Goal: Task Accomplishment & Management: Complete application form

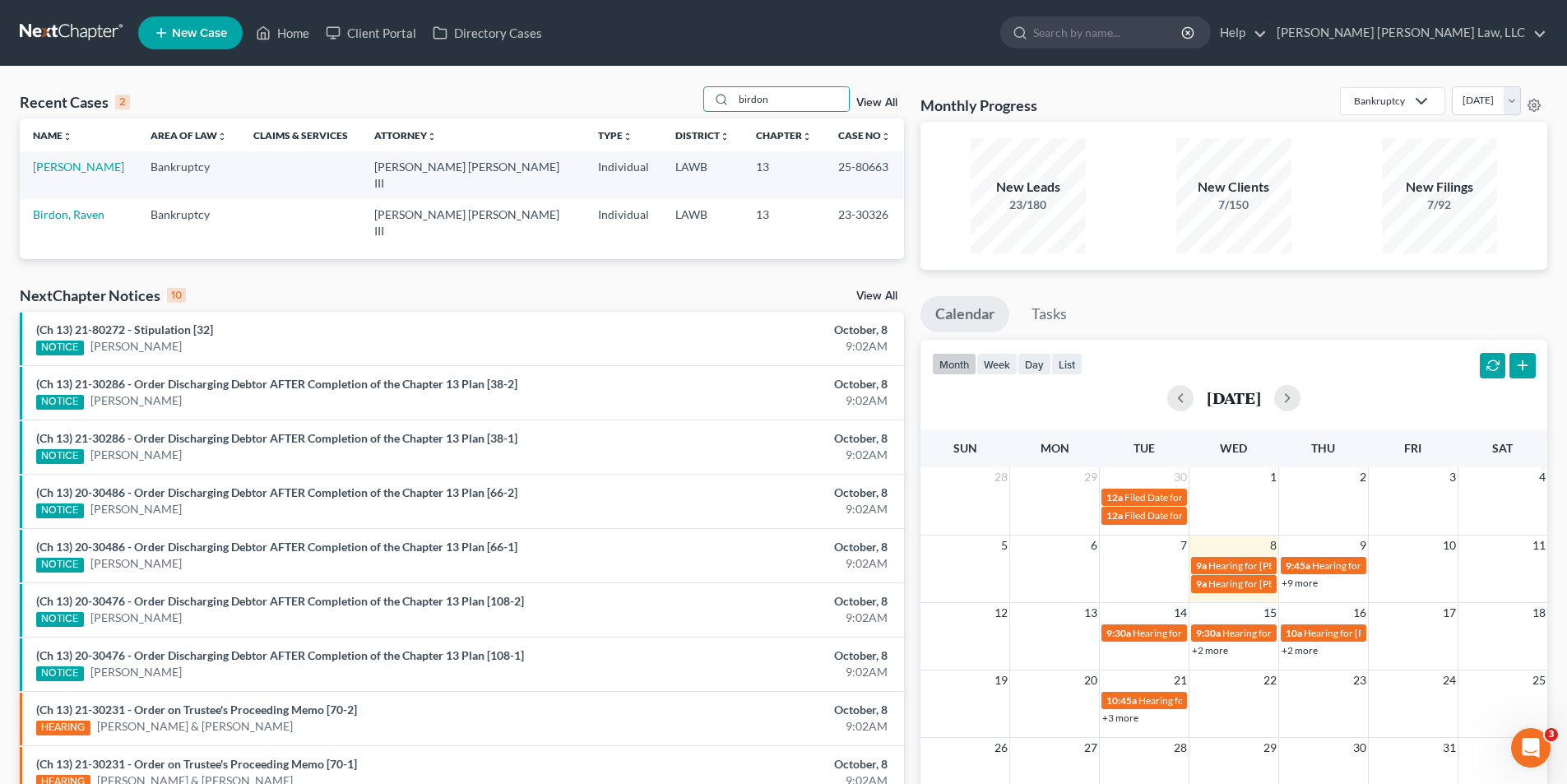
drag, startPoint x: 774, startPoint y: 97, endPoint x: 688, endPoint y: 100, distance: 86.1
click at [688, 100] on div "Recent Cases 2 birdon View All" at bounding box center [462, 102] width 884 height 32
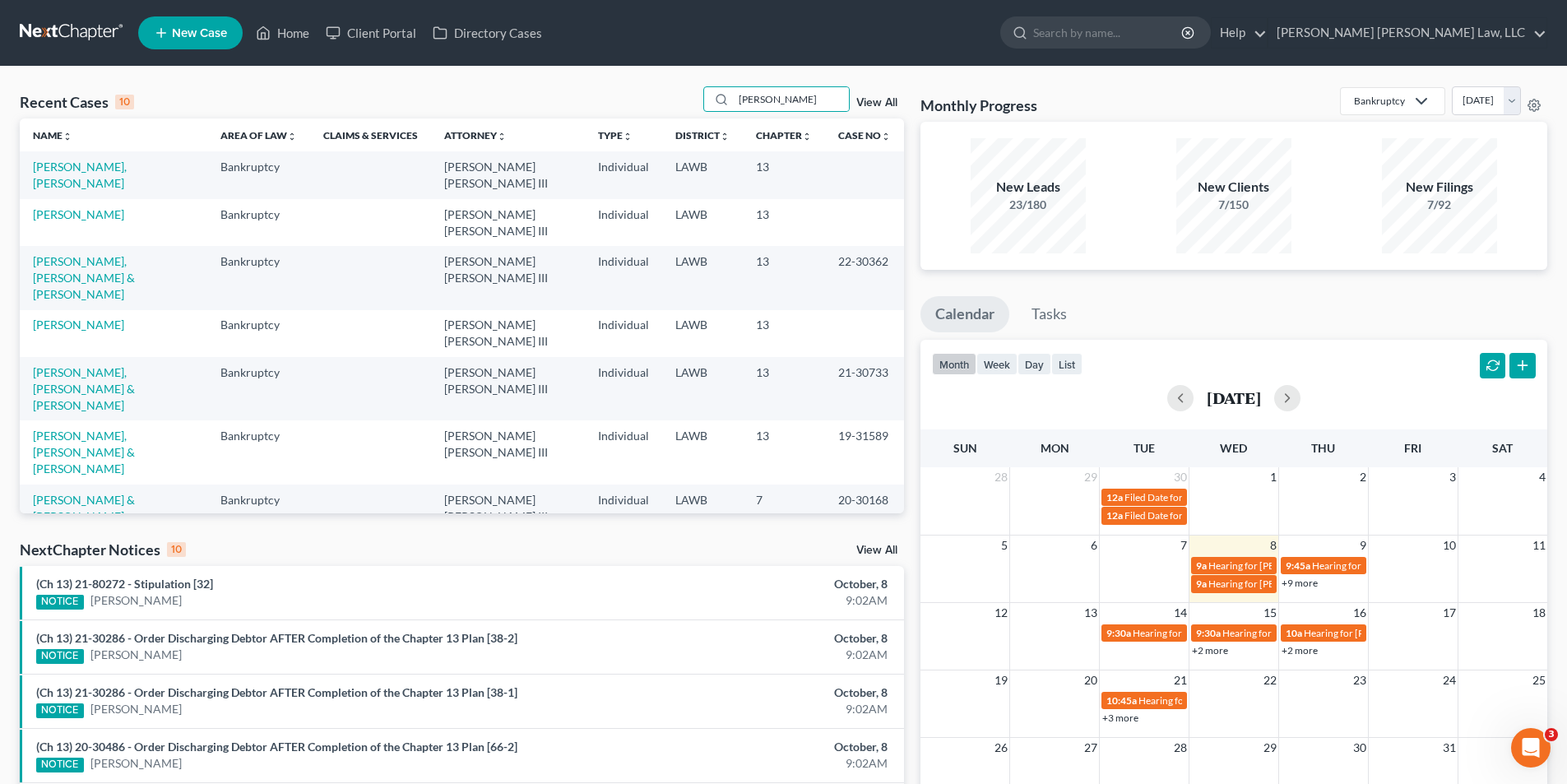
type input "[PERSON_NAME]"
click at [73, 493] on link "[PERSON_NAME] & [PERSON_NAME]" at bounding box center [84, 508] width 102 height 31
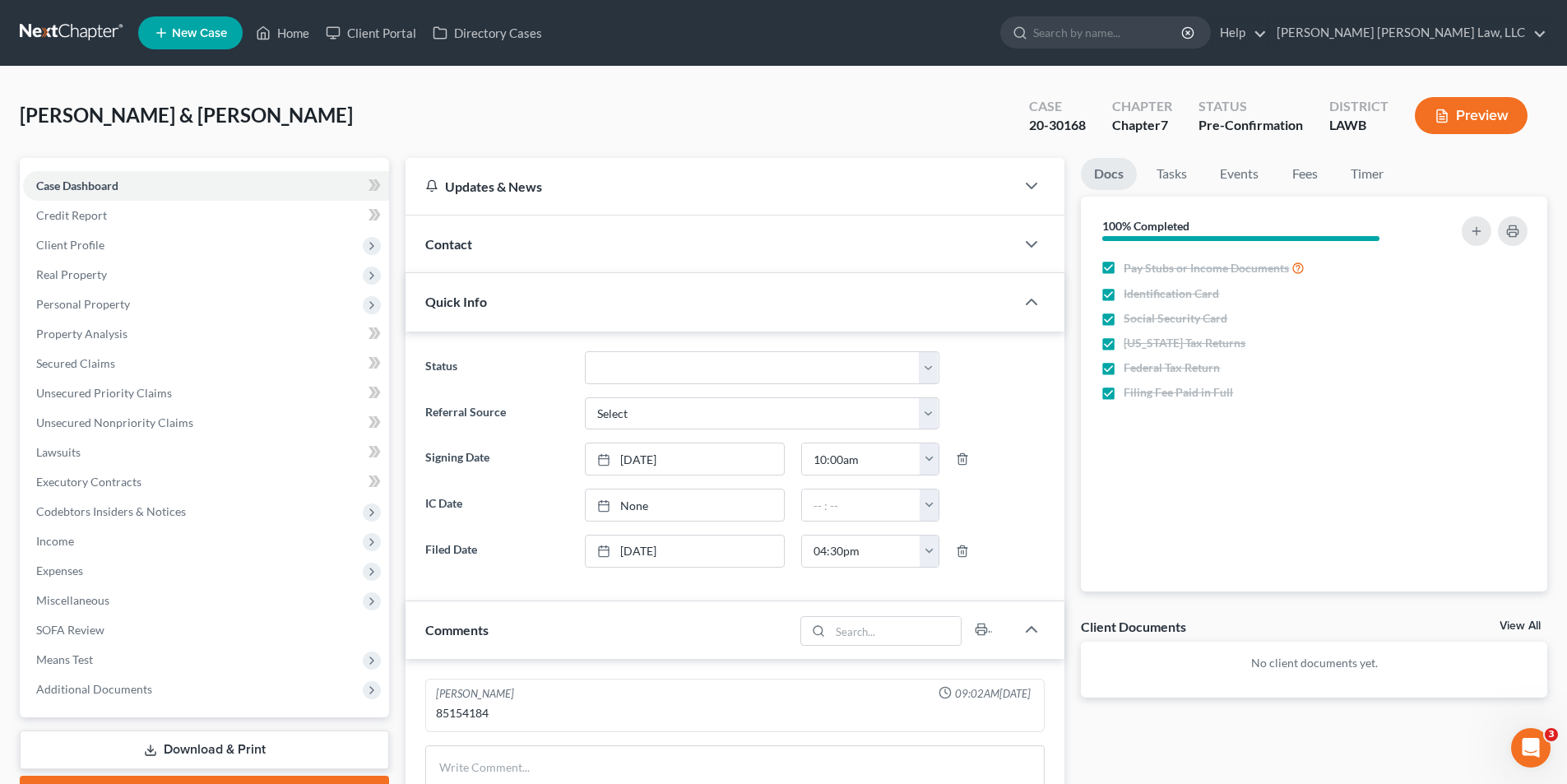
click at [56, 27] on link at bounding box center [73, 33] width 105 height 30
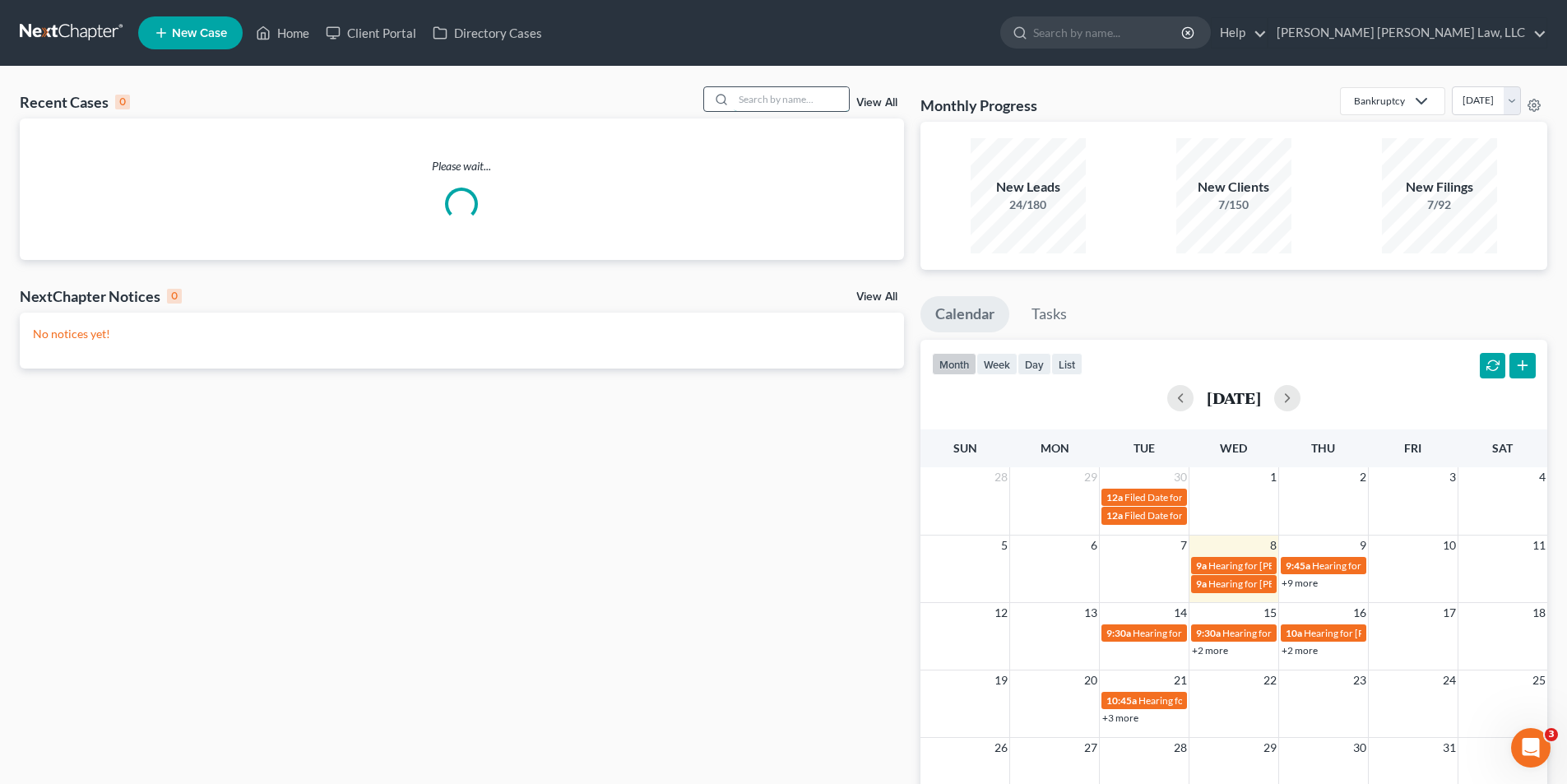
click at [758, 95] on input "search" at bounding box center [791, 99] width 115 height 24
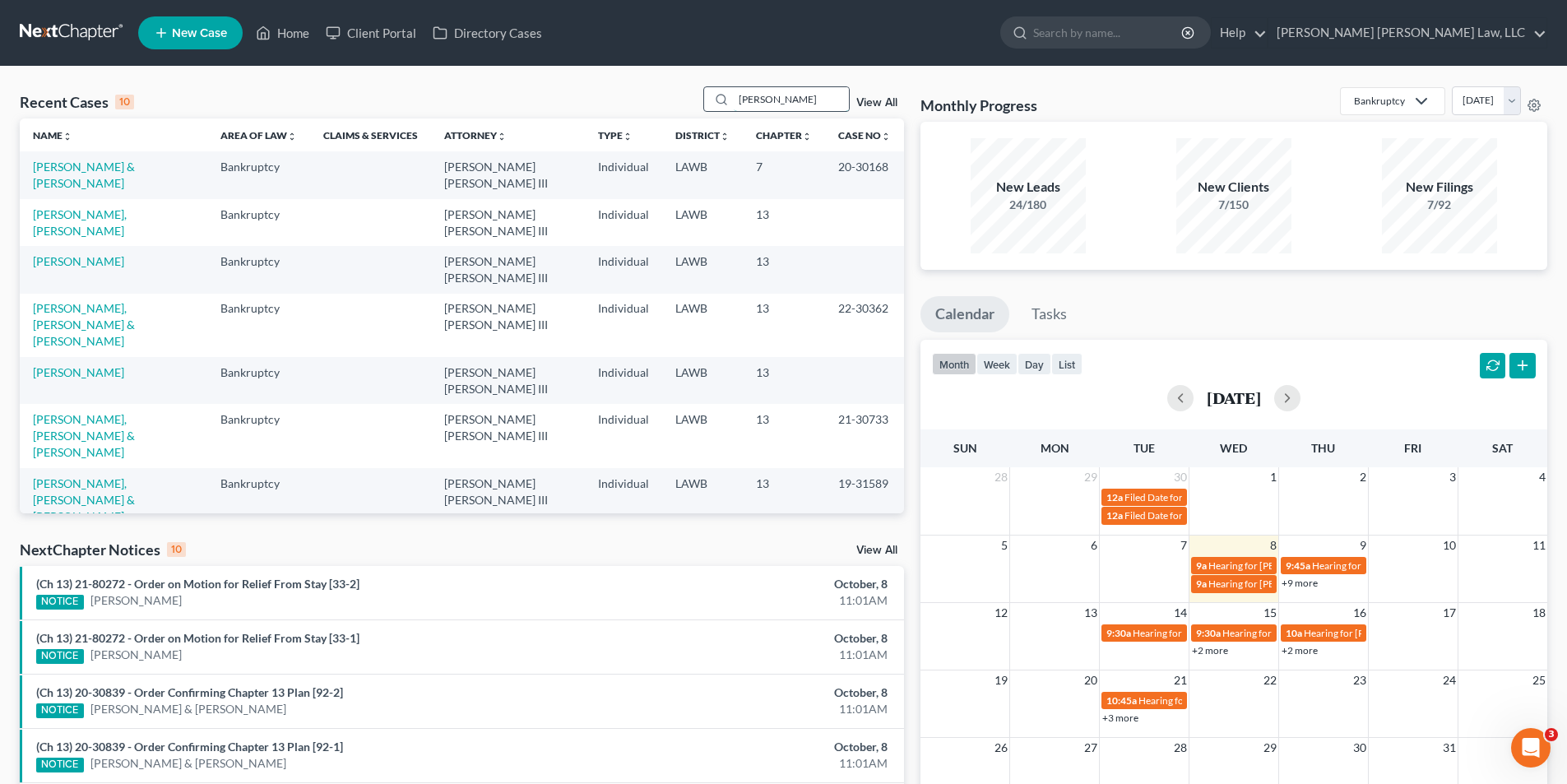
click at [806, 101] on input "[PERSON_NAME]" at bounding box center [791, 99] width 115 height 24
drag, startPoint x: 806, startPoint y: 101, endPoint x: 705, endPoint y: 117, distance: 102.3
click at [705, 117] on div "Recent Cases 10 [PERSON_NAME] View All" at bounding box center [462, 102] width 884 height 32
type input "[PERSON_NAME]"
click at [182, 37] on span "New Case" at bounding box center [199, 34] width 55 height 13
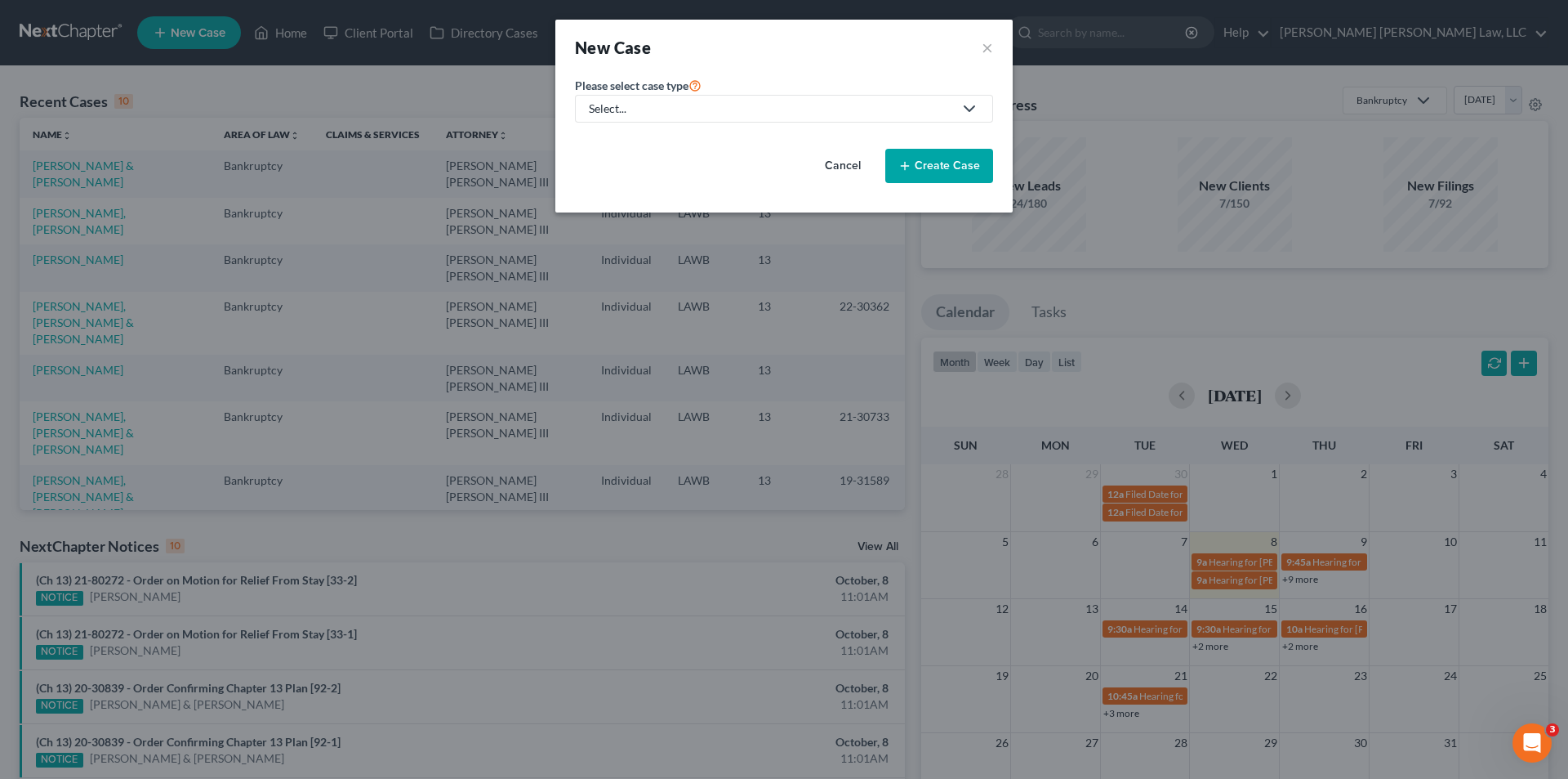
click at [620, 110] on div "Select..." at bounding box center [770, 108] width 364 height 16
click at [623, 146] on div "Bankruptcy" at bounding box center [662, 142] width 145 height 16
select select "36"
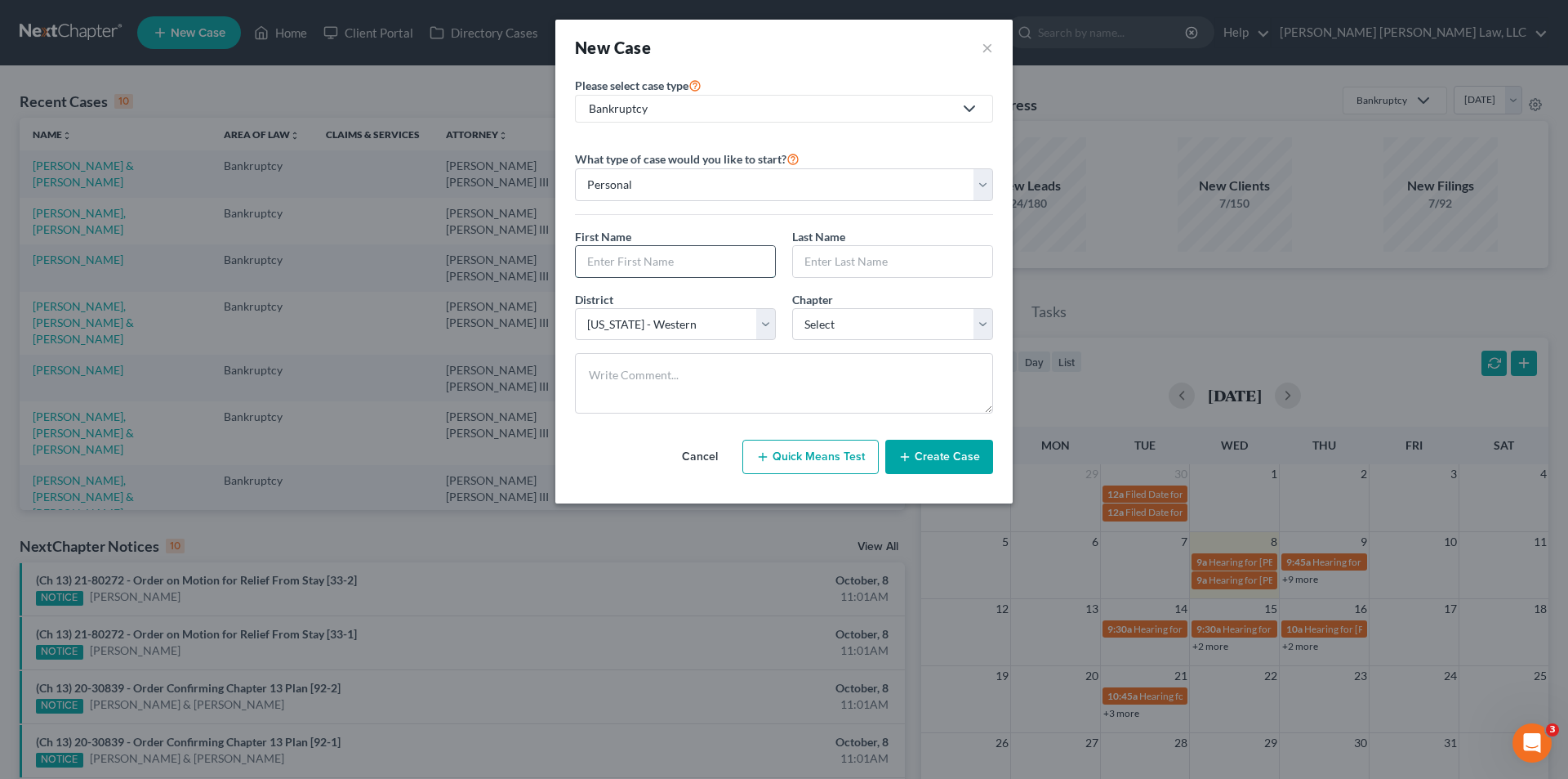
click at [602, 264] on input "text" at bounding box center [675, 261] width 199 height 31
type input "Donald"
type input "McNeal"
click at [833, 326] on select "Select 7 11 12 13" at bounding box center [892, 325] width 201 height 32
select select "0"
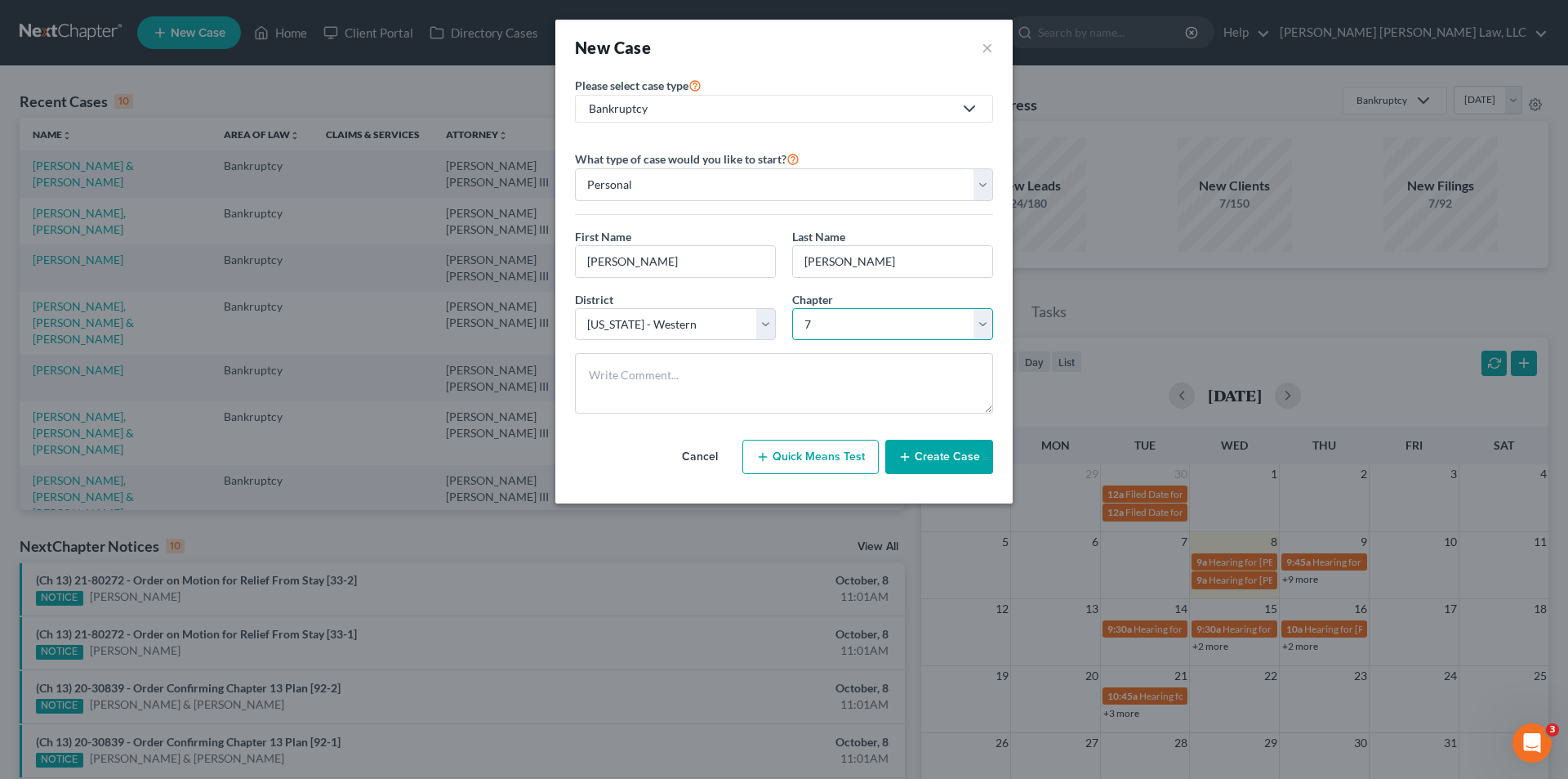
click at [792, 308] on select "Select 7 11 12 13" at bounding box center [892, 325] width 201 height 32
click at [939, 463] on button "Create Case" at bounding box center [939, 457] width 108 height 34
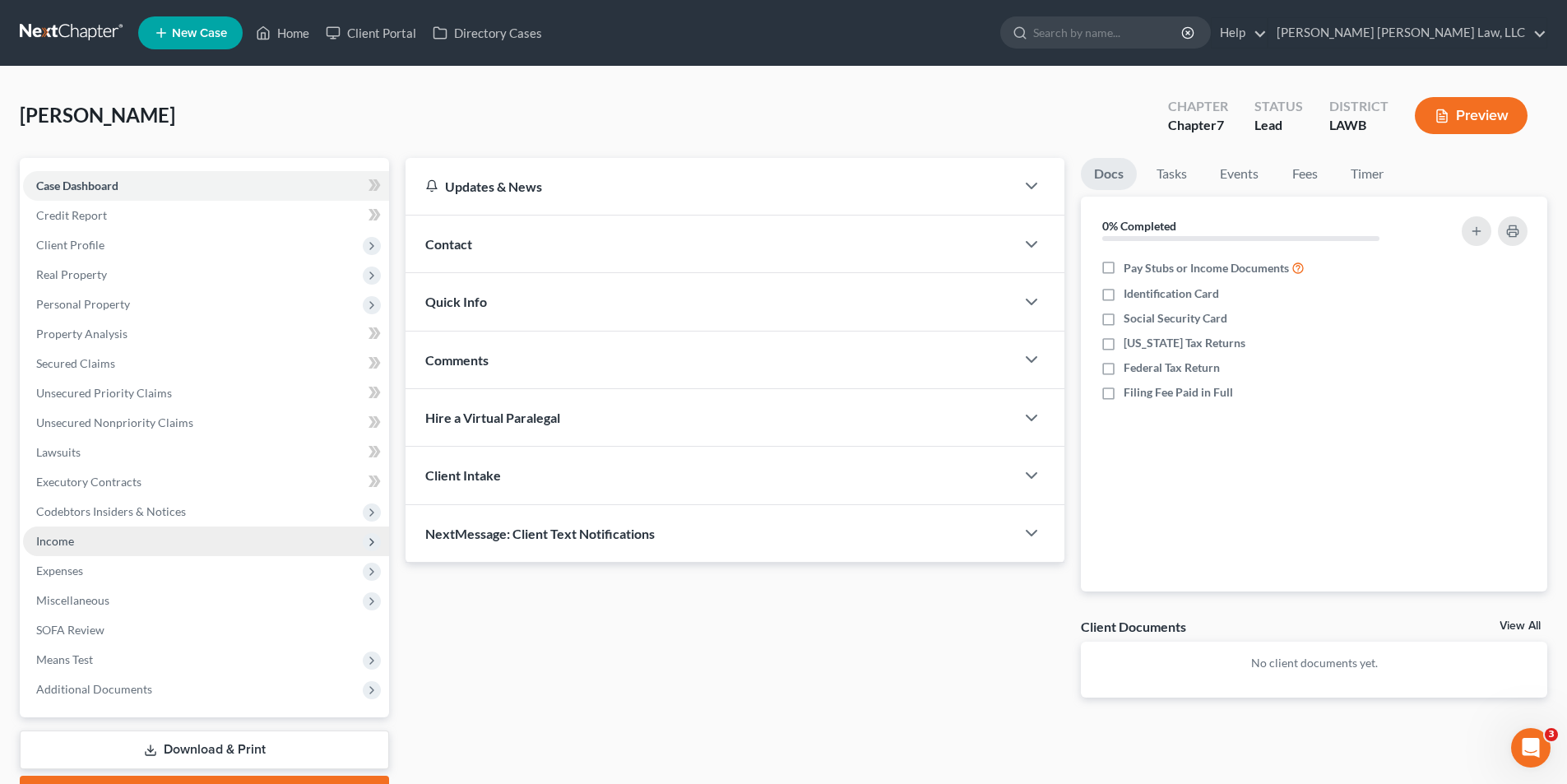
click at [63, 539] on span "Income" at bounding box center [55, 540] width 38 height 14
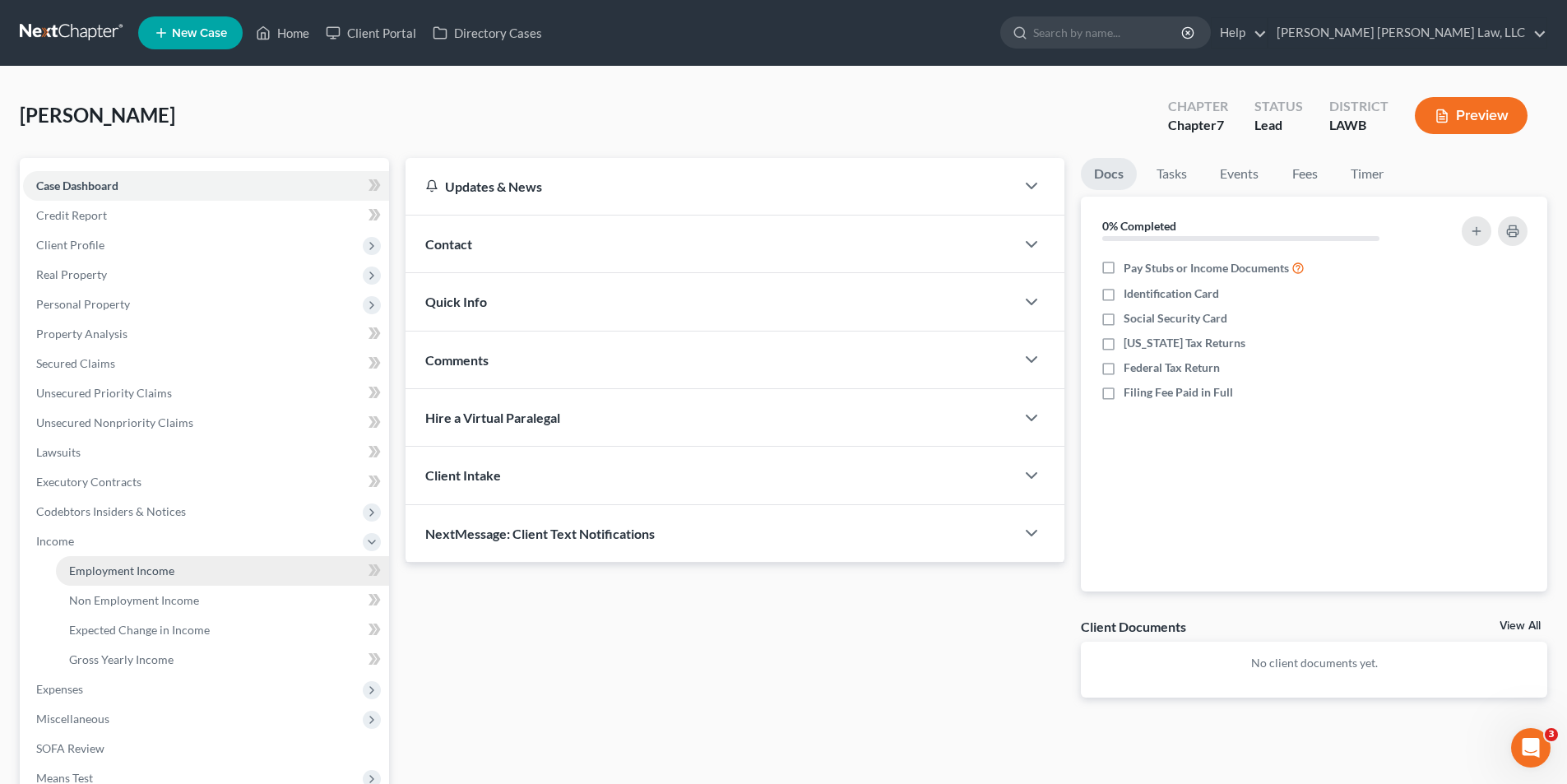
click at [108, 565] on span "Employment Income" at bounding box center [122, 570] width 105 height 14
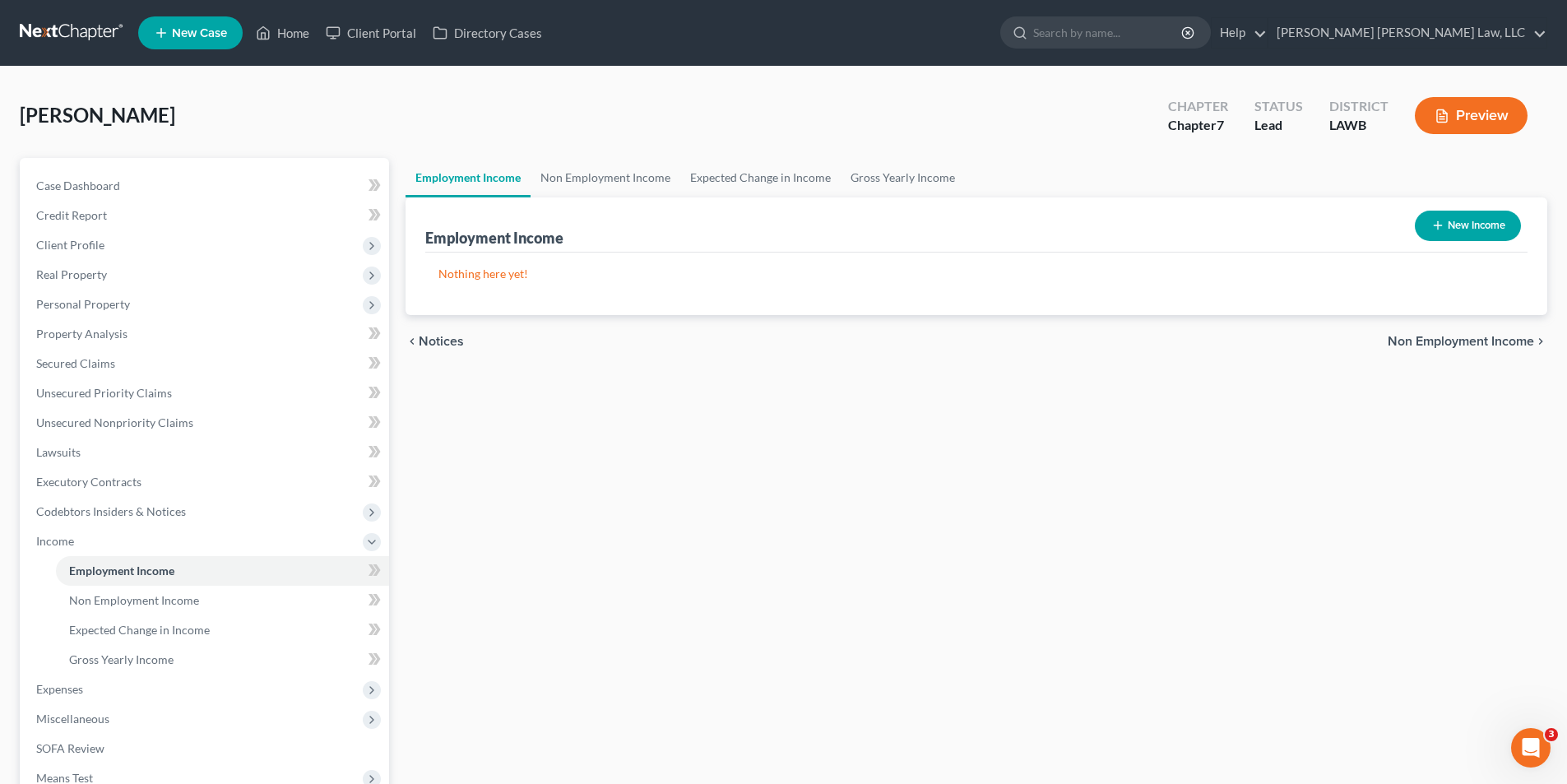
click at [1466, 216] on button "New Income" at bounding box center [1468, 226] width 106 height 31
select select "0"
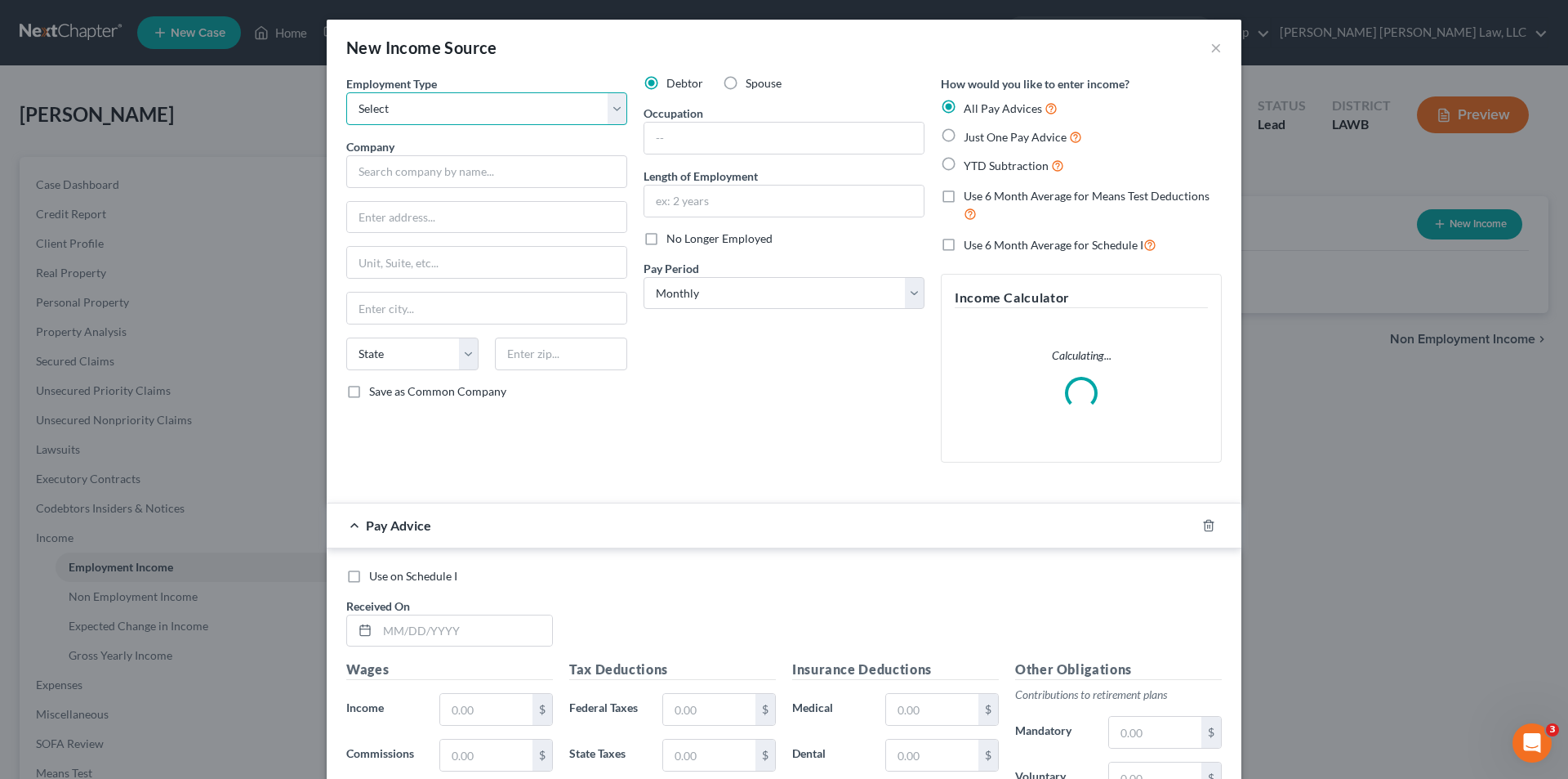
click at [460, 103] on select "Select Full or Part Time Employment Self Employment" at bounding box center [487, 108] width 281 height 32
select select "1"
click at [346, 92] on select "Select Full or Part Time Employment Self Employment" at bounding box center [487, 108] width 281 height 32
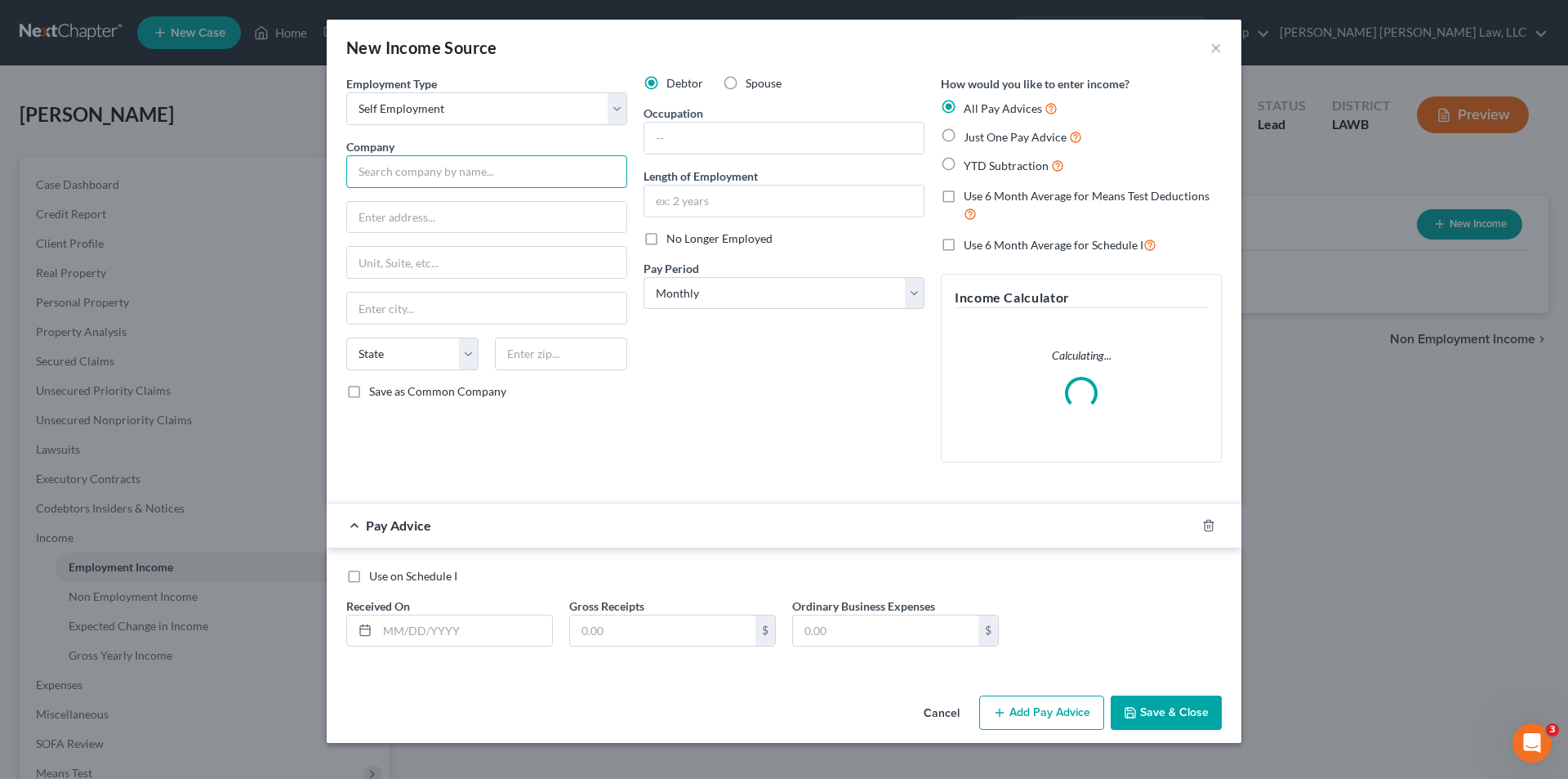
click at [408, 167] on input "text" at bounding box center [487, 171] width 281 height 32
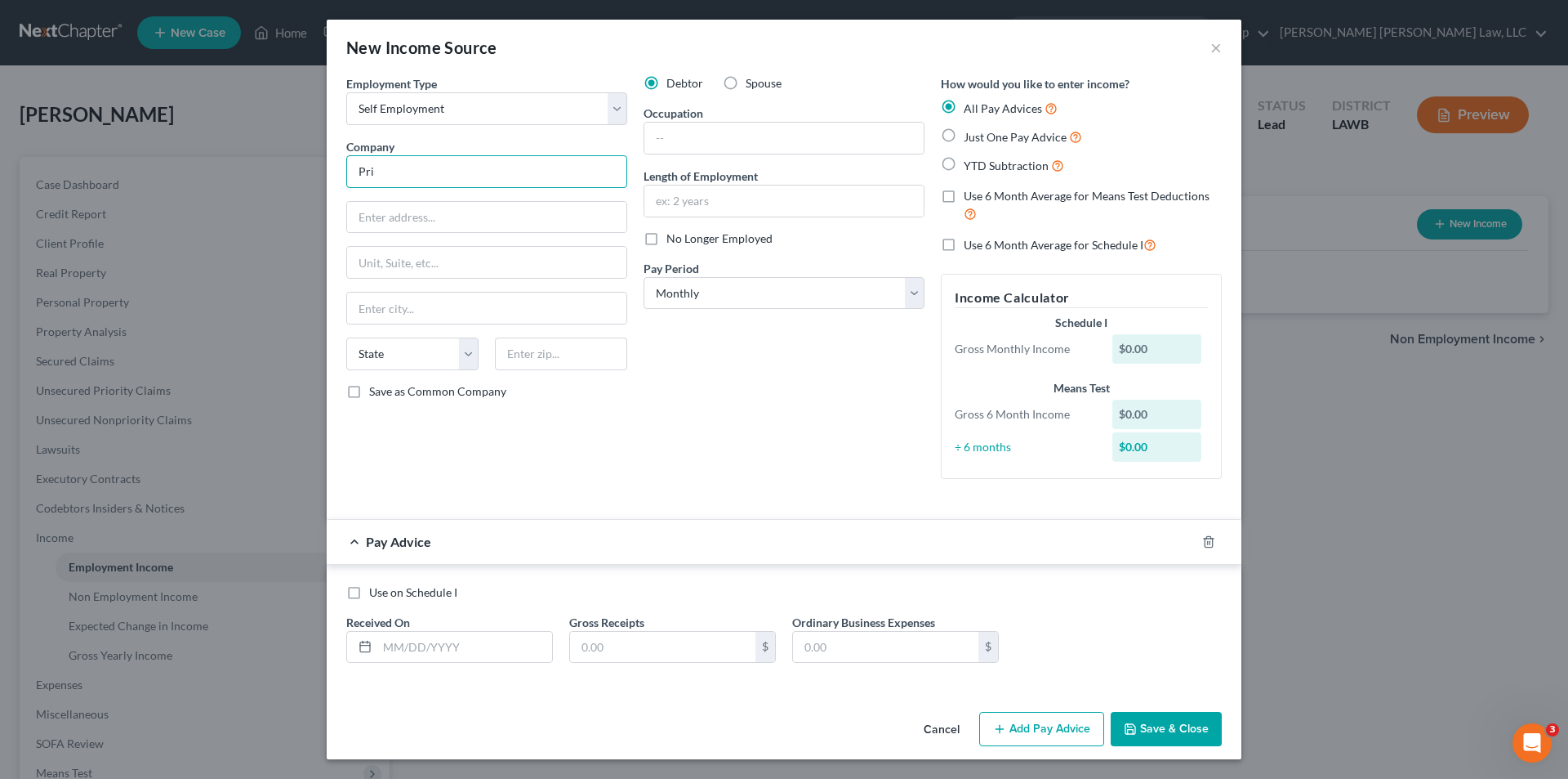
click at [388, 170] on input "Pri" at bounding box center [487, 171] width 281 height 32
type input "Primerica Insurance"
click at [942, 729] on button "Cancel" at bounding box center [941, 729] width 62 height 32
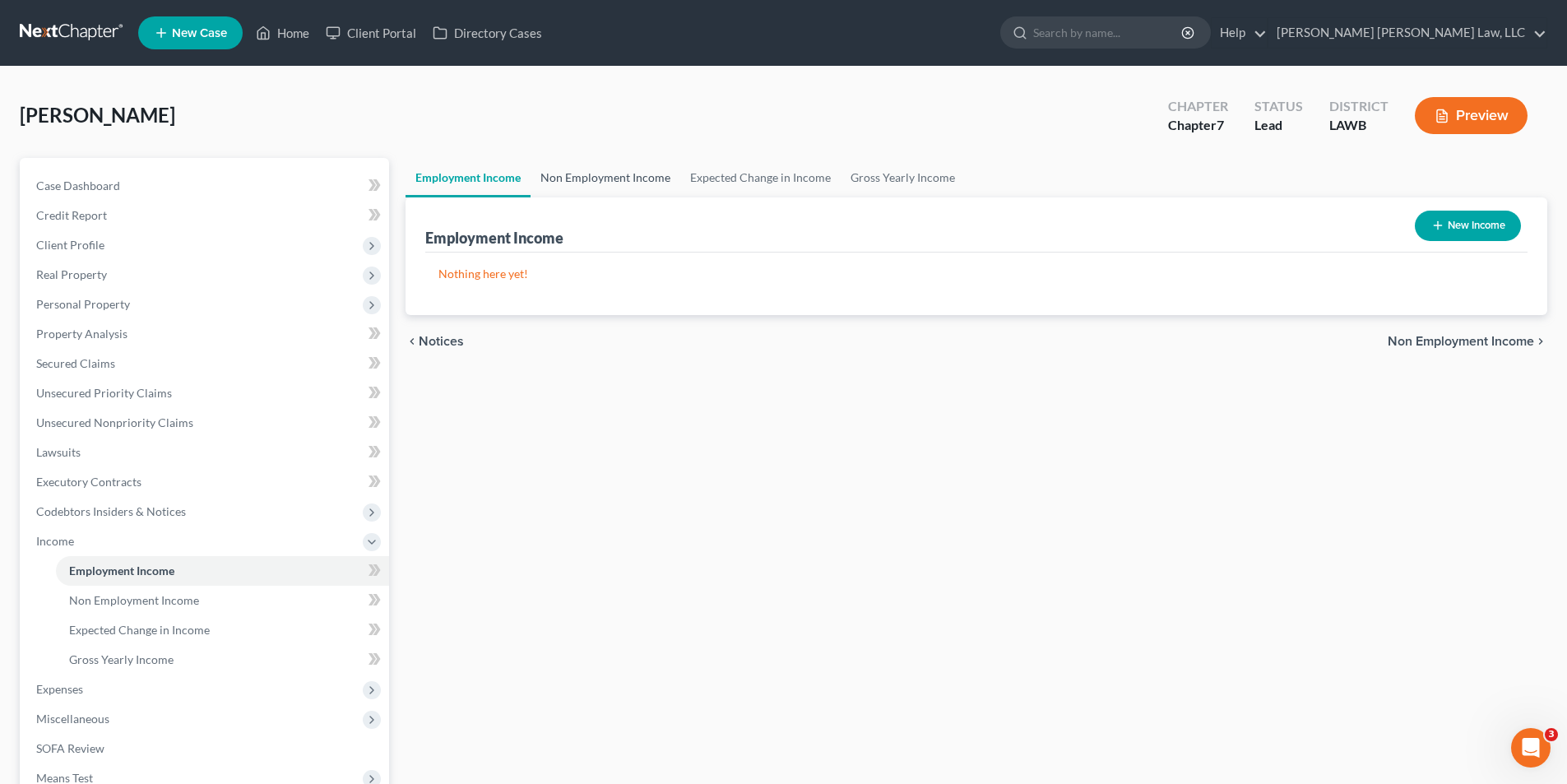
click at [600, 175] on link "Non Employment Income" at bounding box center [605, 177] width 150 height 39
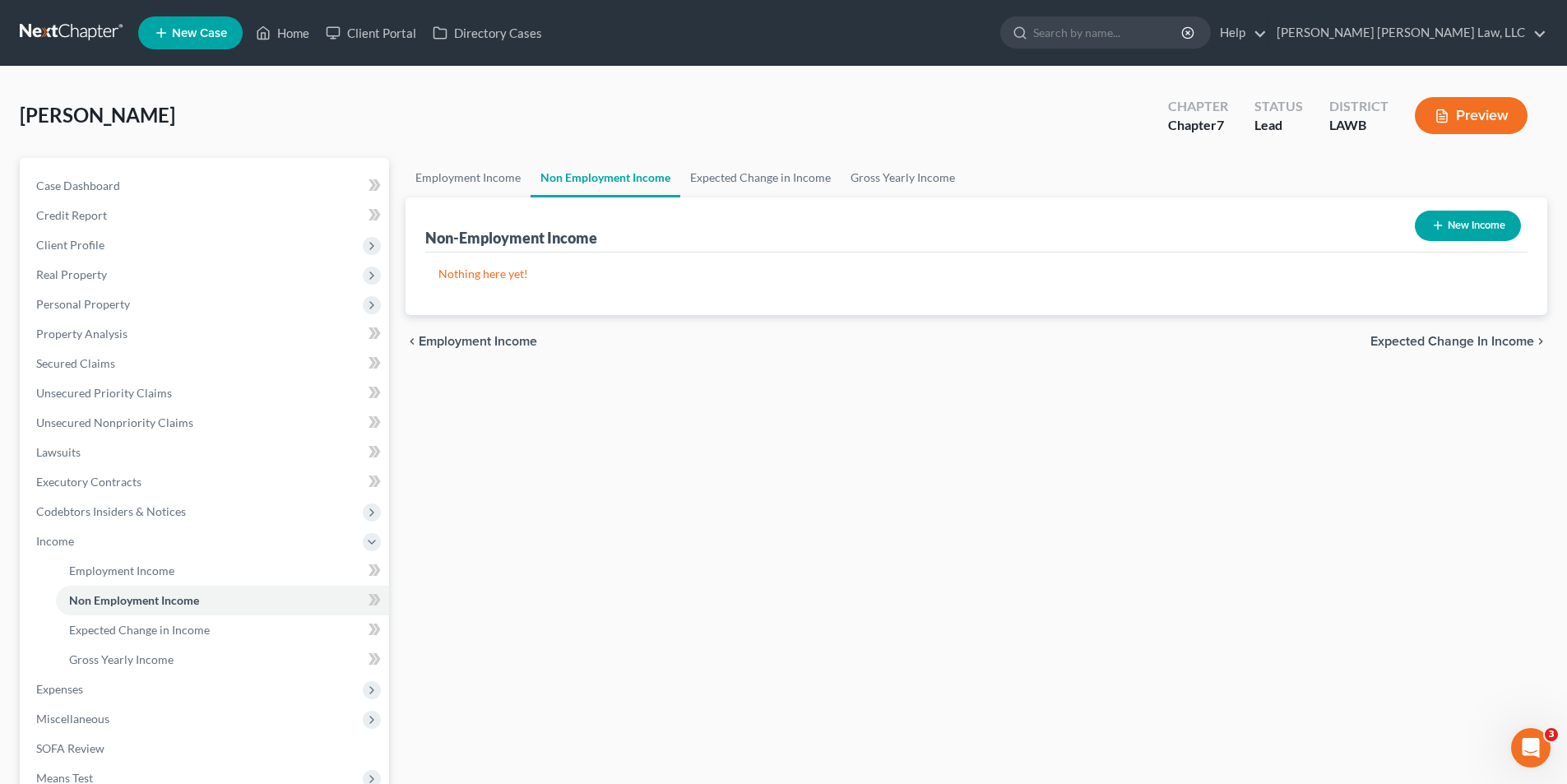
click at [1495, 223] on button "New Income" at bounding box center [1468, 226] width 106 height 31
select select "0"
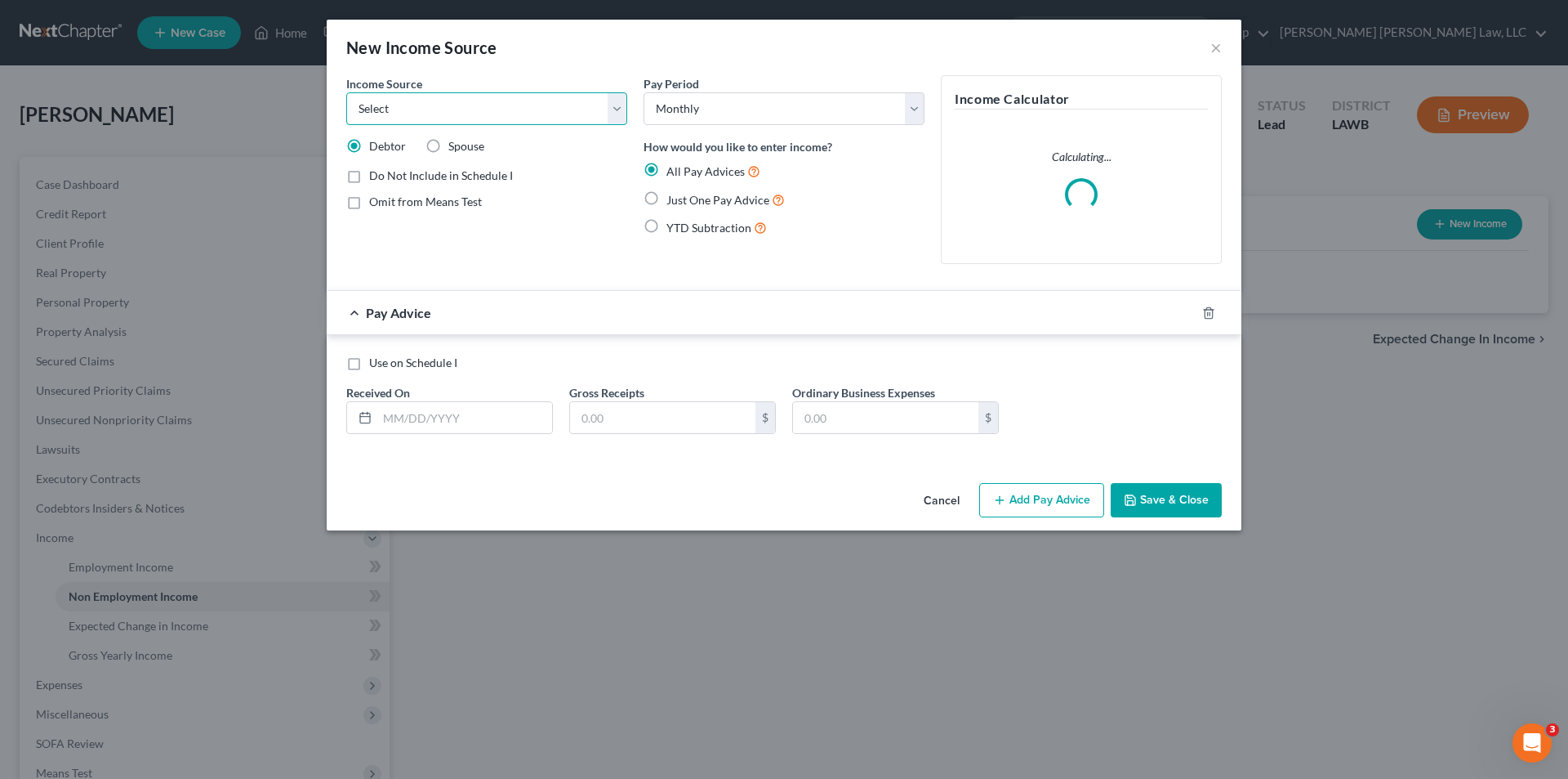
click at [418, 107] on select "Select Unemployment Disability (from employer) Pension Retirement Social Securi…" at bounding box center [487, 108] width 281 height 32
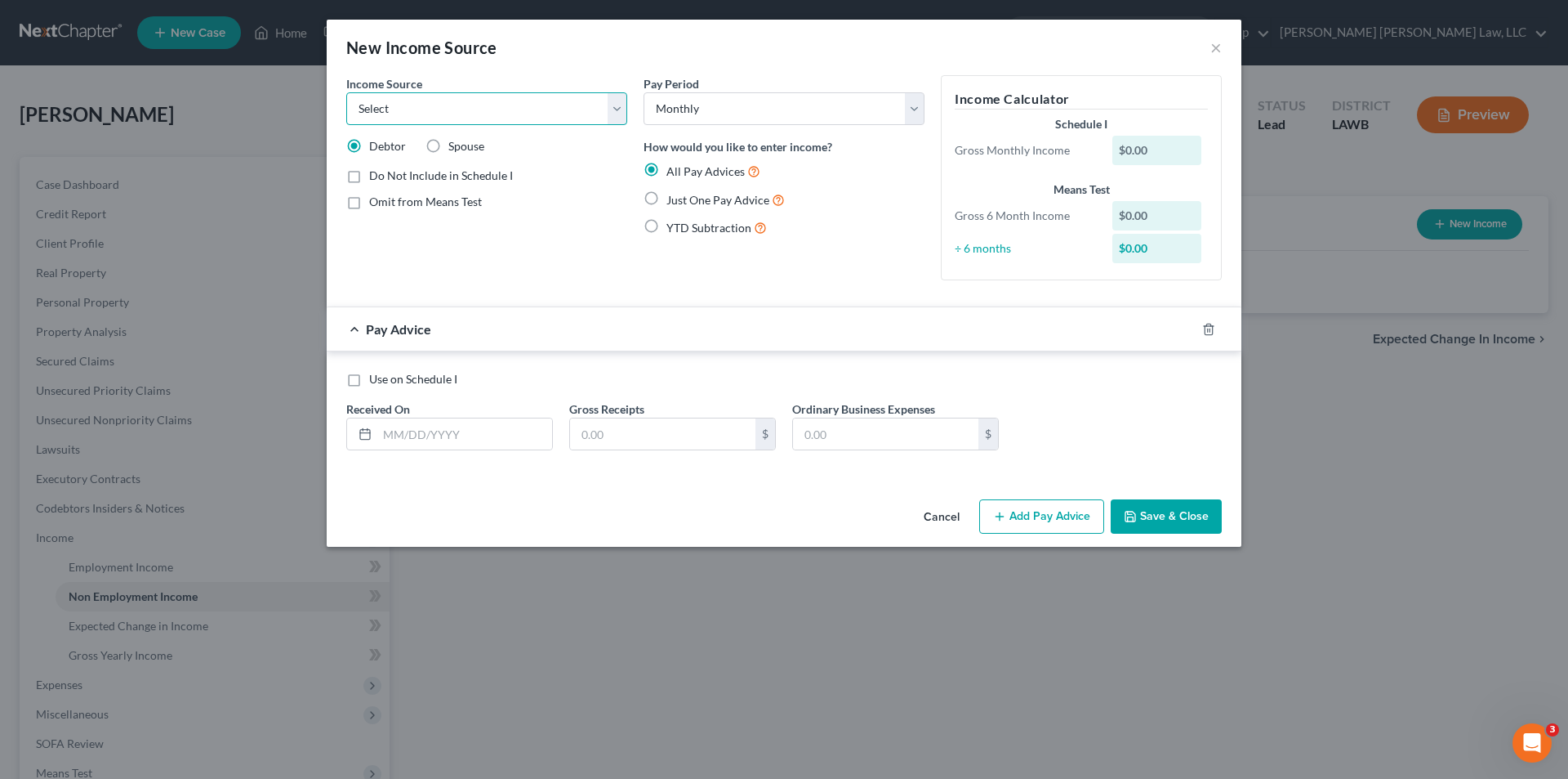
select select "10"
click at [346, 92] on select "Select Unemployment Disability (from employer) Pension Retirement Social Securi…" at bounding box center [487, 108] width 281 height 32
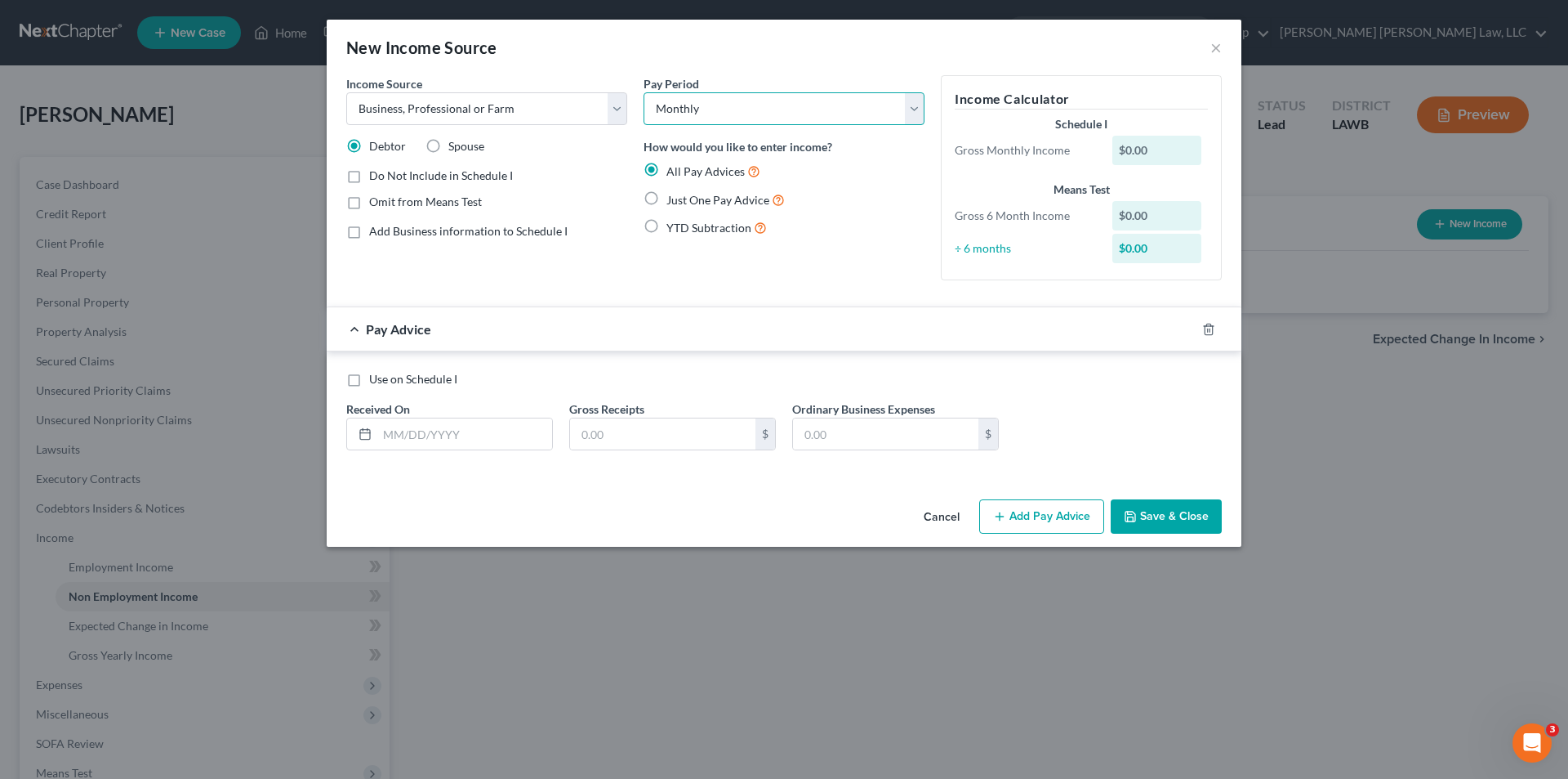
click at [701, 111] on select "Select Monthly Twice Monthly Every Other Week Weekly" at bounding box center [784, 108] width 281 height 32
click at [643, 92] on select "Select Monthly Twice Monthly Every Other Week Weekly" at bounding box center [784, 108] width 281 height 32
click at [374, 436] on div at bounding box center [362, 434] width 31 height 31
click at [391, 427] on input "text" at bounding box center [465, 434] width 175 height 31
type input "04/"
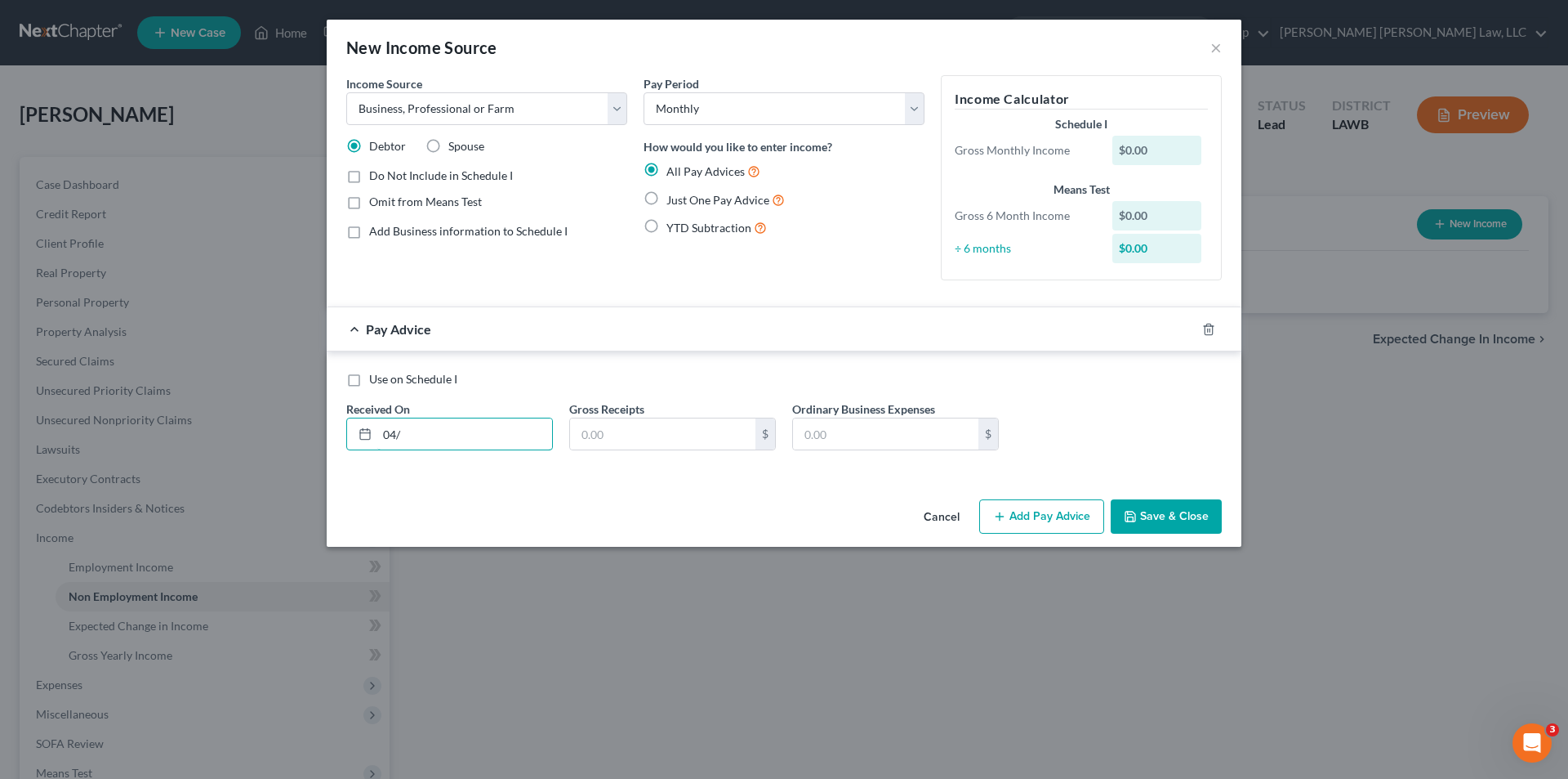
drag, startPoint x: 529, startPoint y: 426, endPoint x: 281, endPoint y: 451, distance: 249.3
click at [281, 451] on div "New Income Source × Income Source * Select Unemployment Disability (from employ…" at bounding box center [784, 390] width 1568 height 779
type input "/"
type input "04/25/2025"
type input "160,706.19"
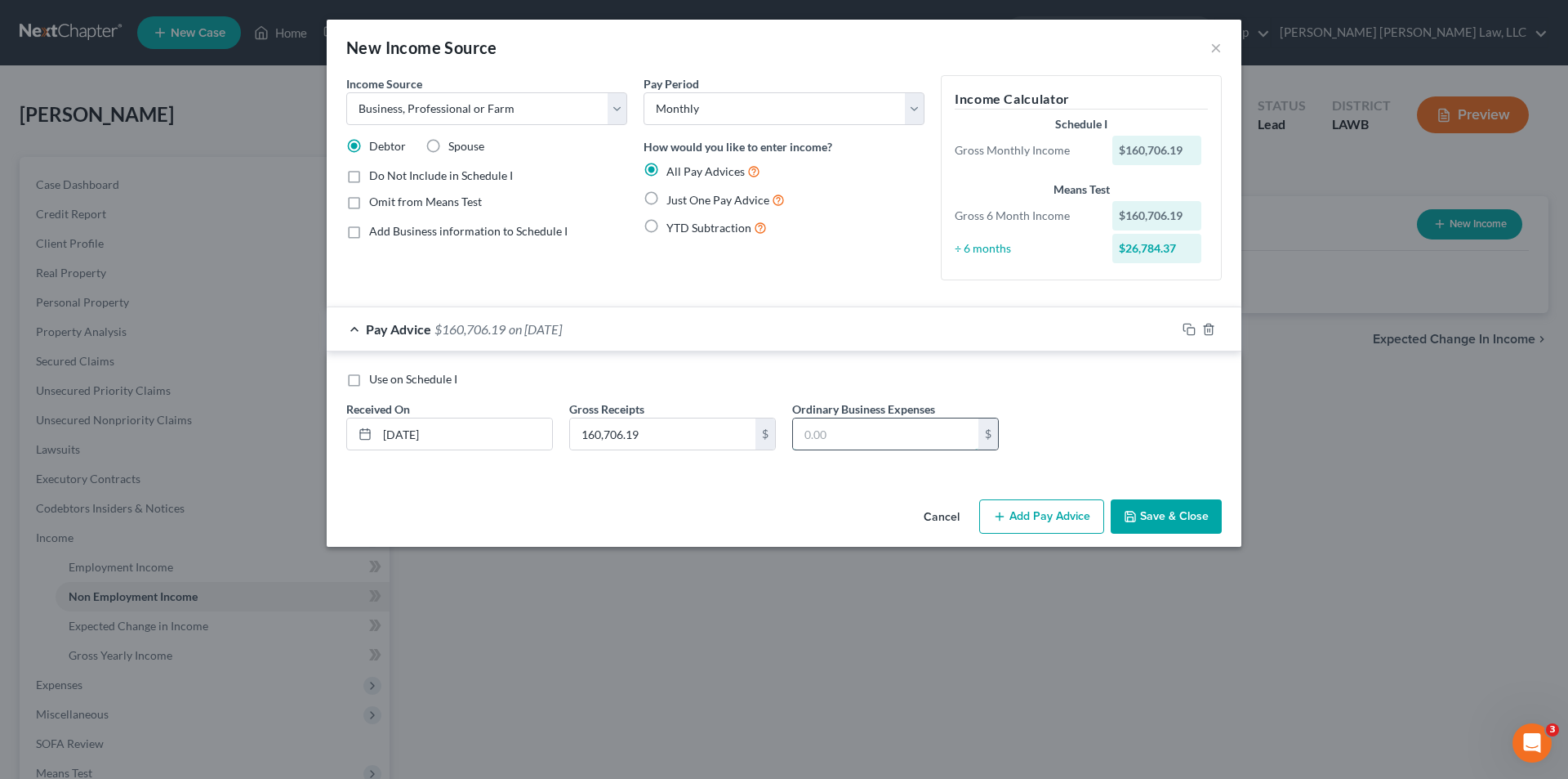
click at [910, 426] on input "text" at bounding box center [886, 434] width 186 height 31
type input "9,713.85"
click at [1071, 510] on button "Add Pay Advice" at bounding box center [1042, 517] width 125 height 34
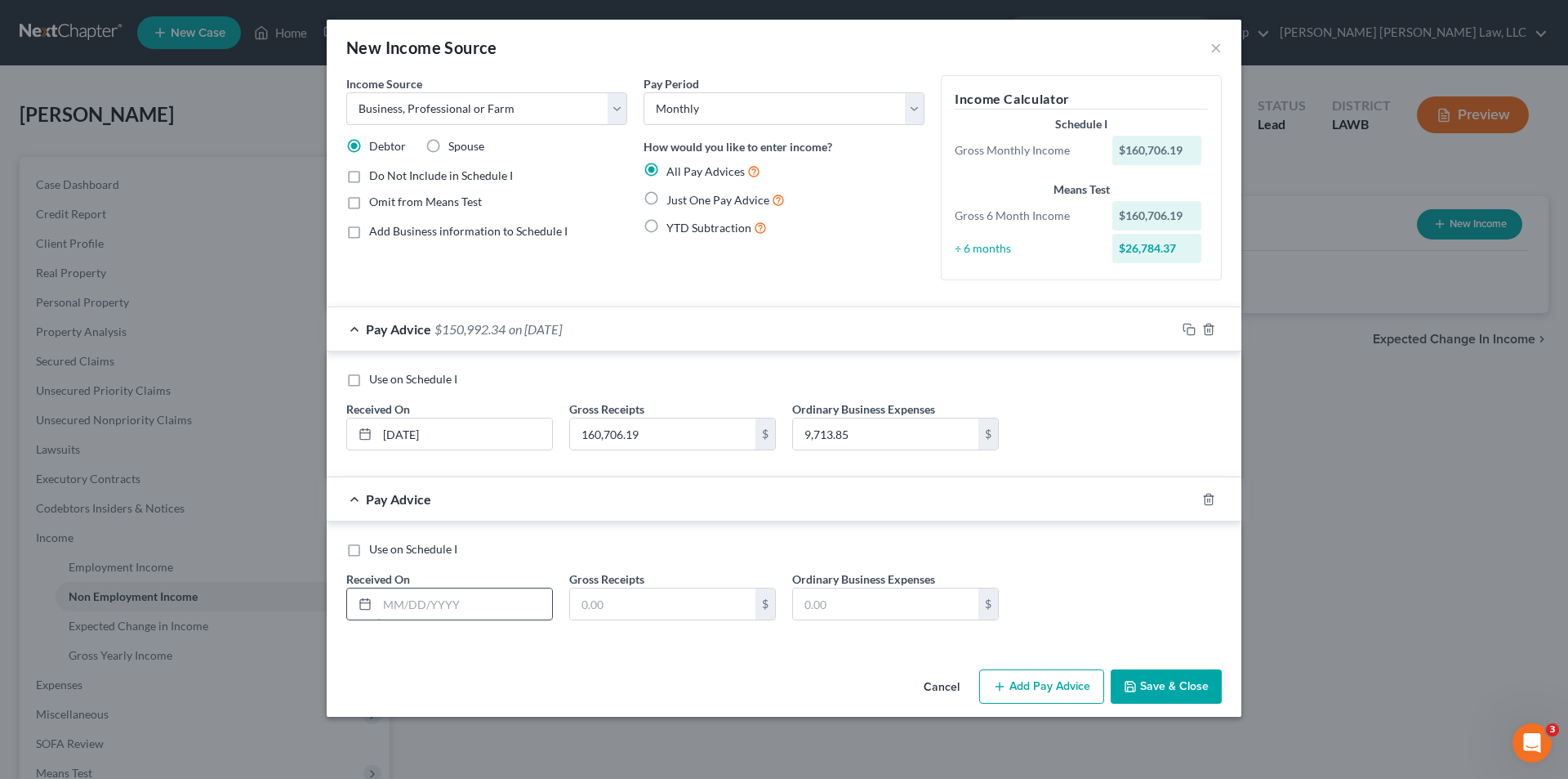
click at [382, 605] on input "text" at bounding box center [465, 603] width 175 height 31
type input "05/25/2025"
click at [448, 149] on label "Spouse" at bounding box center [466, 146] width 36 height 16
click at [455, 149] on input "Spouse" at bounding box center [460, 143] width 11 height 11
radio input "true"
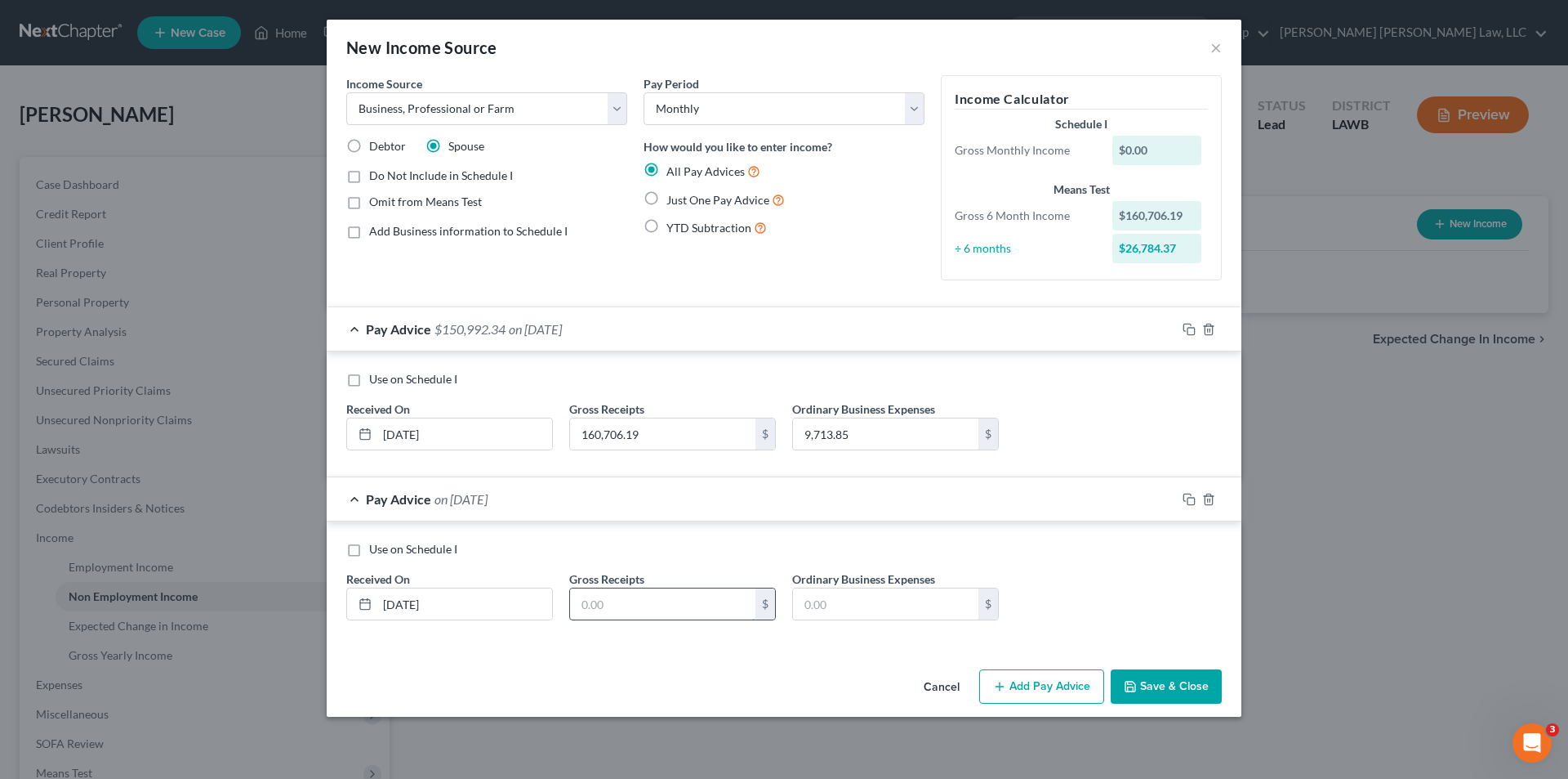
click at [598, 603] on input "text" at bounding box center [663, 603] width 186 height 31
click at [369, 149] on label "Debtor" at bounding box center [387, 146] width 37 height 16
click at [376, 149] on input "Debtor" at bounding box center [381, 143] width 11 height 11
radio input "true"
click at [639, 612] on input "text" at bounding box center [663, 603] width 186 height 31
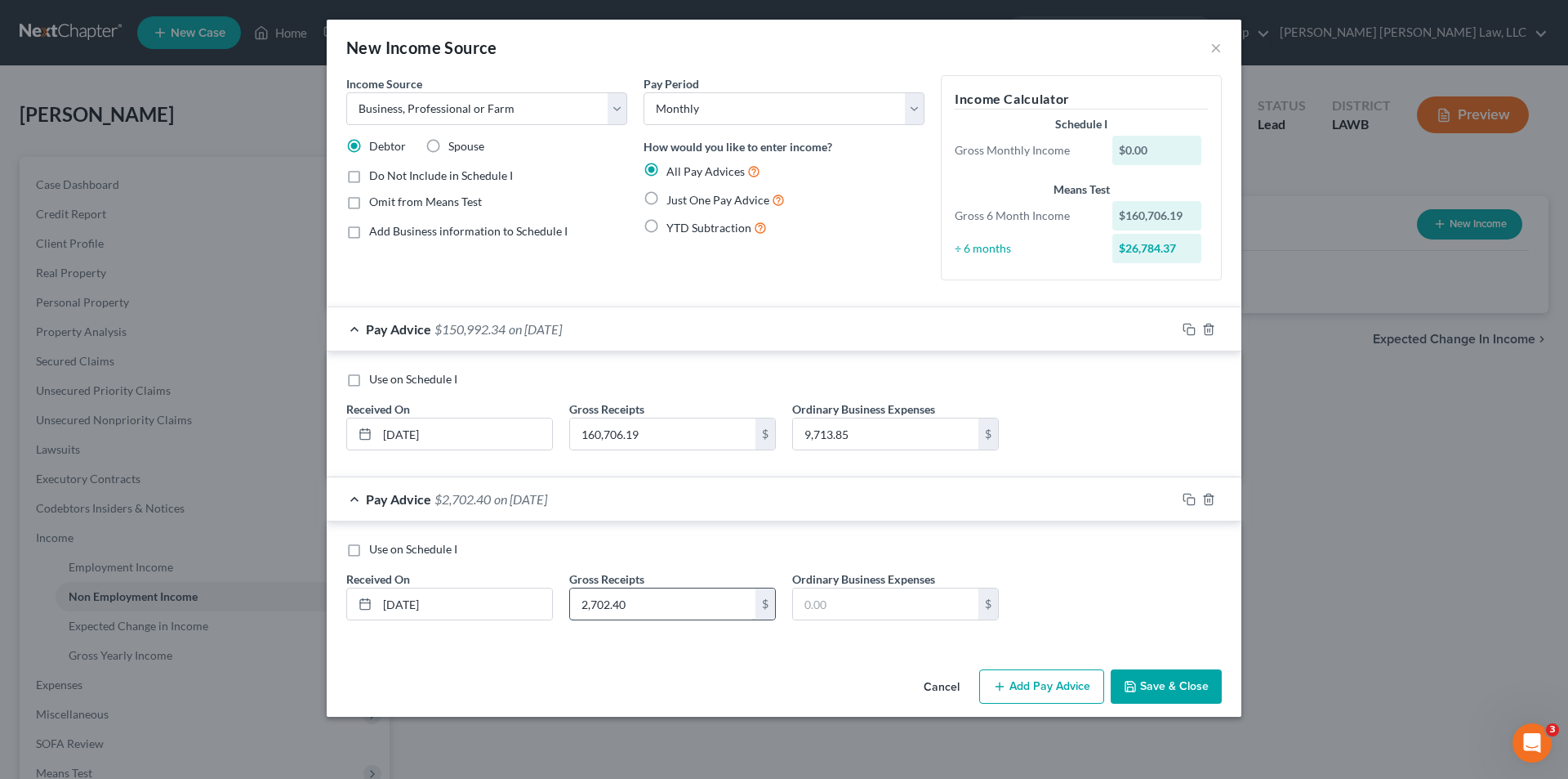
type input "2,702.40"
type input "8,528.45"
click at [1054, 692] on button "Add Pay Advice" at bounding box center [1042, 686] width 125 height 34
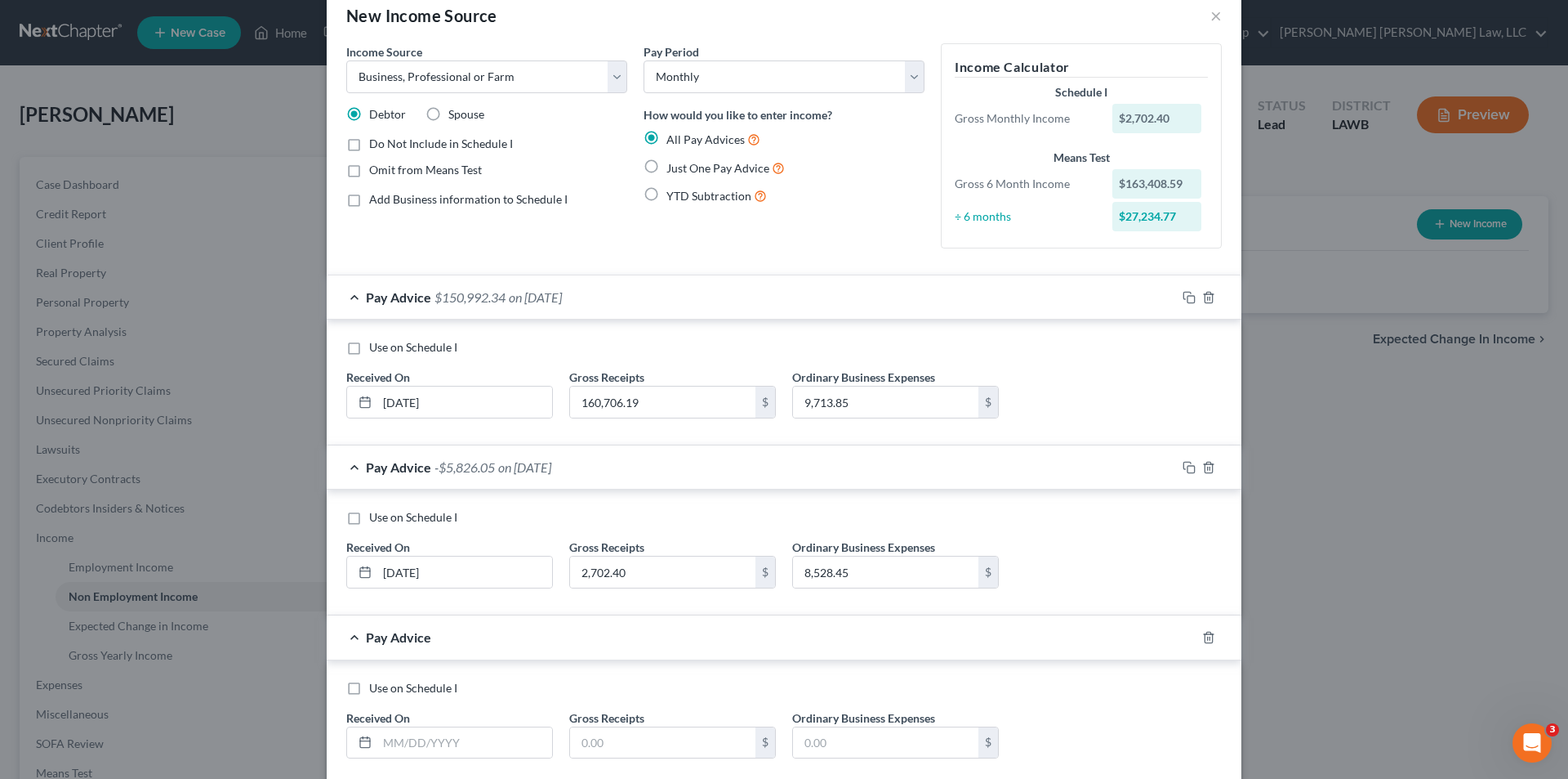
scroll to position [127, 0]
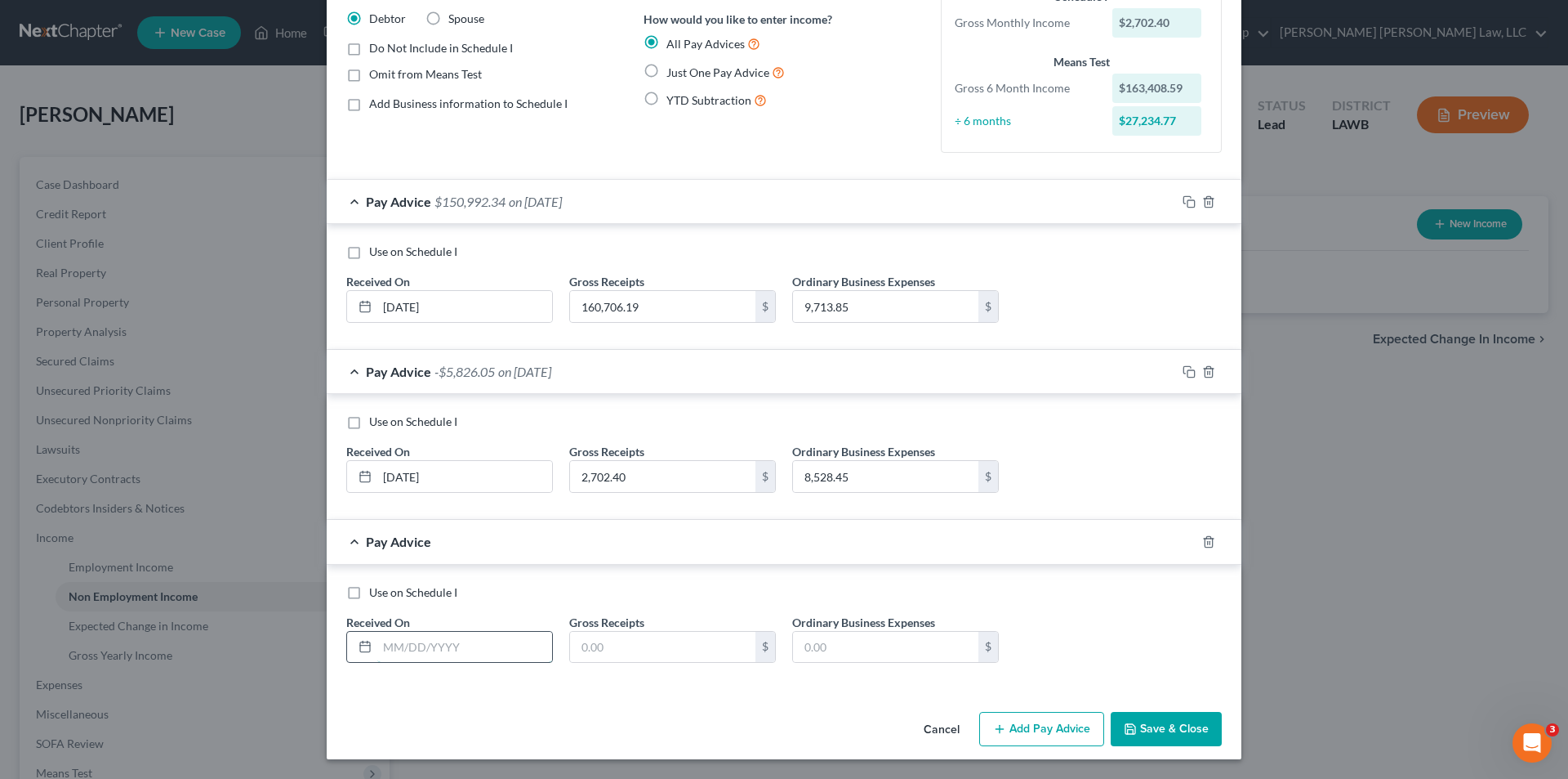
click at [405, 641] on input "text" at bounding box center [465, 646] width 175 height 31
type input "06/25/2025"
type input "14,627.82"
type input "6,555.43"
type input "11,687.76"
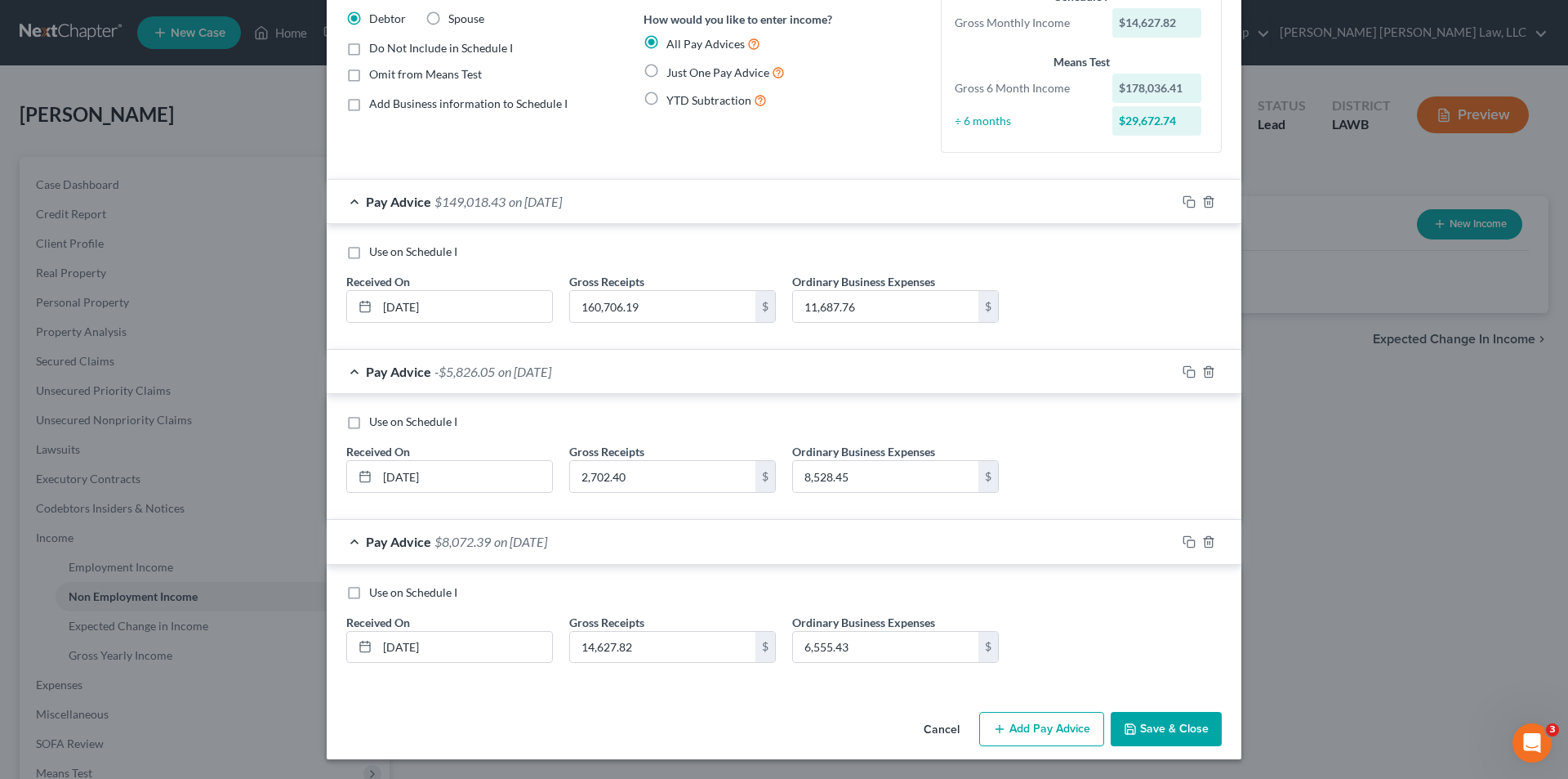
drag, startPoint x: 700, startPoint y: 277, endPoint x: 690, endPoint y: 287, distance: 14.1
click at [696, 280] on div "Gross Receipts 160,706.19 $" at bounding box center [672, 298] width 223 height 50
type input "16,076.19"
click at [1027, 726] on button "Add Pay Advice" at bounding box center [1042, 729] width 125 height 34
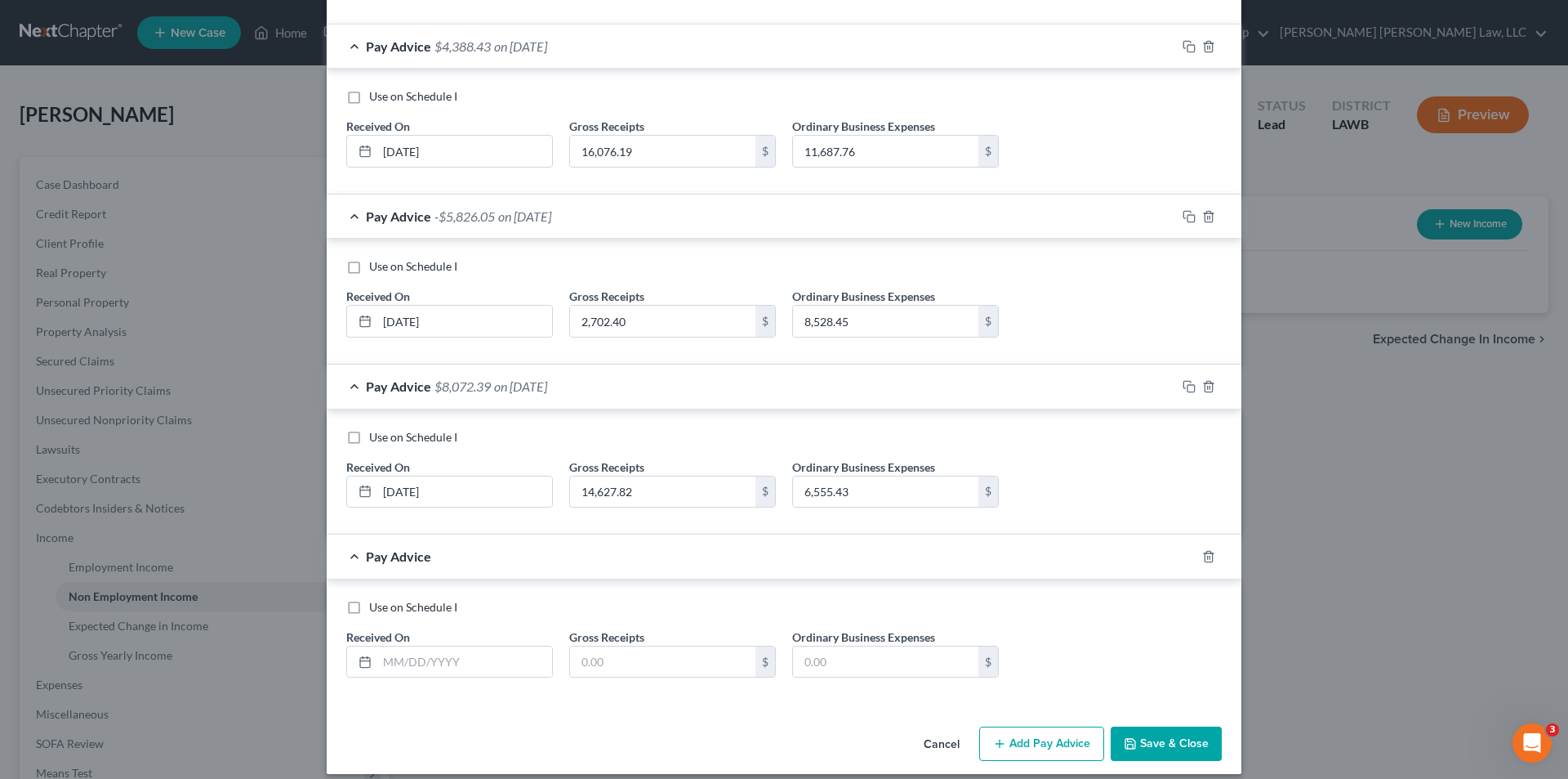
scroll to position [298, 0]
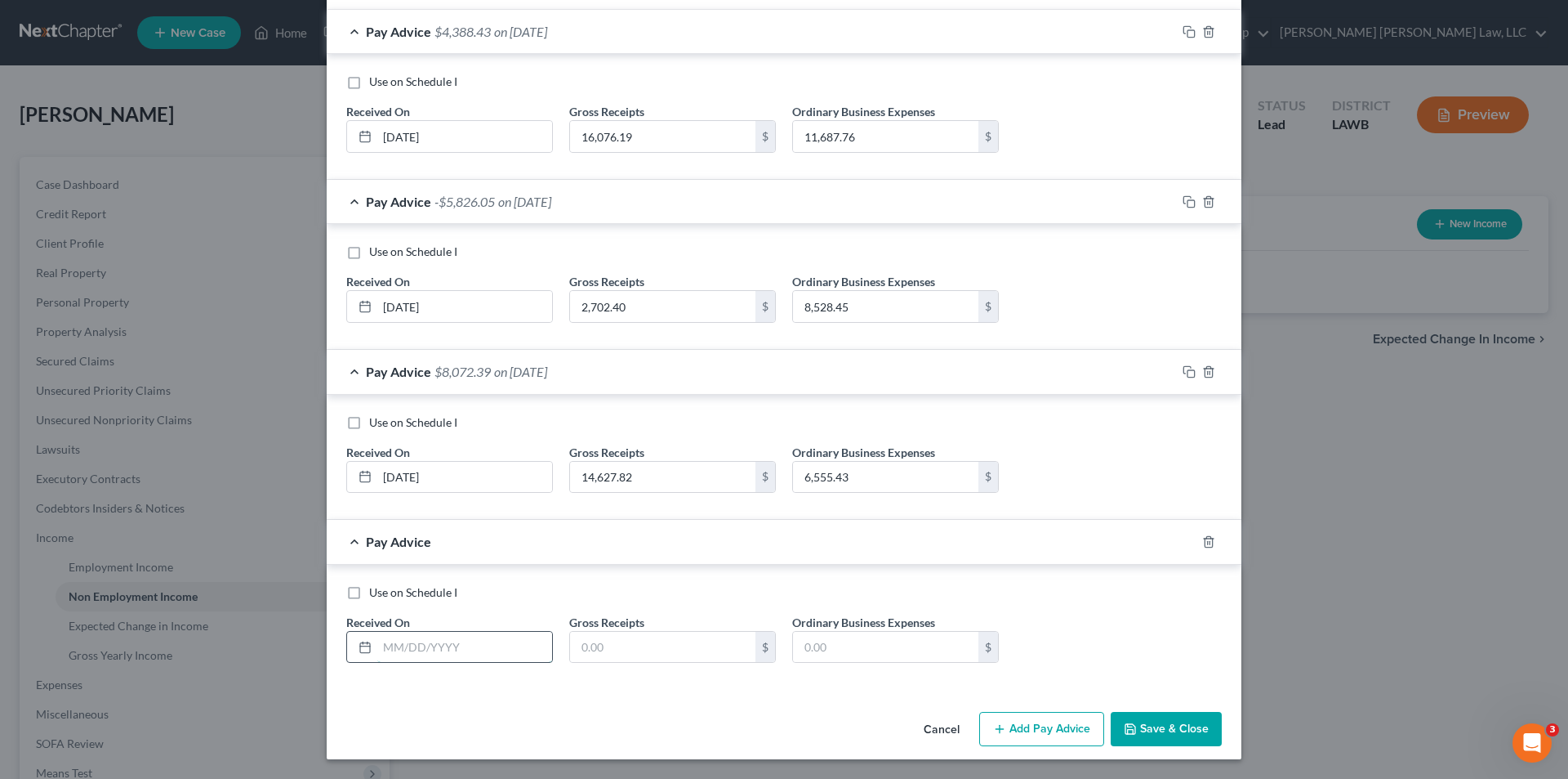
click at [406, 645] on input "text" at bounding box center [465, 646] width 175 height 31
type input "07/25/2025"
type input "19,259.98"
type input "6,605.08"
click at [1042, 738] on button "Add Pay Advice" at bounding box center [1042, 729] width 125 height 34
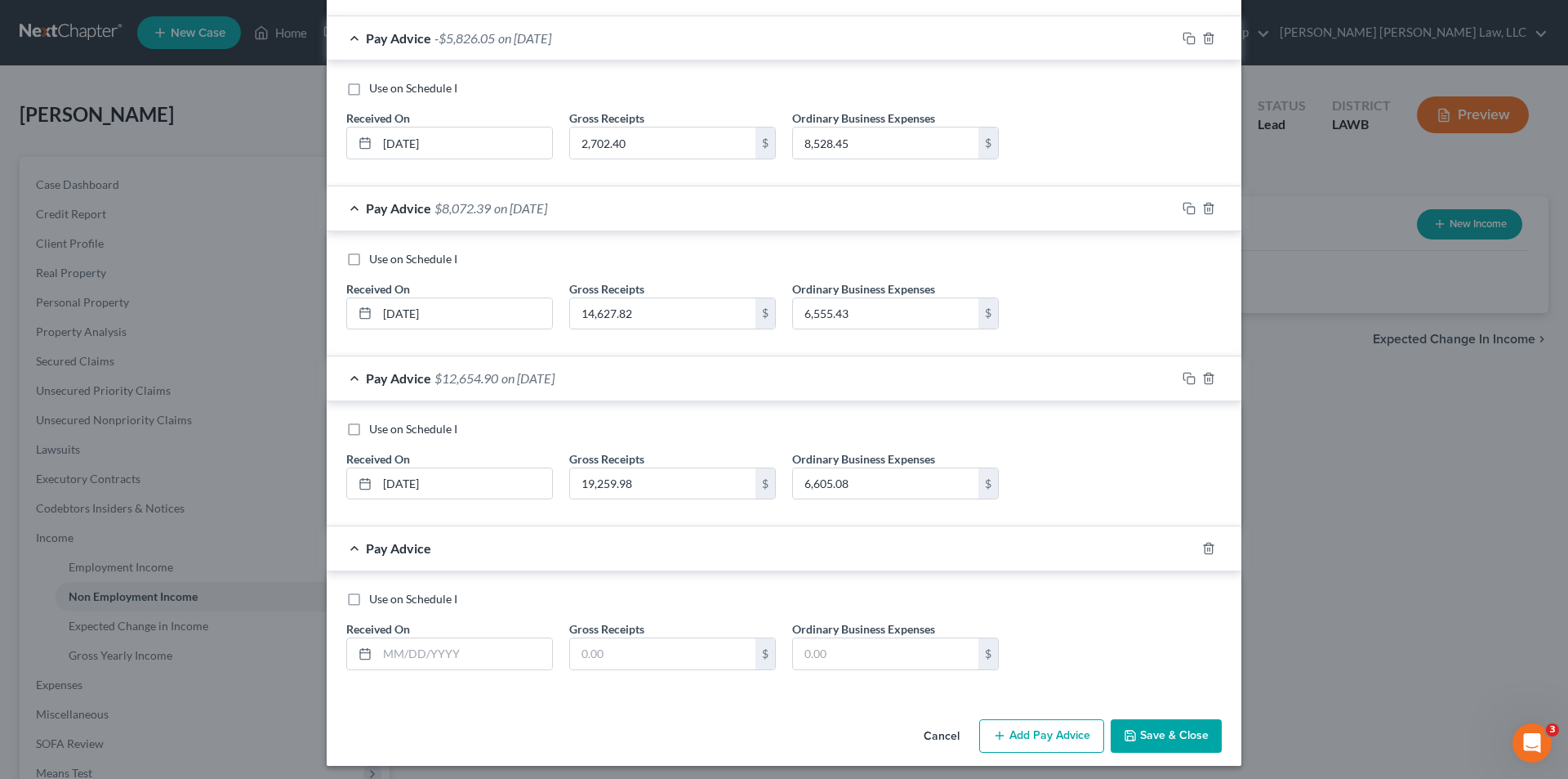
scroll to position [467, 0]
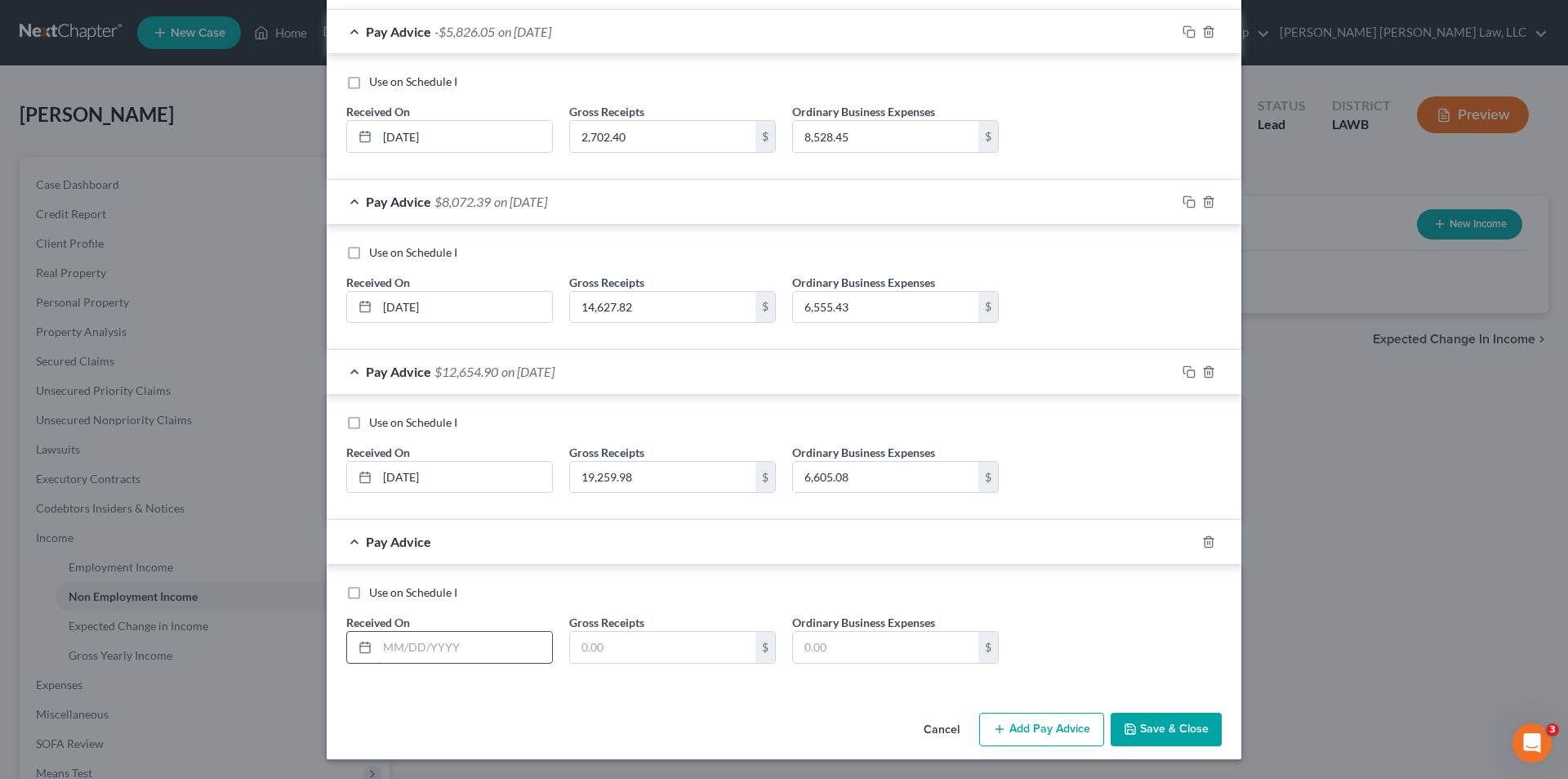
click at [397, 645] on input "text" at bounding box center [465, 646] width 175 height 31
type input "08/25/2025"
type input "4,452.84"
type input "5,192.44"
click at [1031, 733] on button "Add Pay Advice" at bounding box center [1042, 729] width 125 height 34
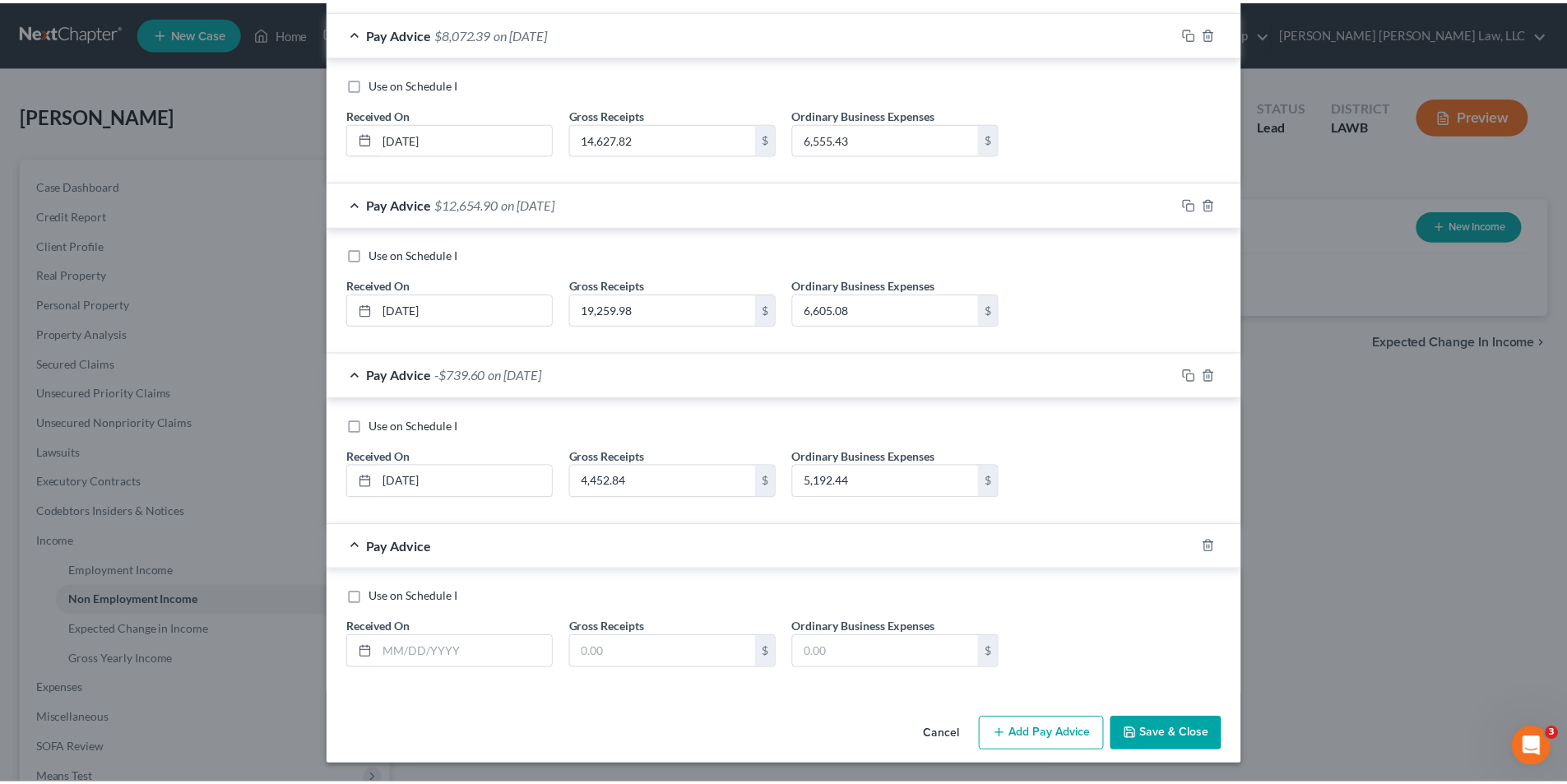
scroll to position [642, 0]
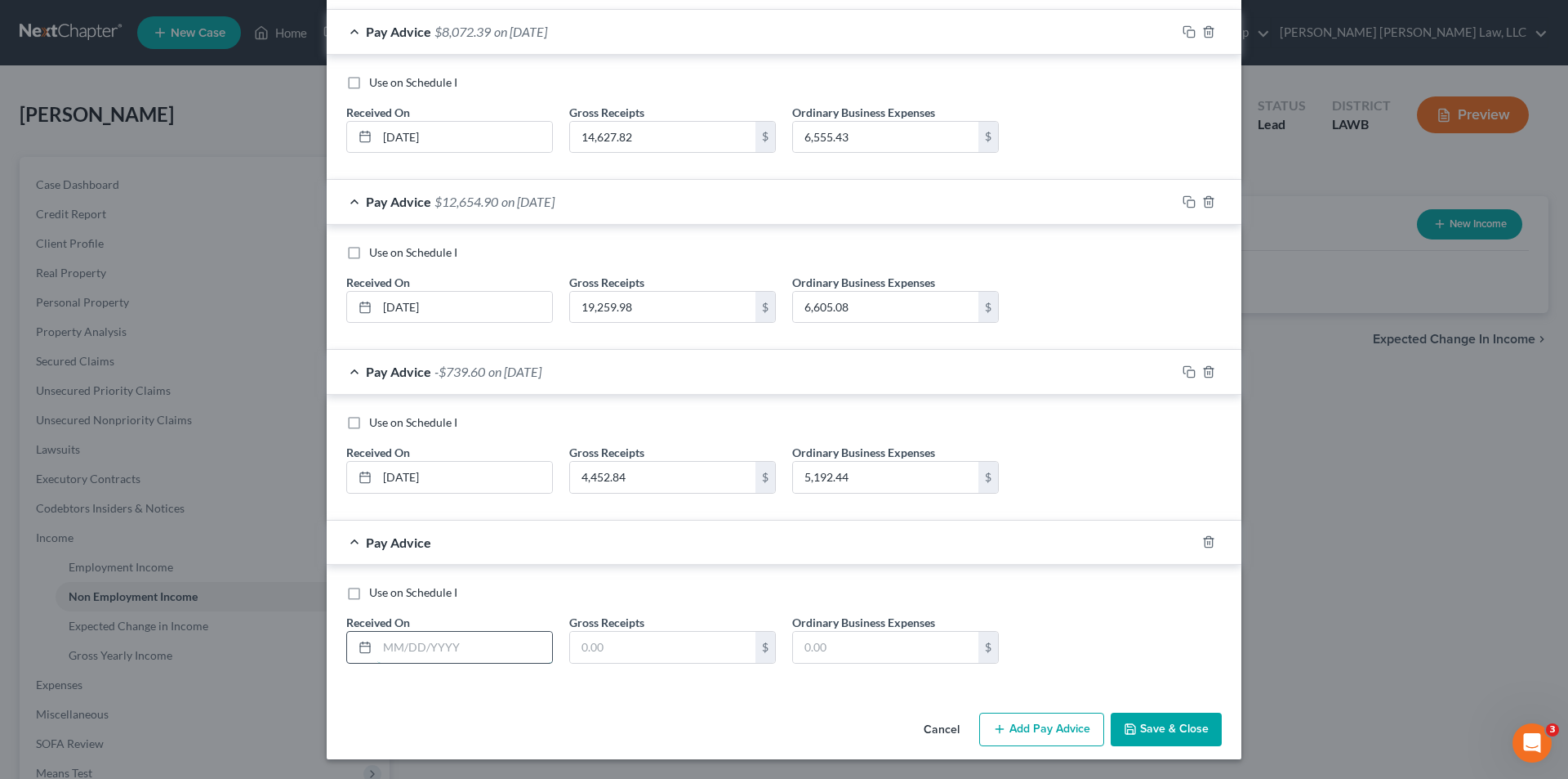
click at [397, 639] on input "text" at bounding box center [465, 646] width 175 height 31
type input "09/25/2025"
type input "3,866.74"
type input "5,077.35"
click at [1173, 728] on button "Save & Close" at bounding box center [1165, 729] width 111 height 34
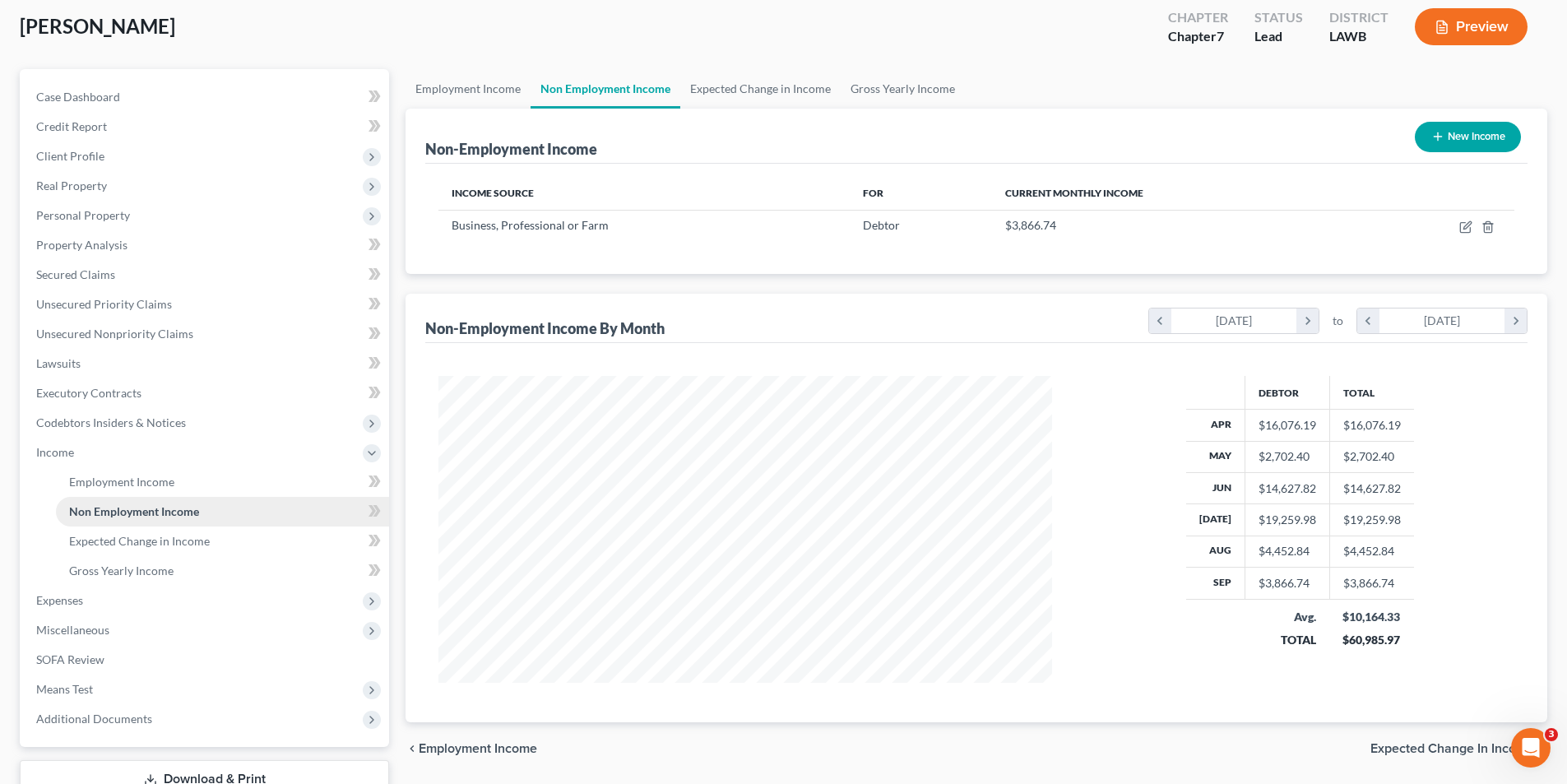
scroll to position [209, 0]
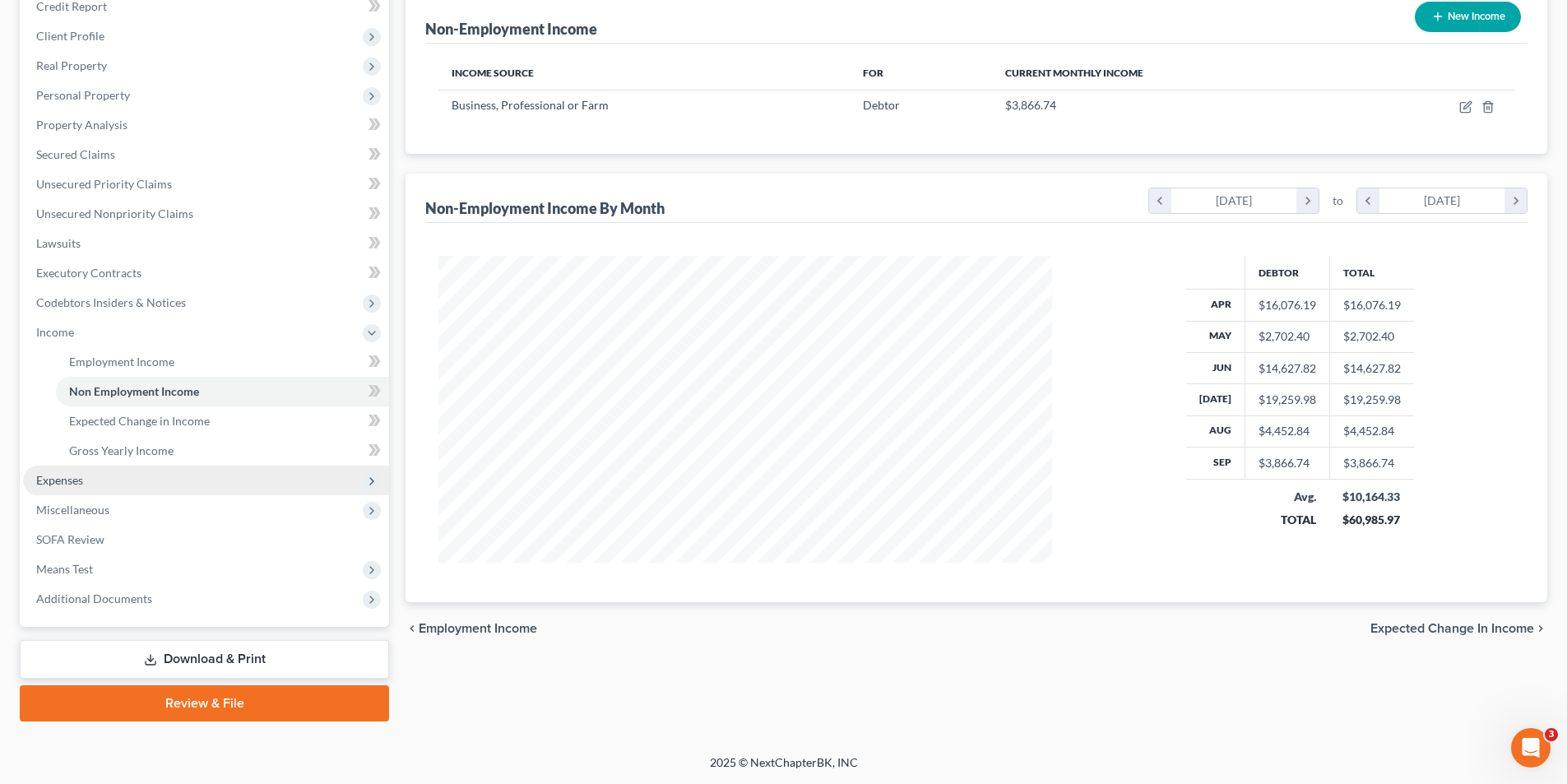
click at [56, 485] on span "Expenses" at bounding box center [60, 479] width 47 height 14
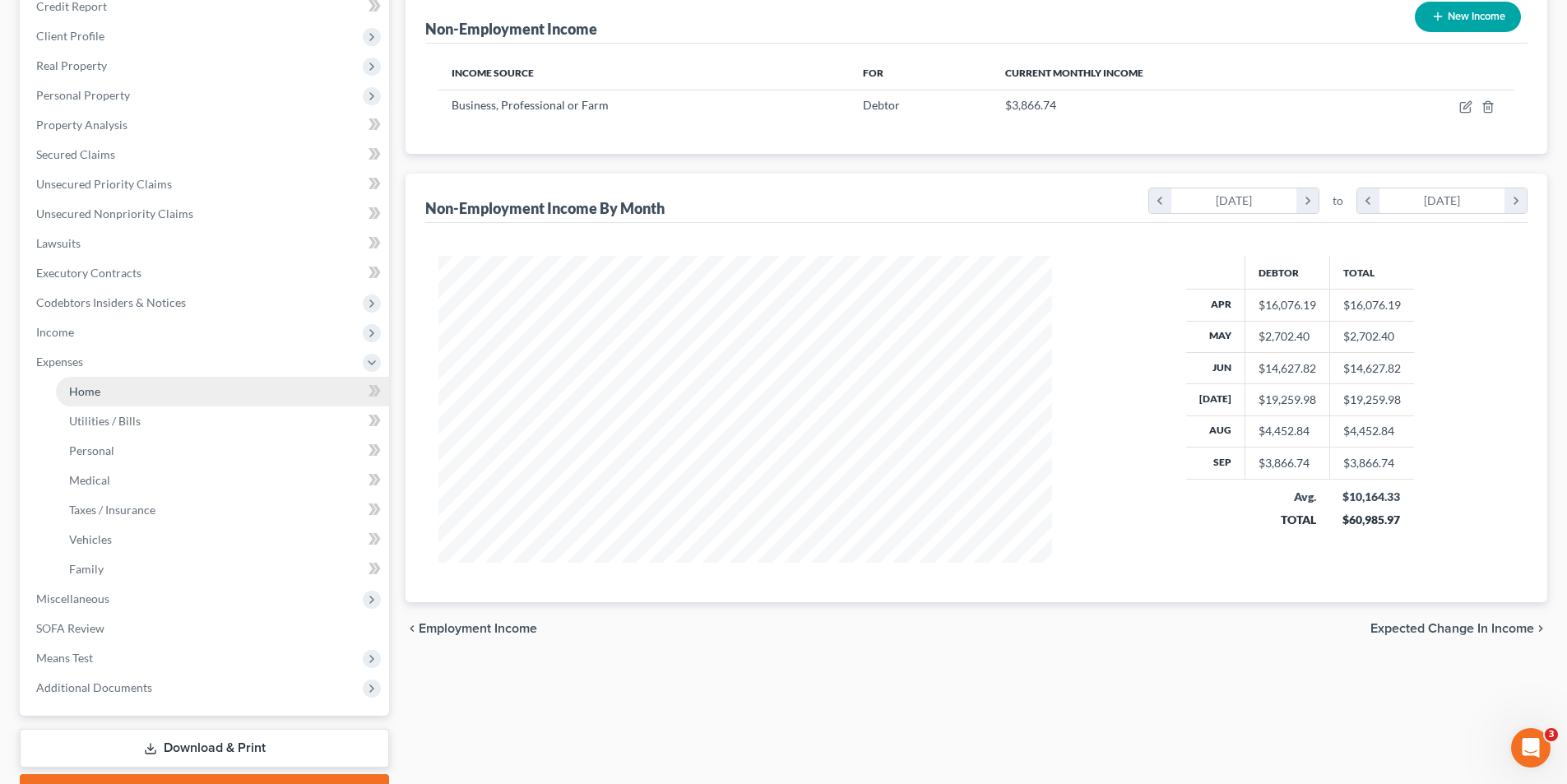
click at [83, 395] on span "Home" at bounding box center [84, 390] width 31 height 14
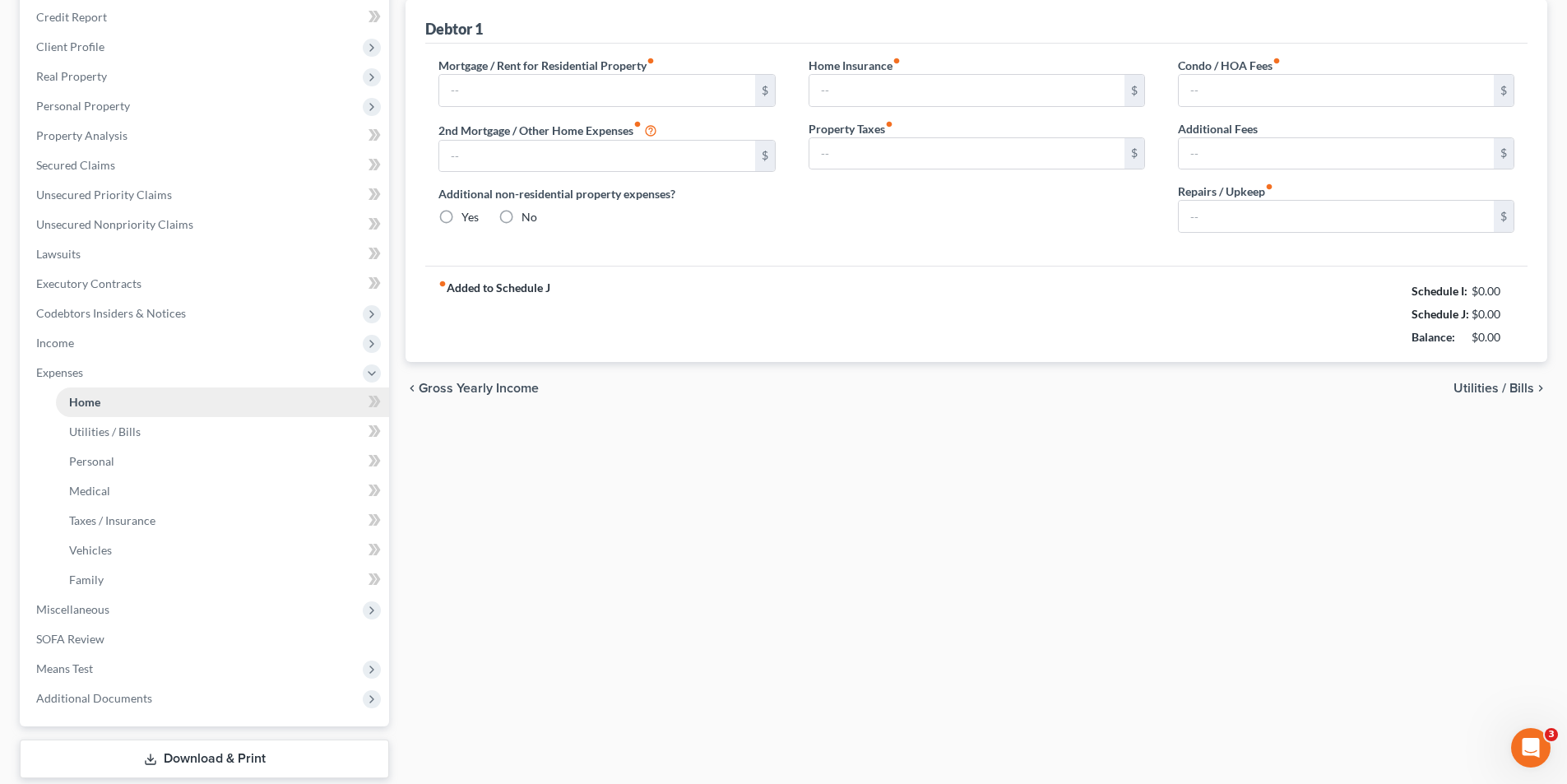
scroll to position [29, 0]
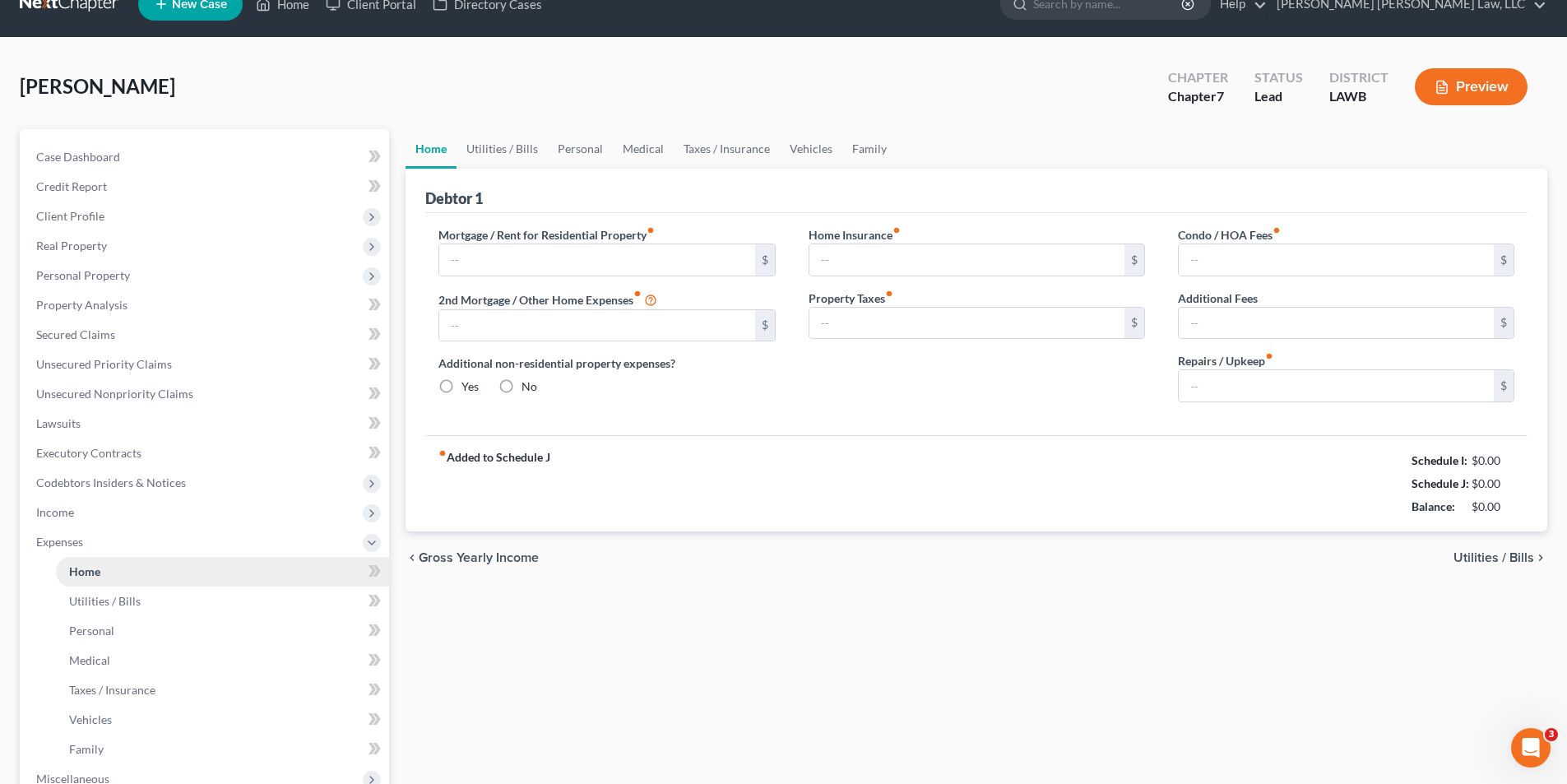
type input "0.00"
radio input "true"
type input "0.00"
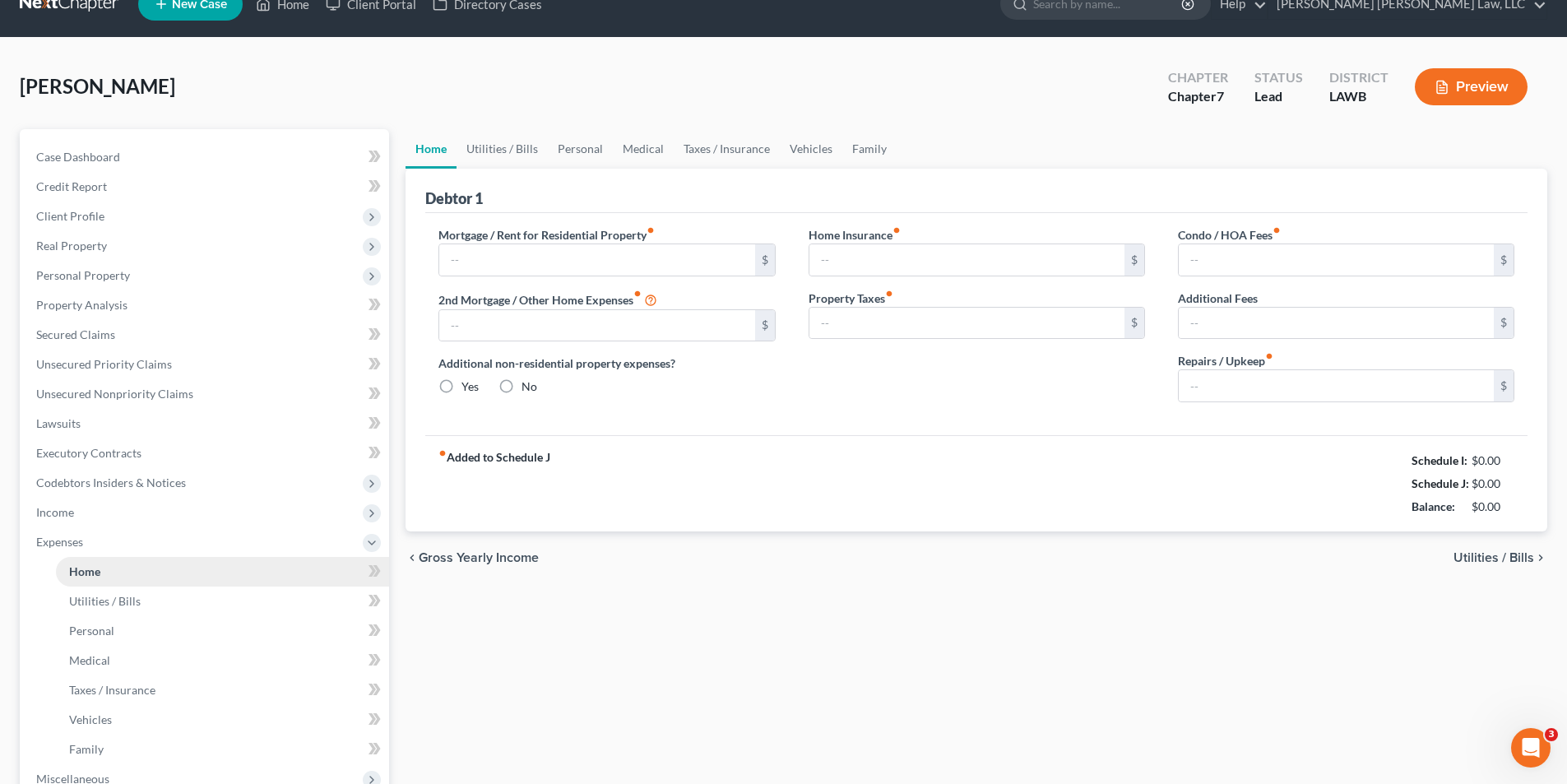
type input "0.00"
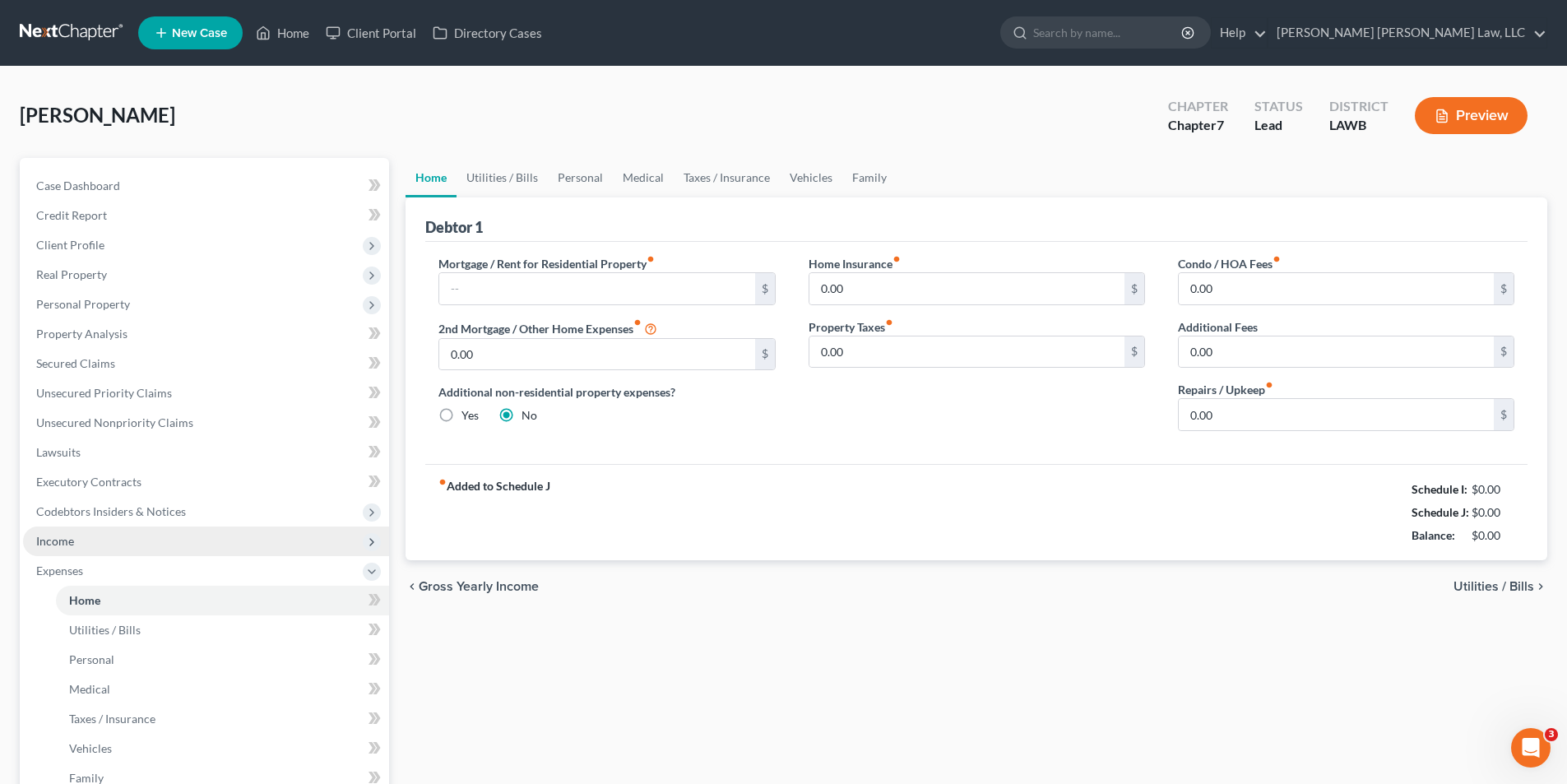
click at [60, 536] on span "Income" at bounding box center [55, 540] width 38 height 14
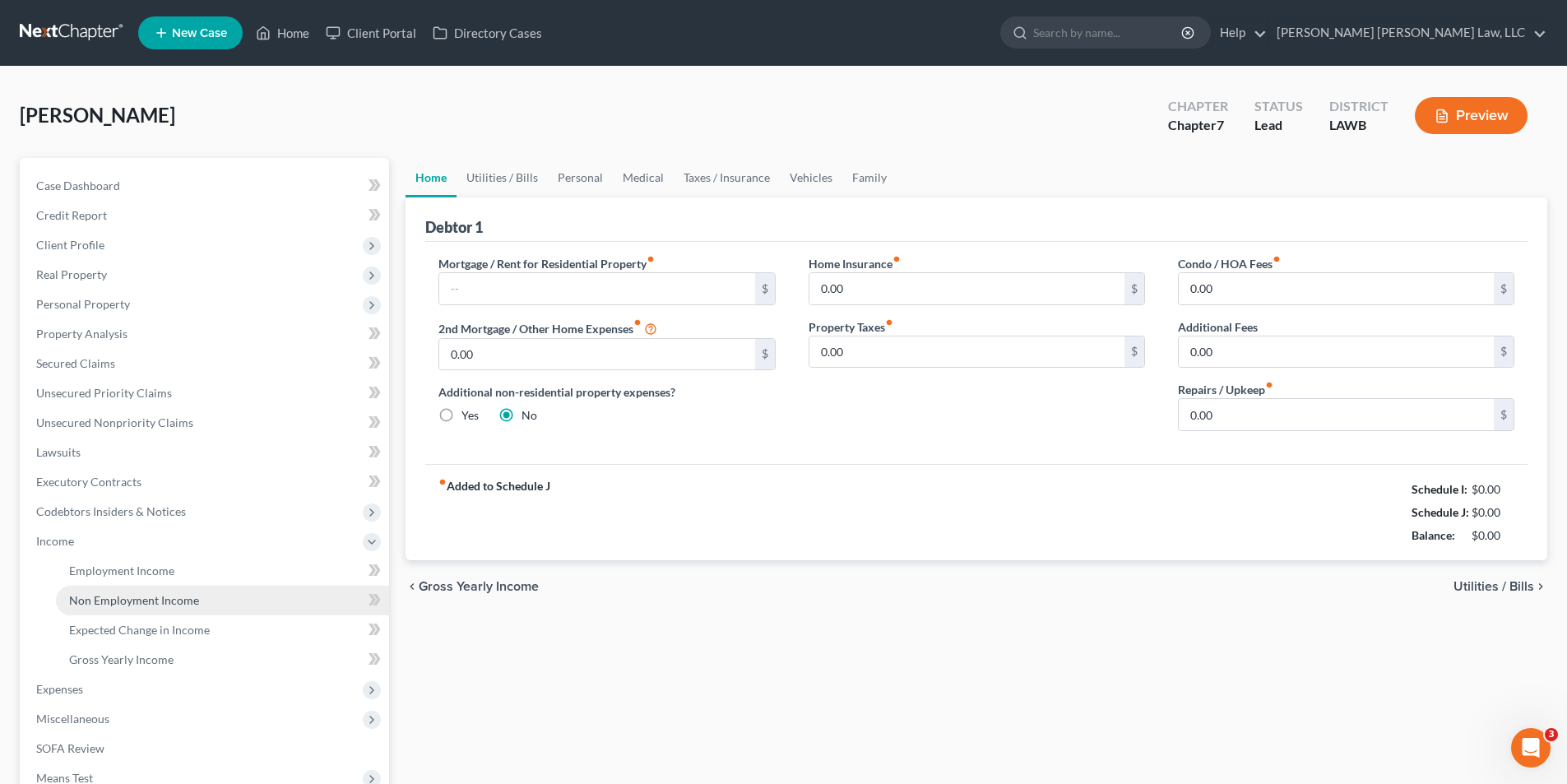
click at [123, 601] on span "Non Employment Income" at bounding box center [133, 599] width 130 height 14
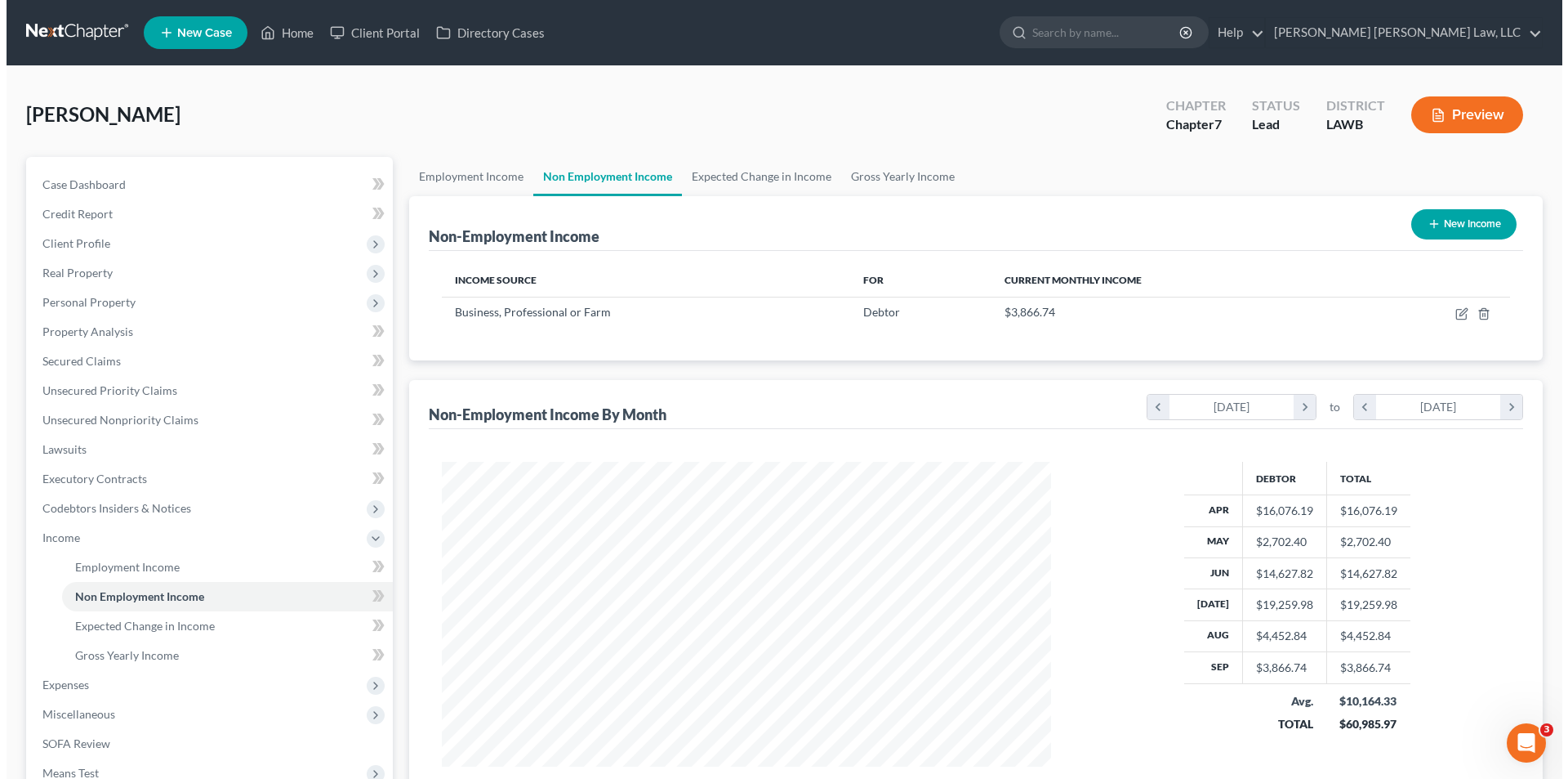
scroll to position [305, 642]
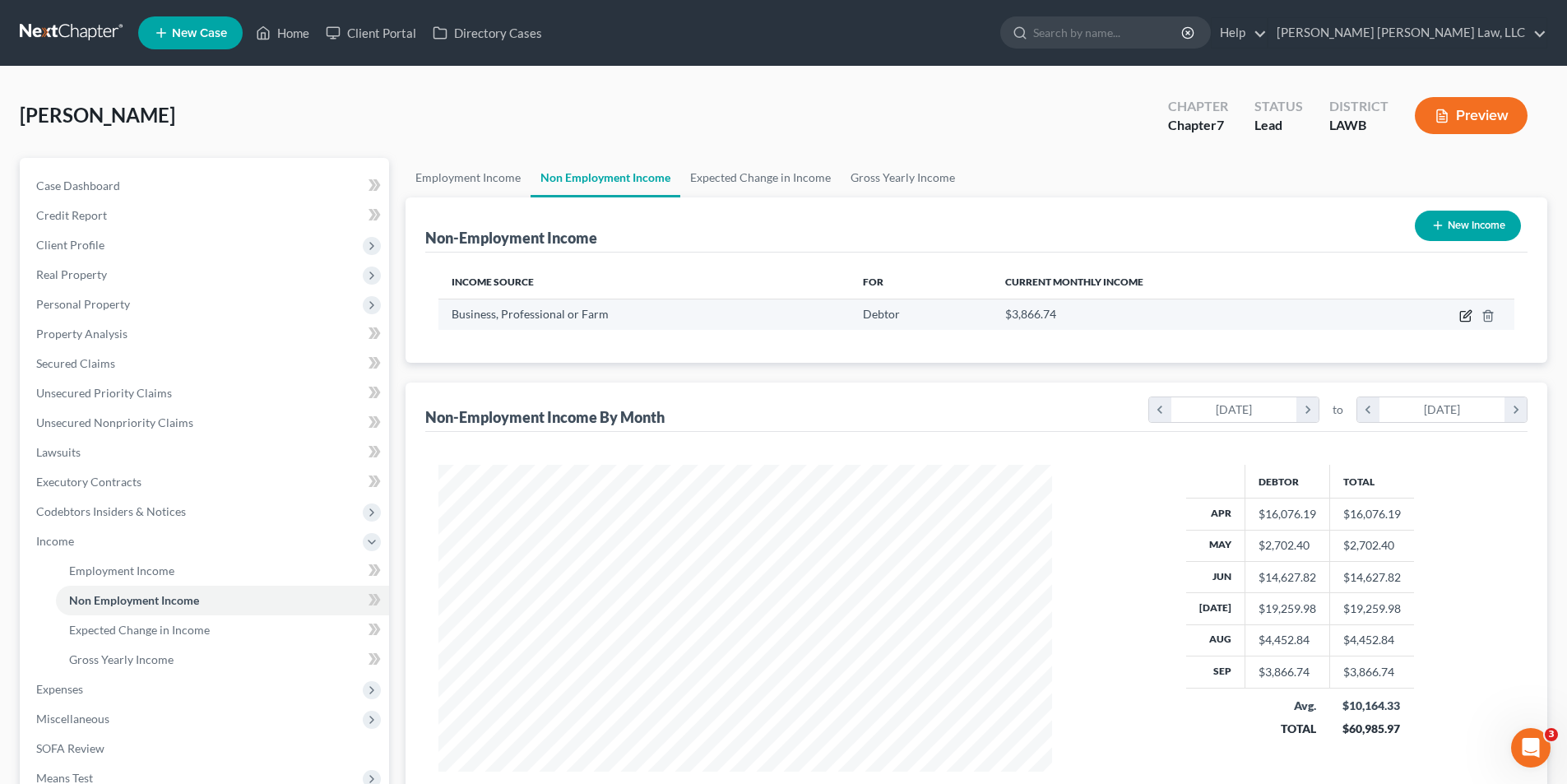
click at [1464, 318] on icon "button" at bounding box center [1467, 314] width 7 height 7
select select "10"
select select "0"
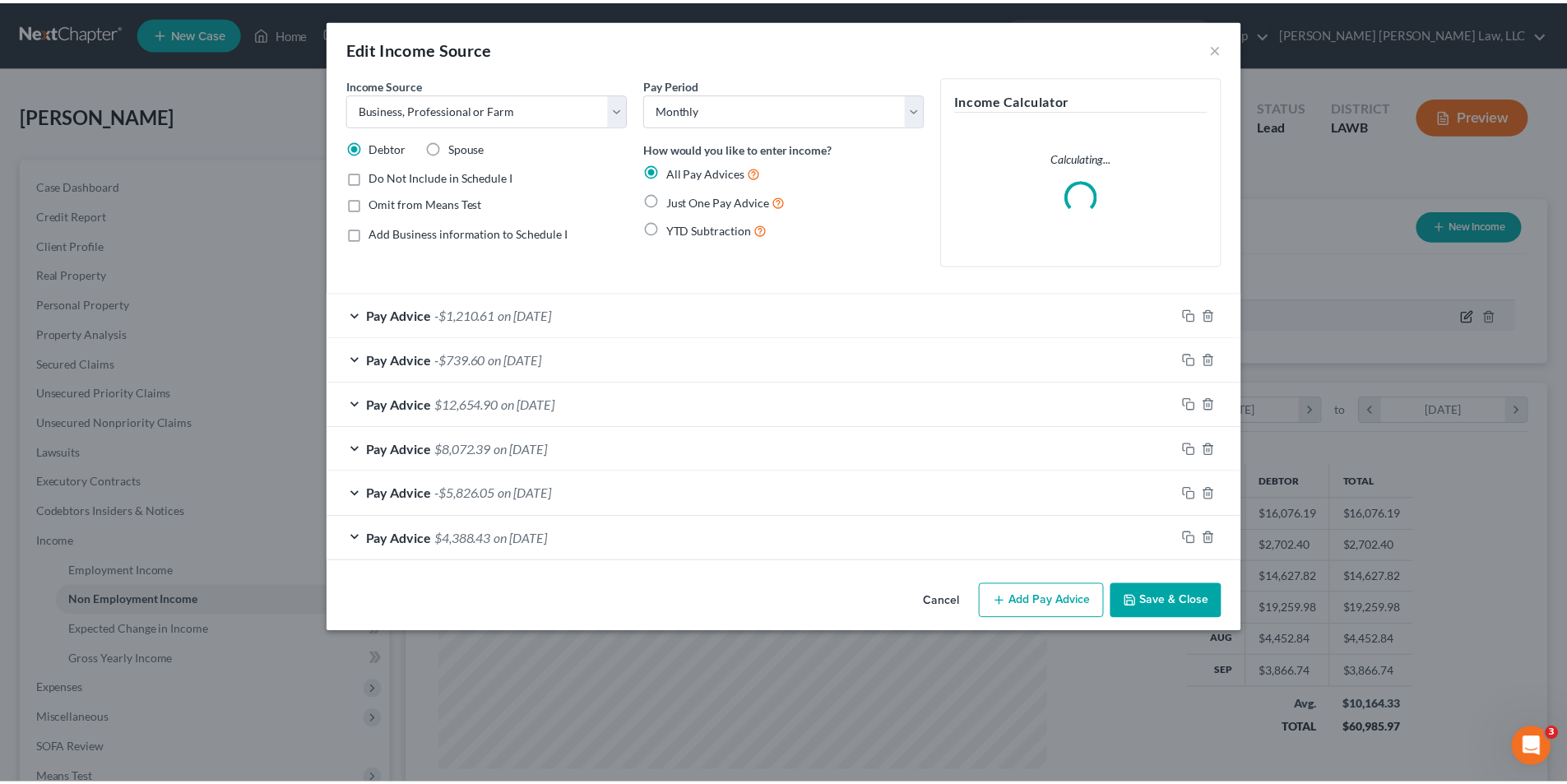
scroll to position [309, 653]
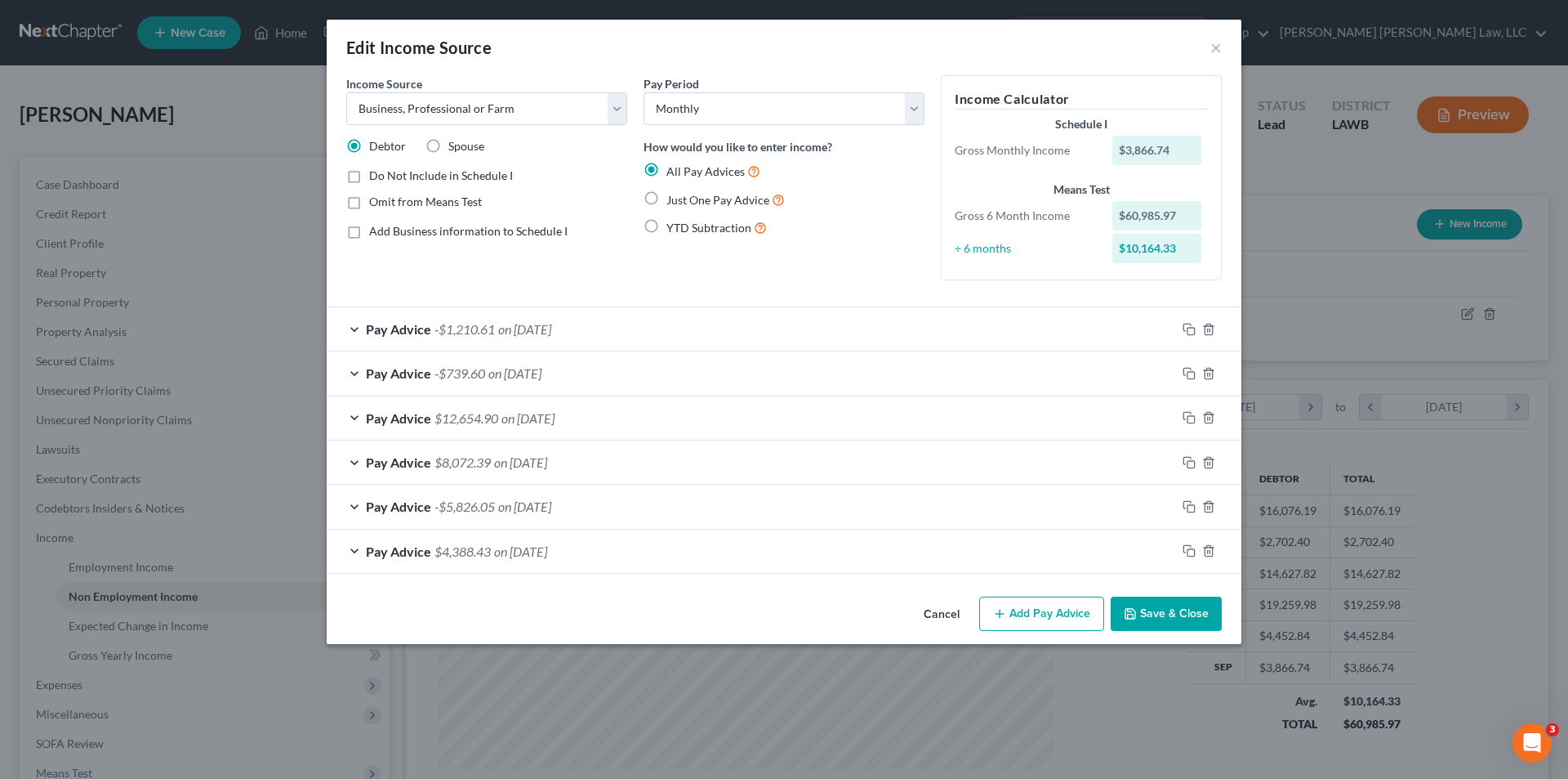
click at [369, 229] on label "Add Business information to Schedule I" at bounding box center [469, 231] width 198 height 16
click at [376, 229] on input "Add Business information to Schedule I" at bounding box center [381, 228] width 11 height 11
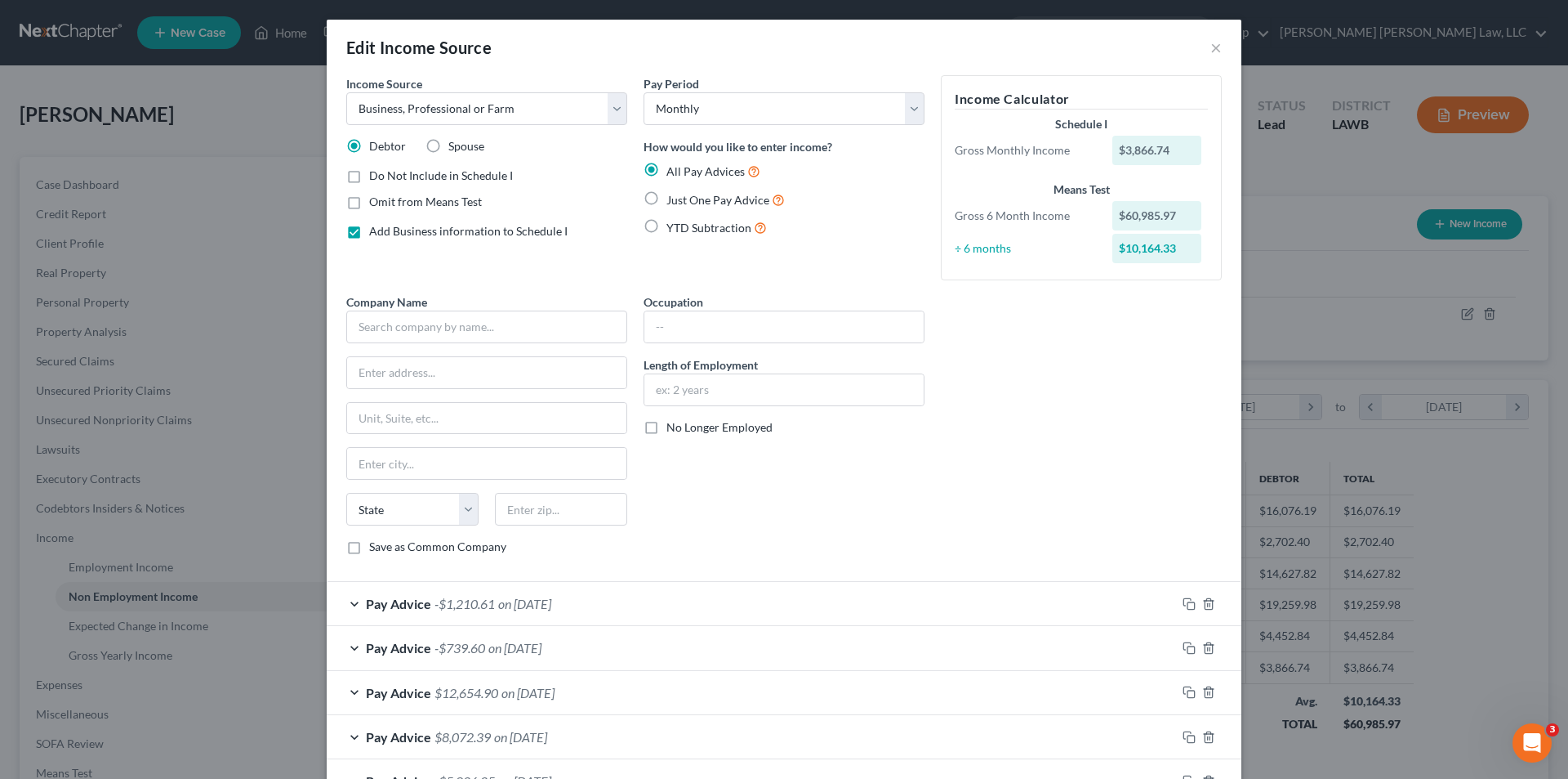
click at [369, 229] on label "Add Business information to Schedule I" at bounding box center [469, 231] width 198 height 16
click at [376, 229] on input "Add Business information to Schedule I" at bounding box center [381, 228] width 11 height 11
checkbox input "false"
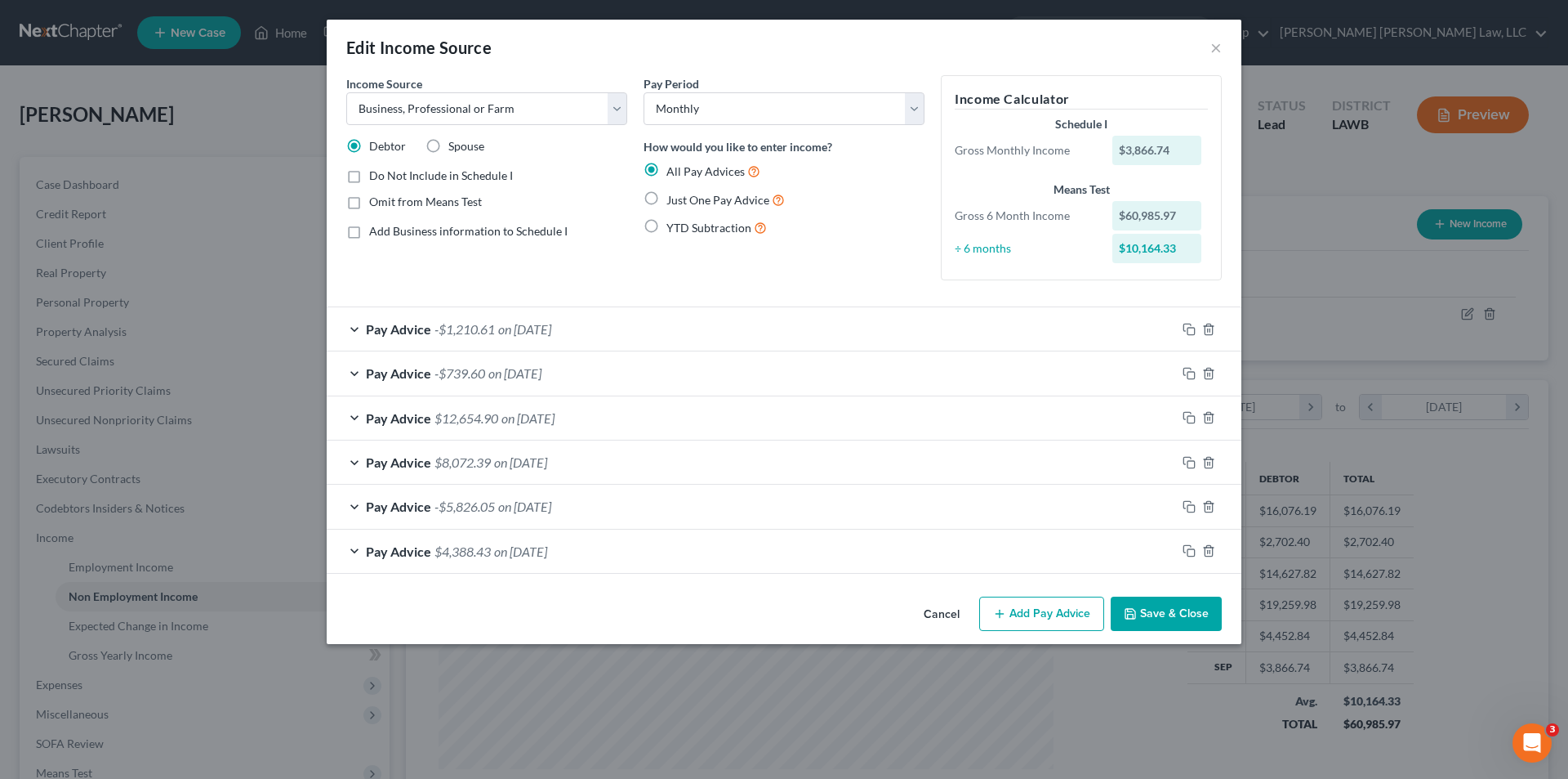
click at [1180, 619] on button "Save & Close" at bounding box center [1165, 614] width 111 height 34
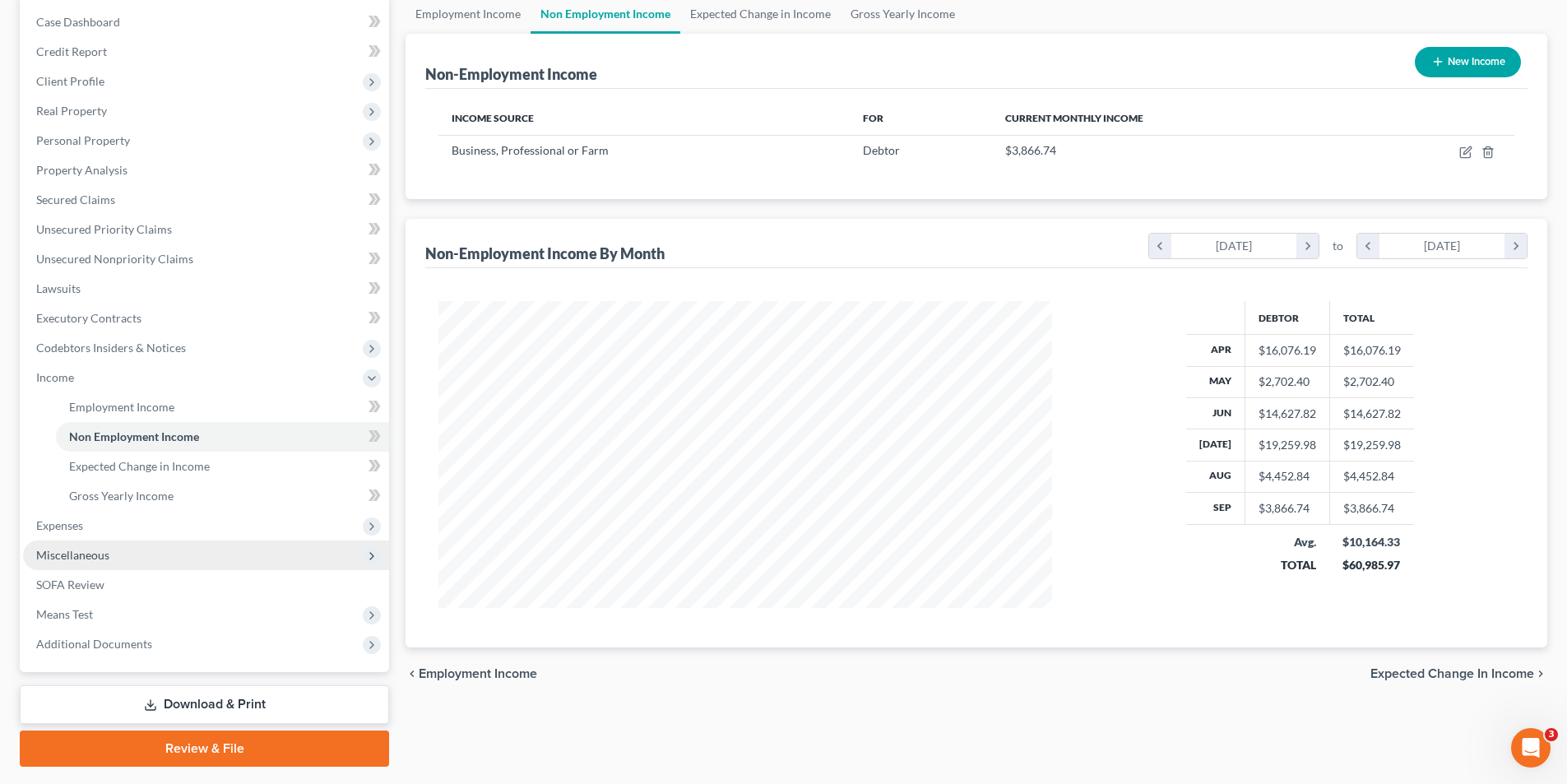
scroll to position [164, 0]
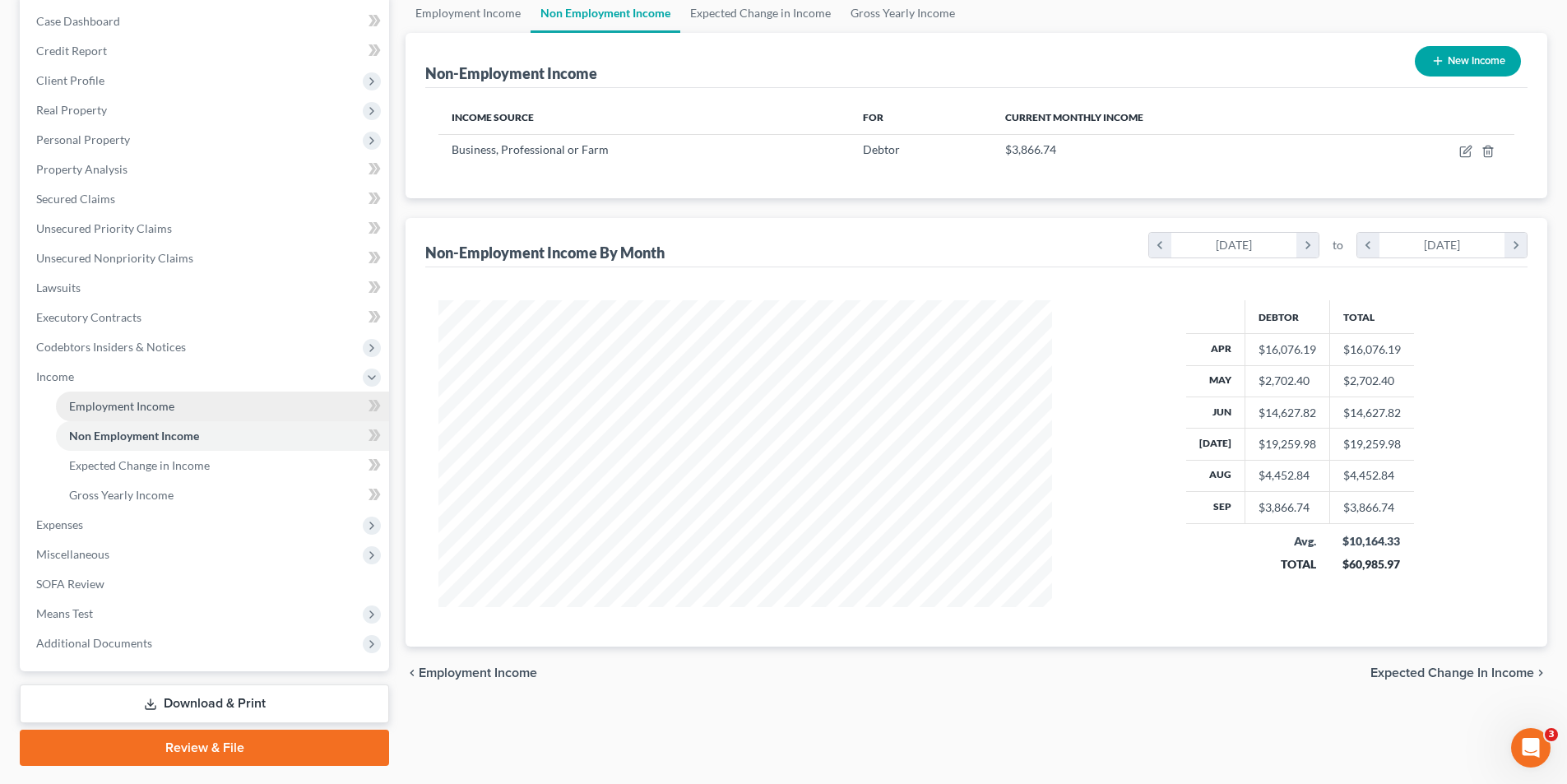
click at [102, 403] on span "Employment Income" at bounding box center [122, 405] width 105 height 14
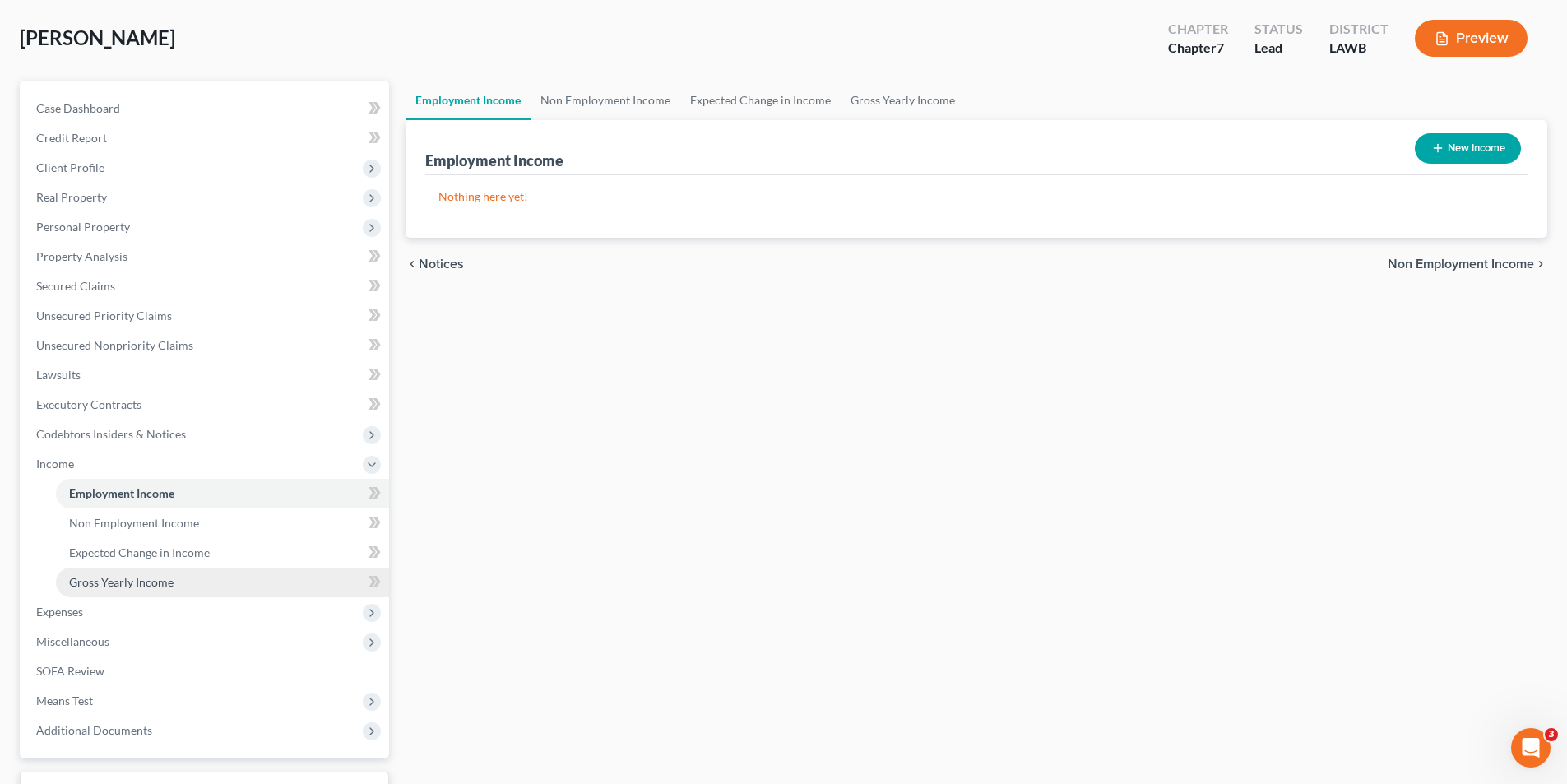
scroll to position [209, 0]
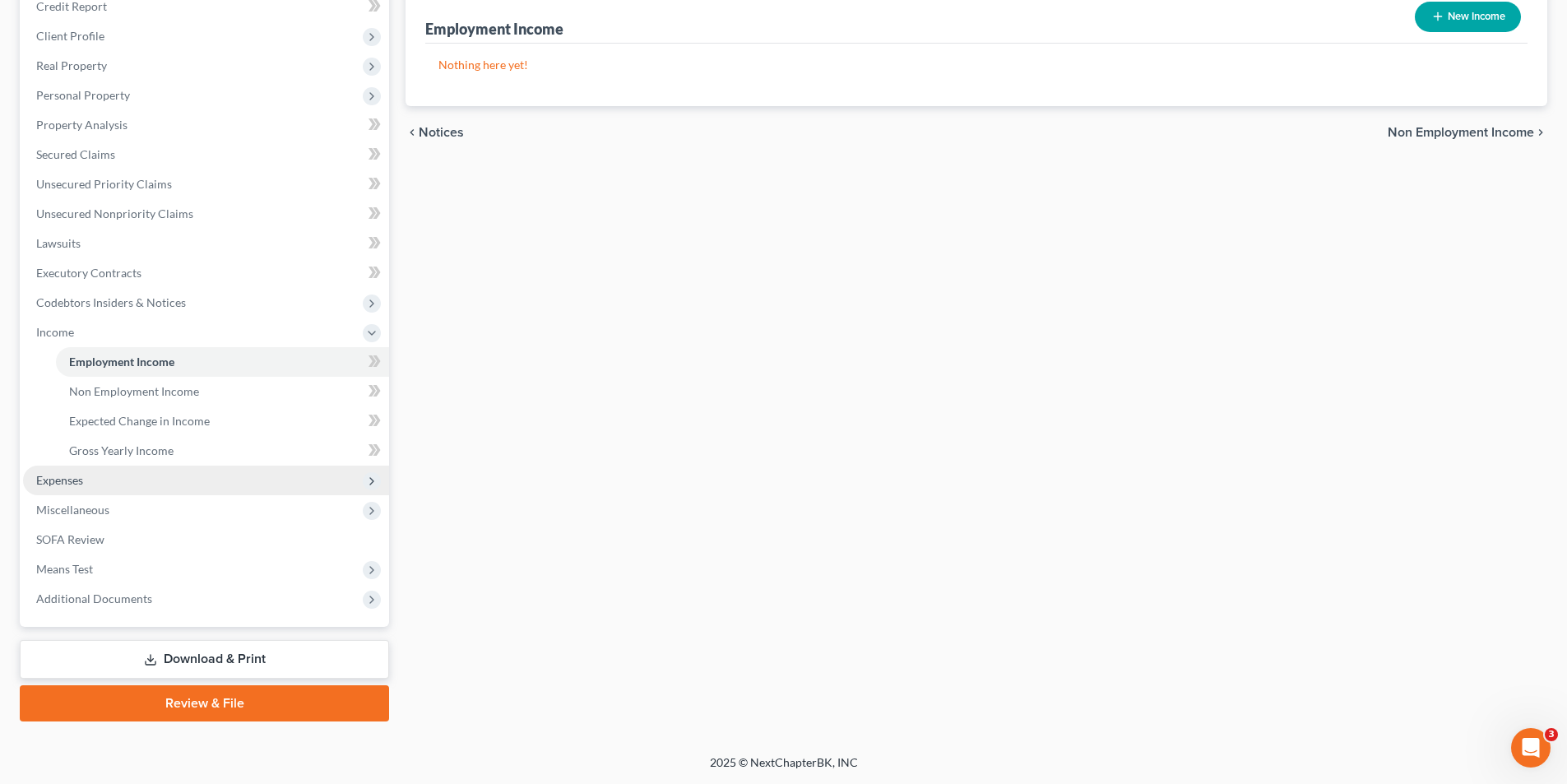
click at [60, 479] on span "Expenses" at bounding box center [60, 479] width 47 height 14
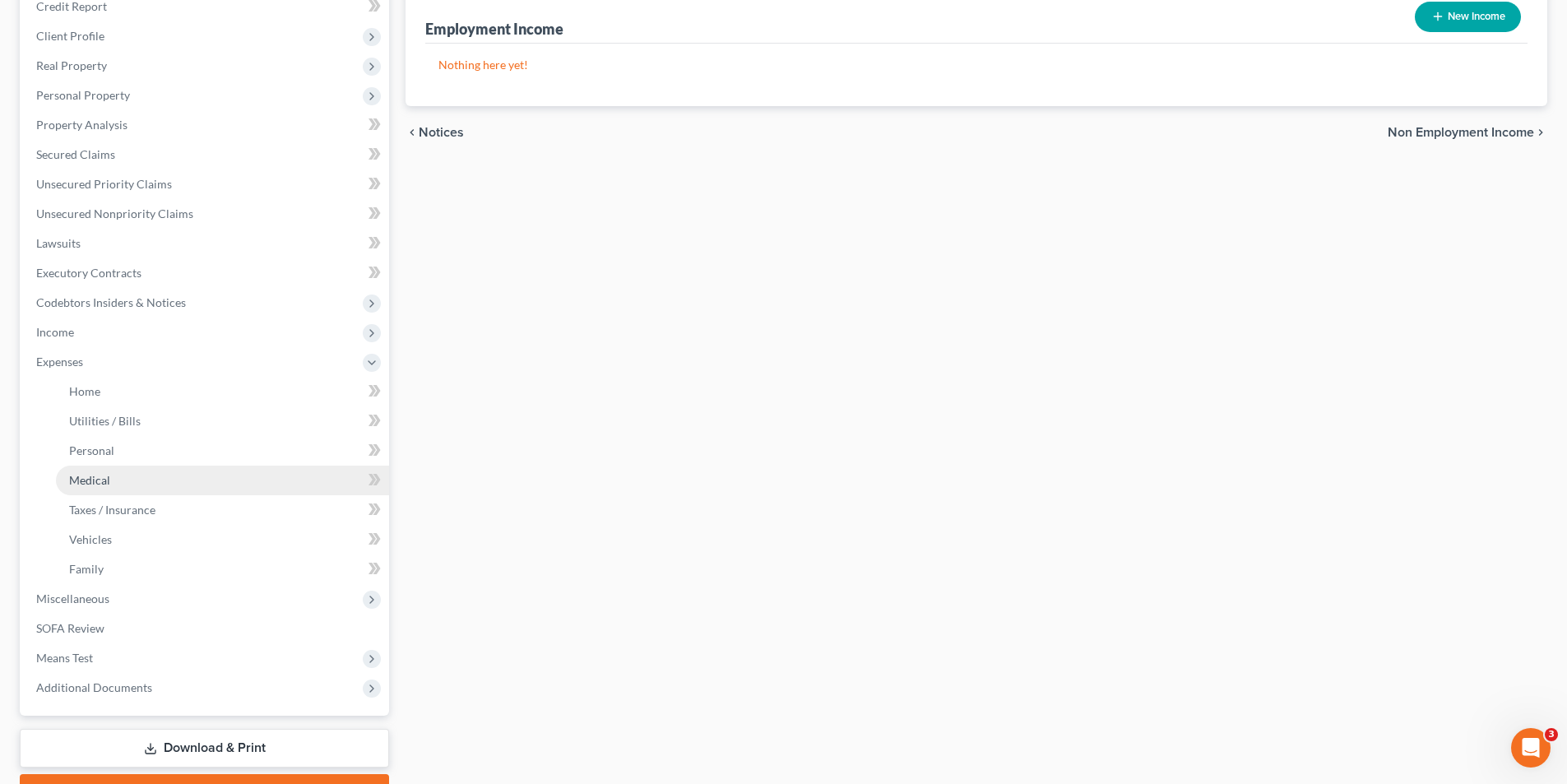
click at [74, 485] on span "Medical" at bounding box center [89, 479] width 41 height 14
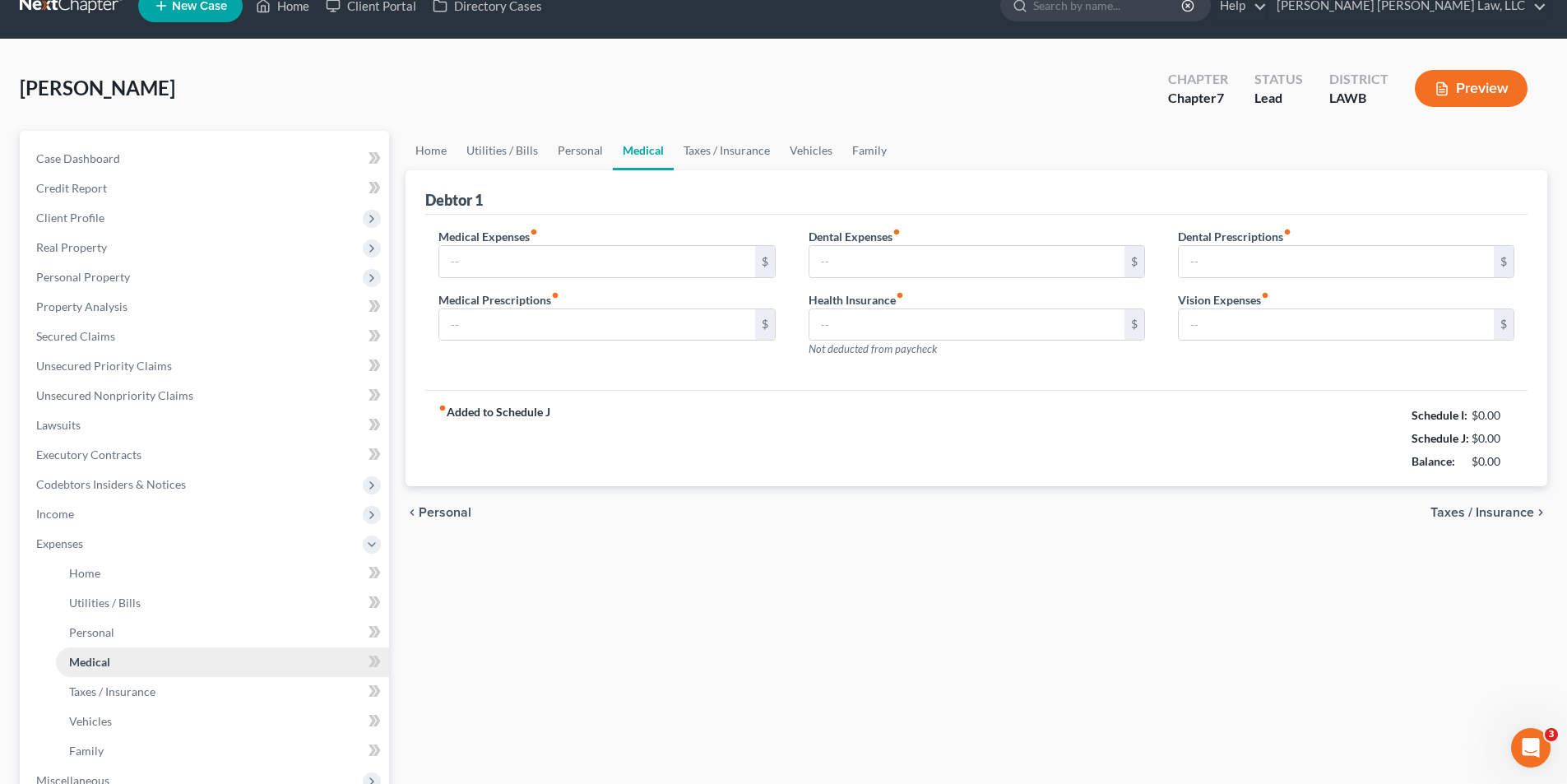
type input "0.00"
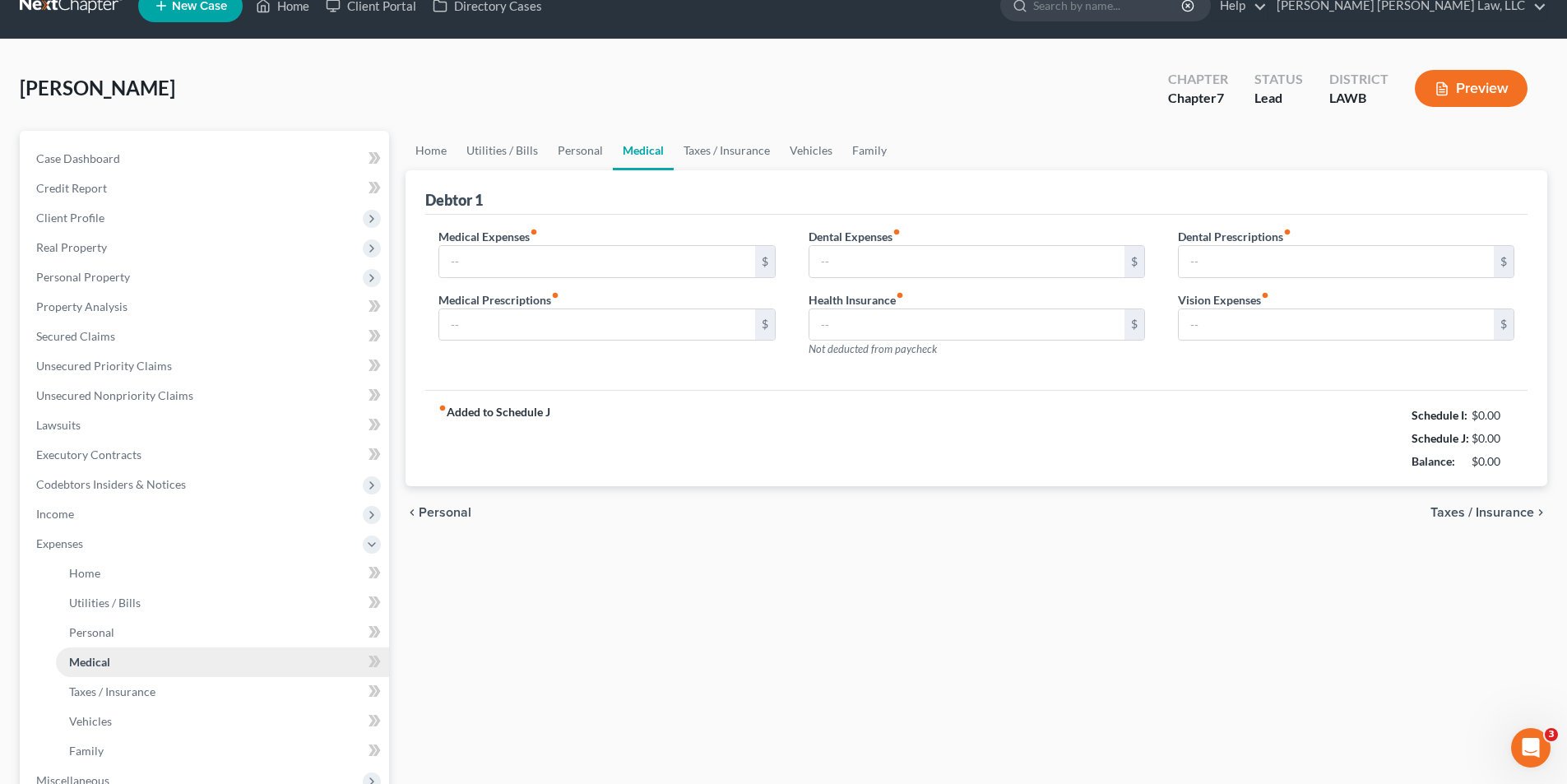
type input "0.00"
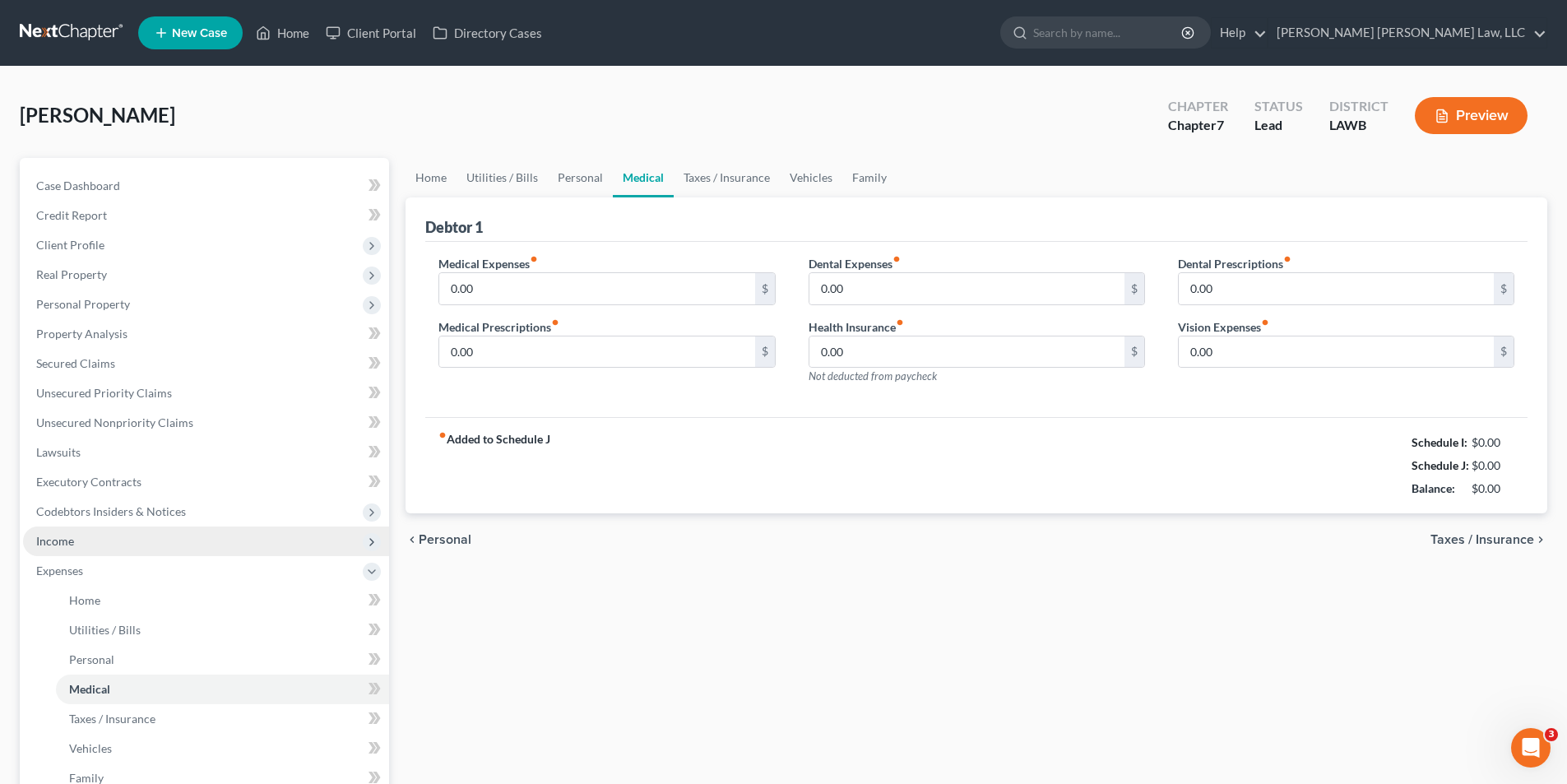
click at [68, 539] on span "Income" at bounding box center [55, 540] width 38 height 14
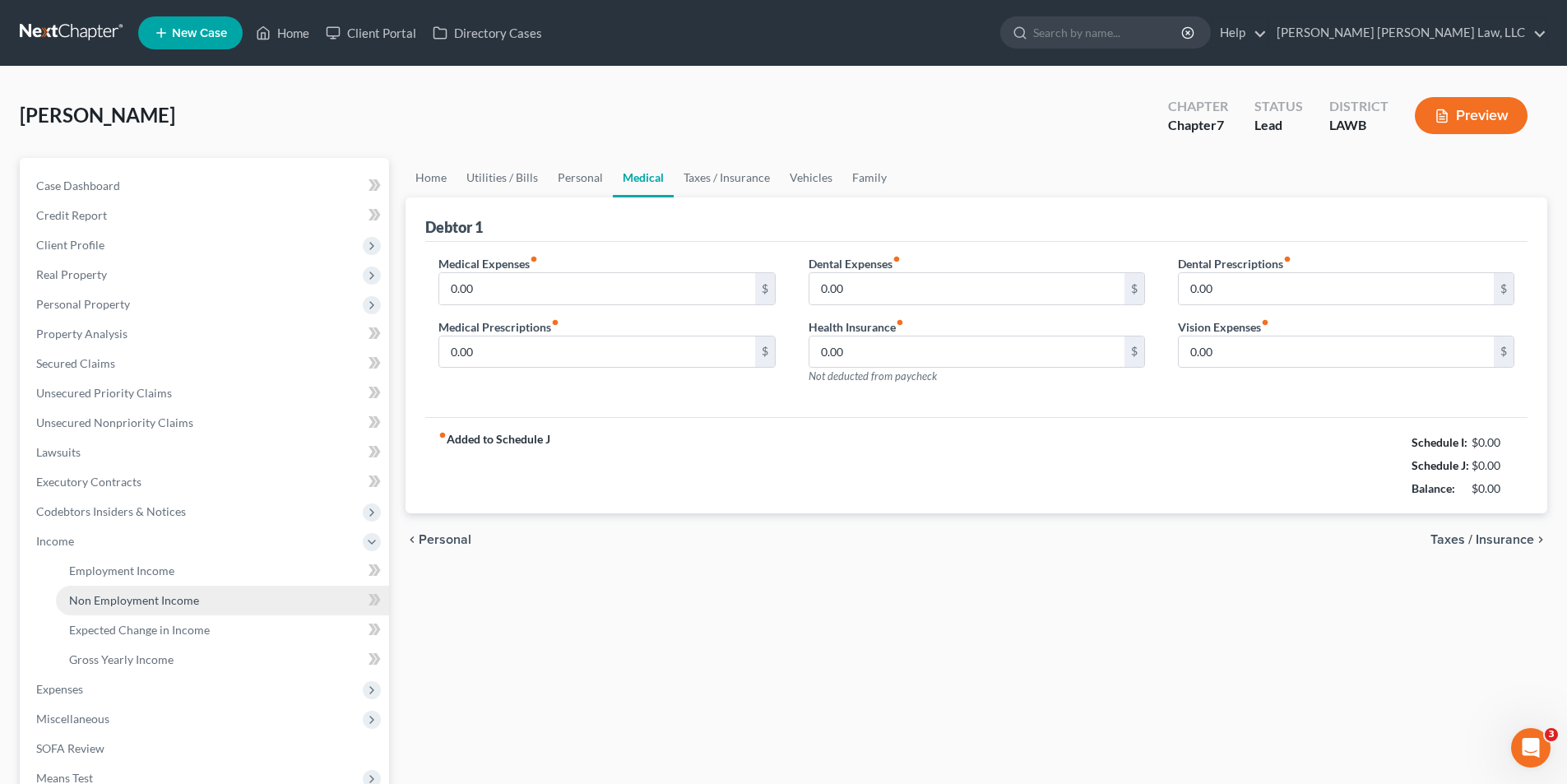
click at [109, 592] on link "Non Employment Income" at bounding box center [222, 600] width 333 height 30
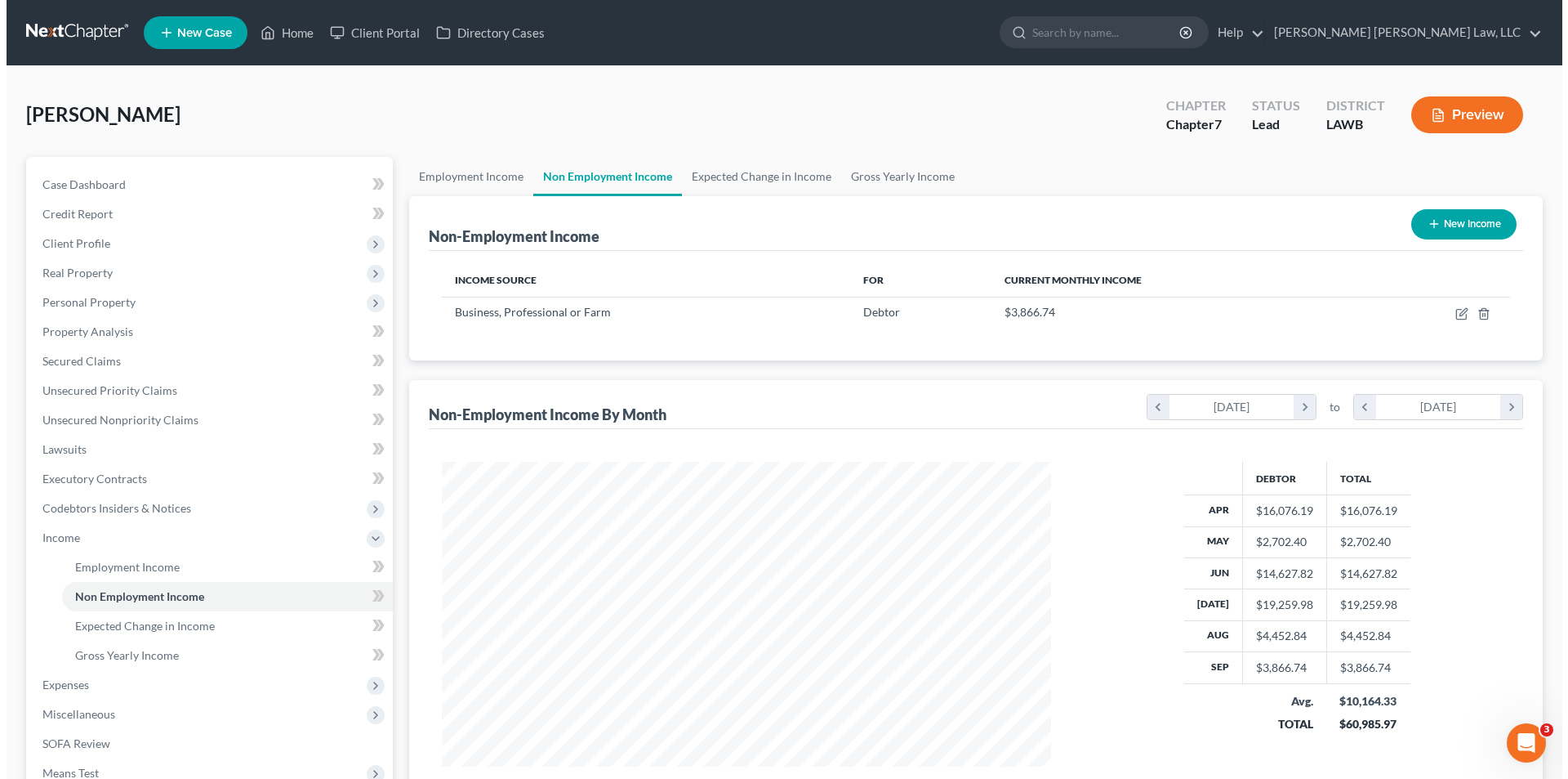
scroll to position [305, 642]
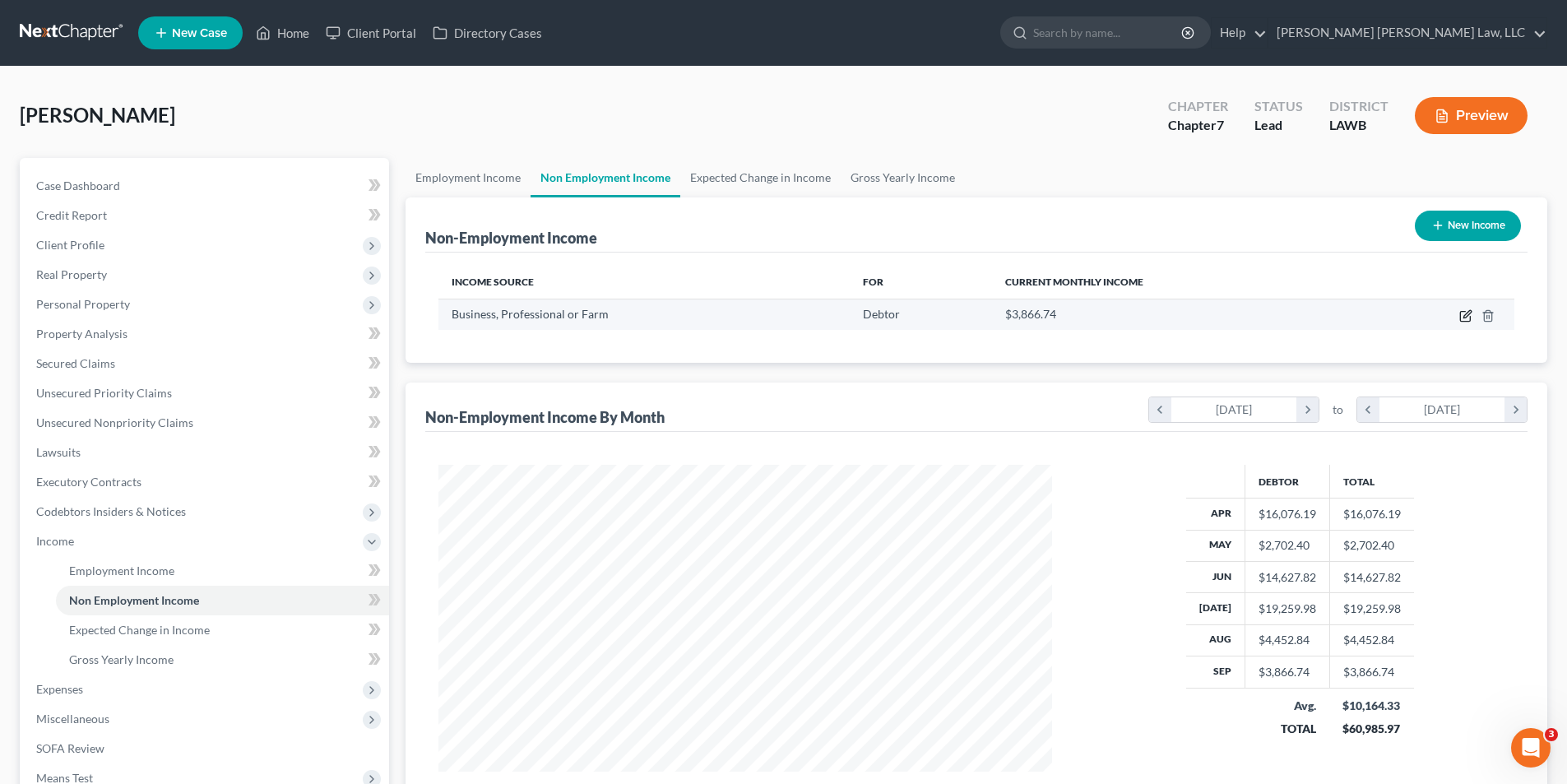
click at [1464, 318] on icon "button" at bounding box center [1466, 316] width 13 height 13
select select "10"
select select "0"
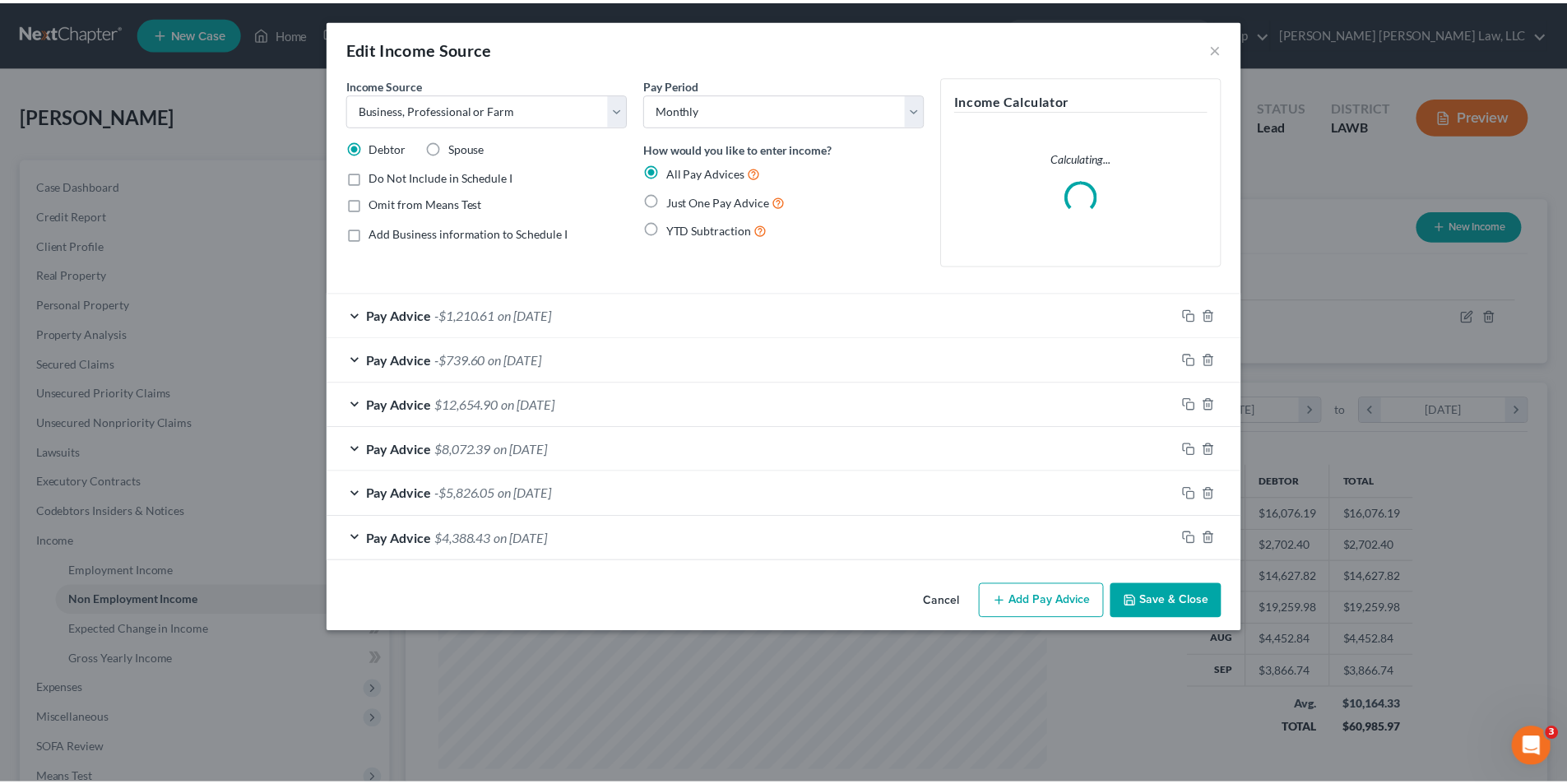
scroll to position [309, 653]
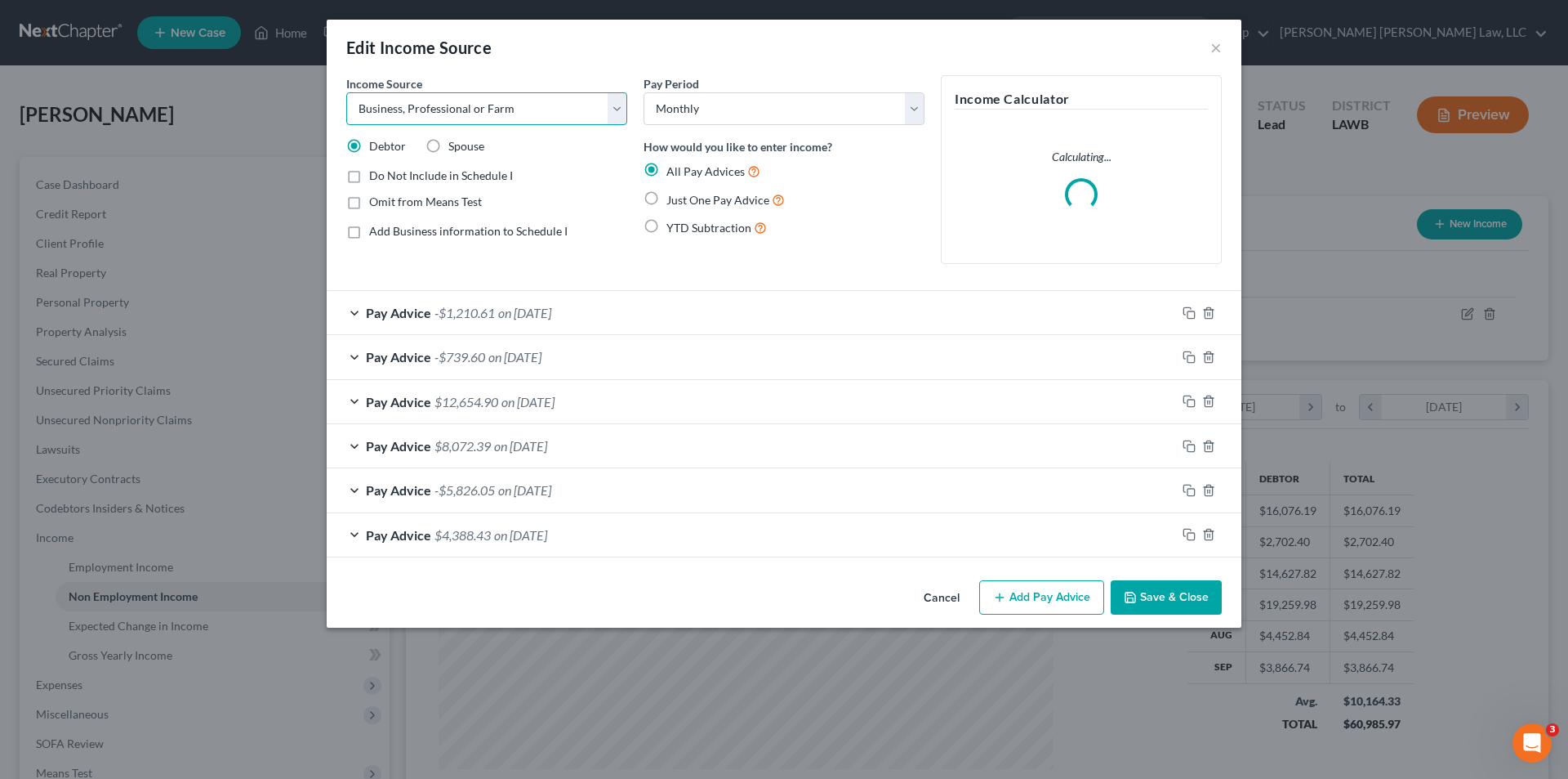
click at [405, 116] on select "Select Unemployment Disability (from employer) Pension Retirement Social Securi…" at bounding box center [487, 108] width 281 height 32
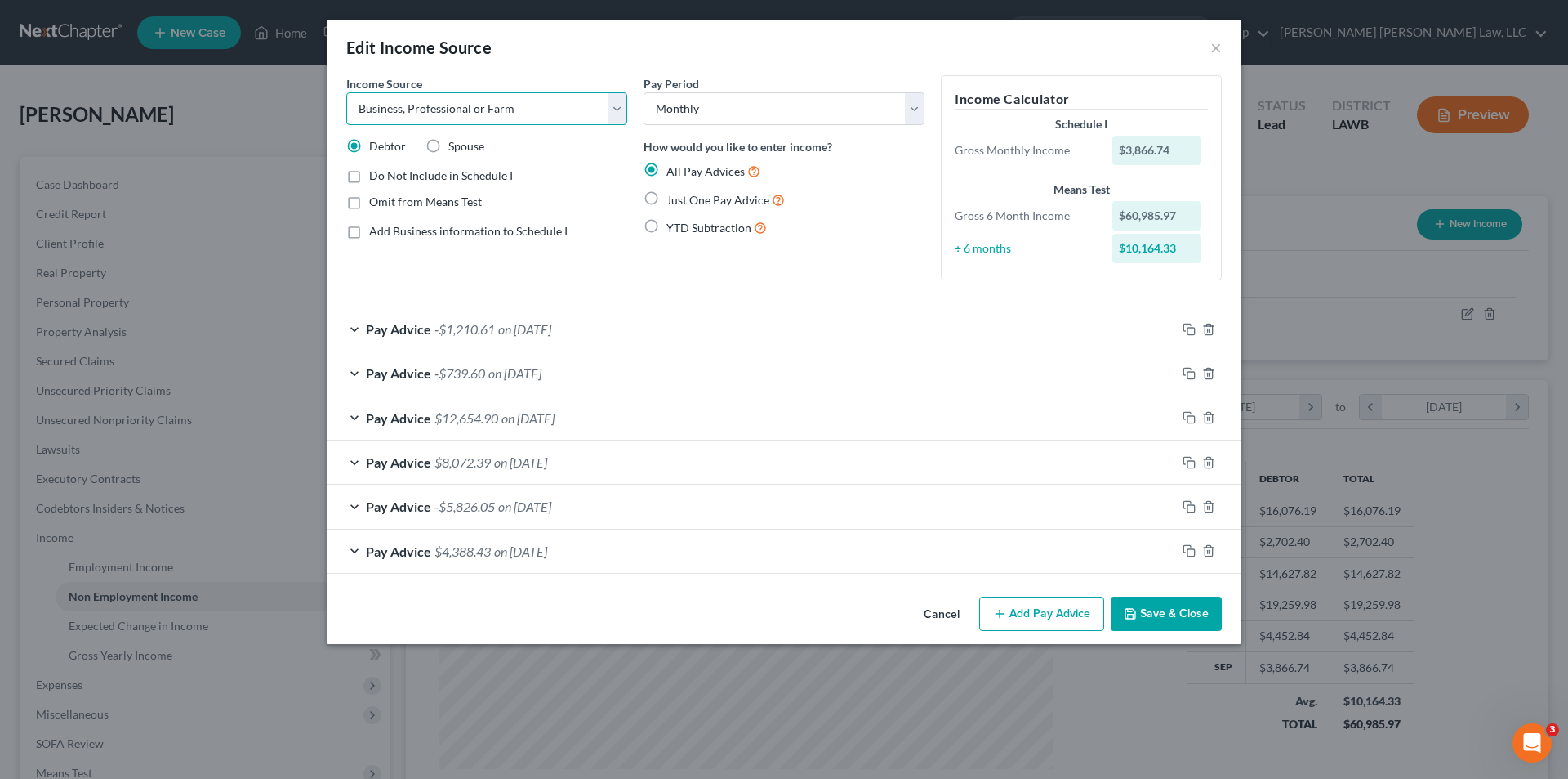
click at [346, 92] on select "Select Unemployment Disability (from employer) Pension Retirement Social Securi…" at bounding box center [487, 108] width 281 height 32
click at [1141, 619] on button "Save & Close" at bounding box center [1165, 614] width 111 height 34
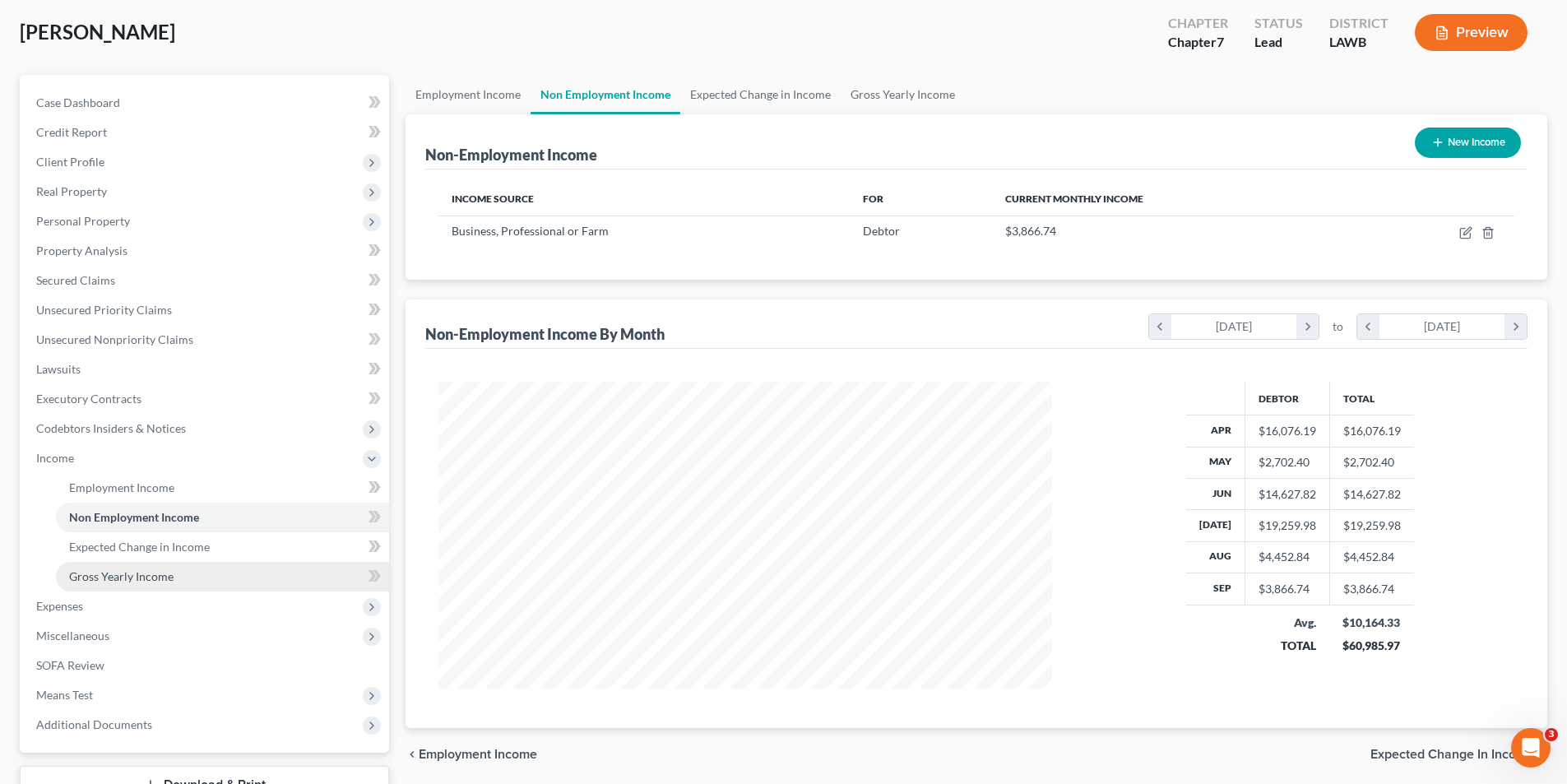
scroll to position [209, 0]
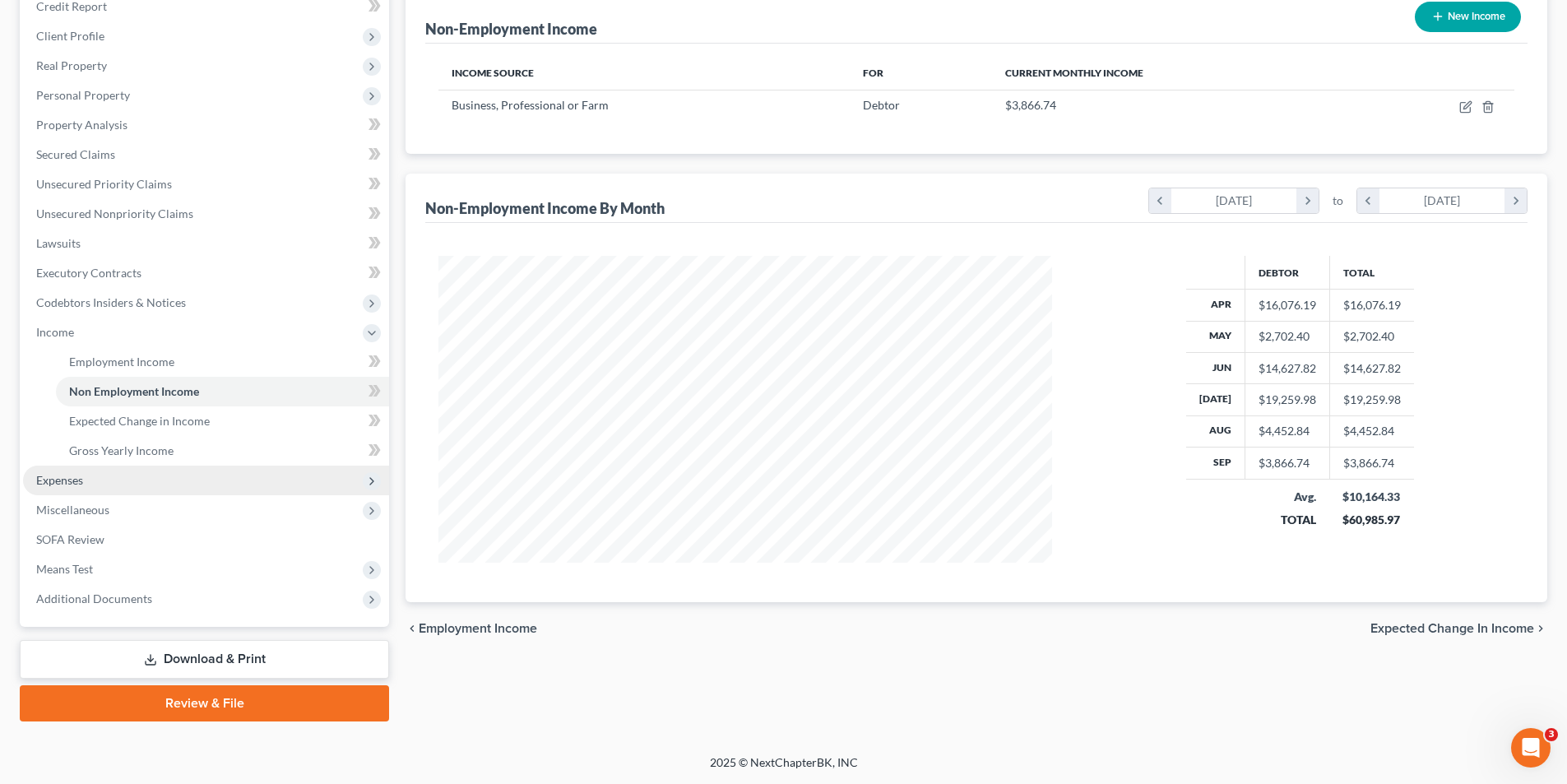
click at [69, 486] on span "Expenses" at bounding box center [205, 480] width 366 height 30
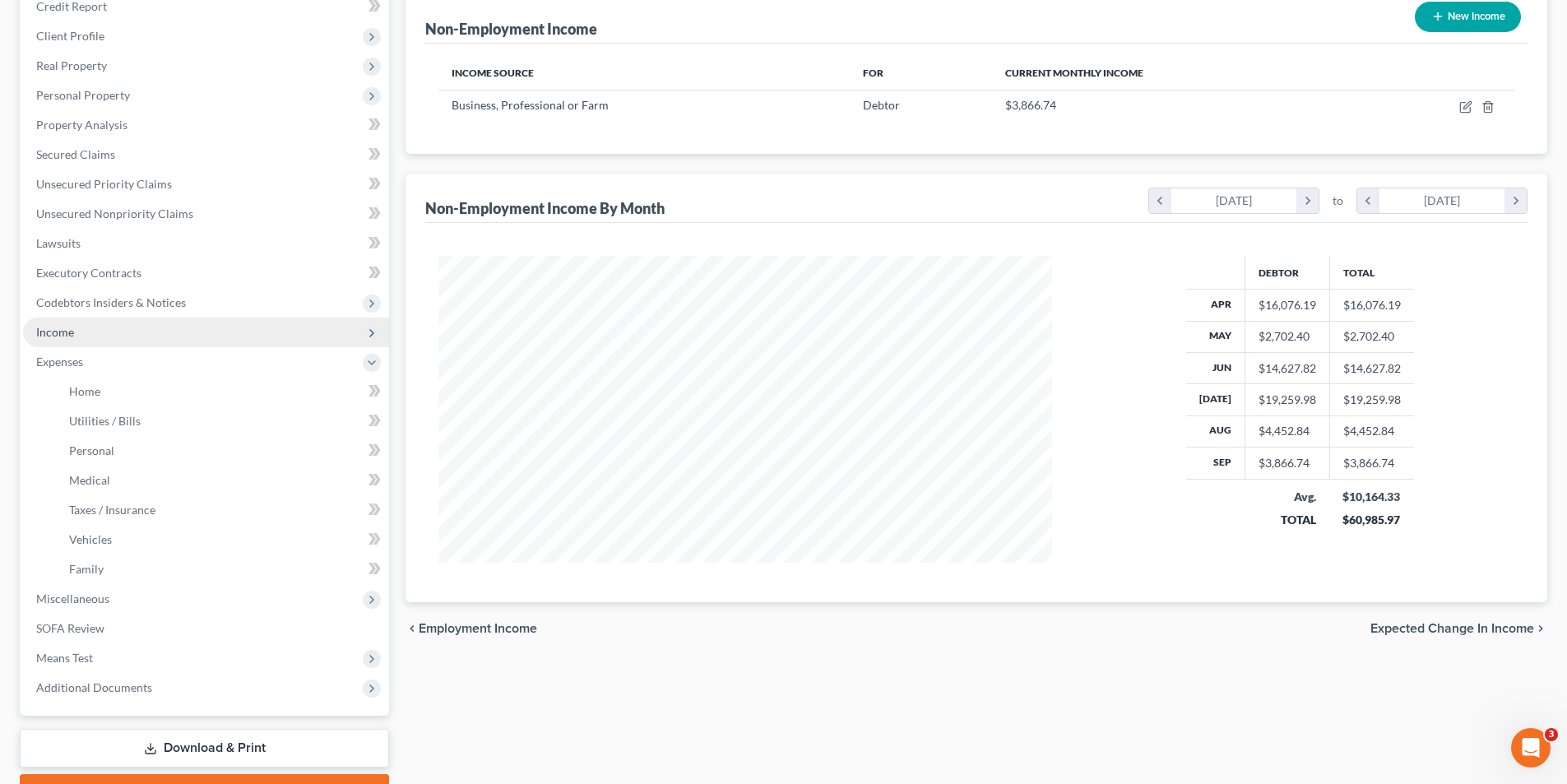
click at [48, 335] on span "Income" at bounding box center [55, 331] width 38 height 14
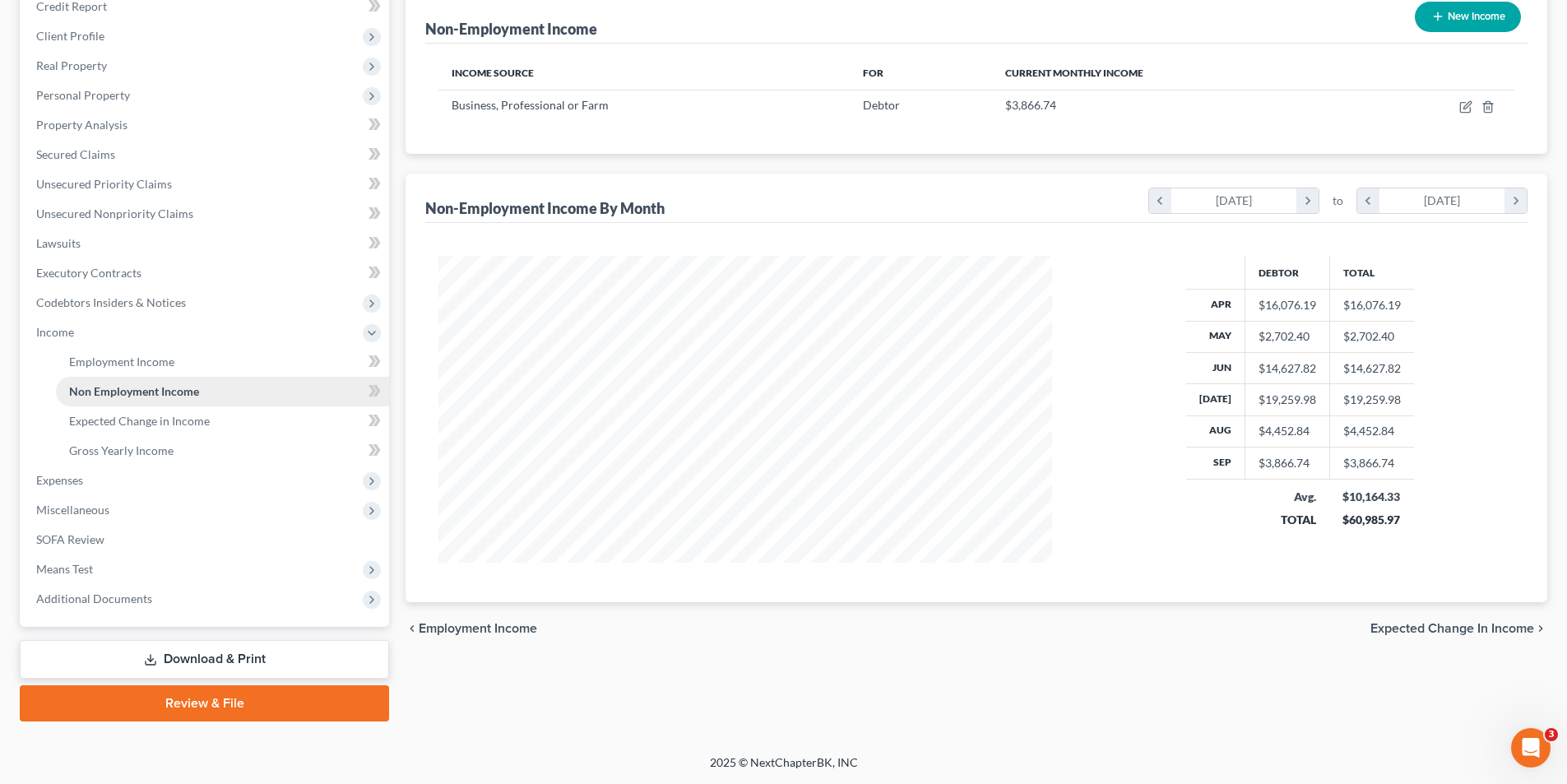
click at [127, 392] on span "Non Employment Income" at bounding box center [133, 390] width 130 height 14
click at [54, 569] on span "Means Test" at bounding box center [64, 568] width 57 height 14
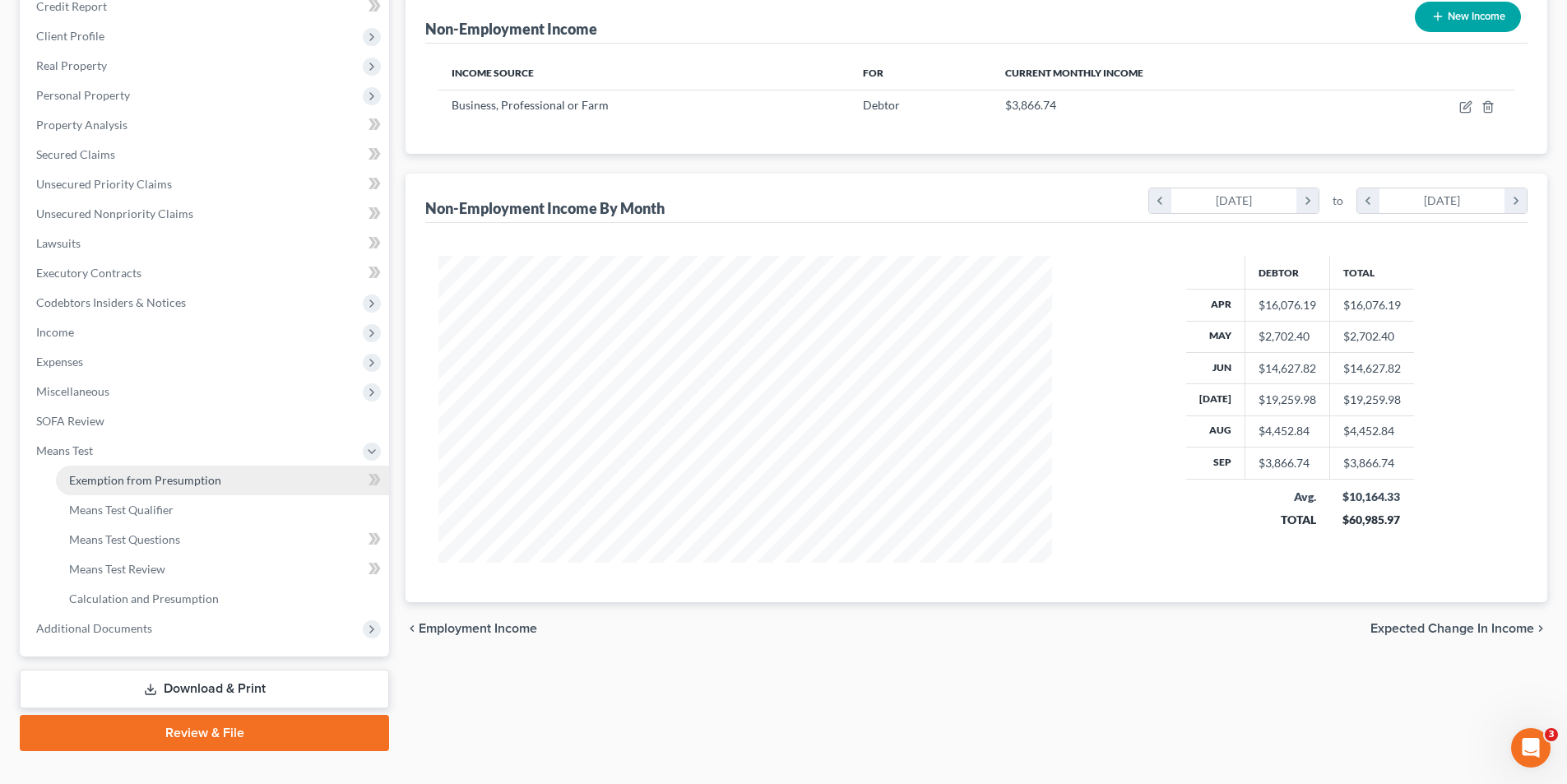
click at [105, 485] on span "Exemption from Presumption" at bounding box center [145, 479] width 153 height 14
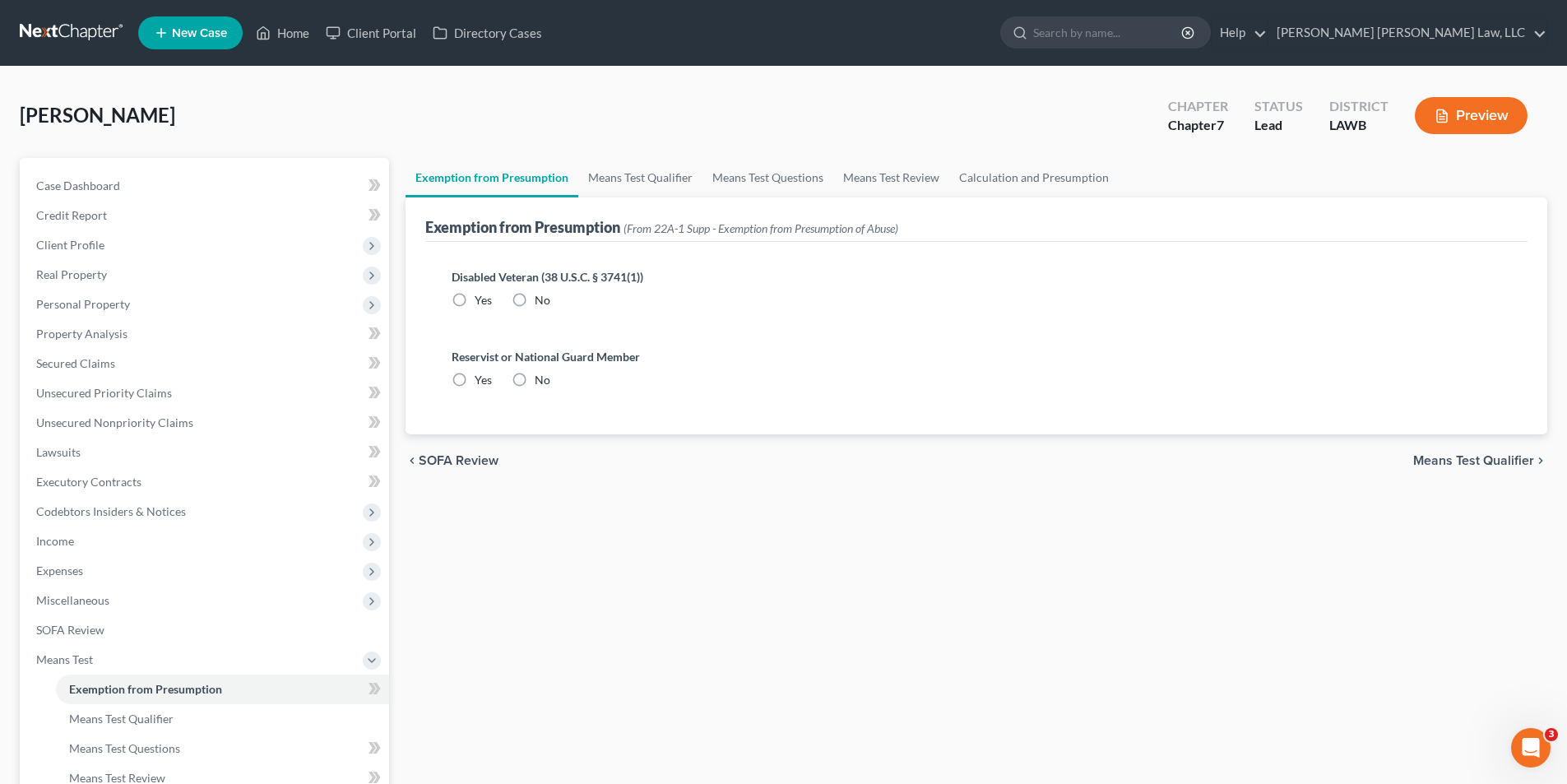
click at [535, 301] on label "No" at bounding box center [542, 300] width 15 height 16
click at [541, 301] on input "No" at bounding box center [547, 298] width 11 height 11
radio input "true"
click at [535, 379] on label "No" at bounding box center [542, 380] width 15 height 16
click at [541, 379] on input "No" at bounding box center [547, 377] width 11 height 11
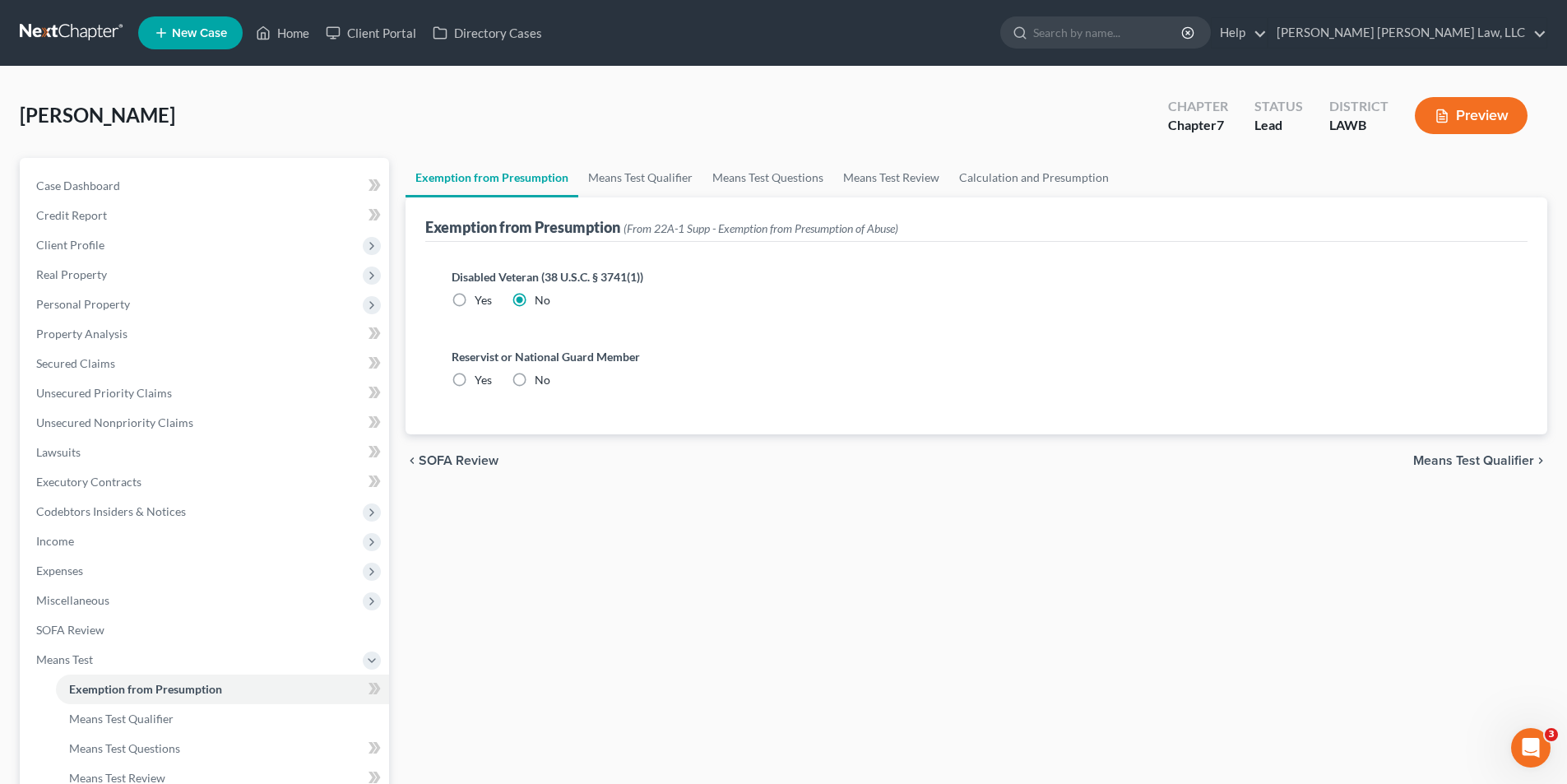
radio input "true"
click at [606, 183] on link "Means Test Qualifier" at bounding box center [640, 177] width 124 height 39
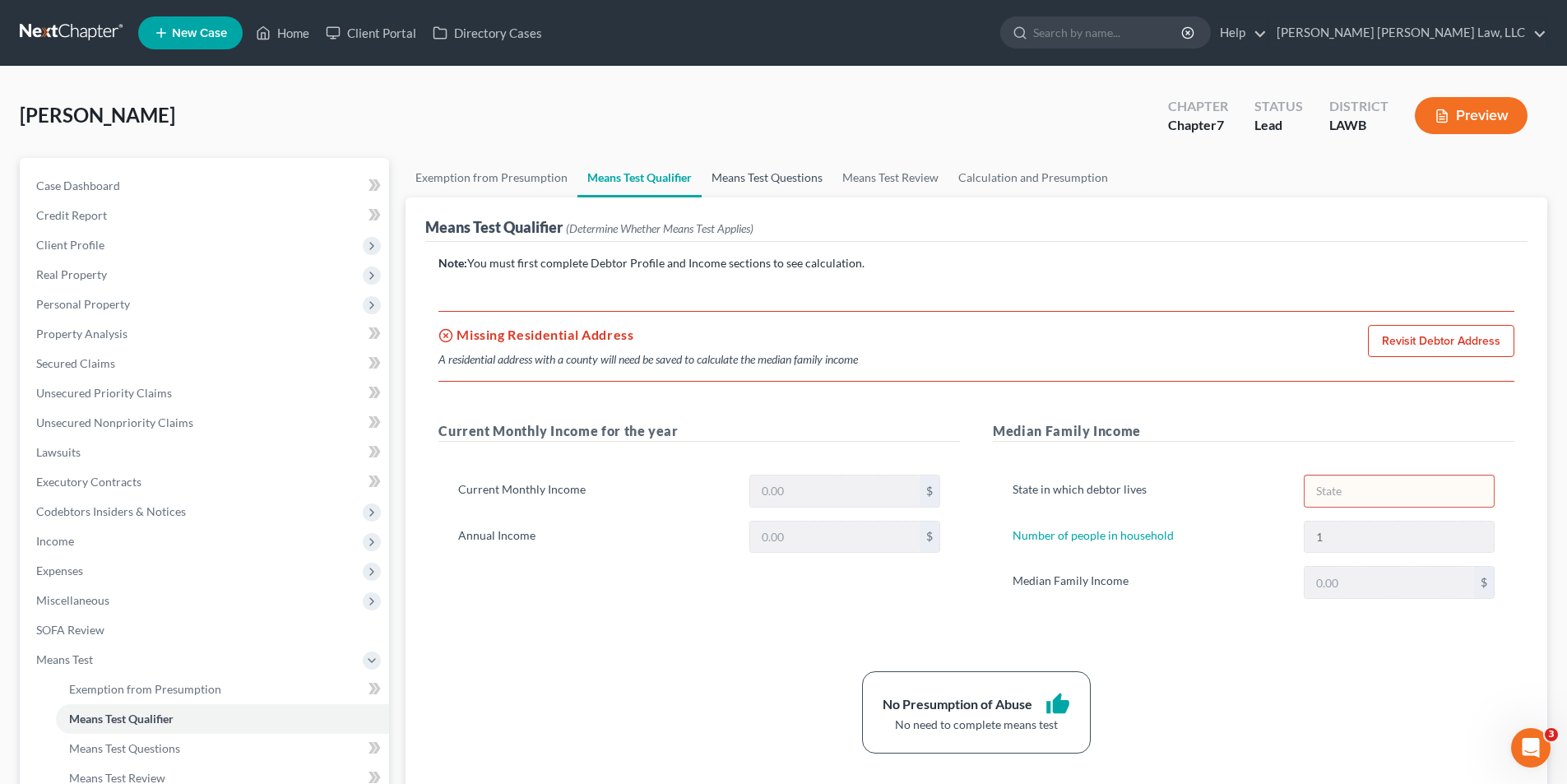
click at [784, 184] on link "Means Test Questions" at bounding box center [767, 177] width 131 height 39
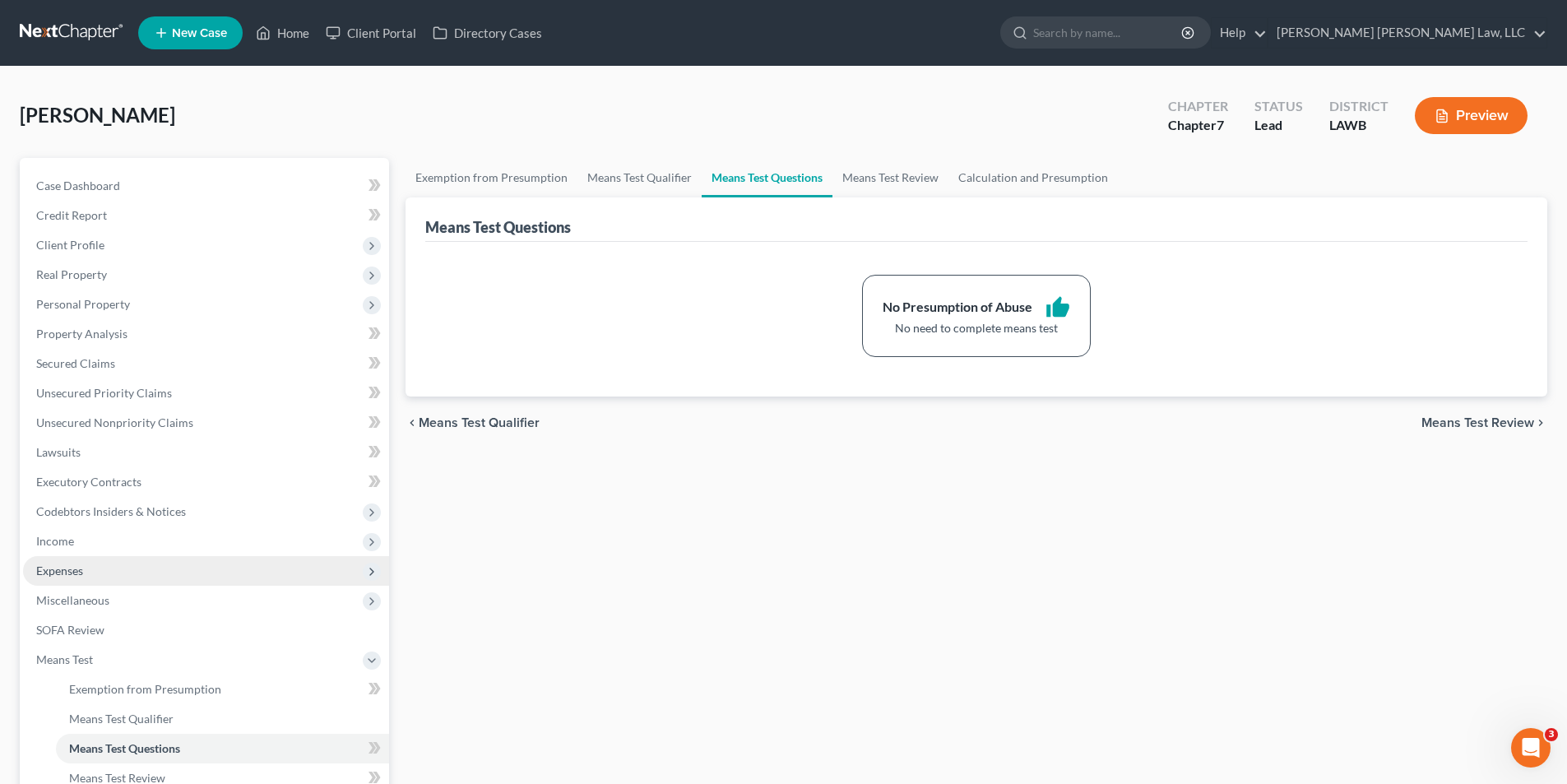
click at [48, 573] on span "Expenses" at bounding box center [60, 570] width 47 height 14
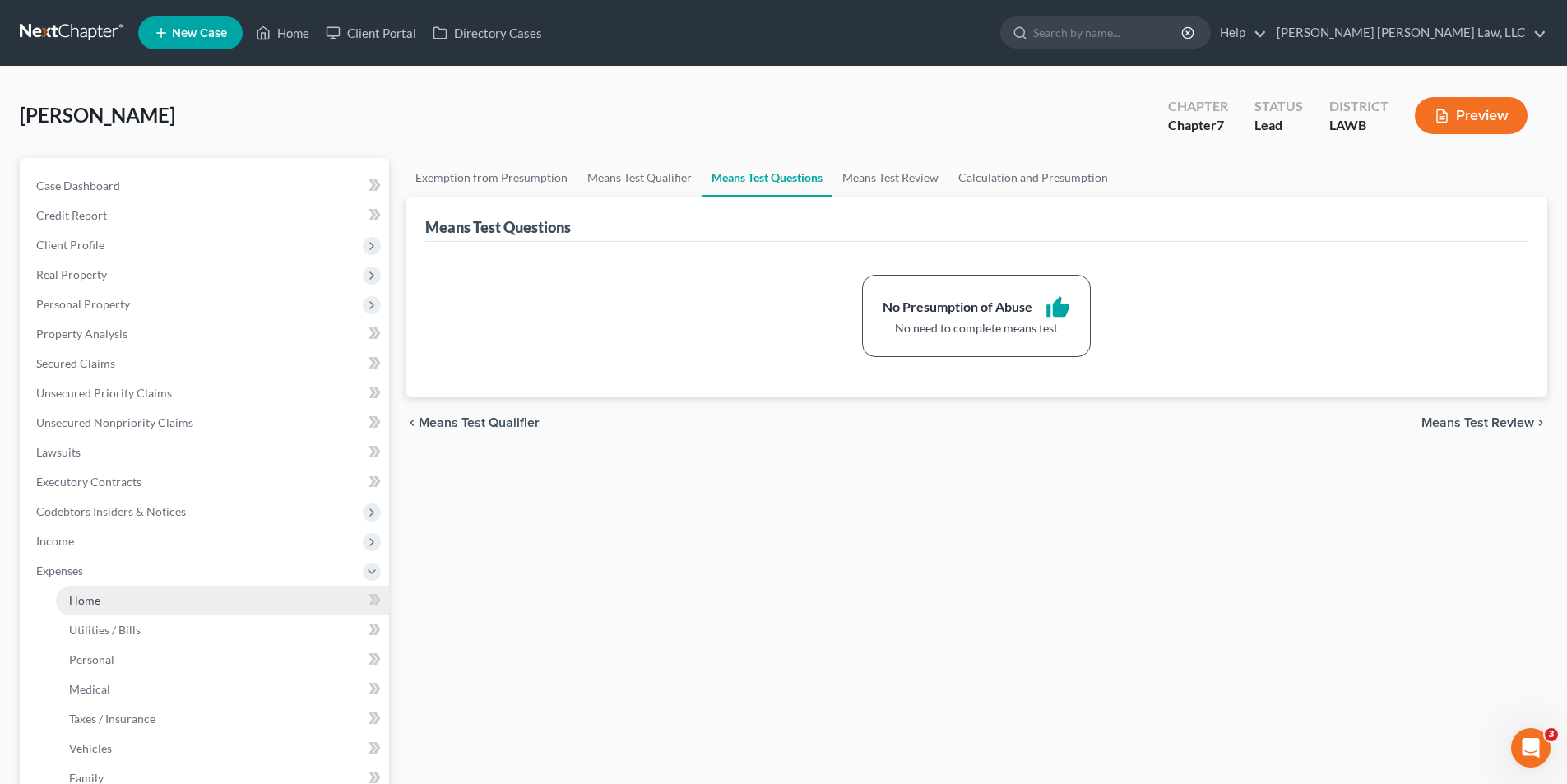
click at [98, 594] on span "Home" at bounding box center [84, 599] width 31 height 14
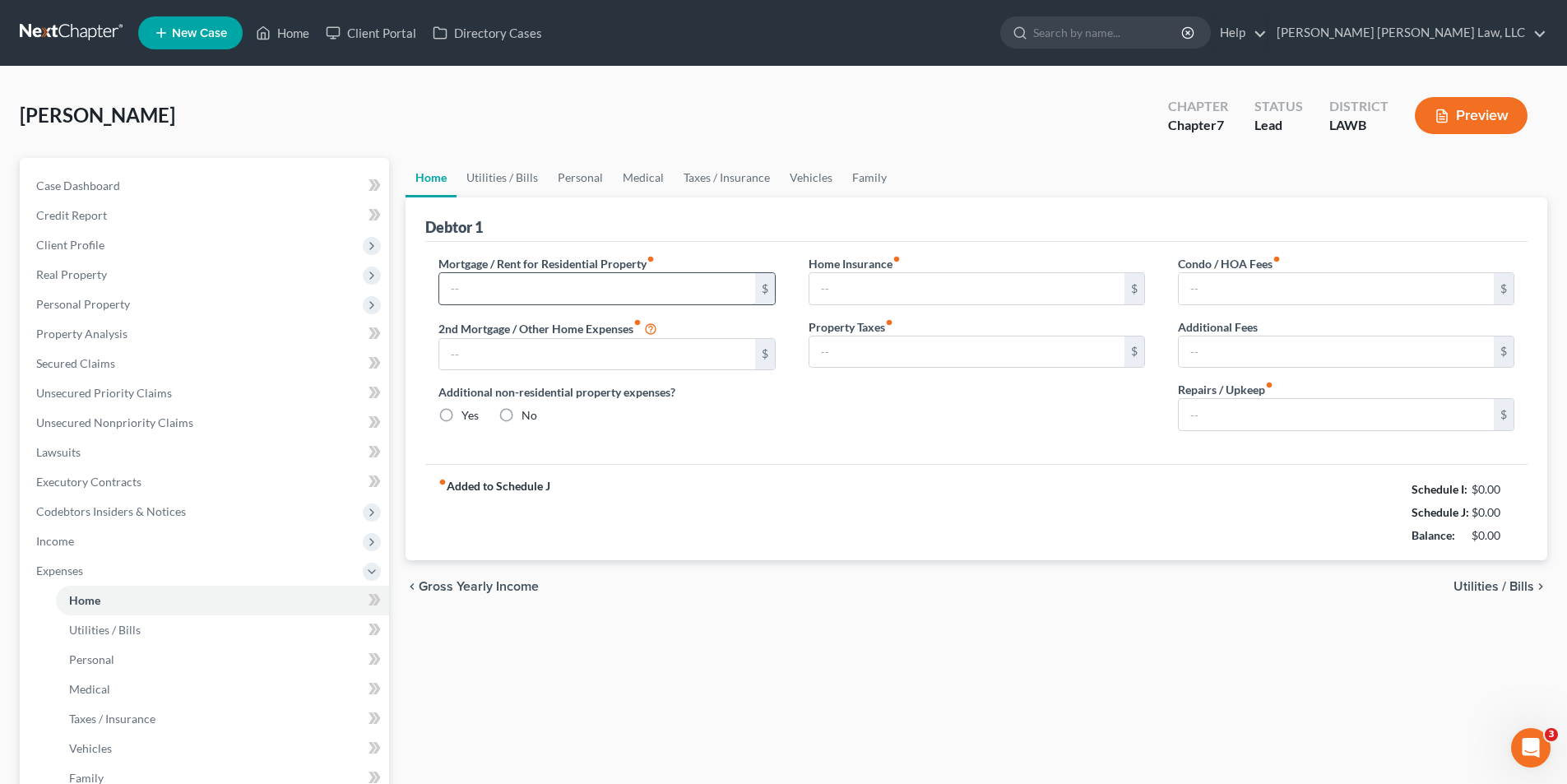
type input "0.00"
radio input "true"
type input "0.00"
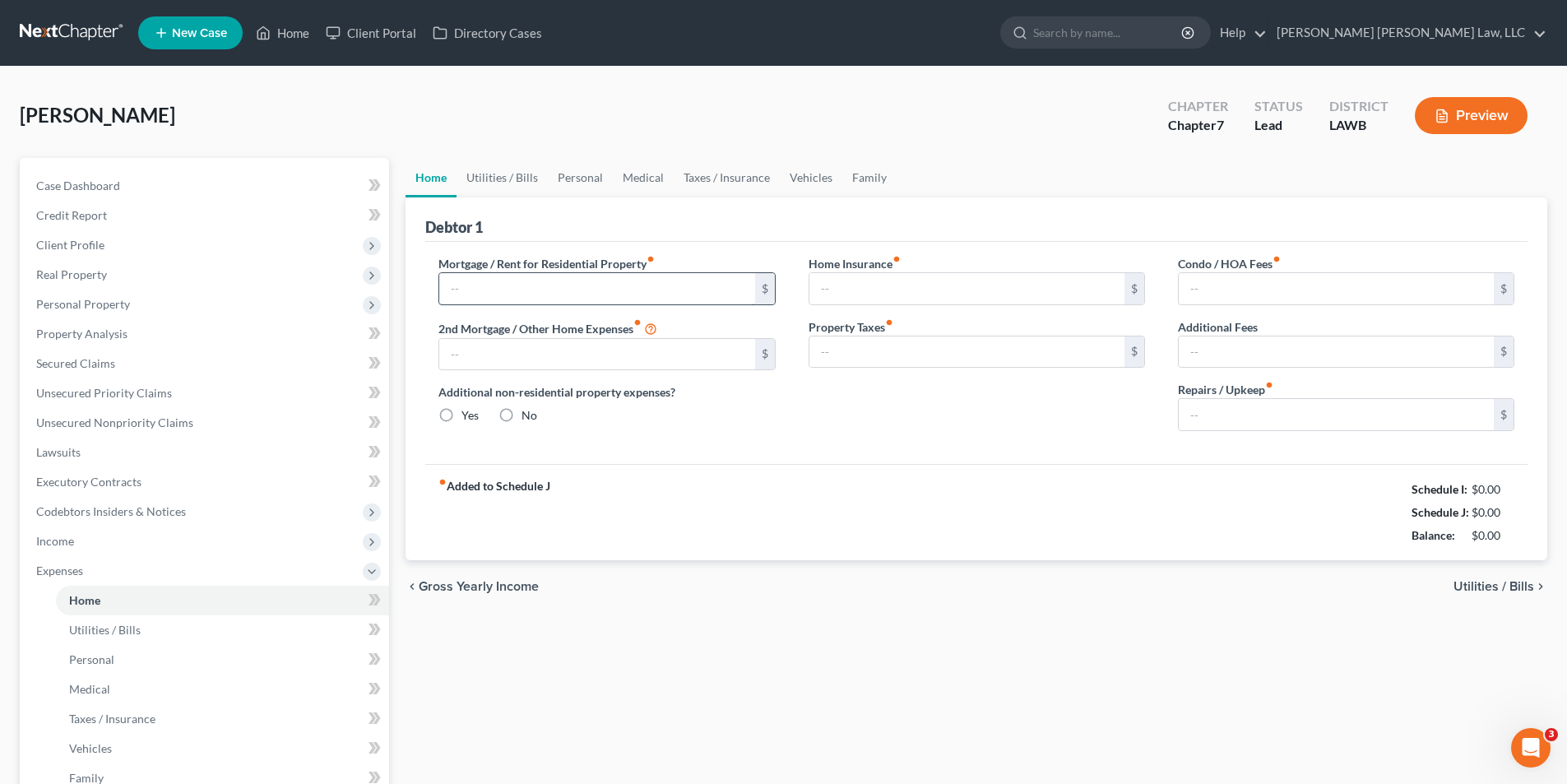
type input "0.00"
click at [469, 279] on input "text" at bounding box center [596, 289] width 315 height 31
type input "1,700.00"
click at [496, 173] on link "Utilities / Bills" at bounding box center [502, 177] width 92 height 39
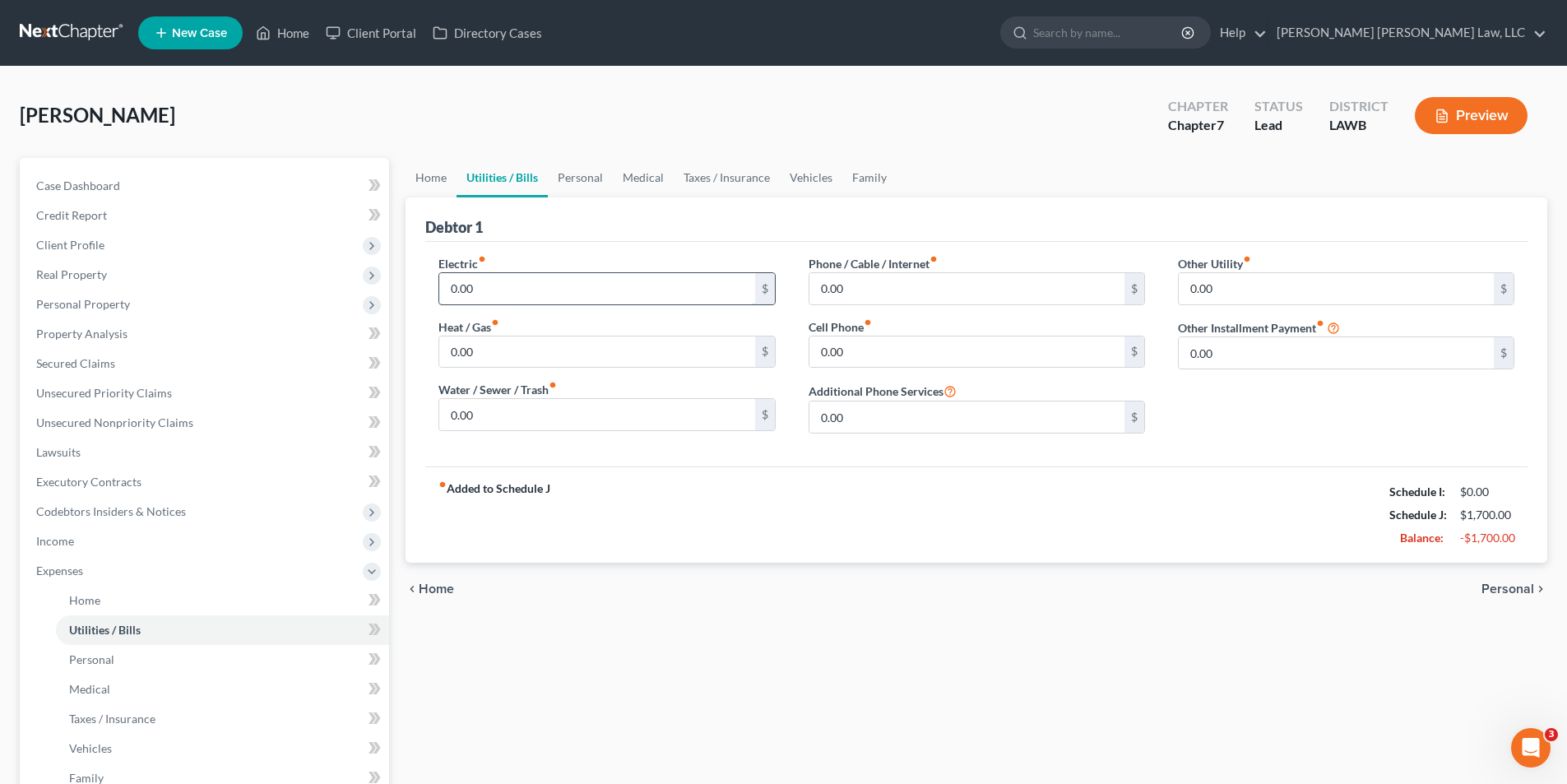
click at [480, 291] on input "0.00" at bounding box center [596, 289] width 315 height 31
type input "300.00"
click at [850, 287] on input "0.00" at bounding box center [967, 289] width 315 height 31
type input "42.00"
click at [870, 340] on input "0.00" at bounding box center [967, 352] width 315 height 31
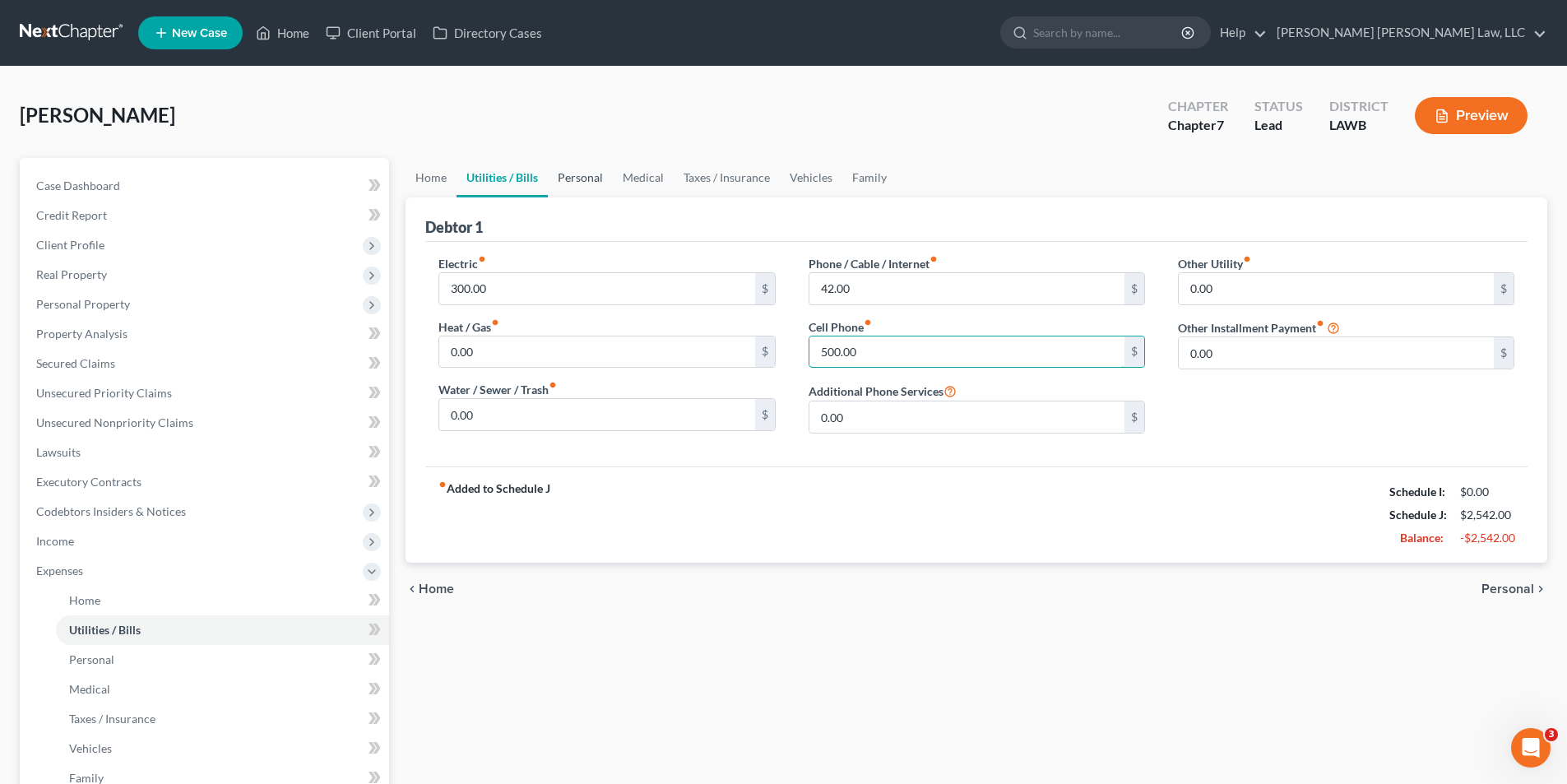
type input "500.00"
click at [584, 175] on link "Personal" at bounding box center [581, 177] width 65 height 39
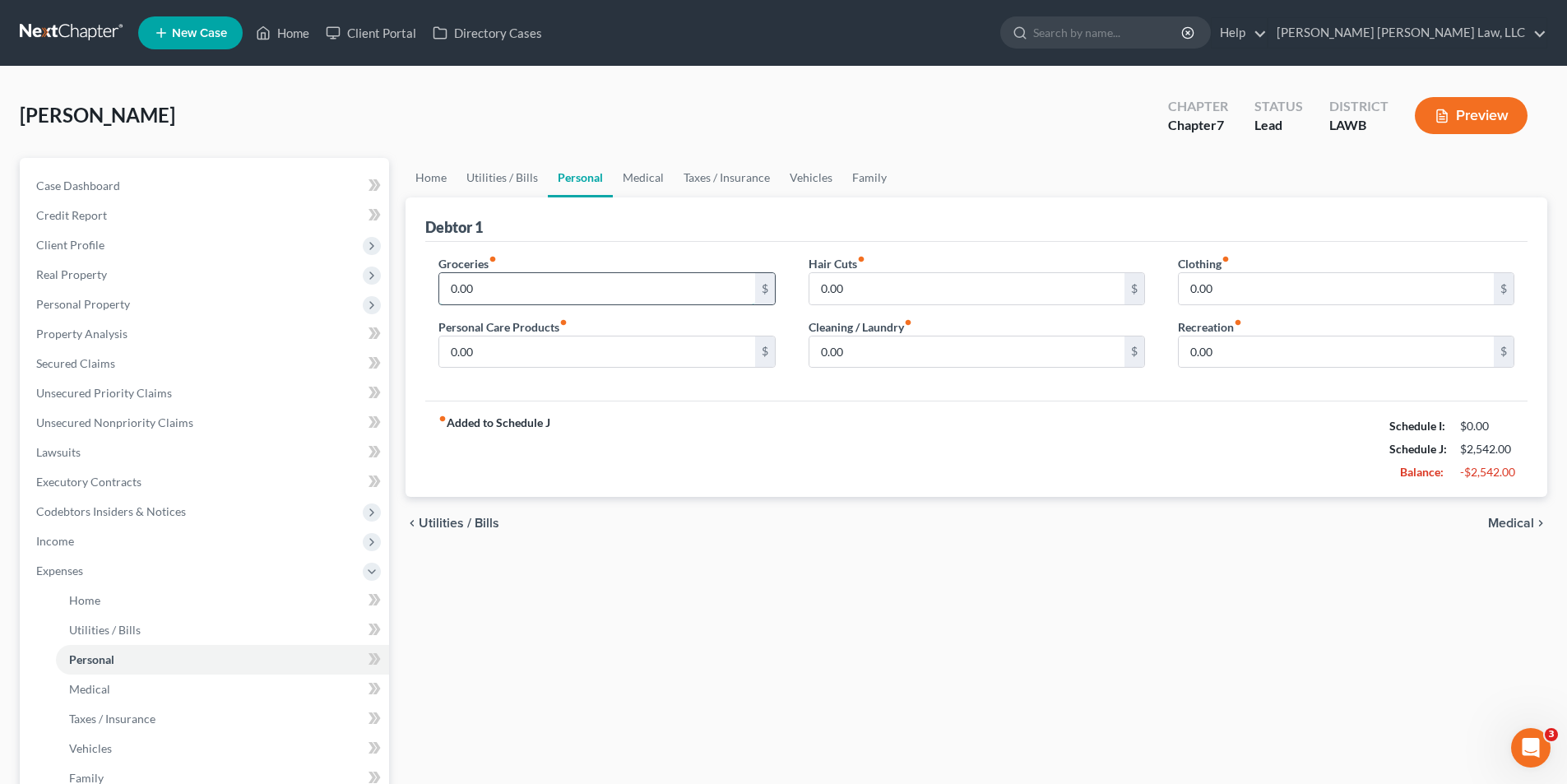
click at [486, 290] on input "0.00" at bounding box center [596, 289] width 315 height 31
type input "800.00"
click at [487, 347] on input "0.00" at bounding box center [596, 352] width 315 height 31
type input "100.00"
click at [804, 184] on link "Vehicles" at bounding box center [811, 177] width 63 height 39
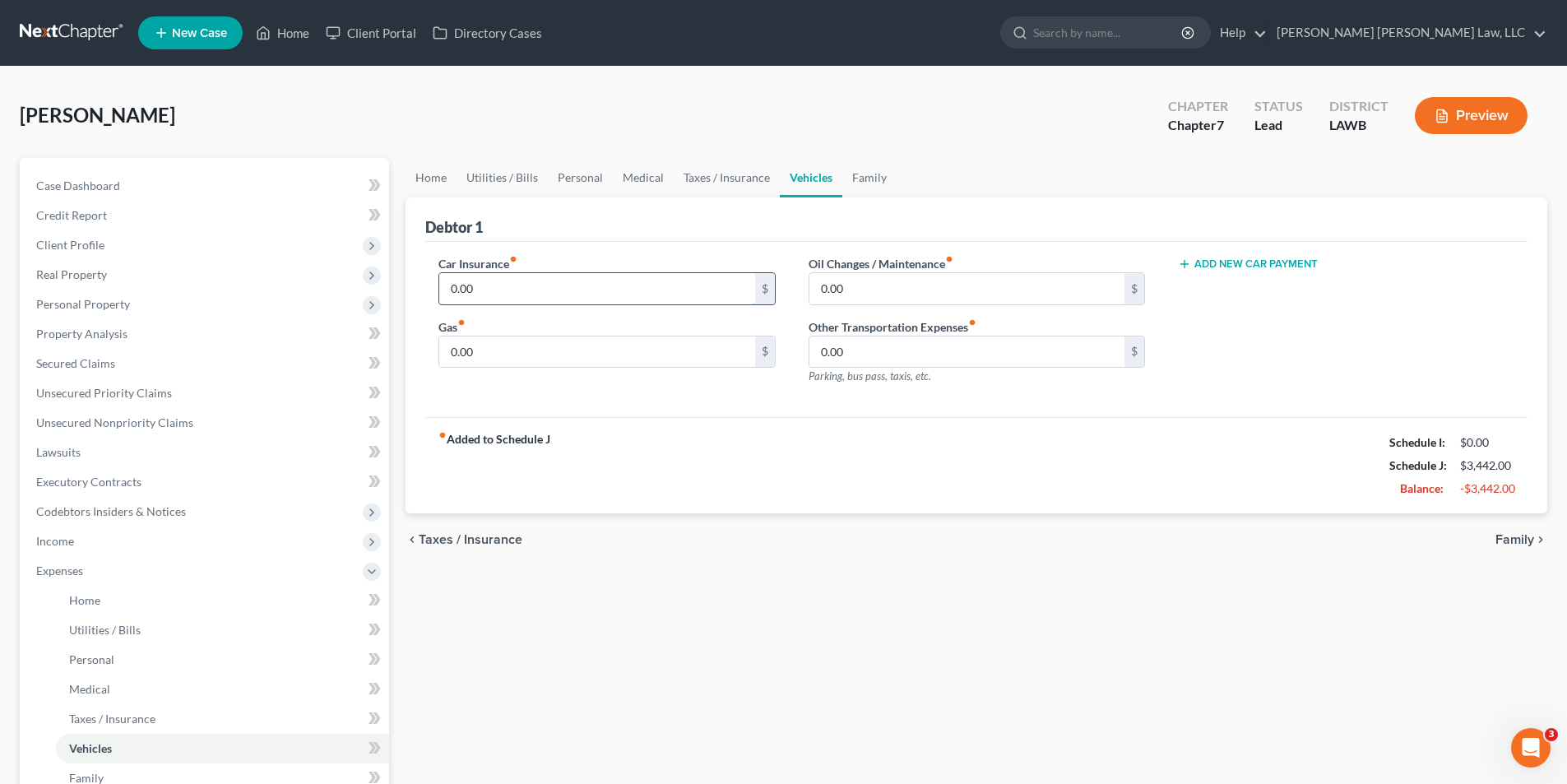
click at [509, 292] on input "0.00" at bounding box center [596, 289] width 315 height 31
click at [498, 349] on input "0.00" at bounding box center [596, 352] width 315 height 31
type input "300.00"
click at [500, 301] on input "0.00" at bounding box center [596, 289] width 315 height 31
type input "400.00"
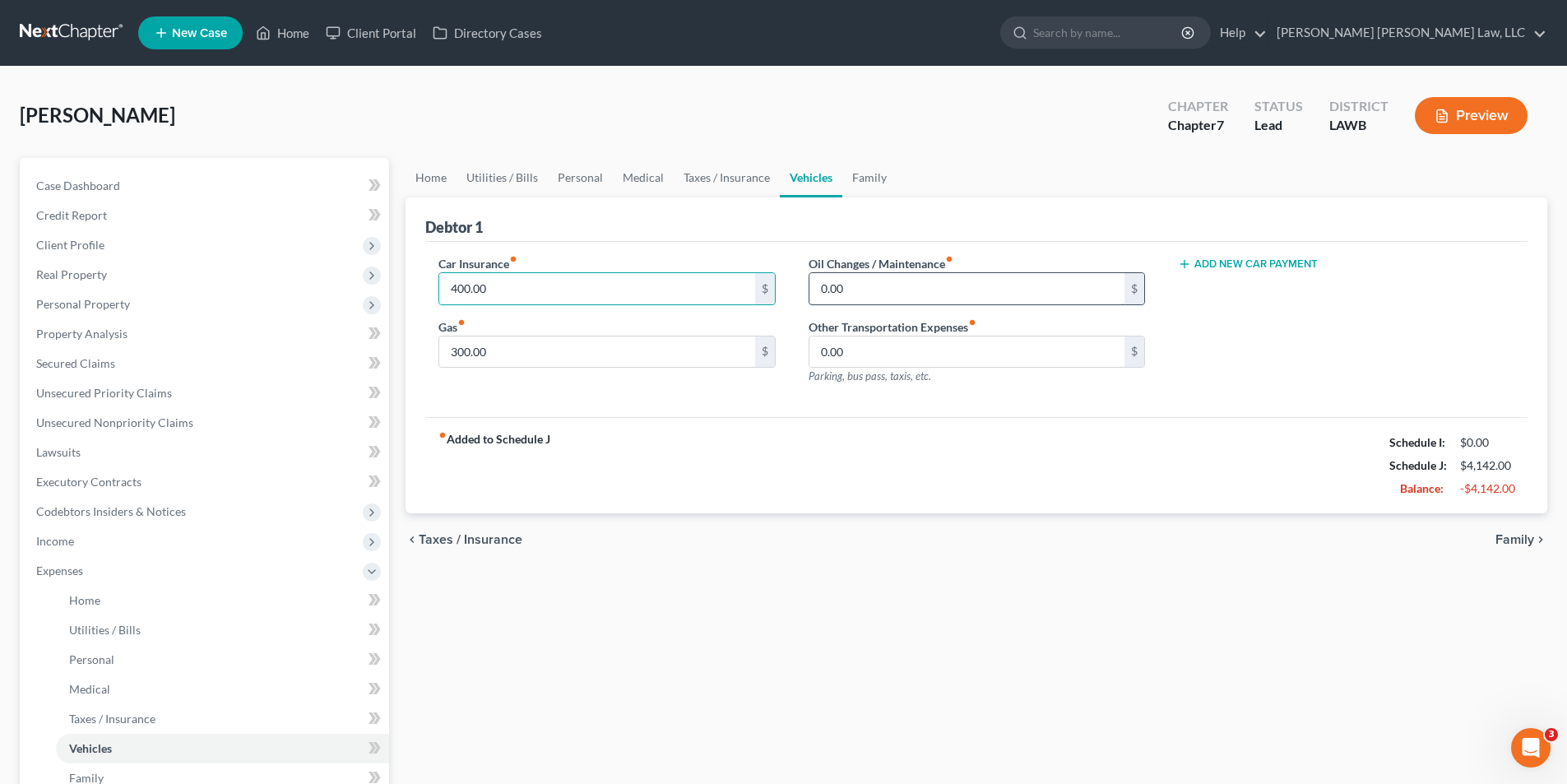
click at [869, 289] on input "0.00" at bounding box center [967, 289] width 315 height 31
type input "30.00"
click at [813, 489] on div "fiber_manual_record Added to Schedule J Schedule I: $0.00 Schedule J: $4,172.00…" at bounding box center [976, 465] width 1102 height 96
click at [419, 178] on link "Home" at bounding box center [431, 177] width 51 height 39
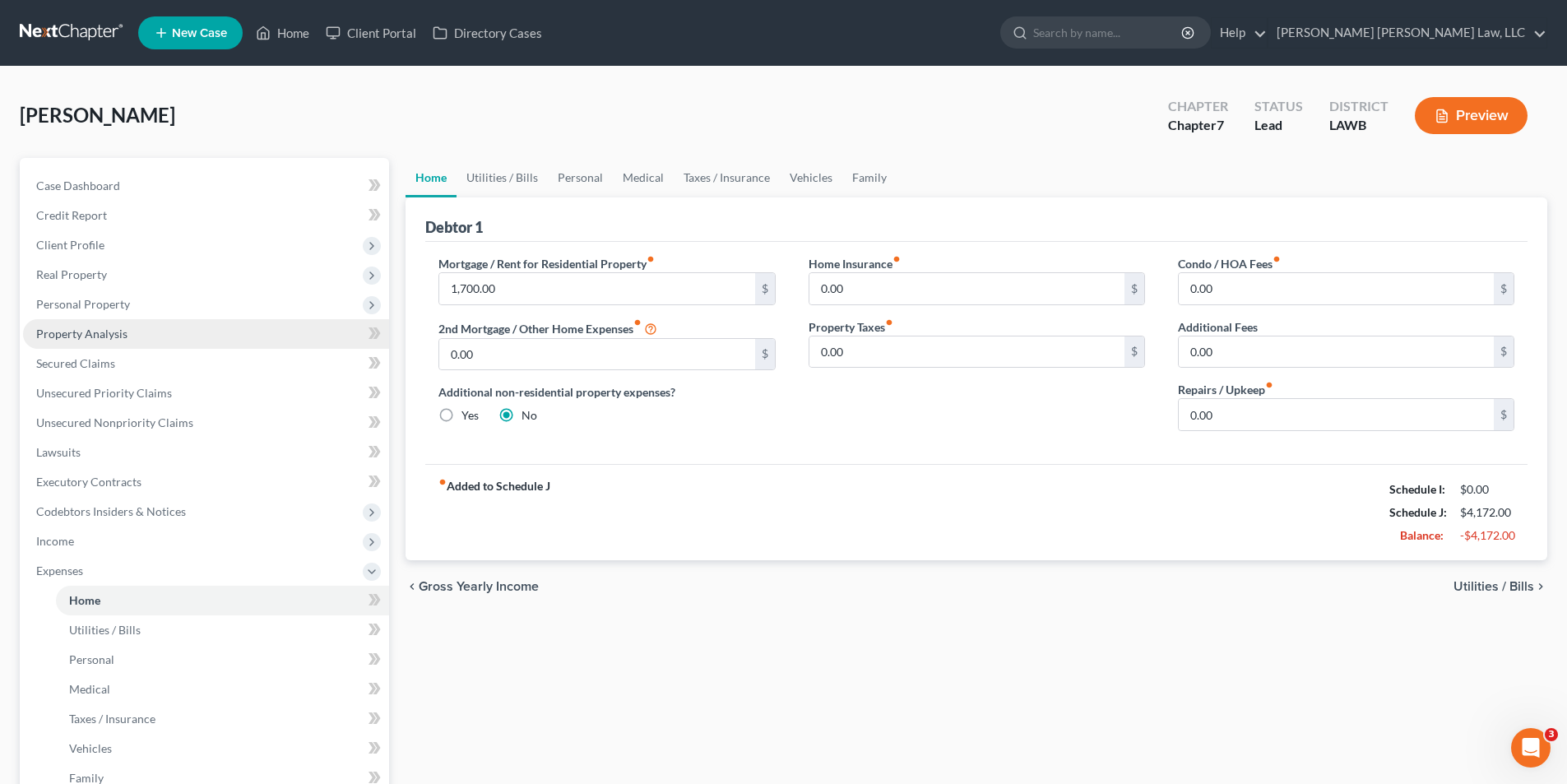
click at [107, 328] on span "Property Analysis" at bounding box center [82, 333] width 92 height 14
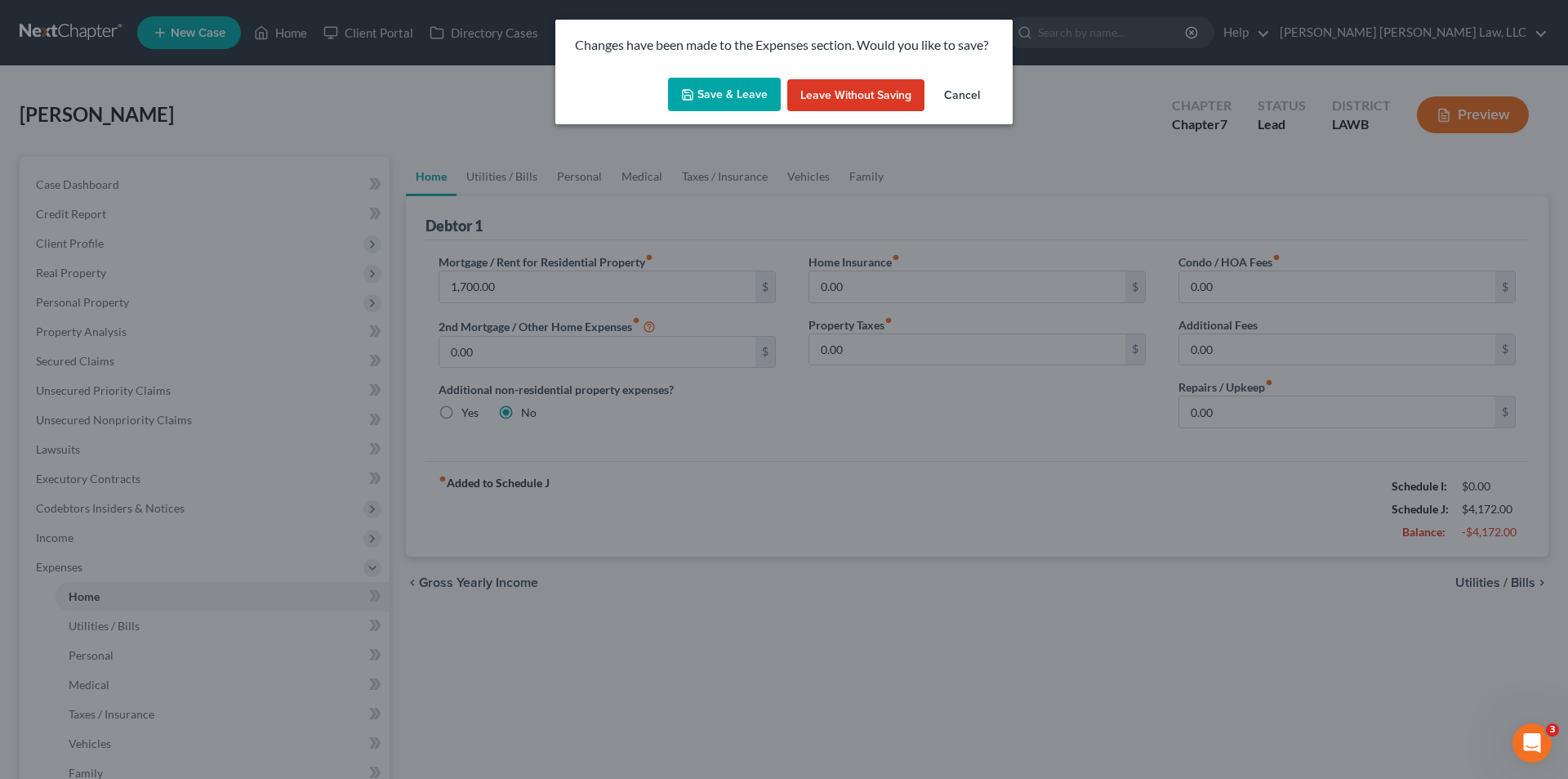
click at [733, 98] on button "Save & Leave" at bounding box center [724, 95] width 113 height 34
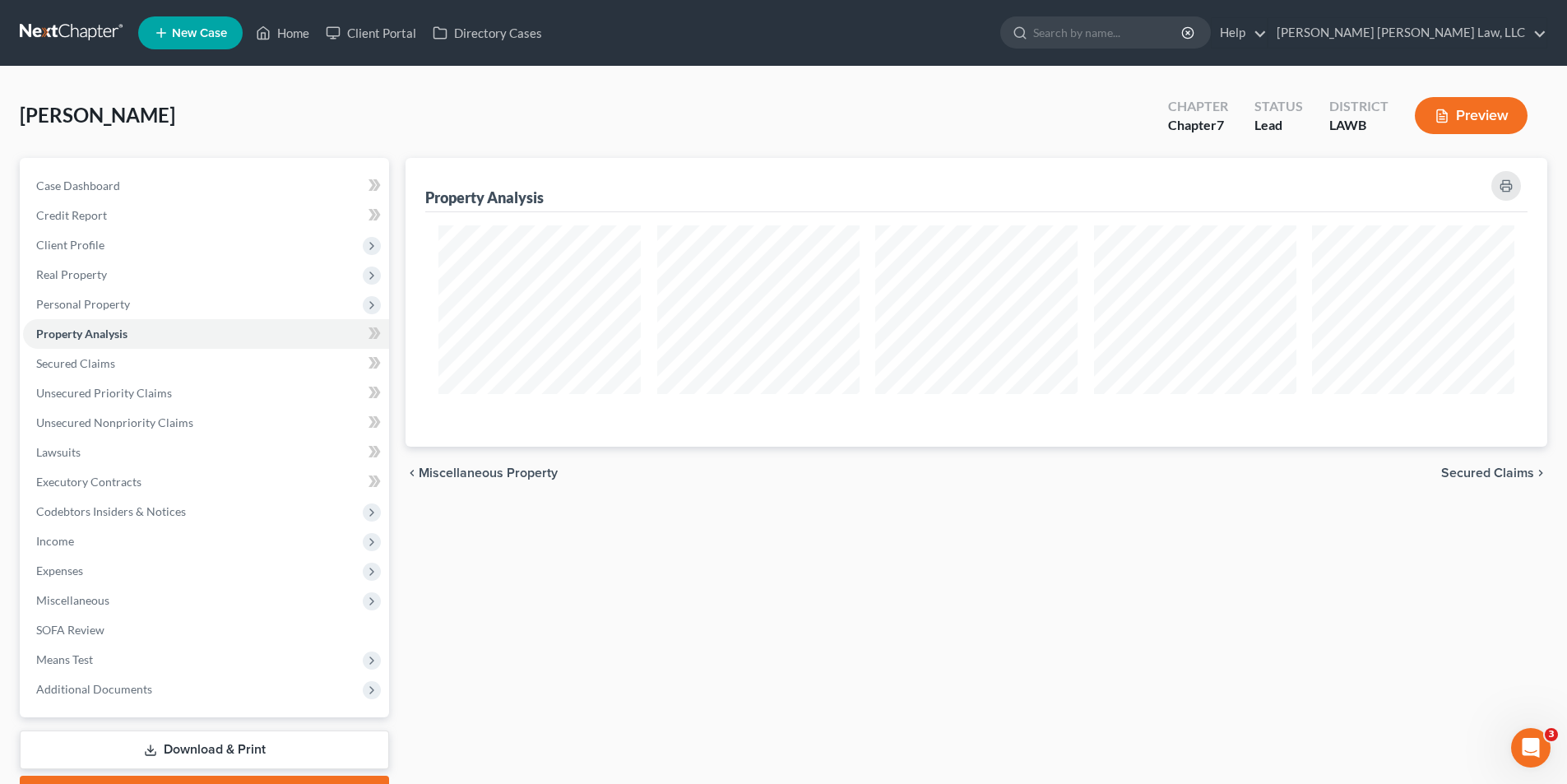
scroll to position [289, 1142]
click at [44, 573] on span "Expenses" at bounding box center [60, 570] width 47 height 14
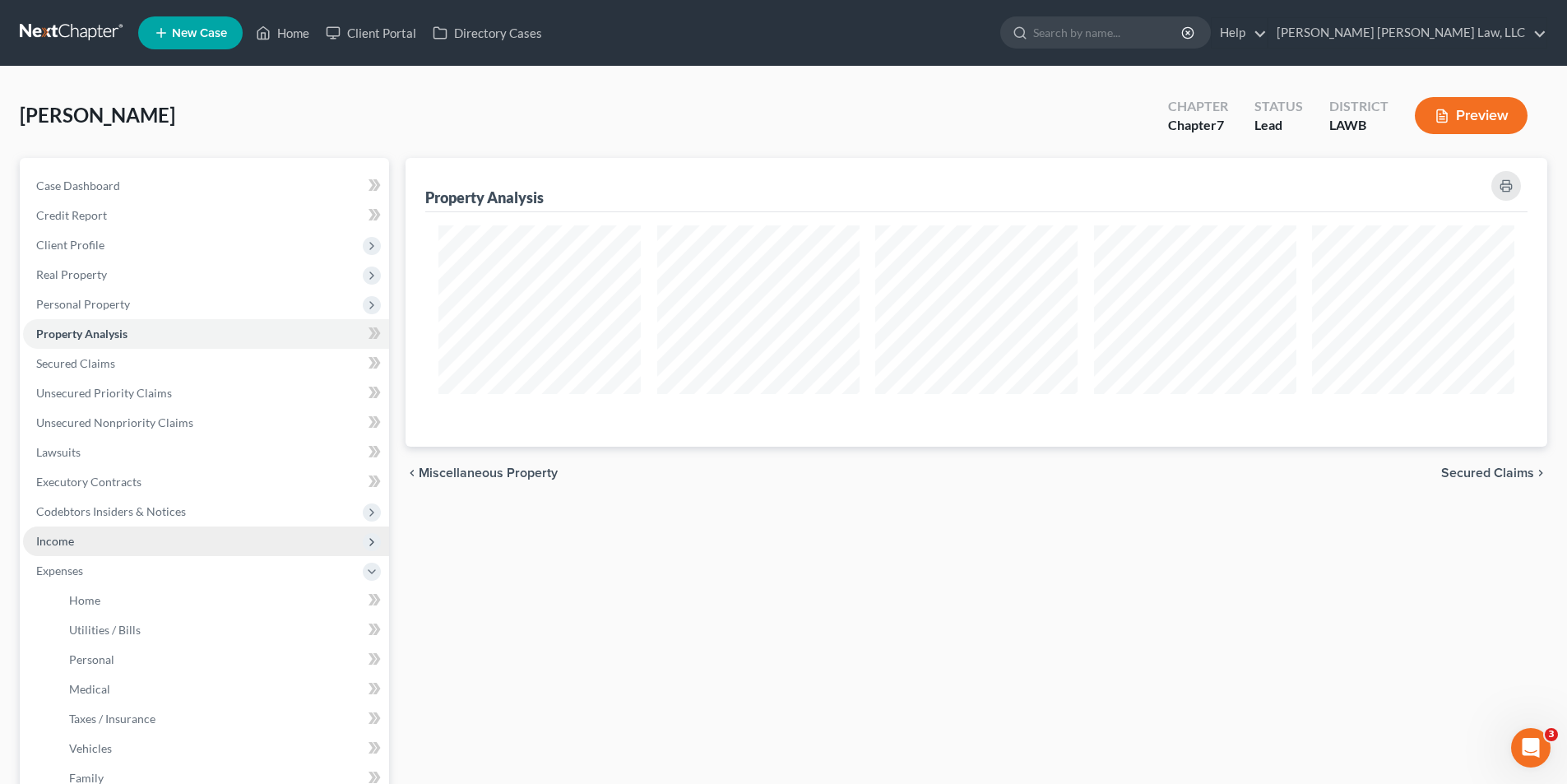
click at [48, 539] on span "Income" at bounding box center [55, 540] width 38 height 14
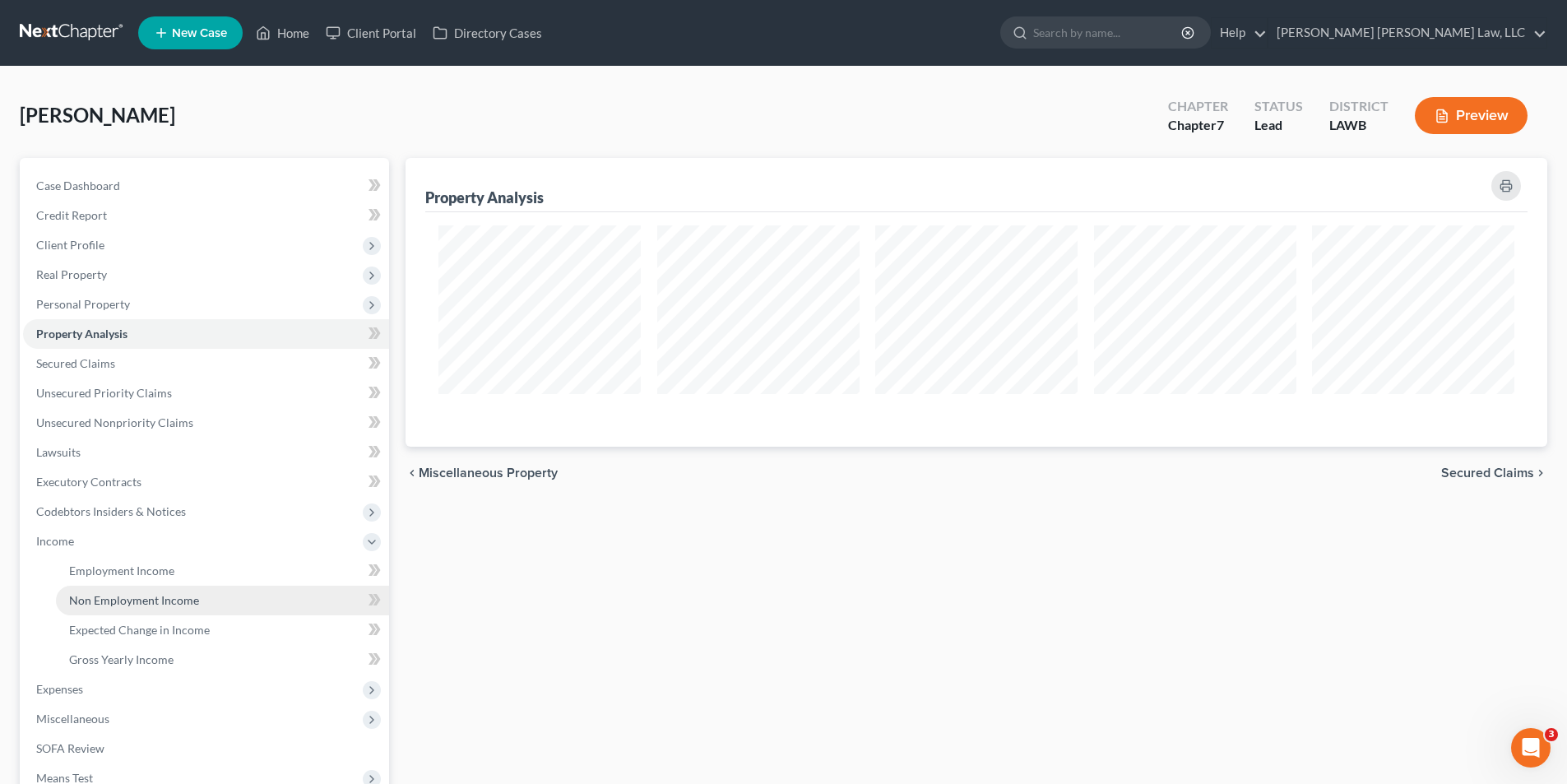
click at [104, 601] on span "Non Employment Income" at bounding box center [133, 599] width 130 height 14
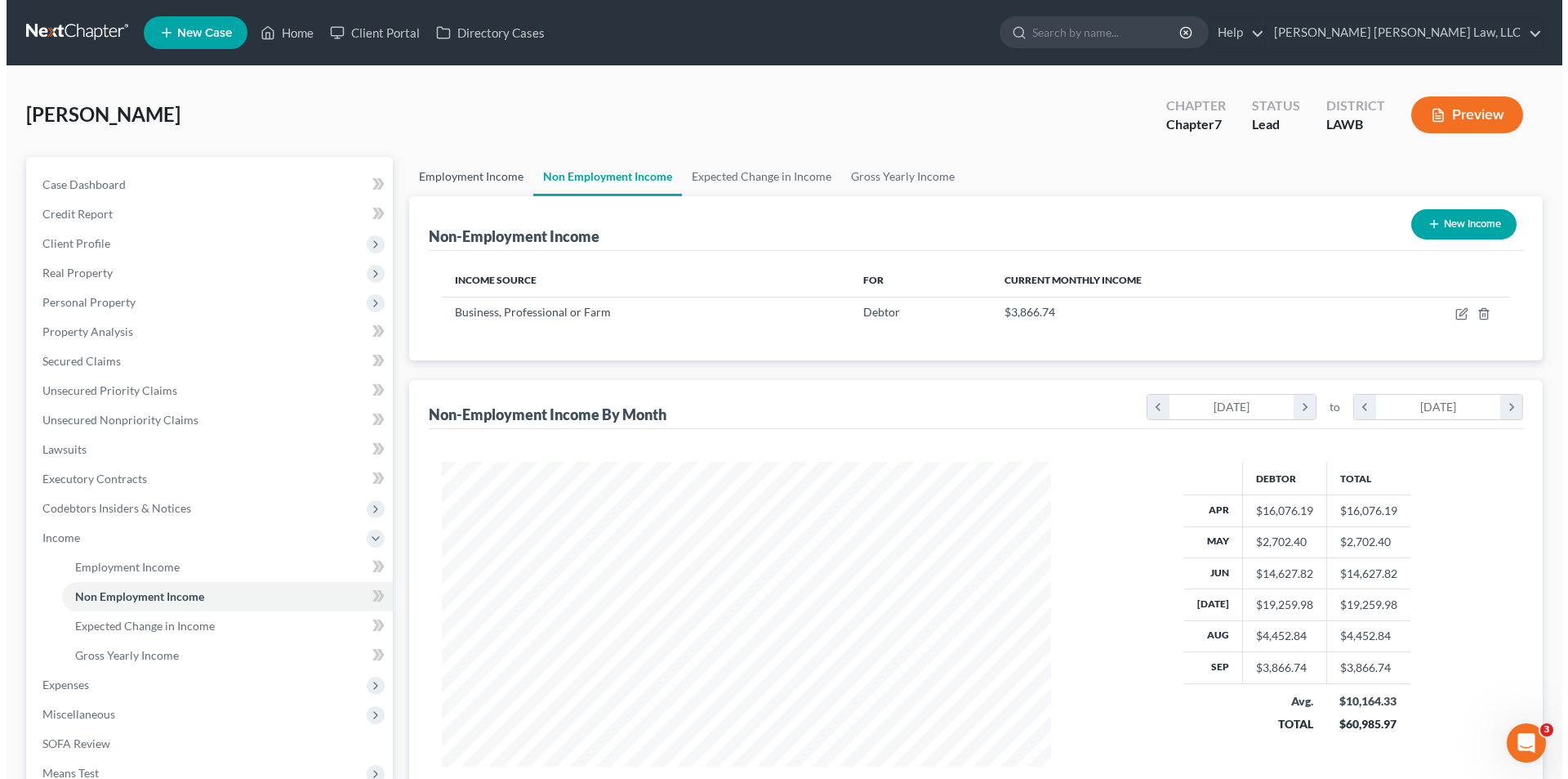
scroll to position [305, 642]
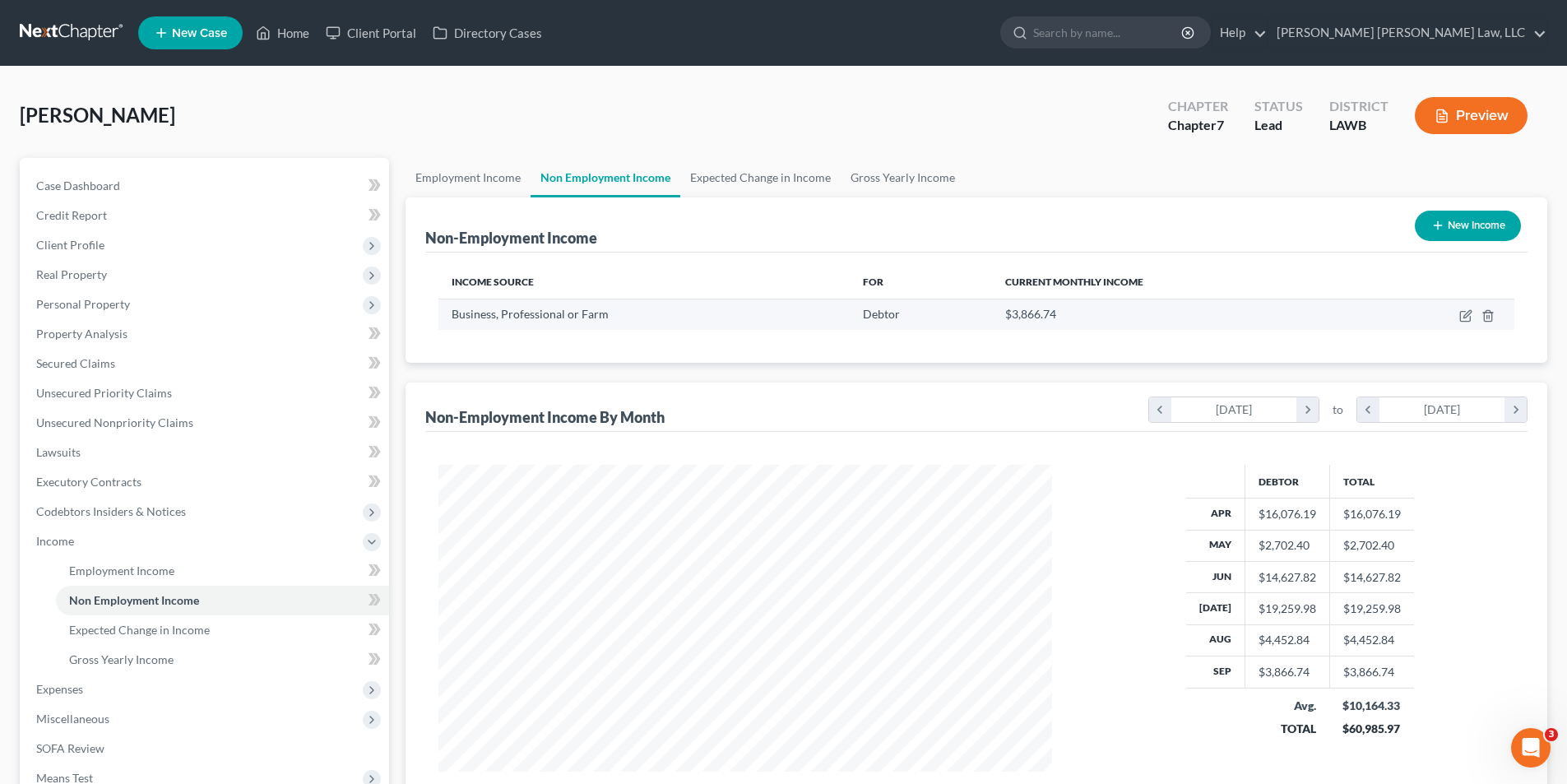
click at [1473, 311] on td at bounding box center [1438, 314] width 153 height 31
click at [1464, 311] on icon "button" at bounding box center [1464, 316] width 10 height 10
select select "10"
select select "0"
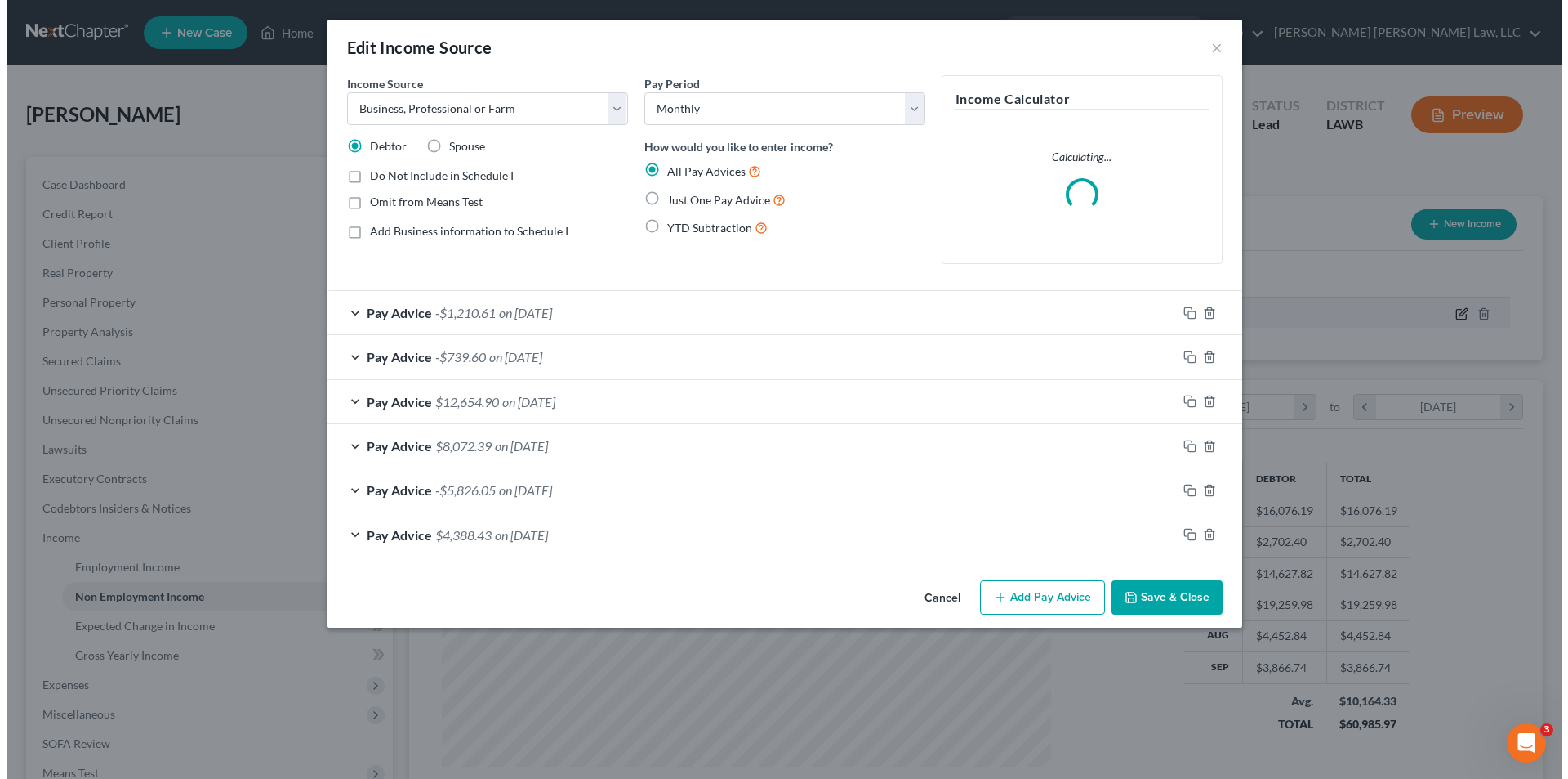
scroll to position [307, 648]
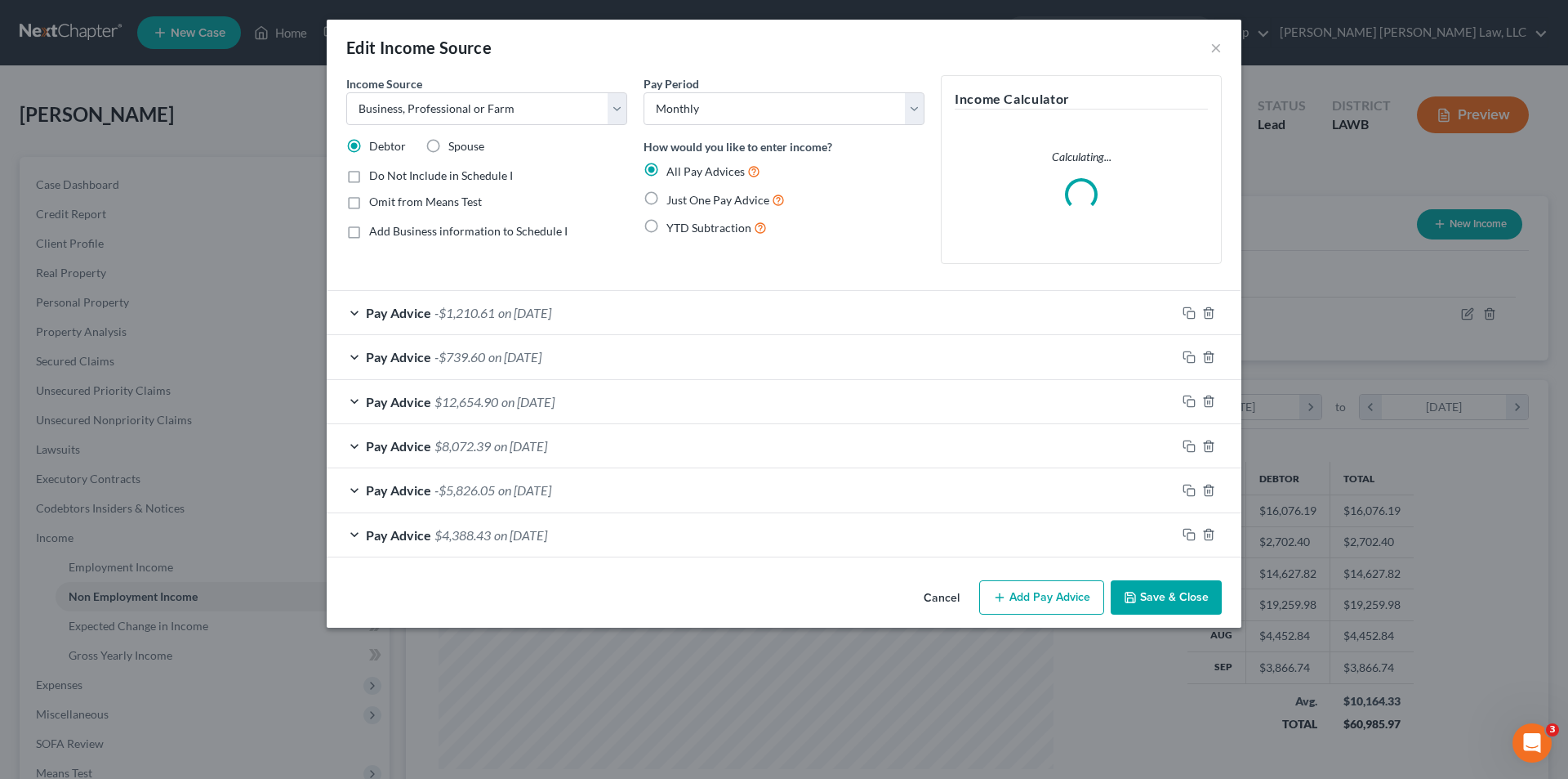
click at [369, 233] on label "Add Business information to Schedule I" at bounding box center [469, 231] width 198 height 16
click at [376, 233] on input "Add Business information to Schedule I" at bounding box center [381, 228] width 11 height 11
checkbox input "true"
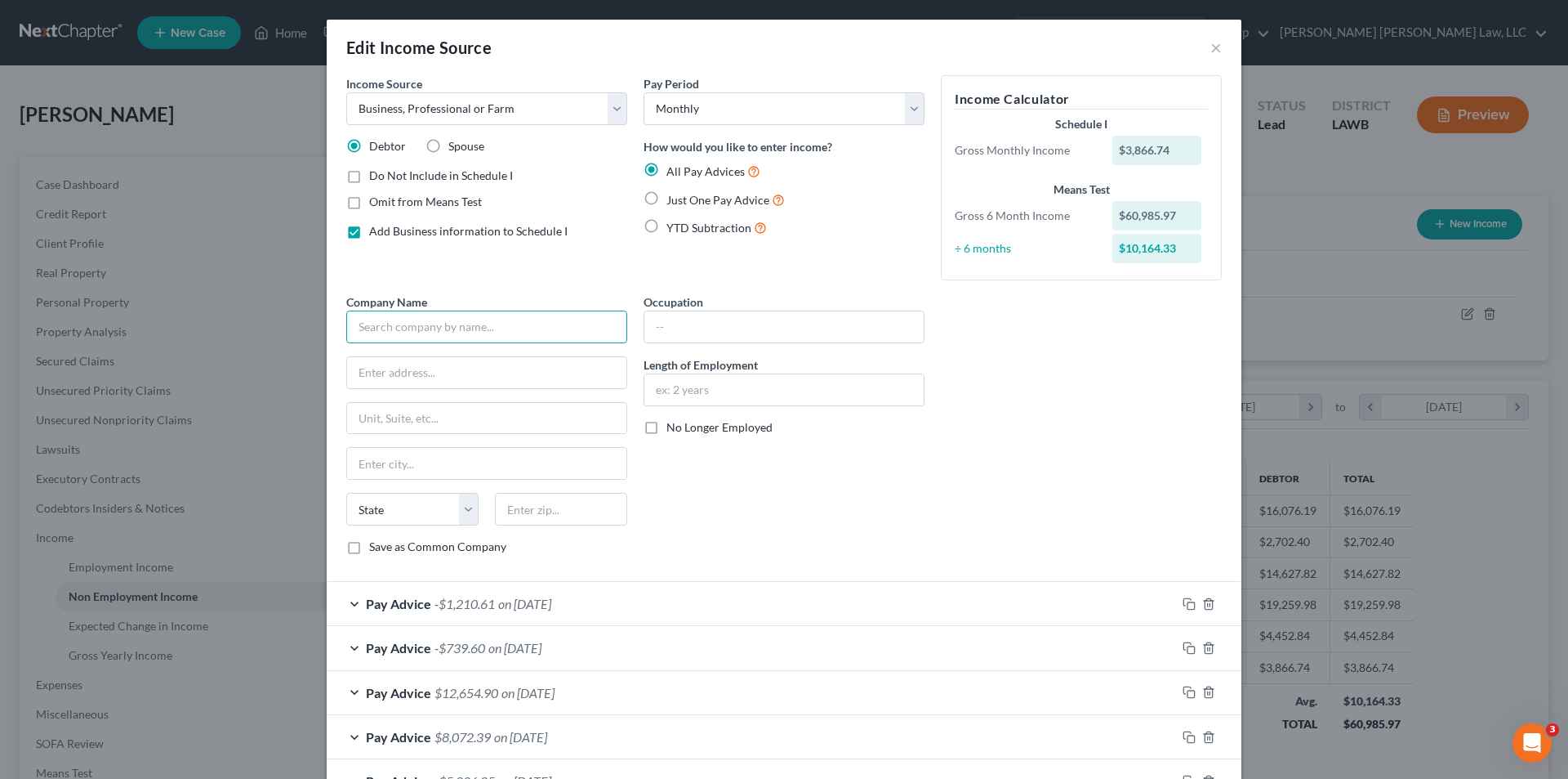
click at [379, 327] on input "text" at bounding box center [487, 326] width 281 height 32
click at [936, 578] on form "Income Source * Select Unemployment Disability (from employer) Pension Retireme…" at bounding box center [783, 461] width 875 height 773
click at [410, 107] on select "Select Unemployment Disability (from employer) Pension Retirement Social Securi…" at bounding box center [487, 108] width 281 height 32
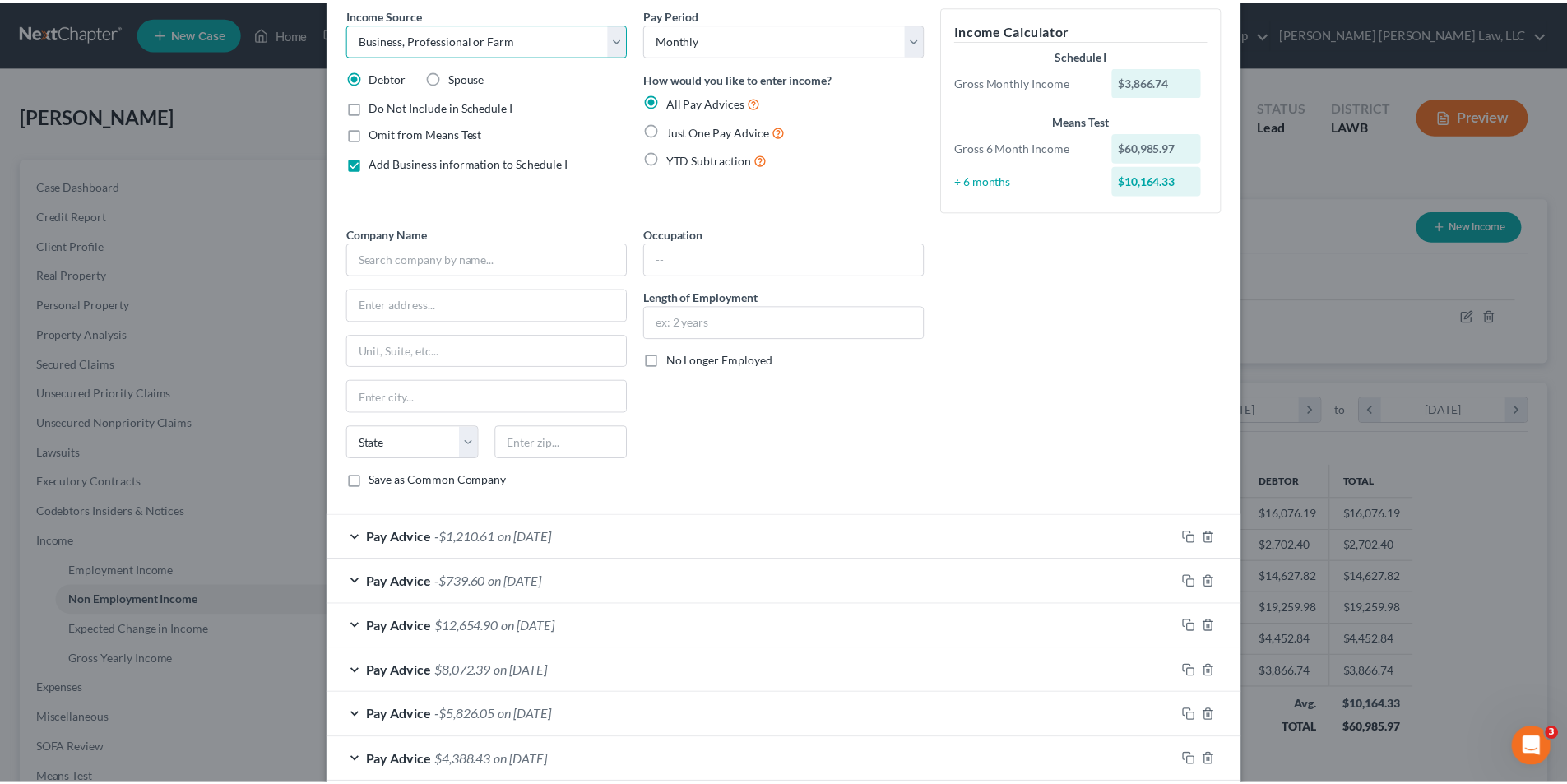
scroll to position [160, 0]
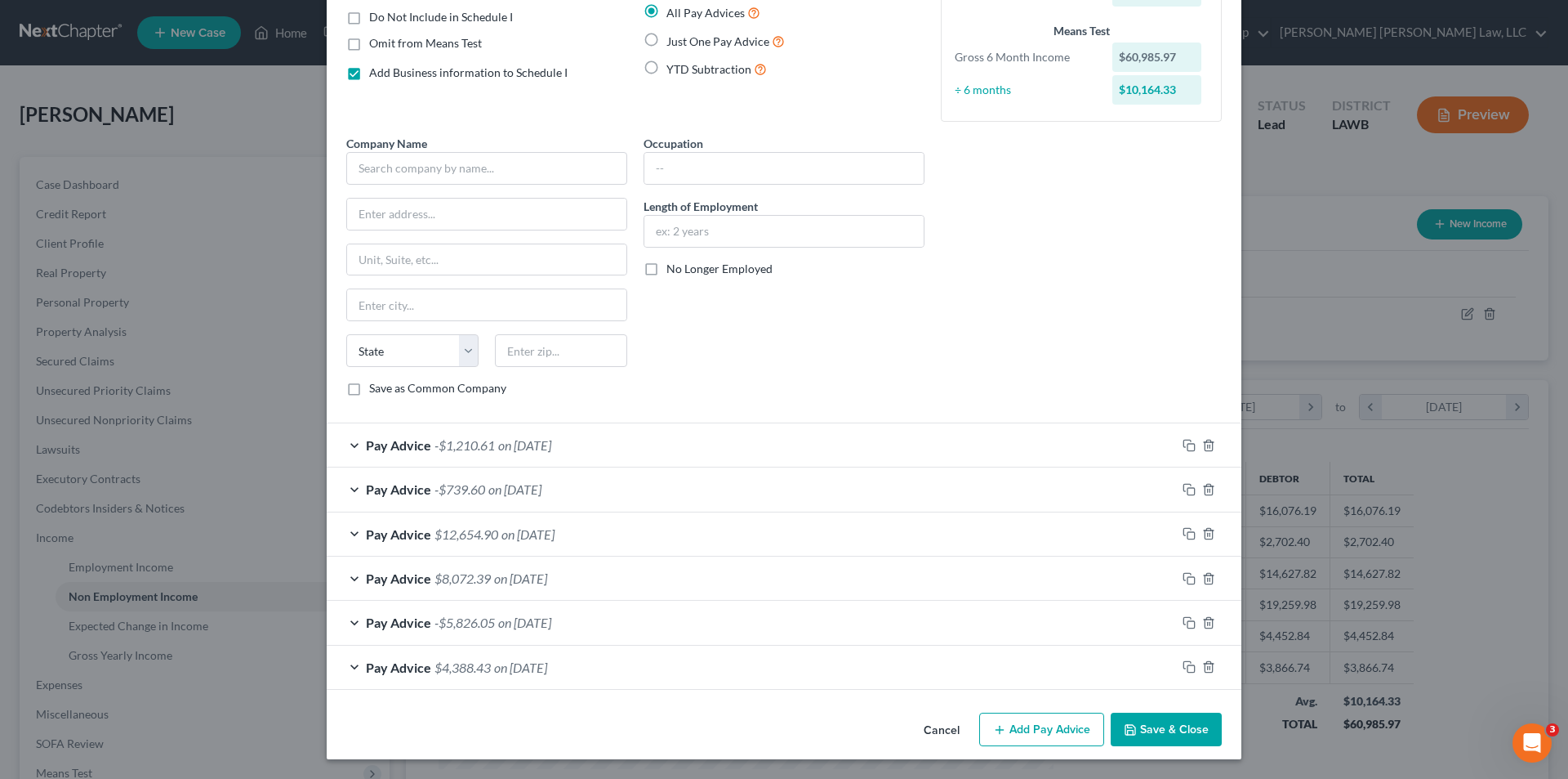
drag, startPoint x: 938, startPoint y: 733, endPoint x: 955, endPoint y: 734, distance: 17.0
click at [939, 733] on button "Cancel" at bounding box center [941, 730] width 62 height 32
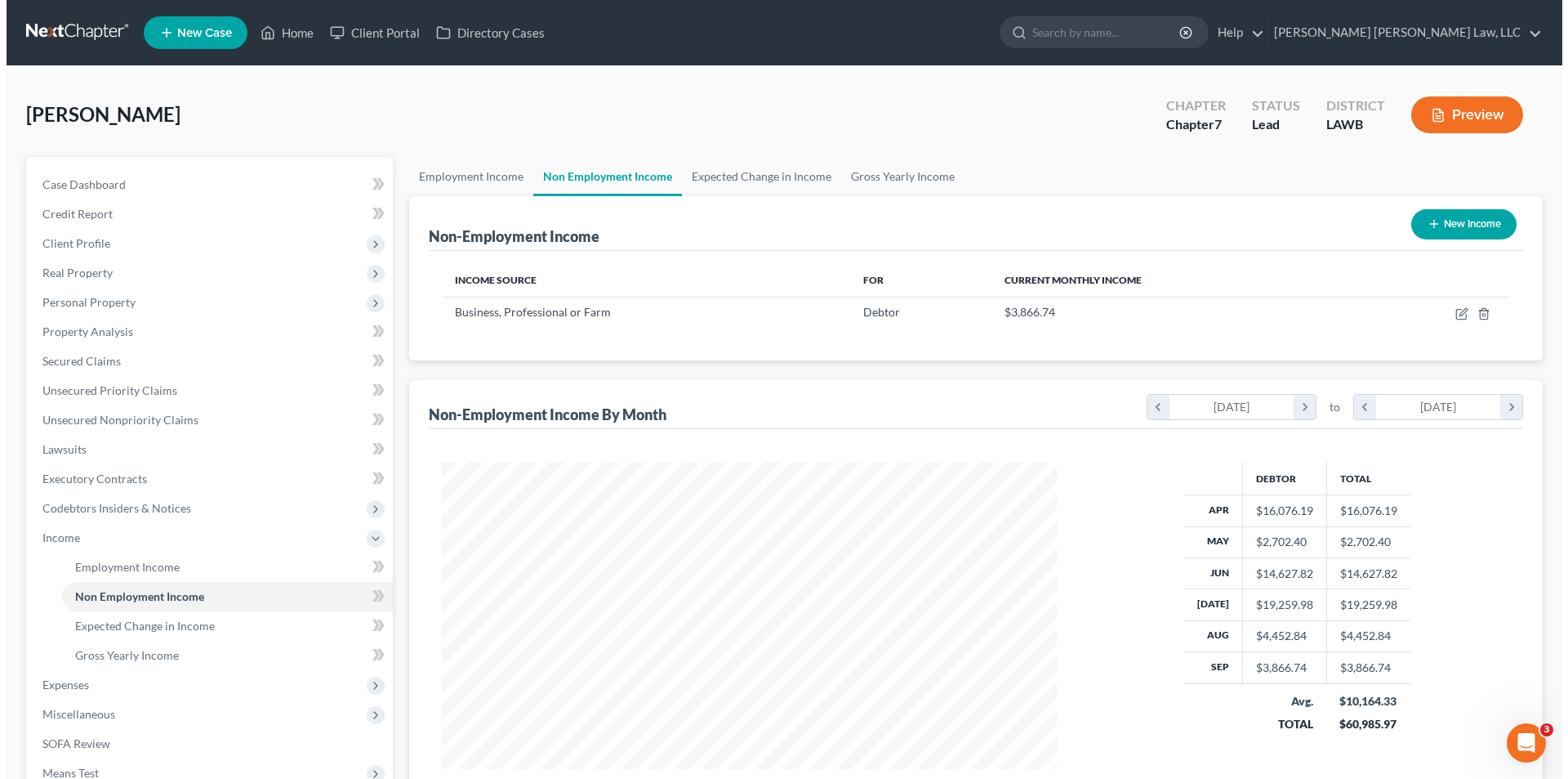
scroll to position [816720, 815957]
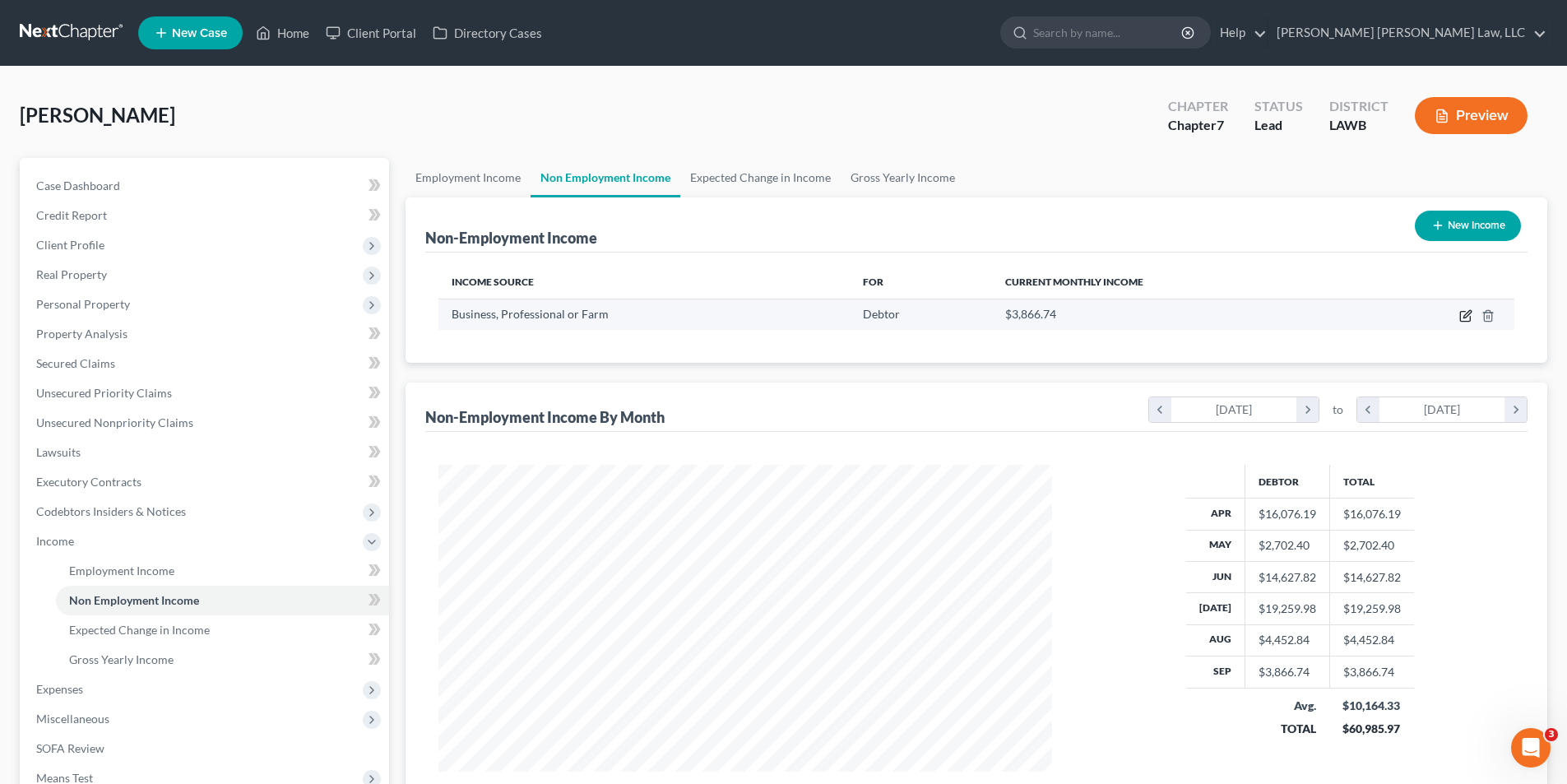
click at [1464, 314] on icon "button" at bounding box center [1466, 316] width 13 height 13
select select "10"
select select "0"
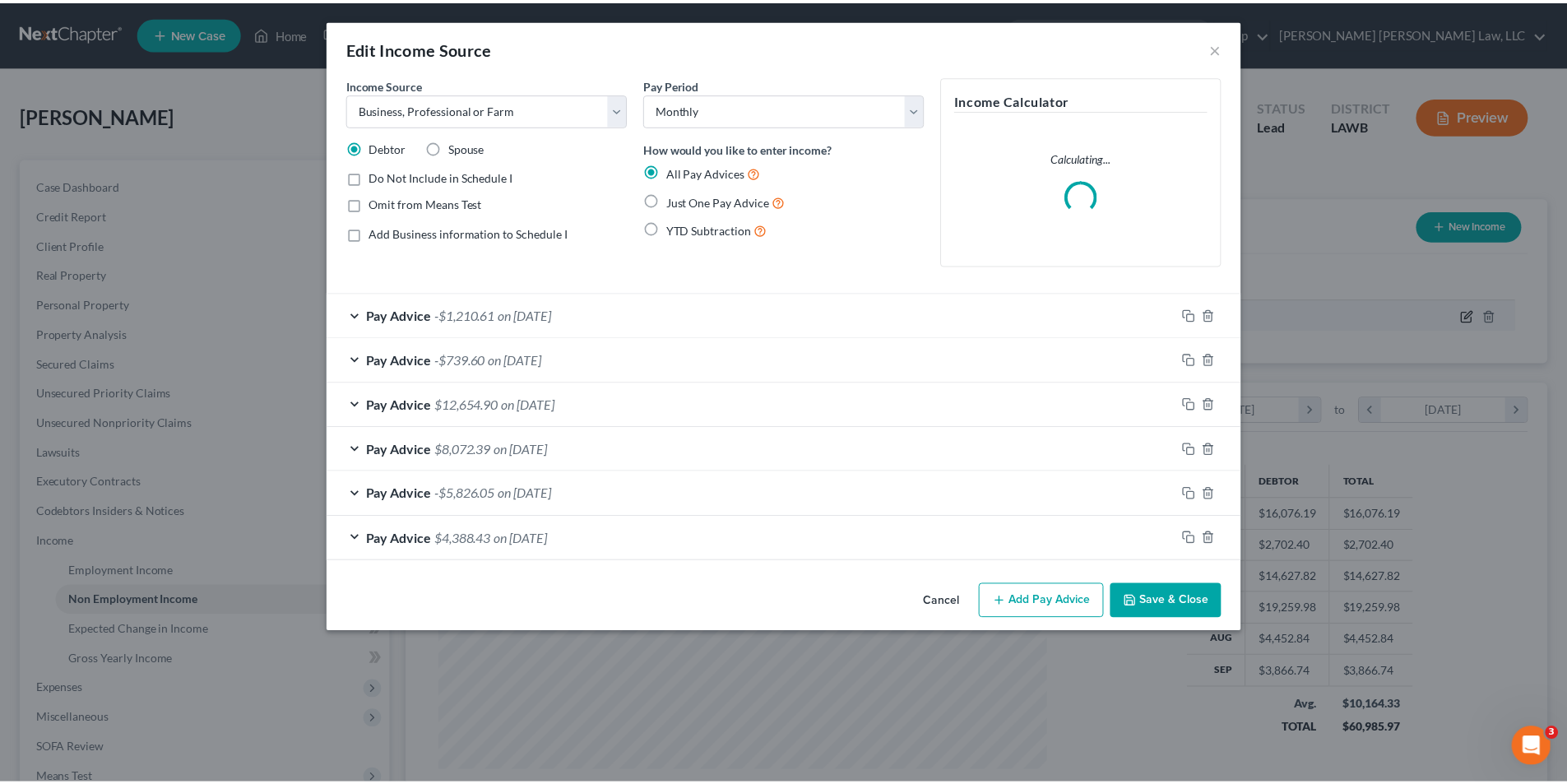
scroll to position [309, 653]
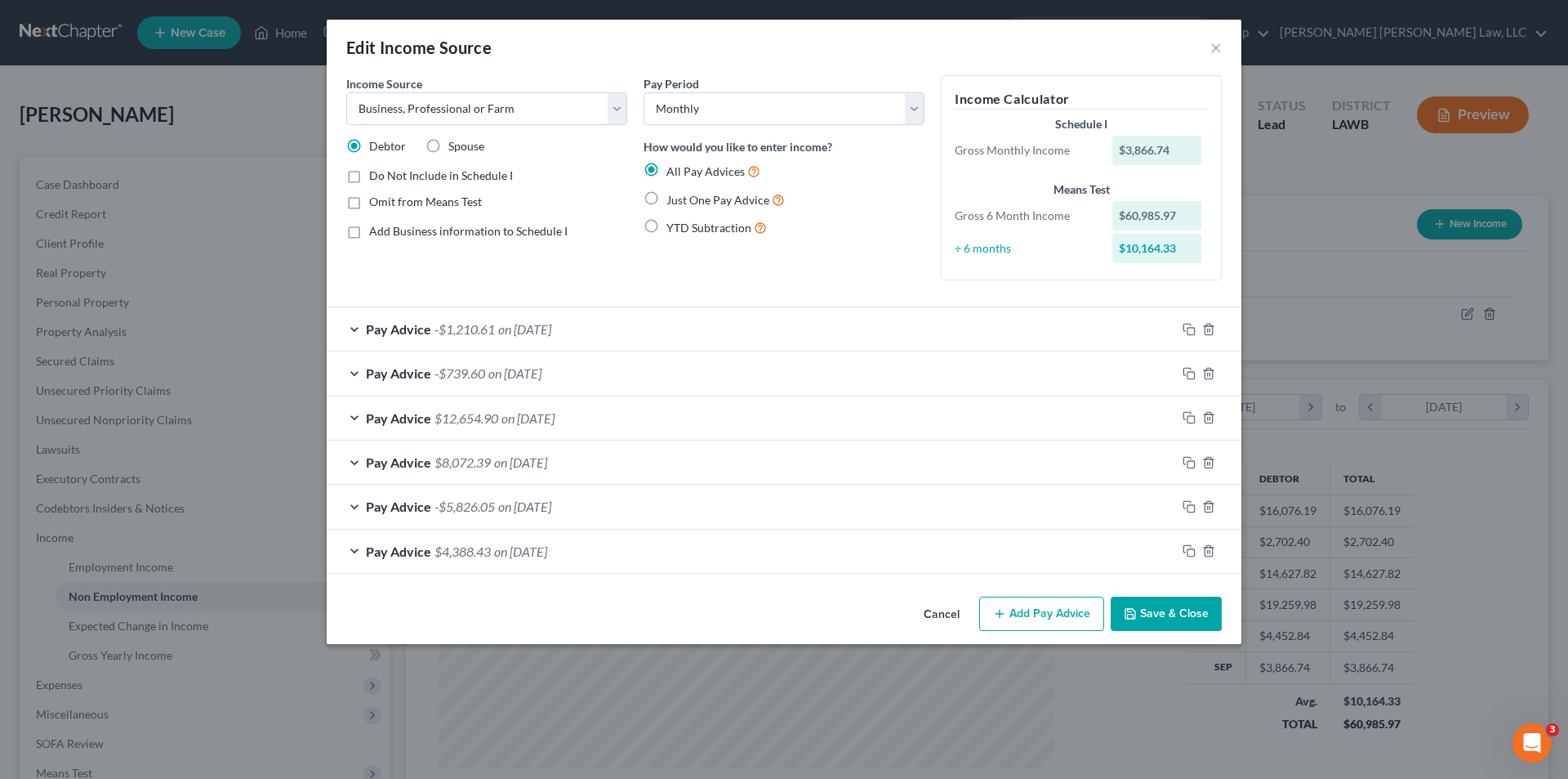
click at [949, 617] on button "Cancel" at bounding box center [941, 614] width 62 height 32
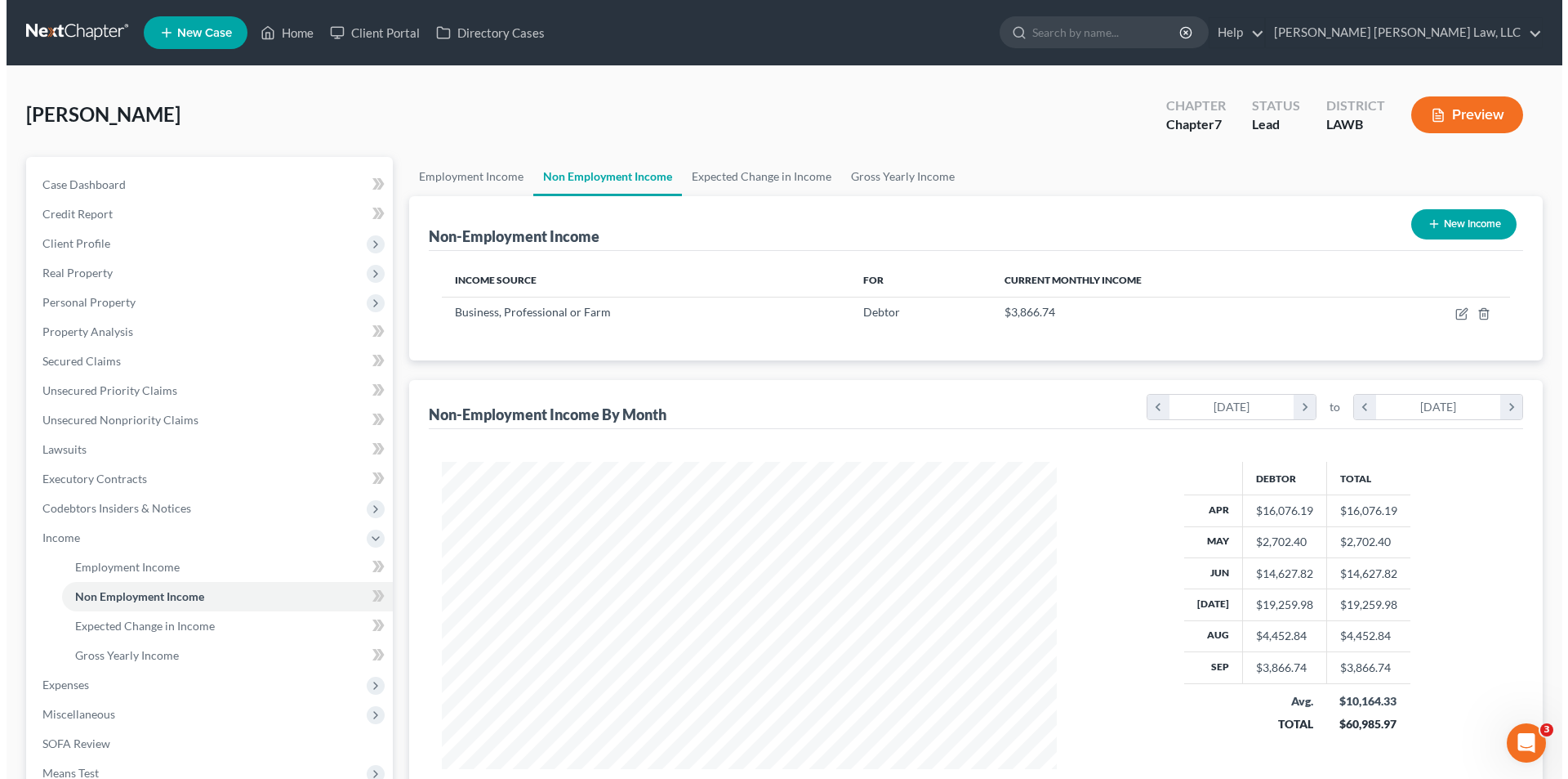
scroll to position [816720, 815957]
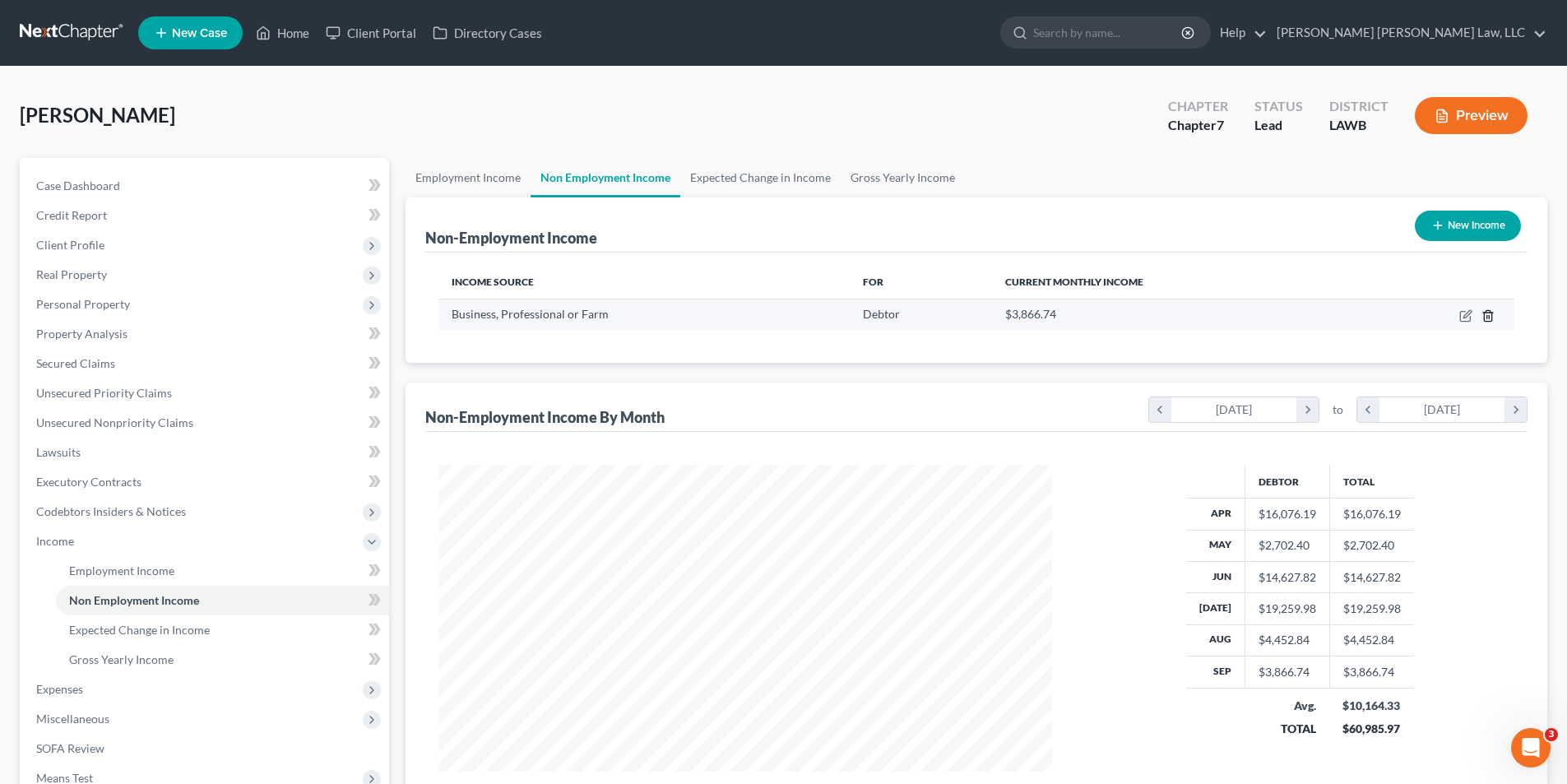
click at [1488, 315] on icon "button" at bounding box center [1488, 316] width 13 height 13
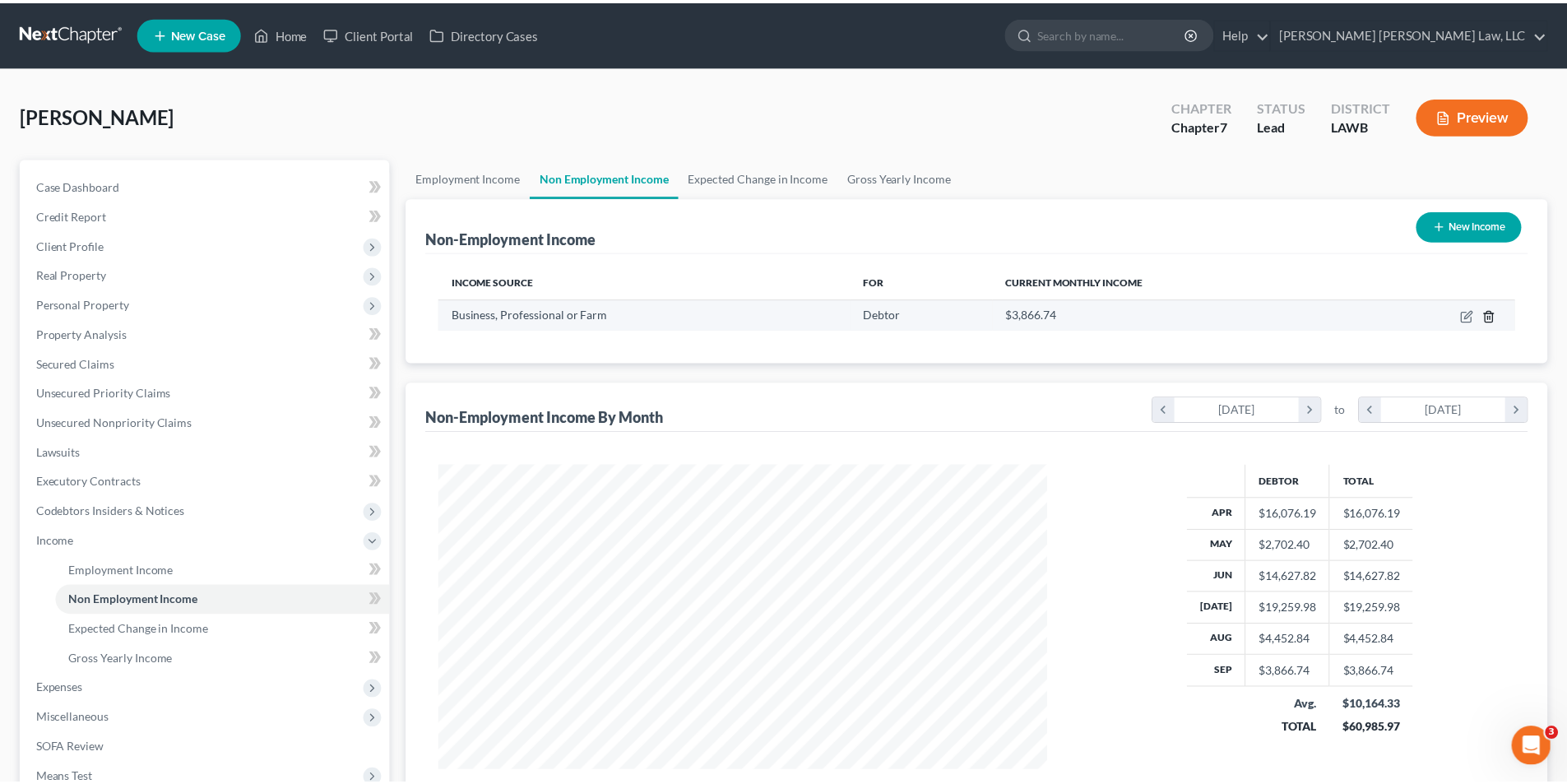
scroll to position [309, 653]
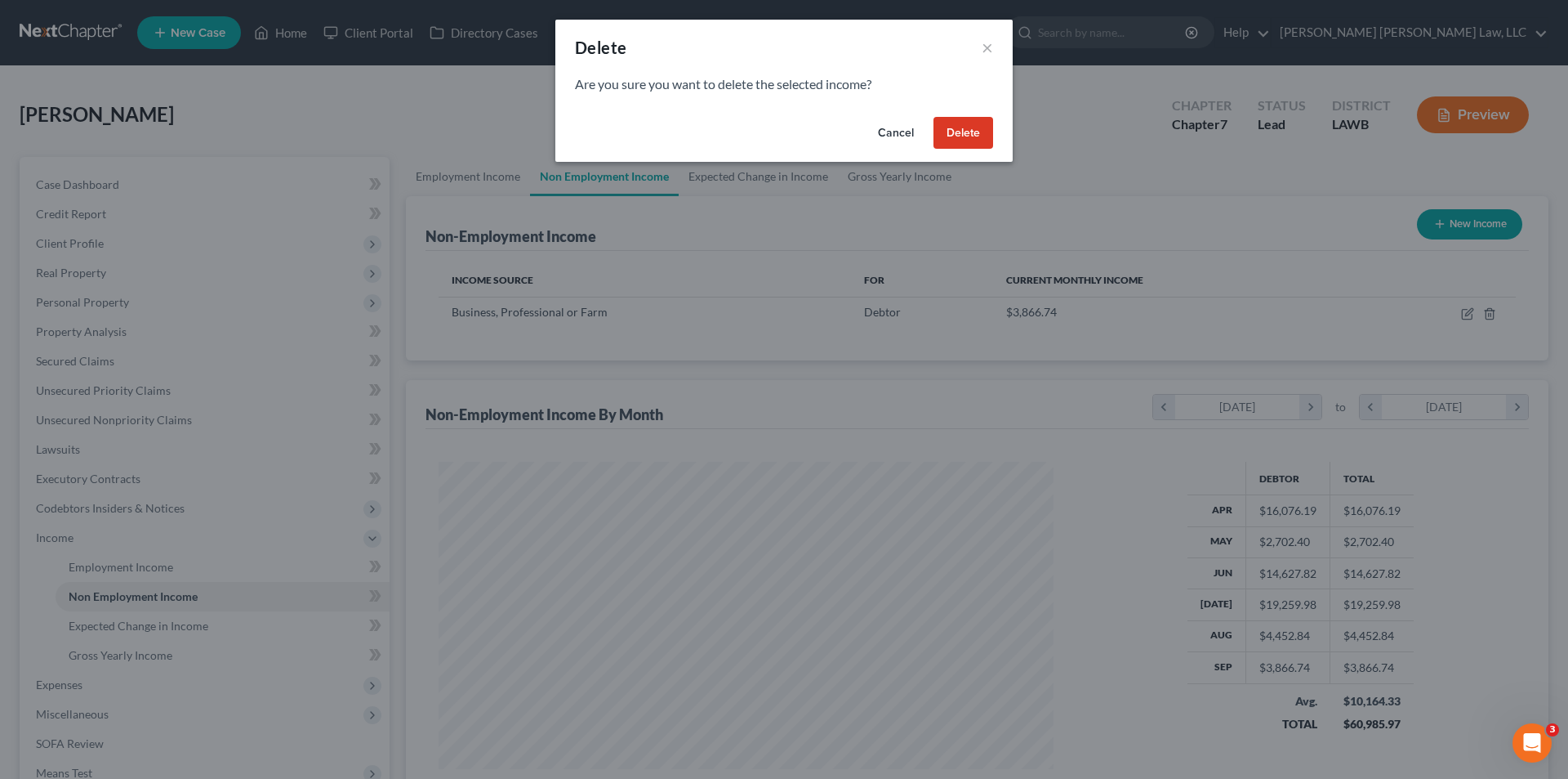
click at [974, 137] on button "Delete" at bounding box center [963, 133] width 59 height 32
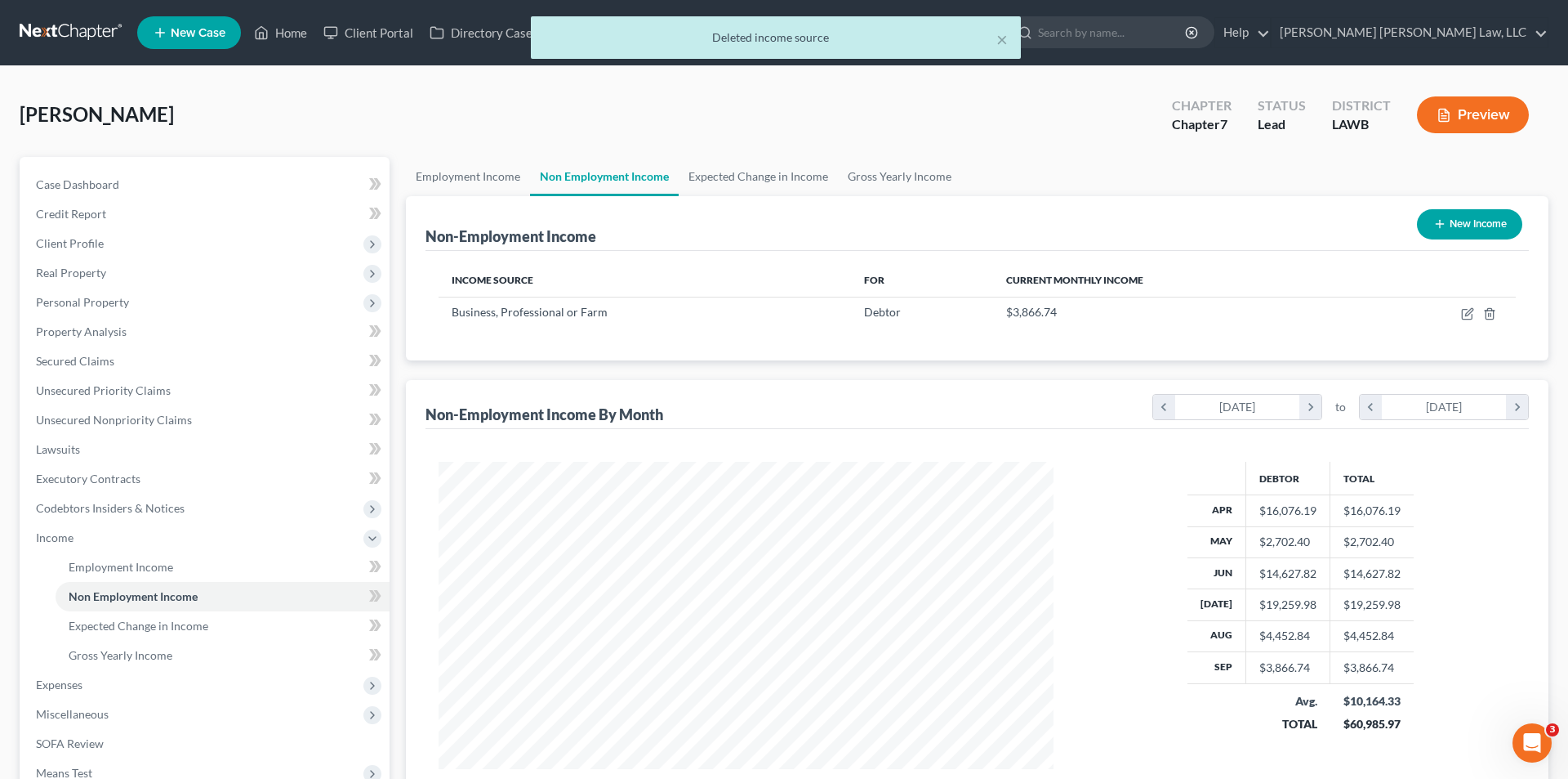
scroll to position [0, 0]
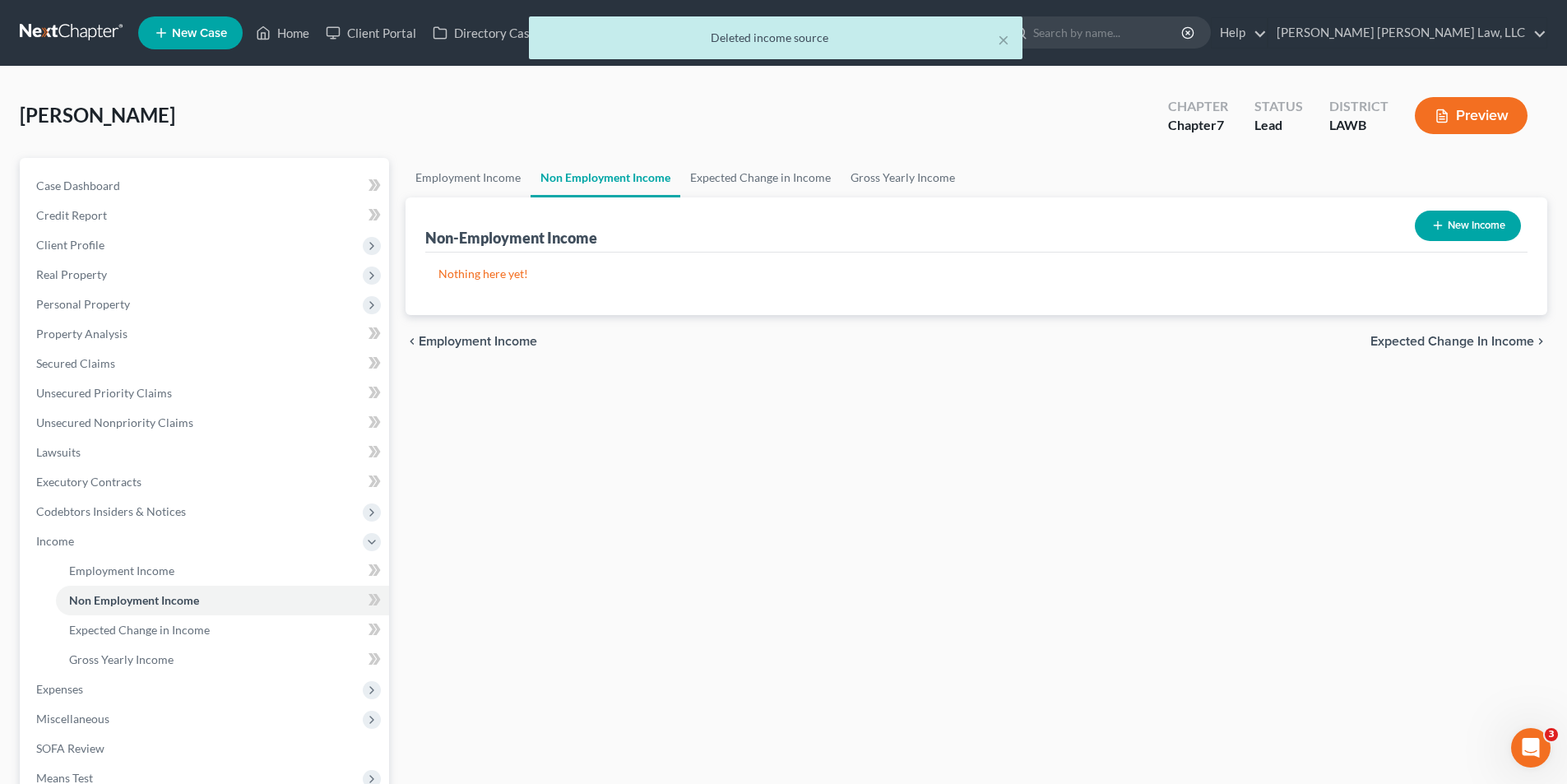
click at [1442, 226] on icon "button" at bounding box center [1438, 225] width 13 height 13
select select "0"
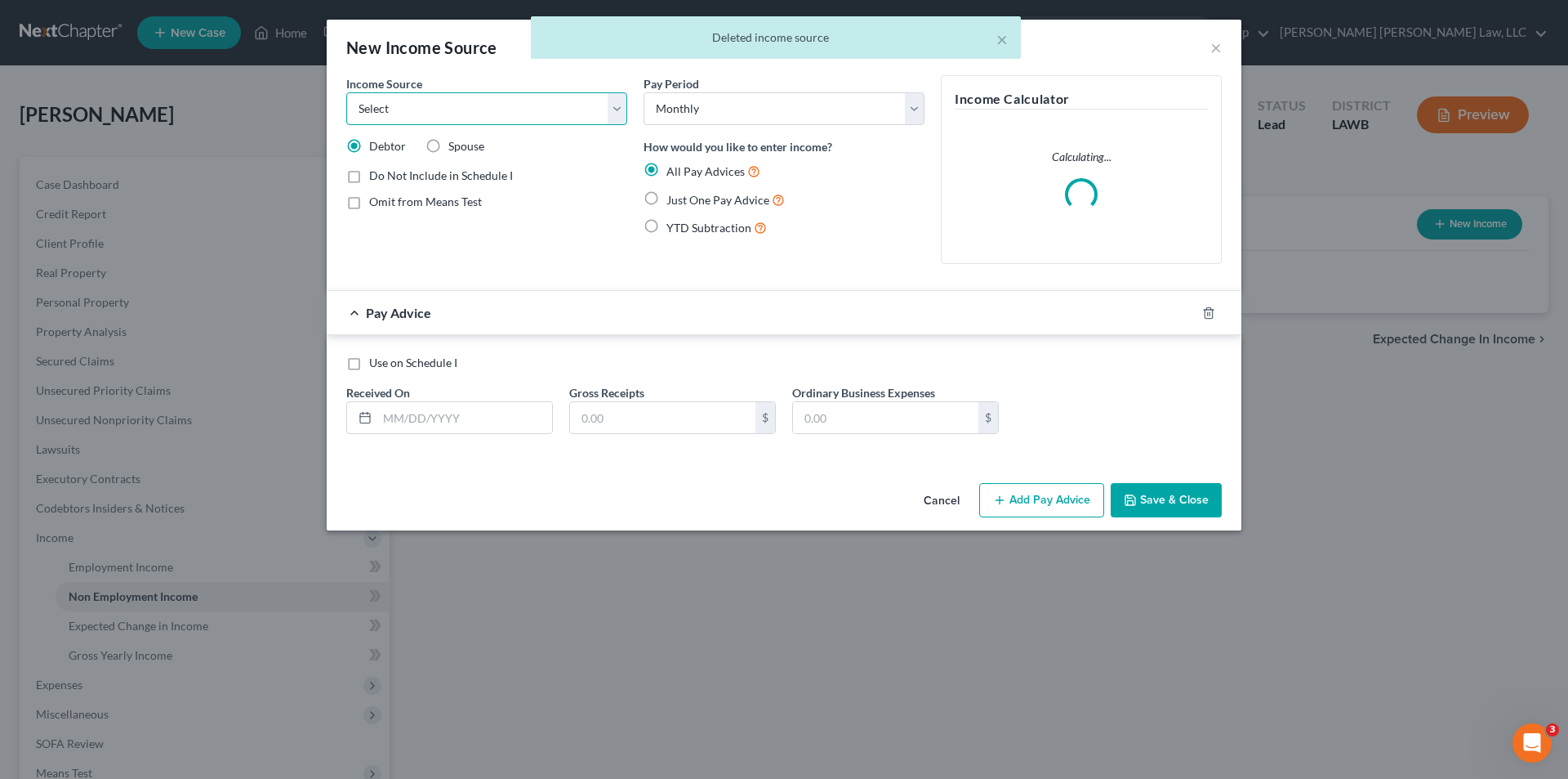
click at [381, 110] on select "Select Unemployment Disability (from employer) Pension Retirement Social Securi…" at bounding box center [487, 108] width 281 height 32
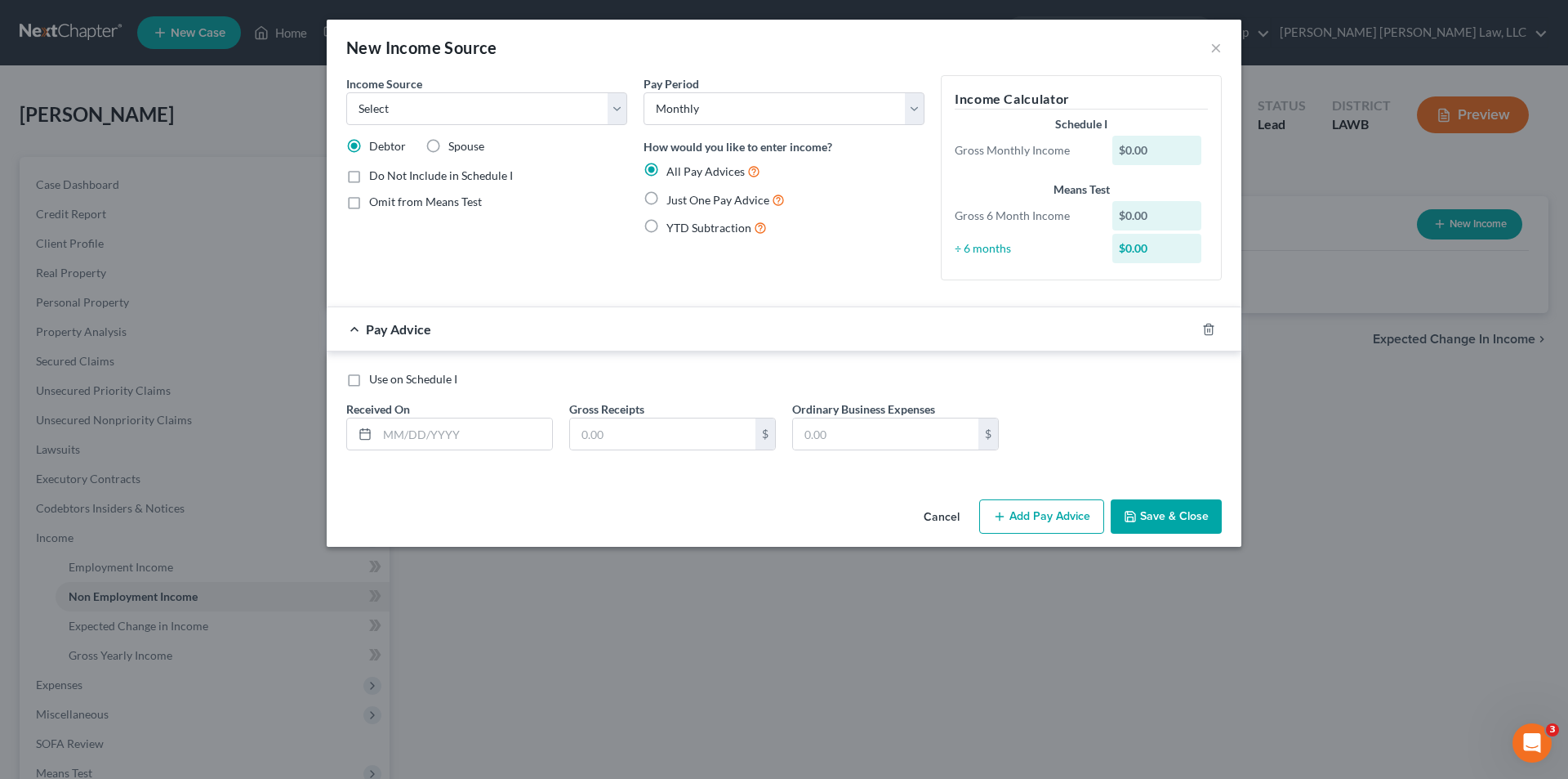
drag, startPoint x: 804, startPoint y: 294, endPoint x: 845, endPoint y: 325, distance: 51.4
click at [805, 294] on form "Income Source * Select Unemployment Disability (from employer) Pension Retireme…" at bounding box center [783, 275] width 875 height 401
click at [946, 522] on button "Cancel" at bounding box center [941, 517] width 62 height 32
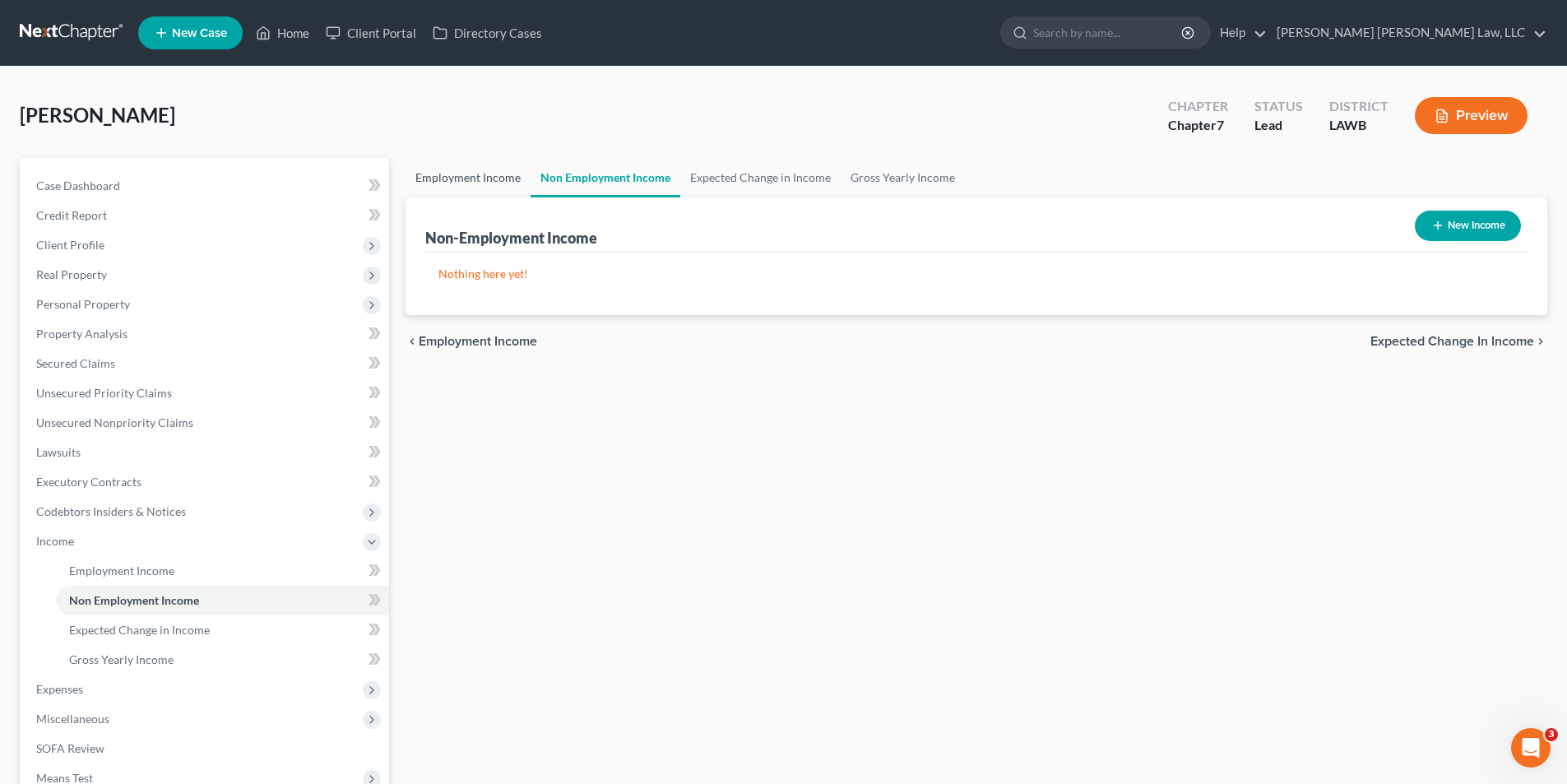
click at [478, 162] on link "Employment Income" at bounding box center [468, 177] width 125 height 39
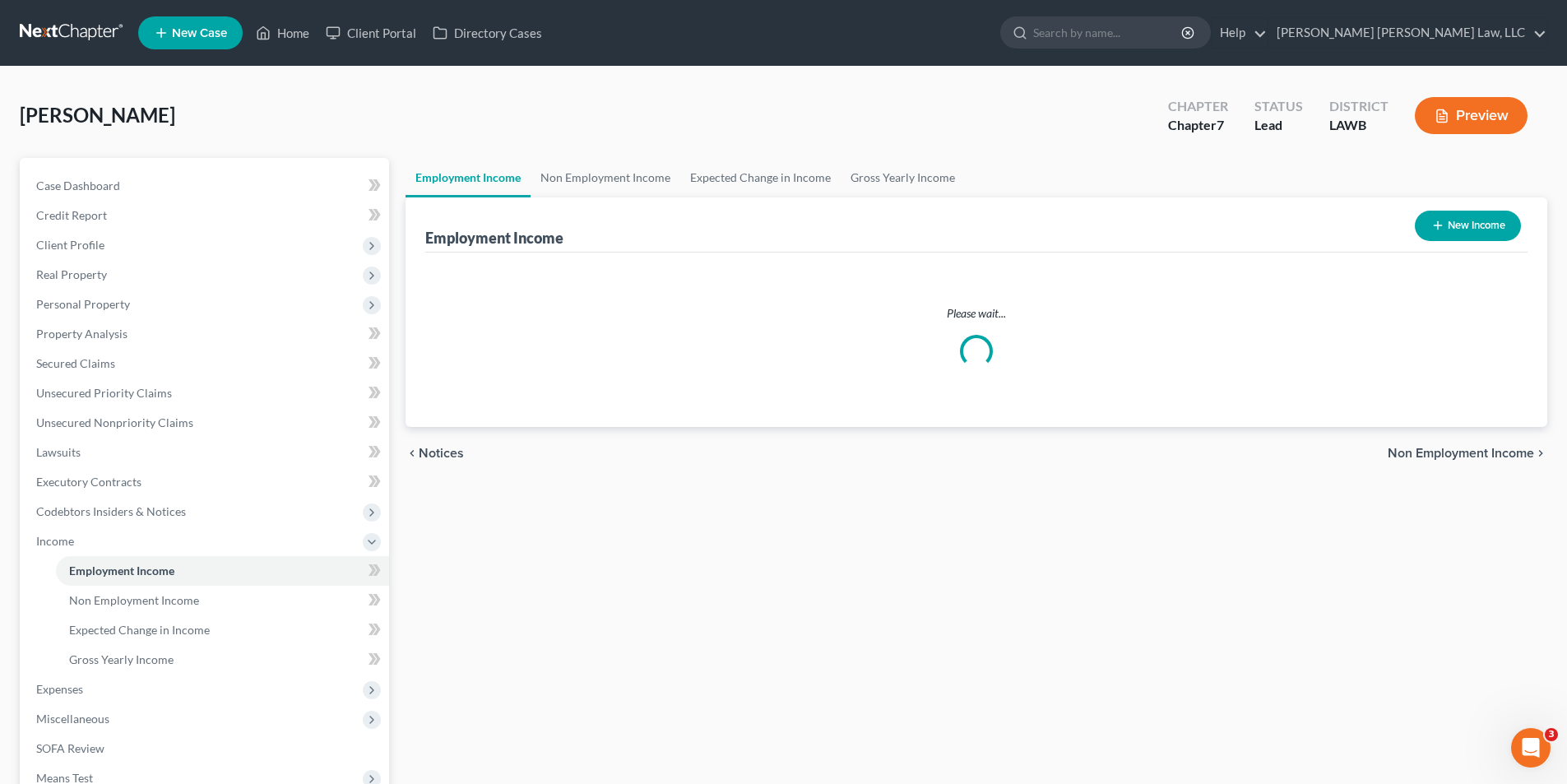
click at [478, 164] on link "Employment Income" at bounding box center [468, 177] width 125 height 39
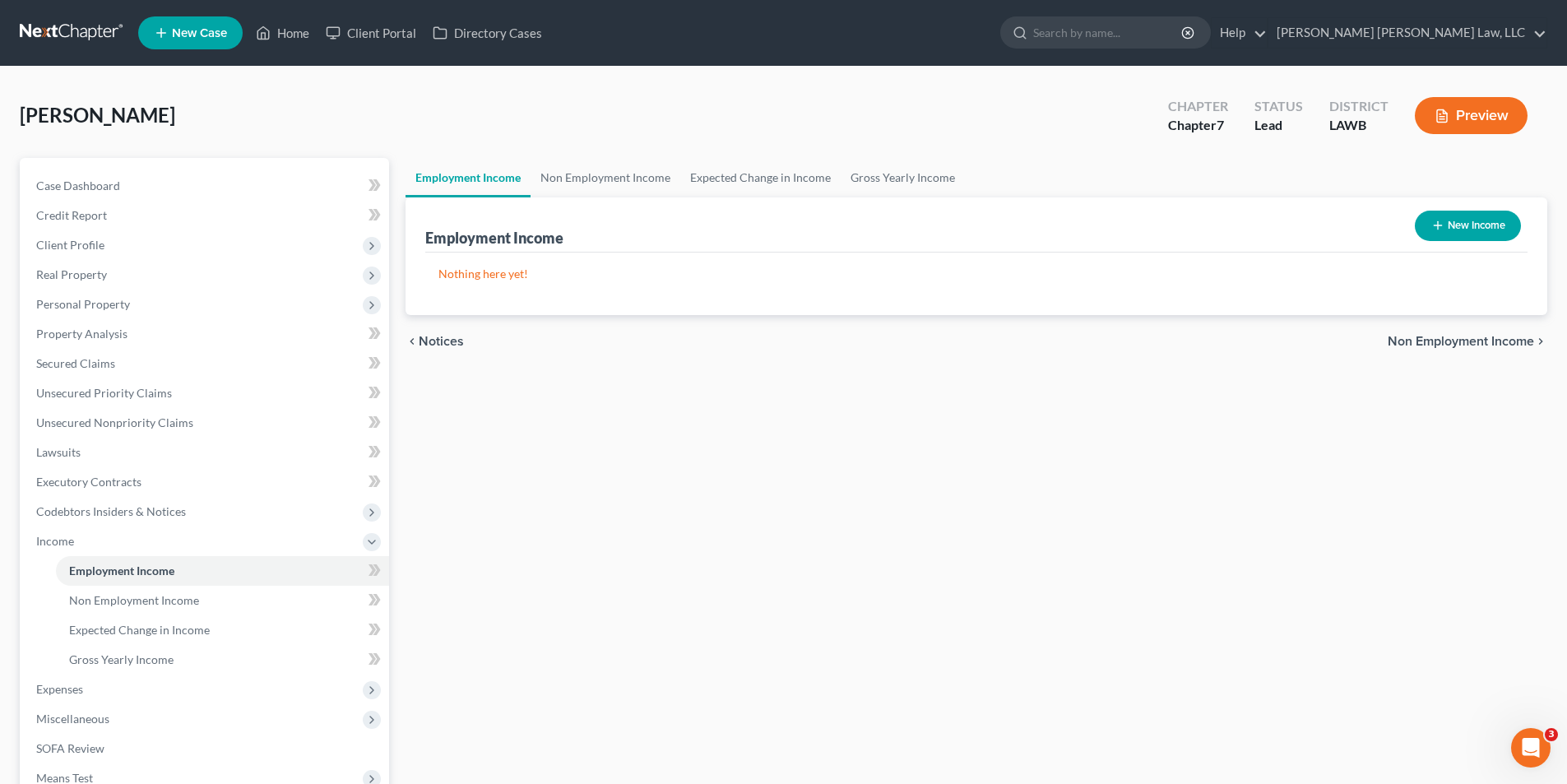
click at [1464, 233] on button "New Income" at bounding box center [1468, 226] width 106 height 31
select select "0"
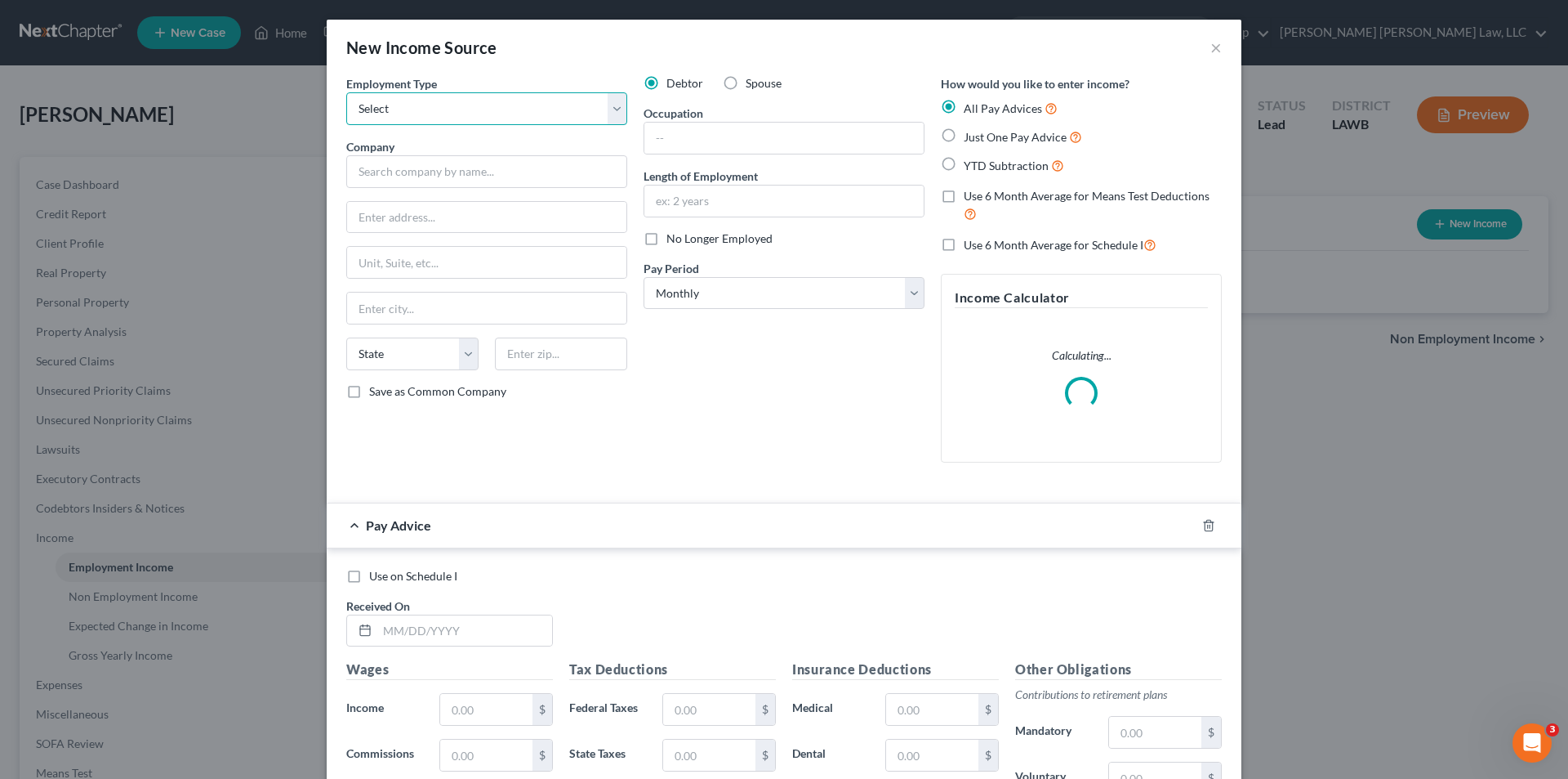
click at [412, 113] on select "Select Full or Part Time Employment Self Employment" at bounding box center [487, 108] width 281 height 32
select select "1"
click at [346, 92] on select "Select Full or Part Time Employment Self Employment" at bounding box center [487, 108] width 281 height 32
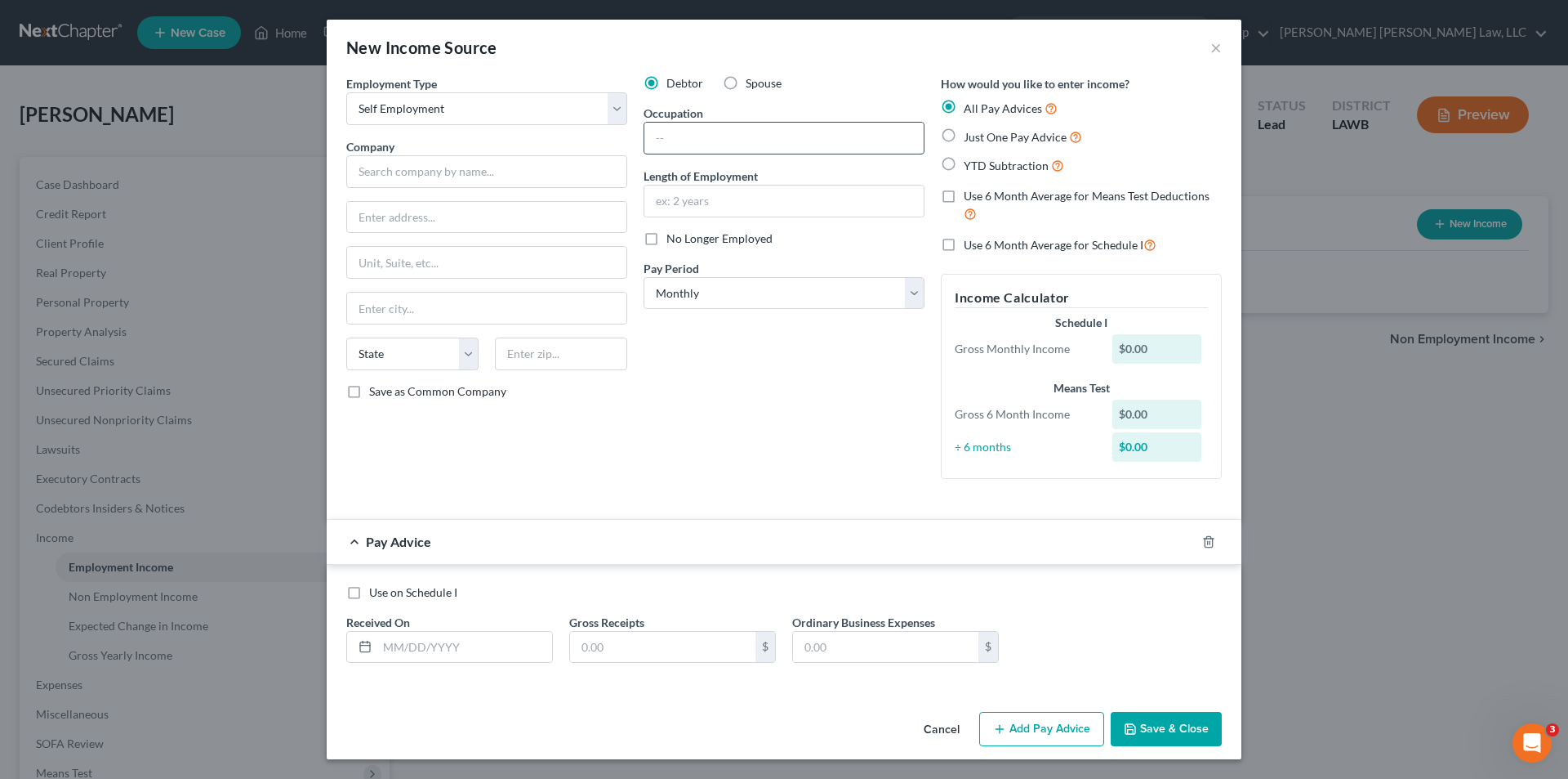
click at [662, 144] on input "text" at bounding box center [784, 138] width 279 height 31
type input "1099 Insurance Agents"
click at [671, 197] on input "text" at bounding box center [784, 201] width 279 height 31
type input "5 years"
click at [667, 289] on select "Select Monthly Twice Monthly Every Other Week Weekly" at bounding box center [784, 293] width 281 height 32
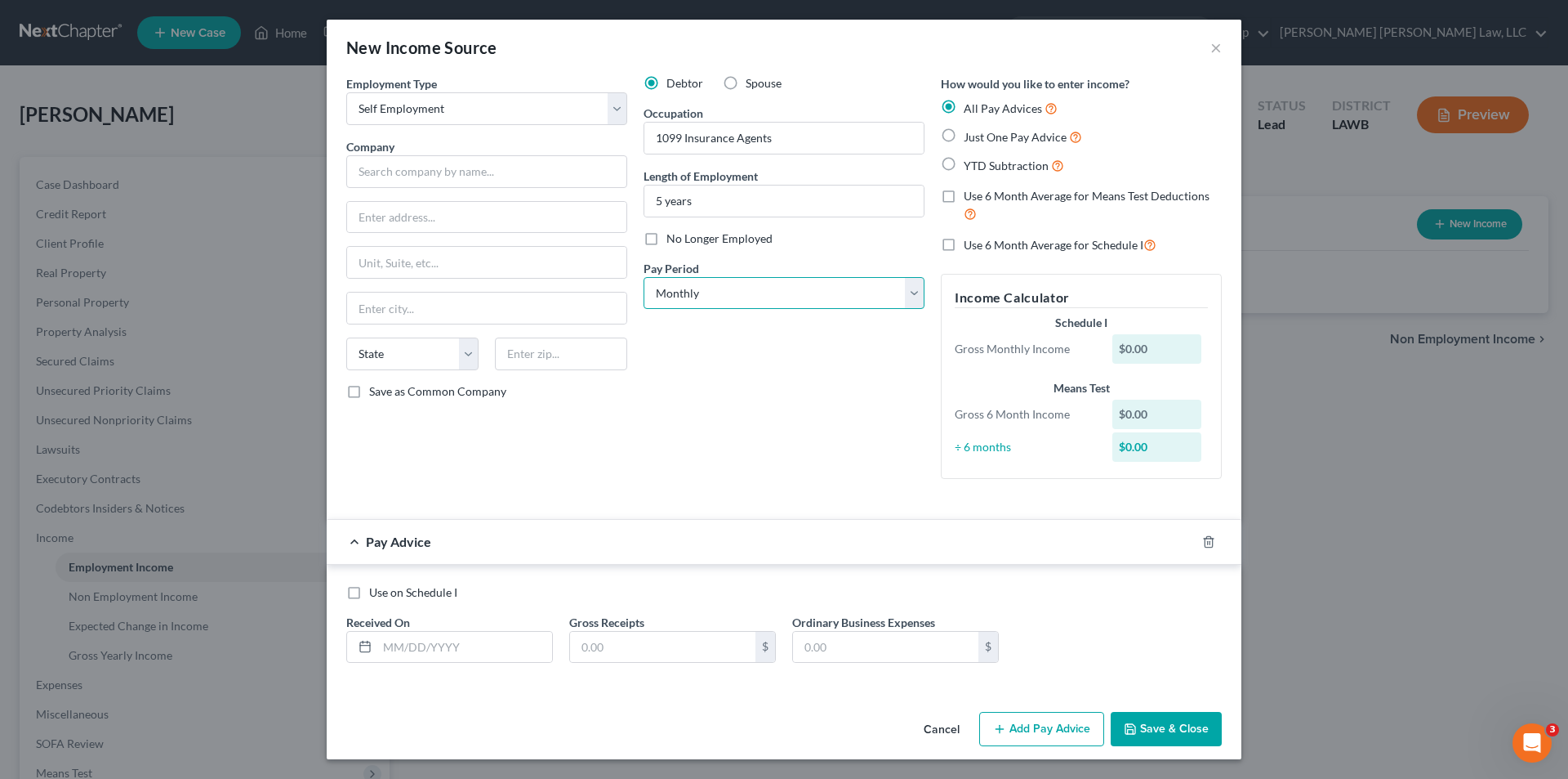
click at [667, 289] on select "Select Monthly Twice Monthly Every Other Week Weekly" at bounding box center [784, 293] width 281 height 32
click at [963, 199] on label "Use 6 Month Average for Means Test Deductions" at bounding box center [1092, 205] width 258 height 35
click at [971, 198] on input "Use 6 Month Average for Means Test Deductions" at bounding box center [976, 193] width 11 height 11
checkbox input "true"
click at [410, 652] on input "text" at bounding box center [465, 646] width 175 height 31
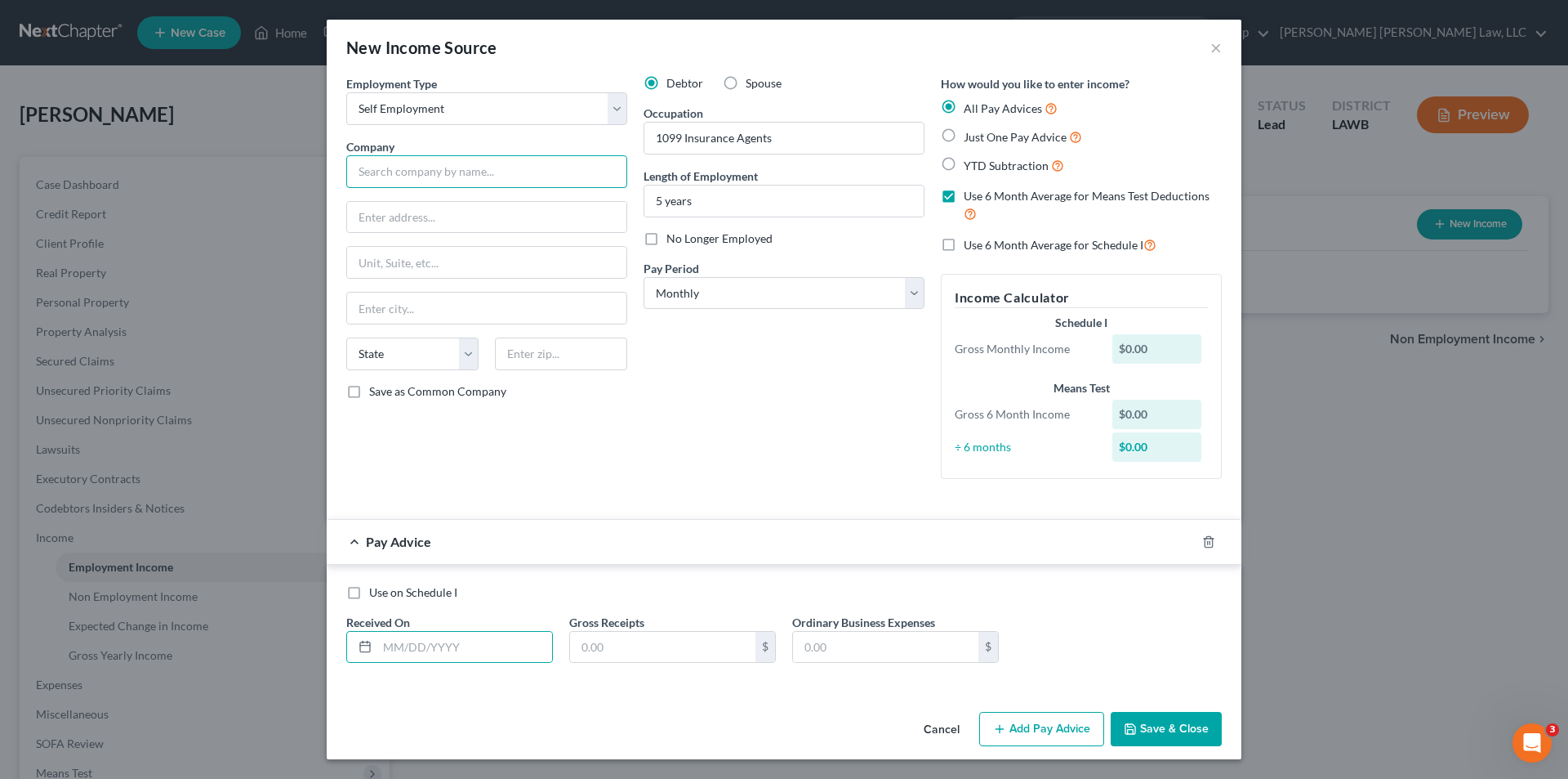
click at [402, 165] on input "text" at bounding box center [487, 171] width 281 height 32
type input "Primerica Insurance"
click at [410, 215] on input "text" at bounding box center [487, 217] width 279 height 31
type input "1204 Shannon Street"
type input "71201"
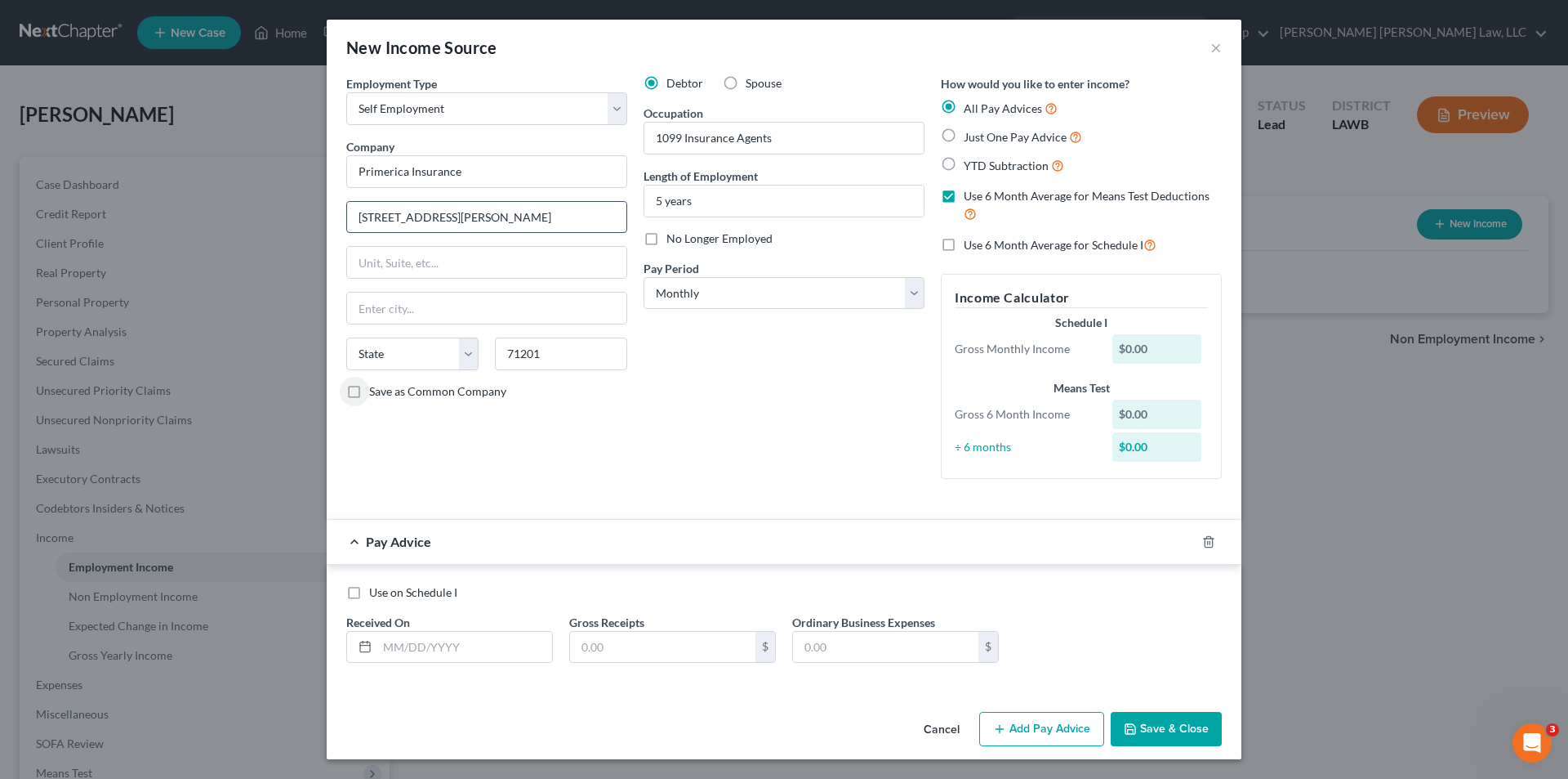
type input "Monroe"
select select "19"
click at [378, 643] on input "text" at bounding box center [465, 646] width 175 height 31
click at [777, 143] on input "1099 Insurance Agents" at bounding box center [784, 138] width 279 height 31
click at [426, 637] on input "text" at bounding box center [465, 646] width 175 height 31
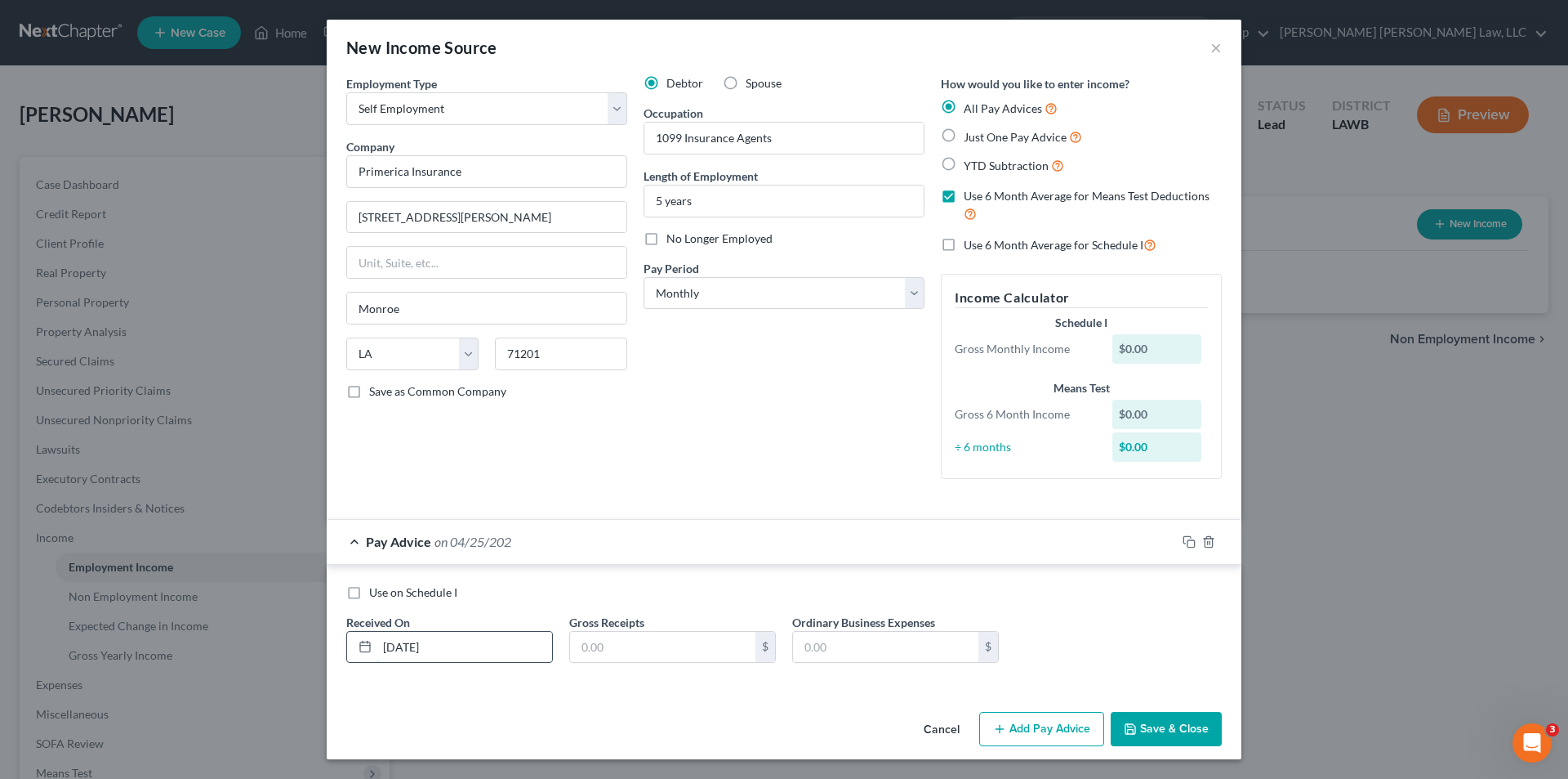
type input "04/25/2025"
type input "156,076.19"
type input "04/25/2025"
type input "16,076.19"
type input "11,687.79"
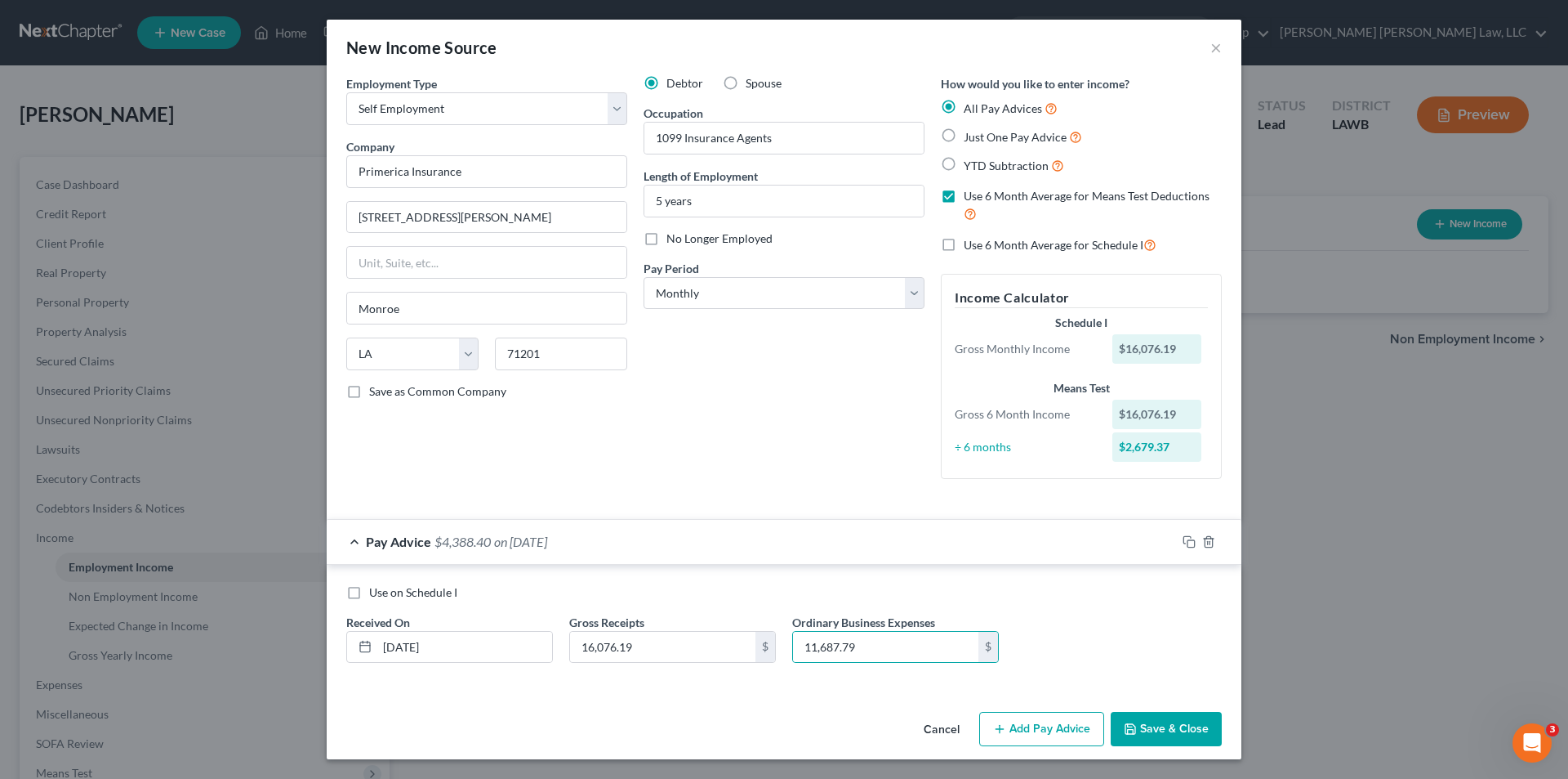
click at [1040, 724] on button "Add Pay Advice" at bounding box center [1042, 729] width 125 height 34
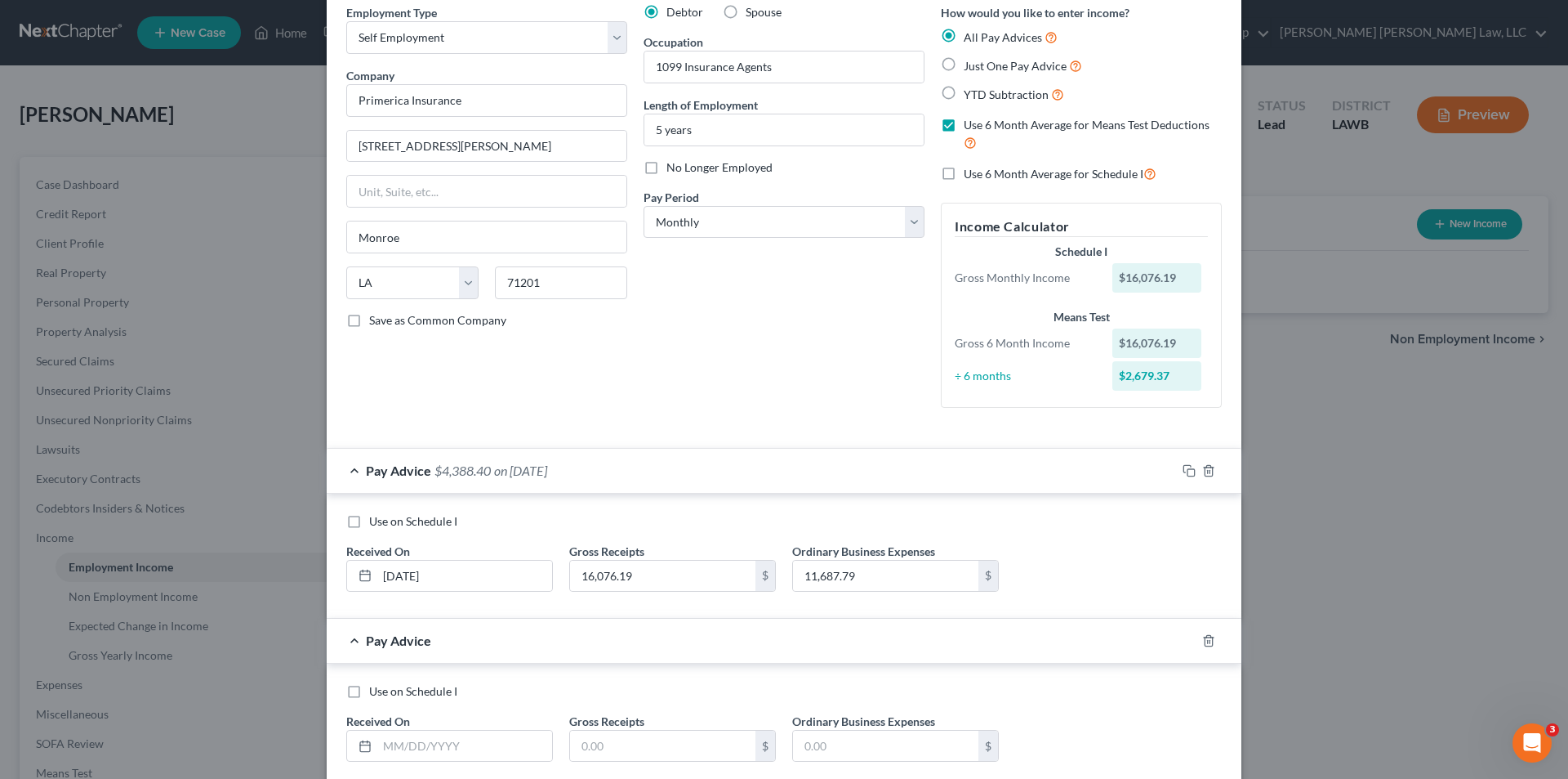
scroll to position [170, 0]
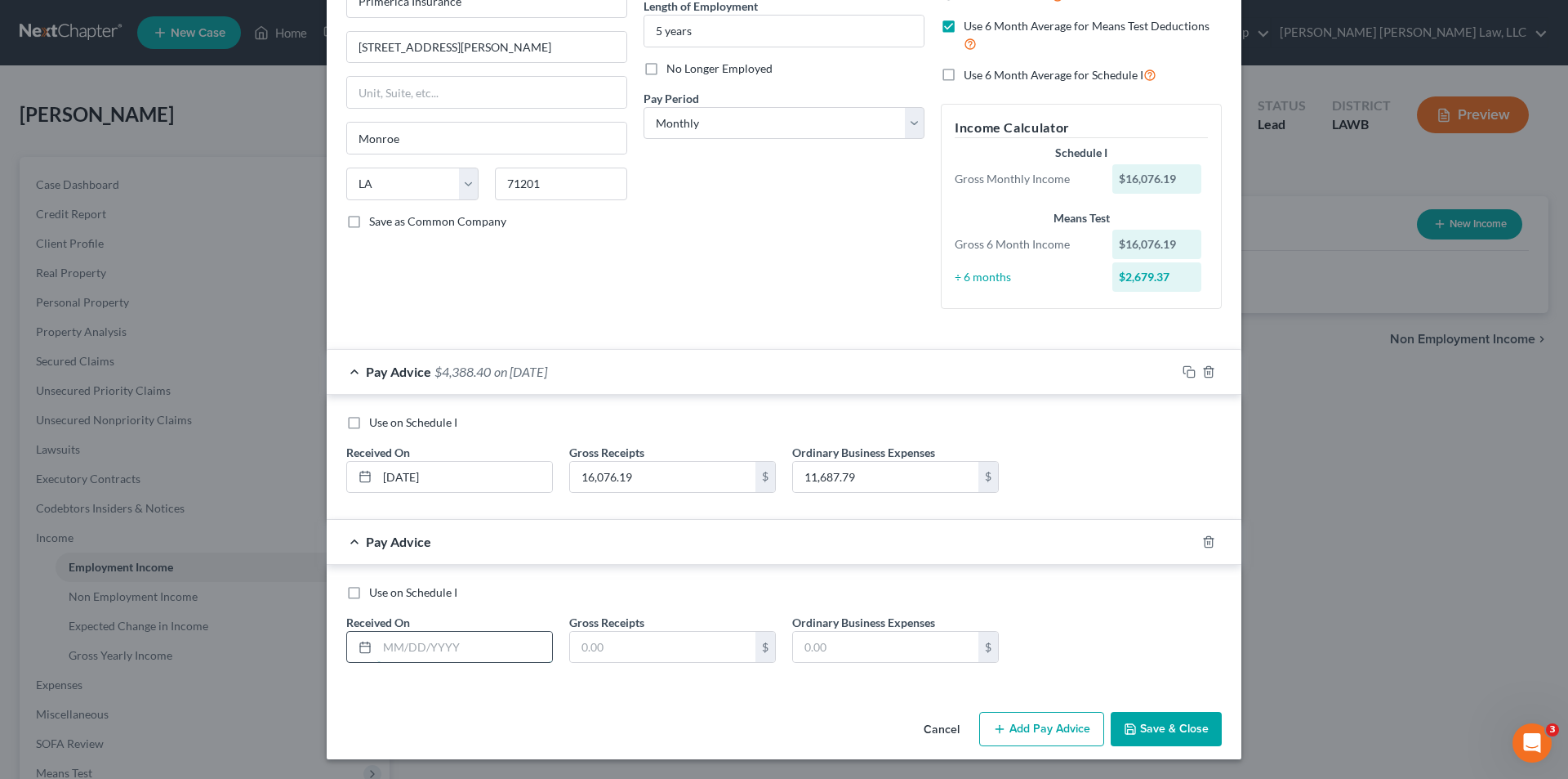
click at [412, 650] on input "text" at bounding box center [465, 646] width 175 height 31
type input "05/25/2025"
type input "2,702.40"
type input "8,528.45"
click at [1016, 726] on button "Add Pay Advice" at bounding box center [1042, 729] width 125 height 34
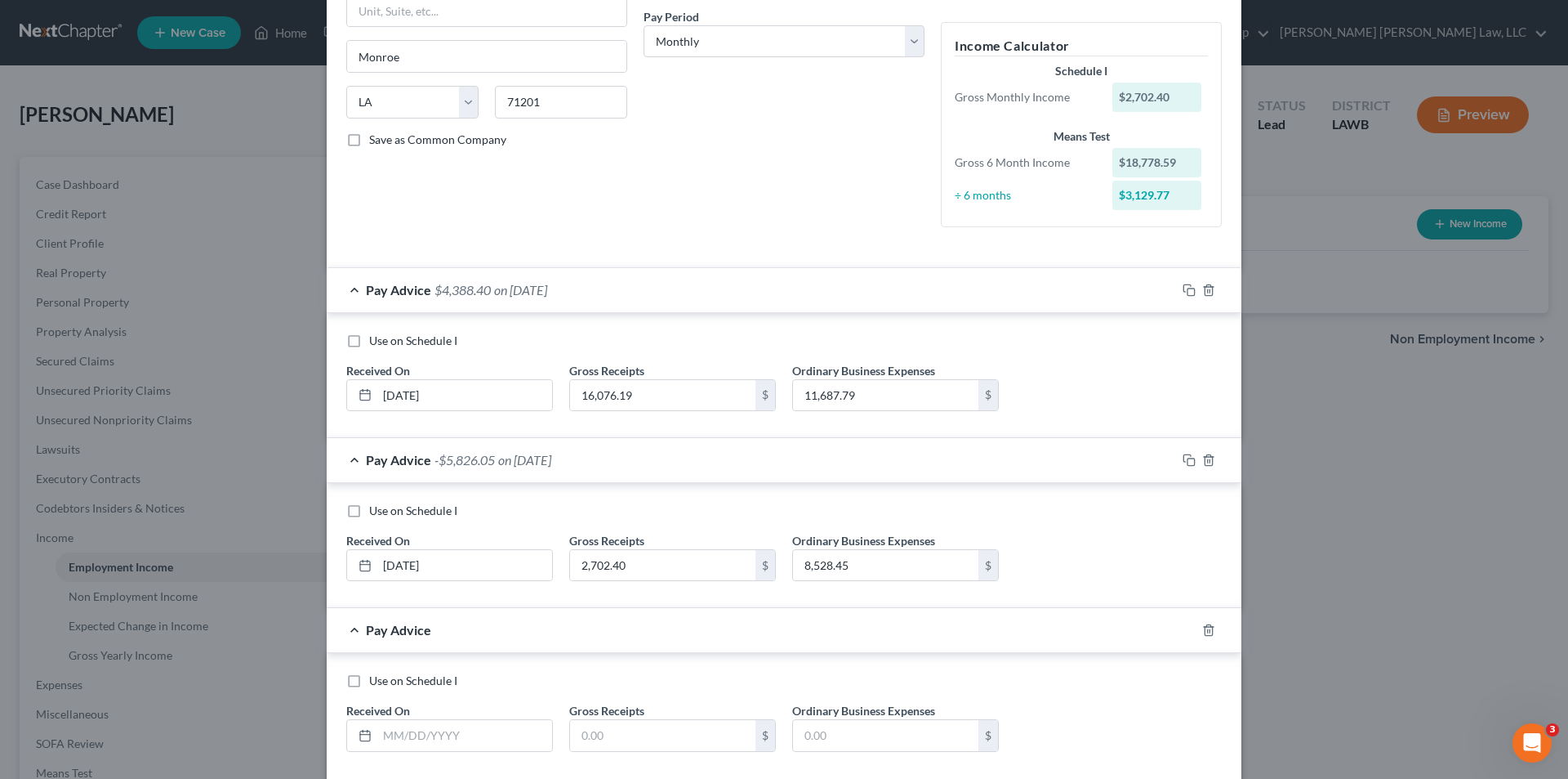
scroll to position [340, 0]
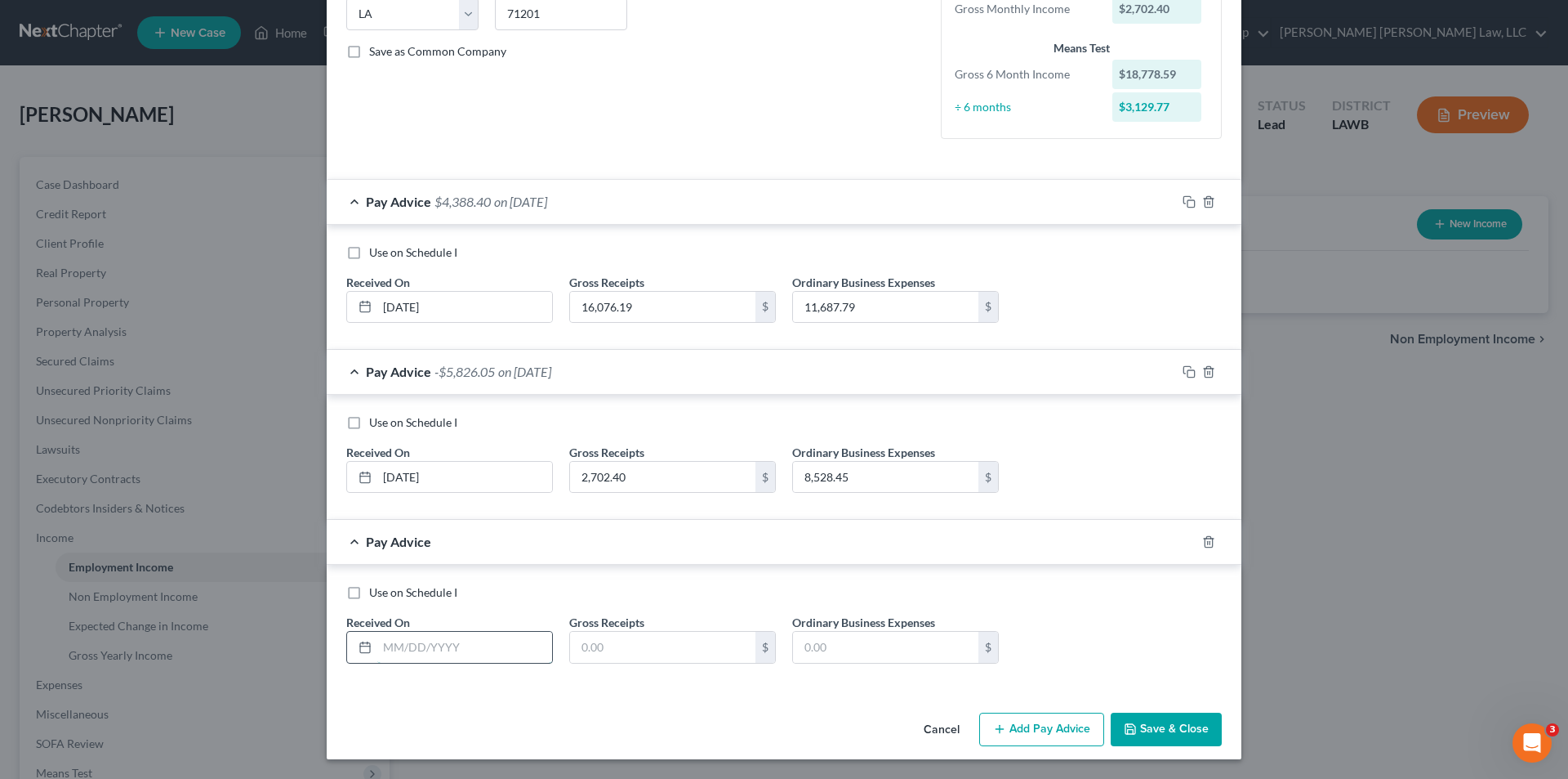
click at [420, 646] on input "text" at bounding box center [465, 646] width 175 height 31
click at [420, 646] on input "06/25/225" at bounding box center [465, 646] width 175 height 31
type input "06/25/2025"
type input "14,827.62"
type input "6,555.43"
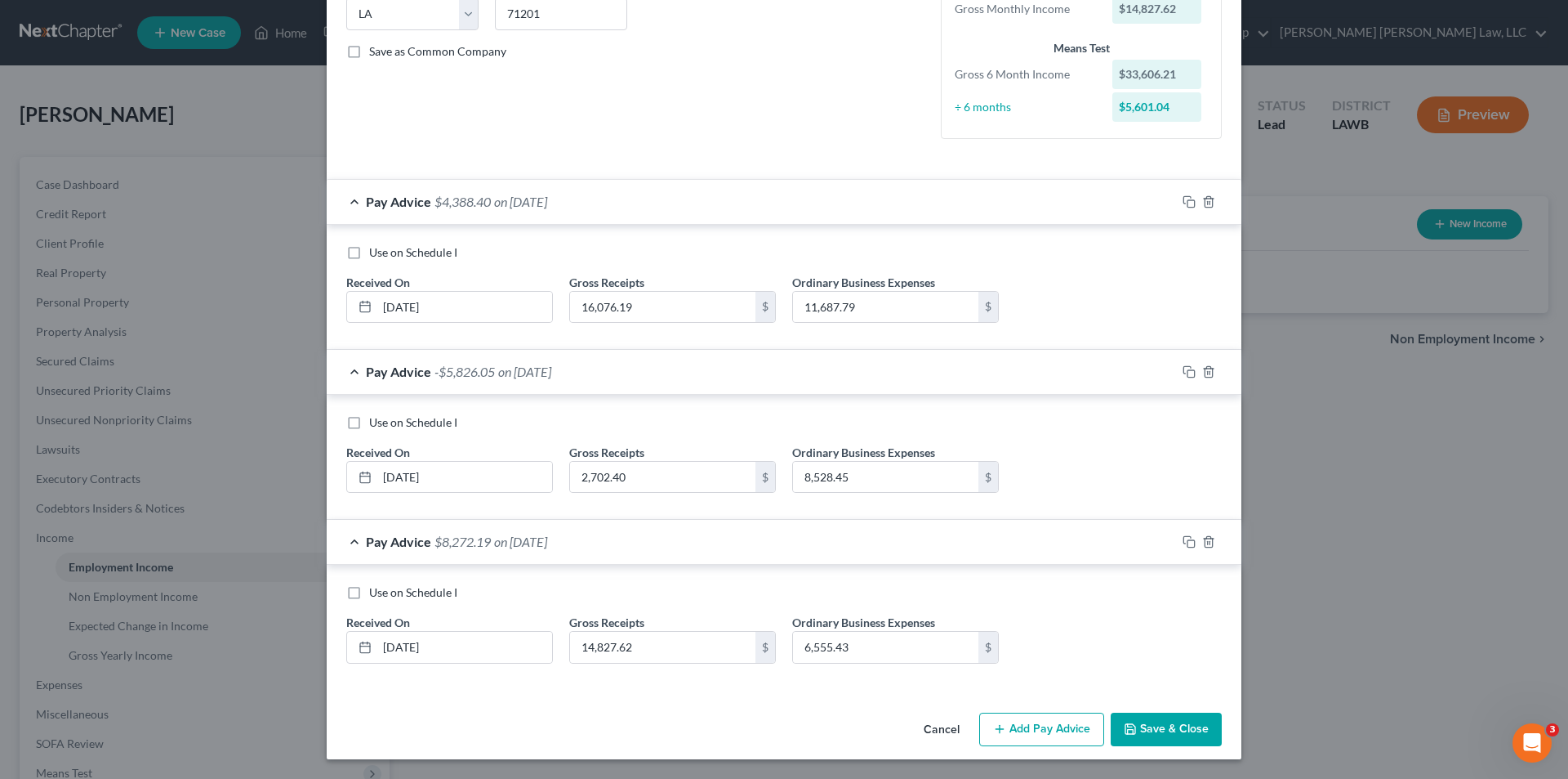
click at [997, 729] on line "button" at bounding box center [999, 729] width 7 height 0
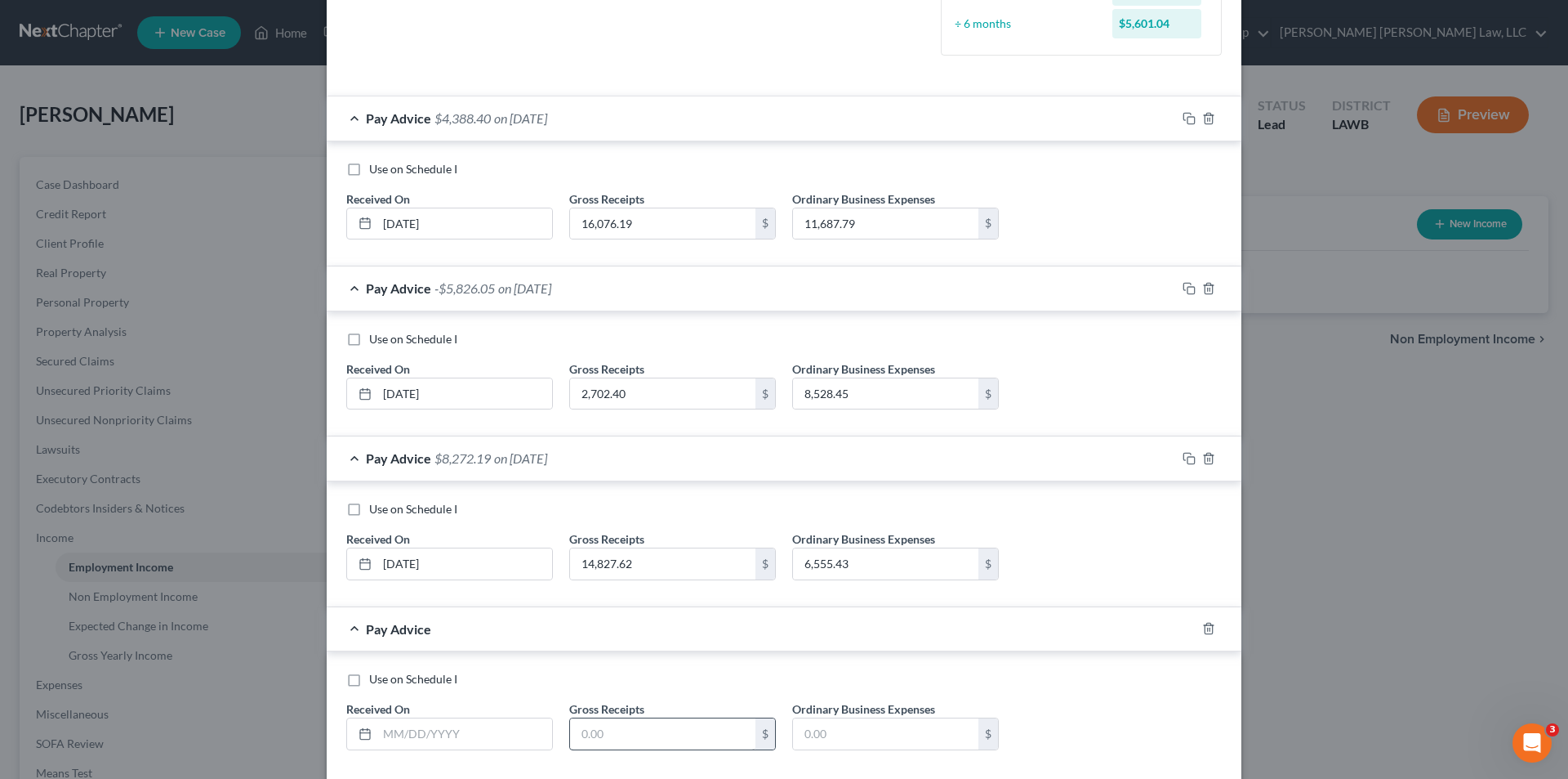
scroll to position [509, 0]
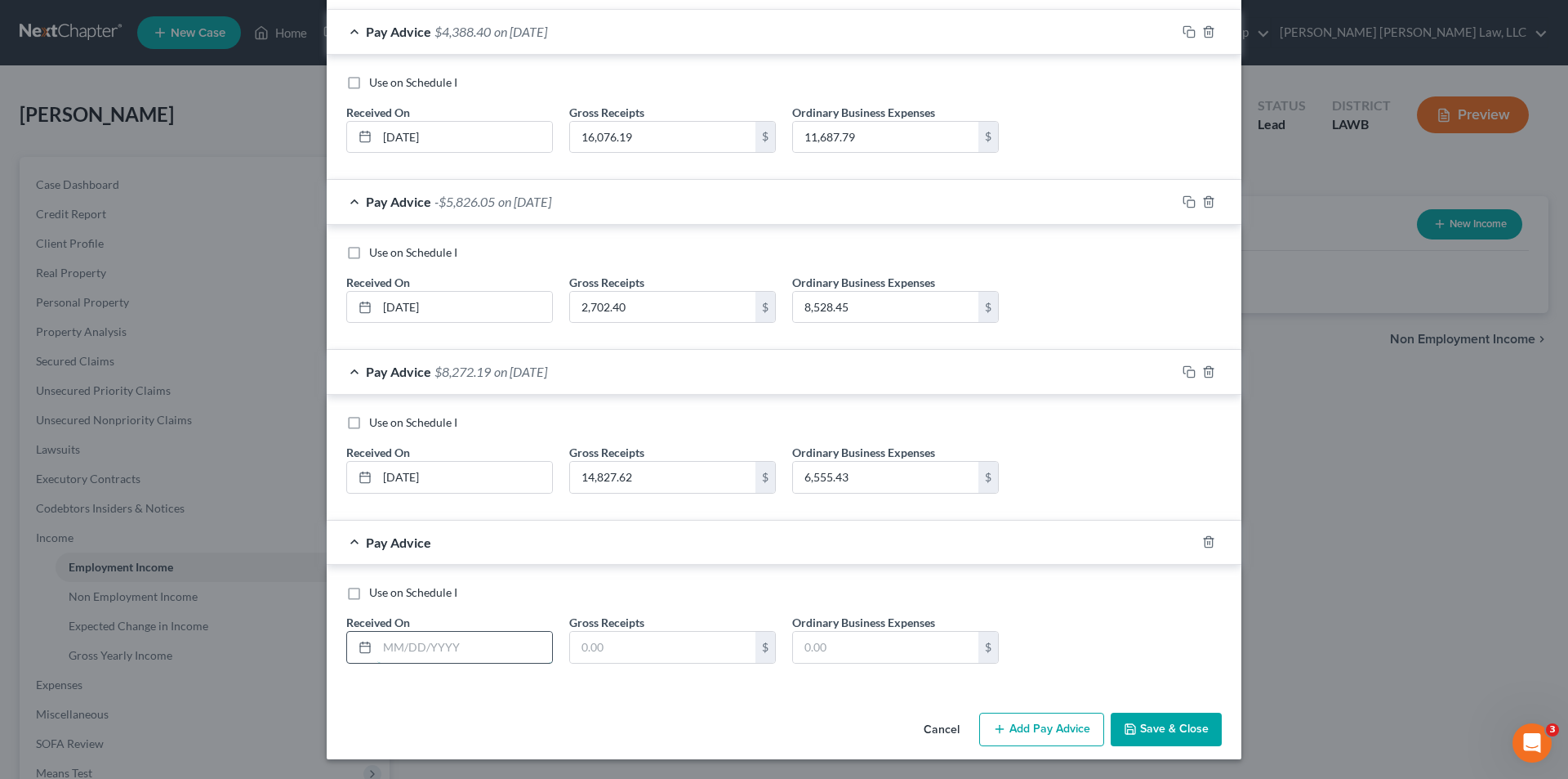
click at [448, 646] on input "text" at bounding box center [465, 646] width 175 height 31
type input "07/25/2025"
type input "19,259.98"
type input "6,605.08"
click at [1006, 728] on button "Add Pay Advice" at bounding box center [1042, 729] width 125 height 34
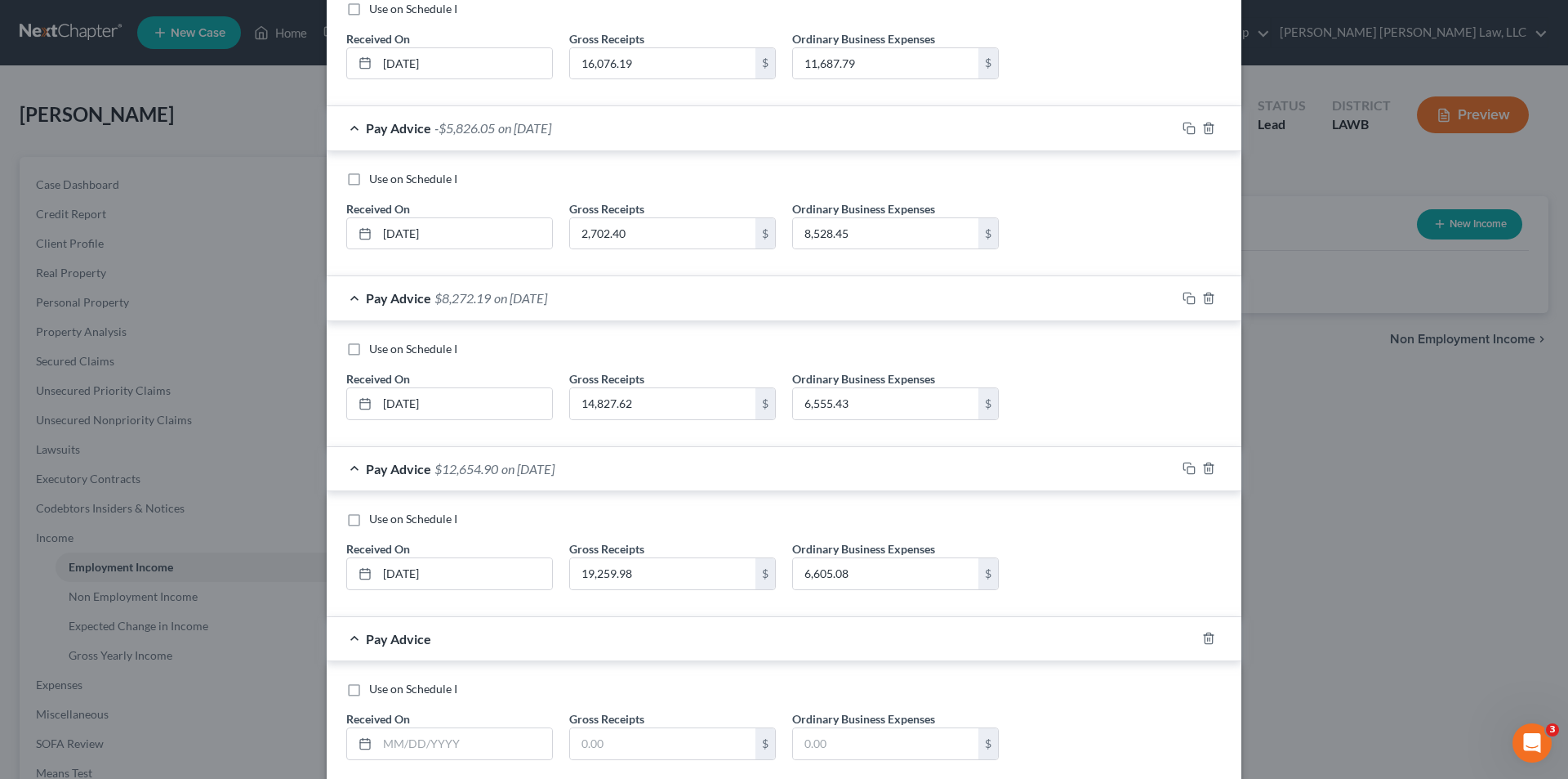
scroll to position [680, 0]
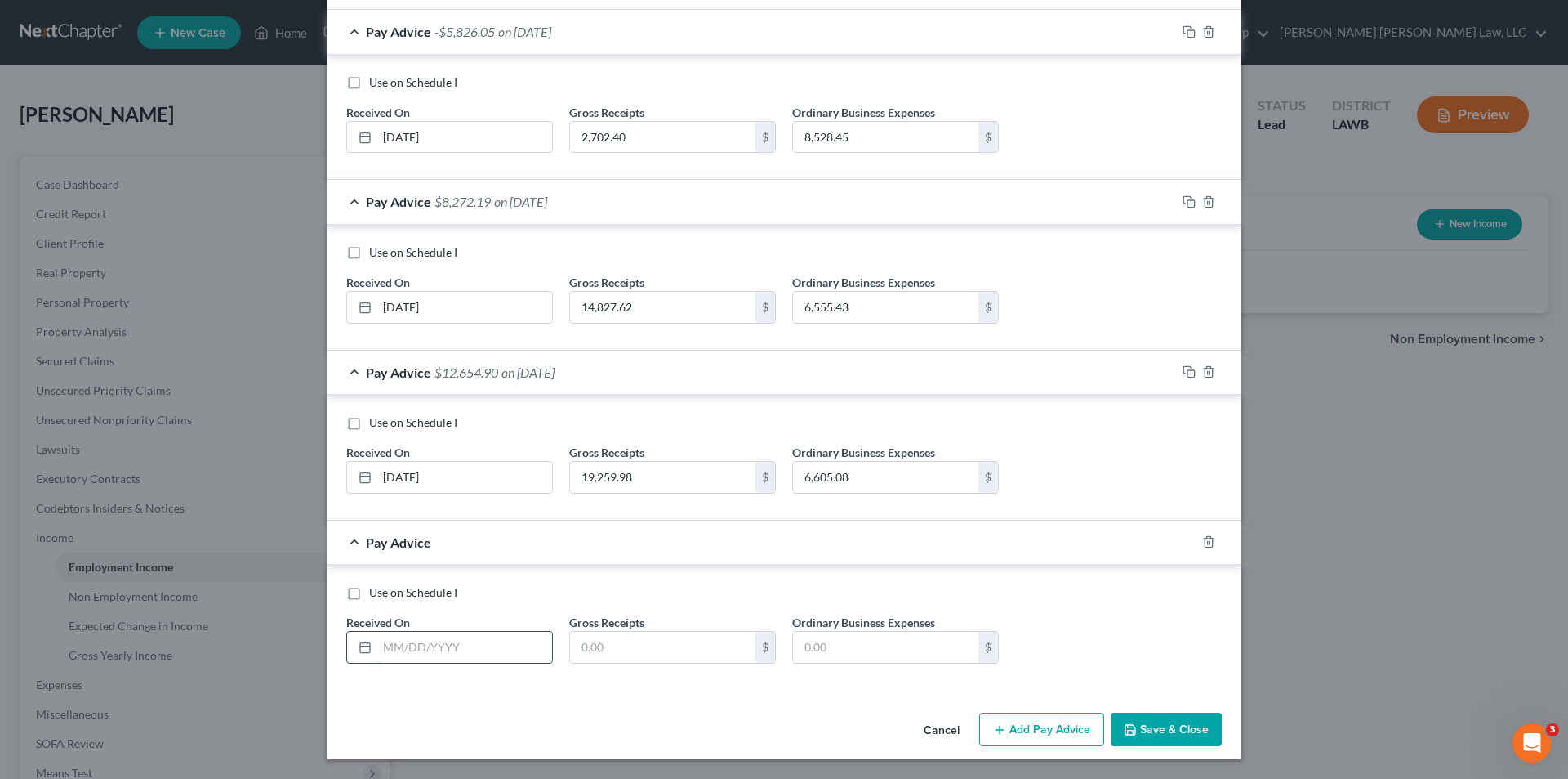
click at [423, 649] on input "text" at bounding box center [465, 646] width 175 height 31
type input "08/25/2025"
type input "4,452.84"
type input "5,192.44"
click at [1016, 722] on button "Add Pay Advice" at bounding box center [1042, 729] width 125 height 34
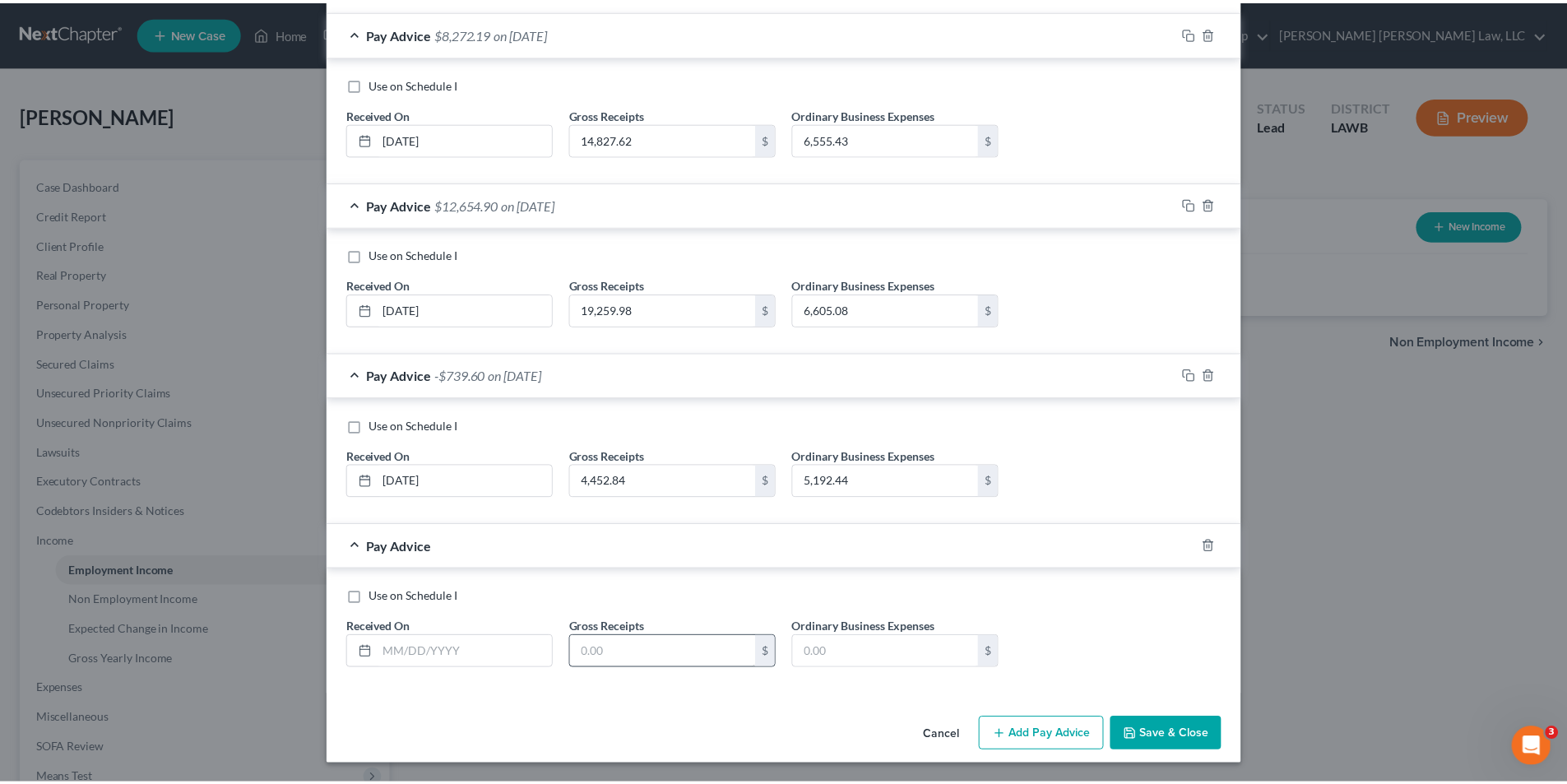
scroll to position [855, 0]
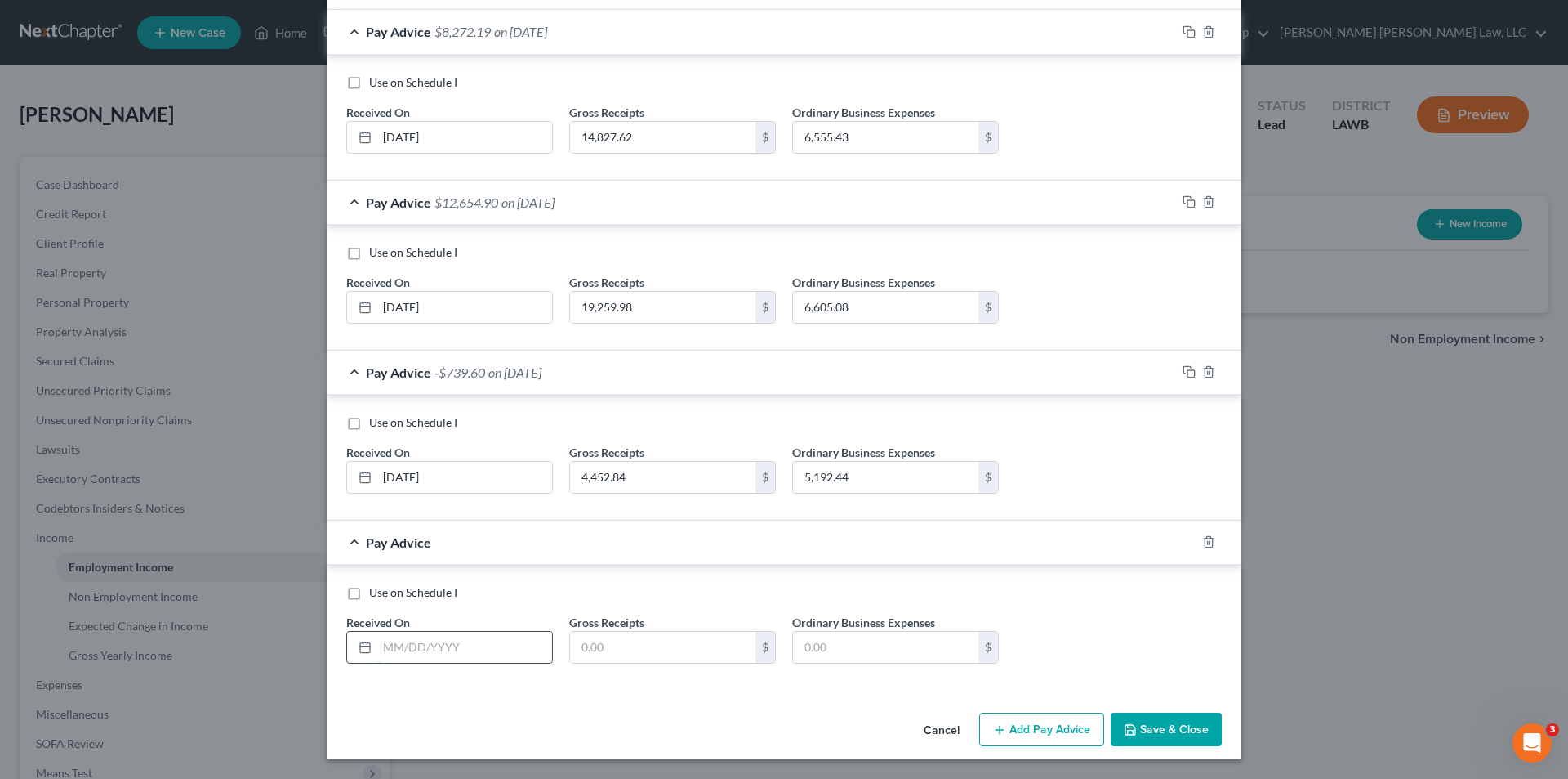
click at [448, 652] on input "text" at bounding box center [465, 646] width 175 height 31
type input "09/25/2025"
type input "3,868.74"
type input "5,077.35"
click at [1169, 729] on button "Save & Close" at bounding box center [1165, 729] width 111 height 34
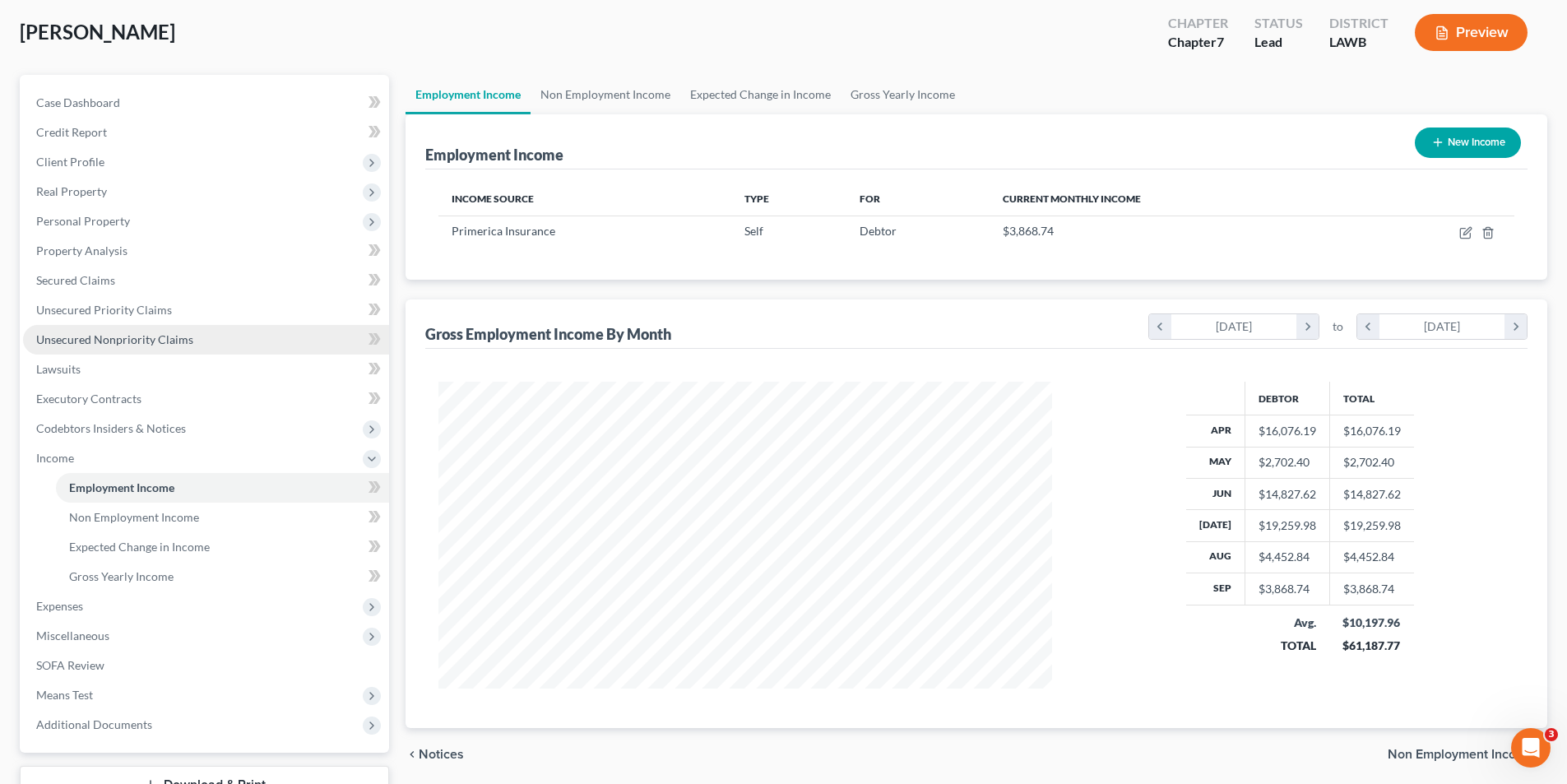
scroll to position [0, 0]
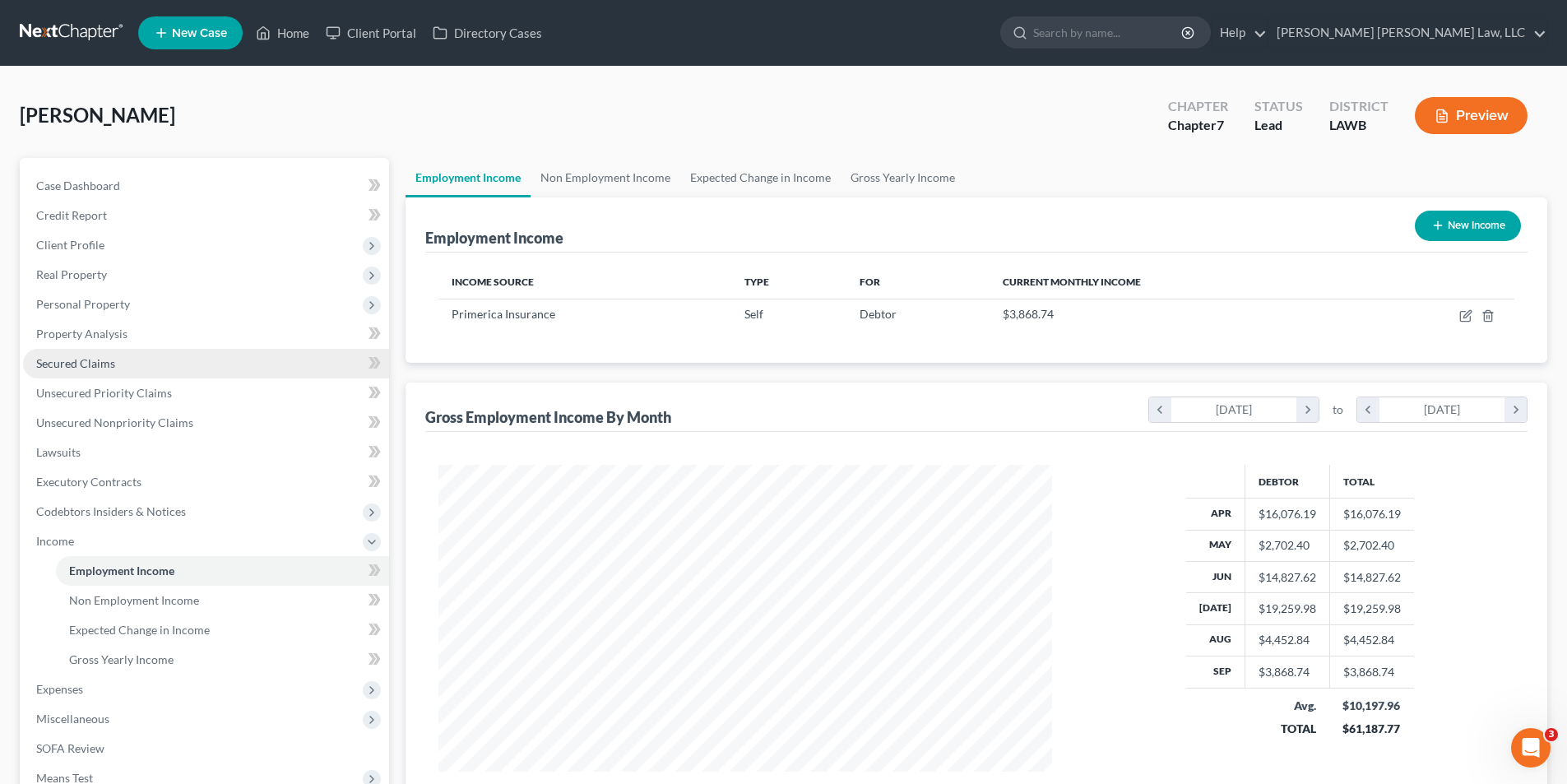
click at [75, 368] on span "Secured Claims" at bounding box center [75, 362] width 79 height 14
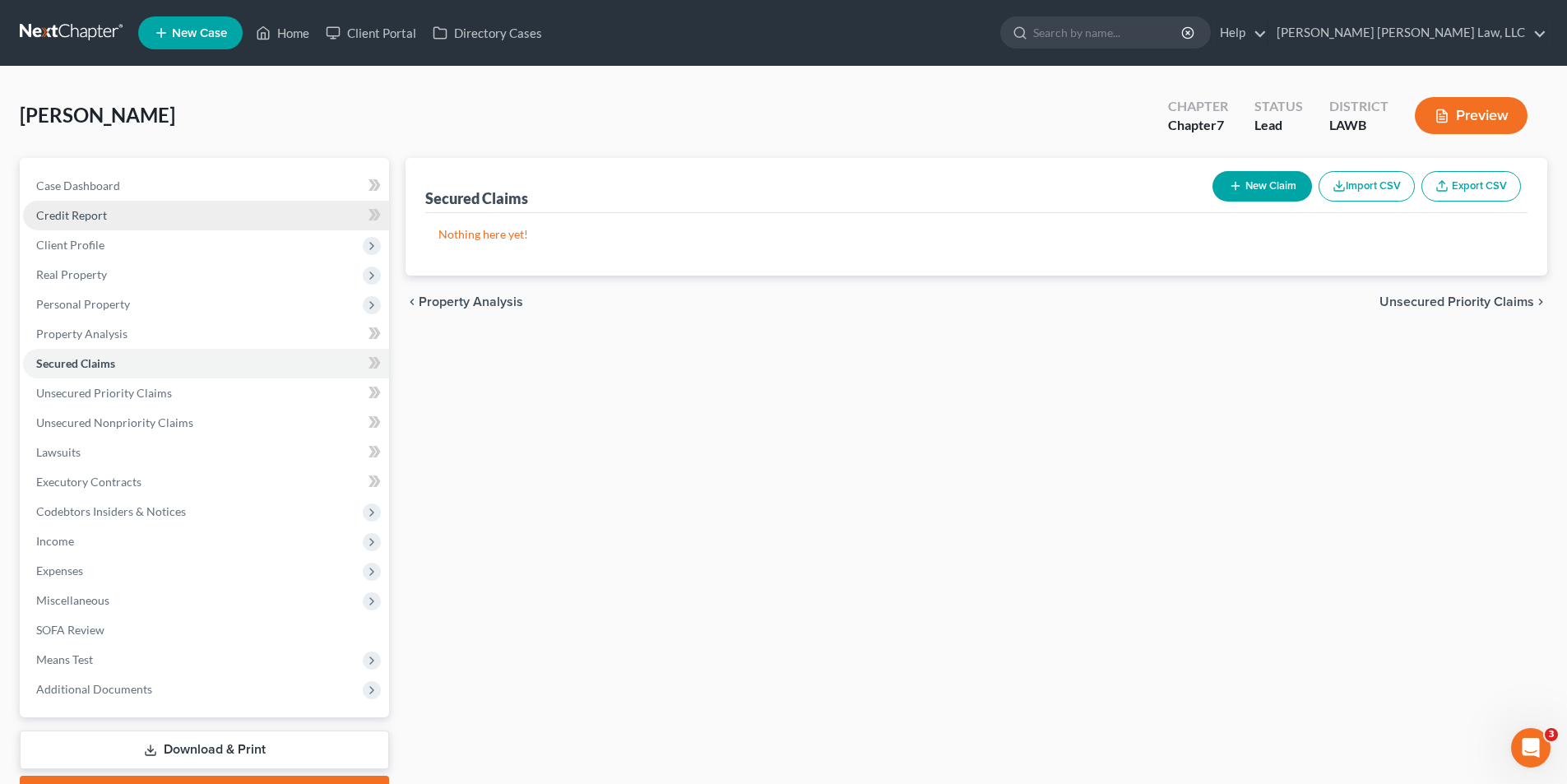
click at [55, 216] on span "Credit Report" at bounding box center [72, 214] width 71 height 14
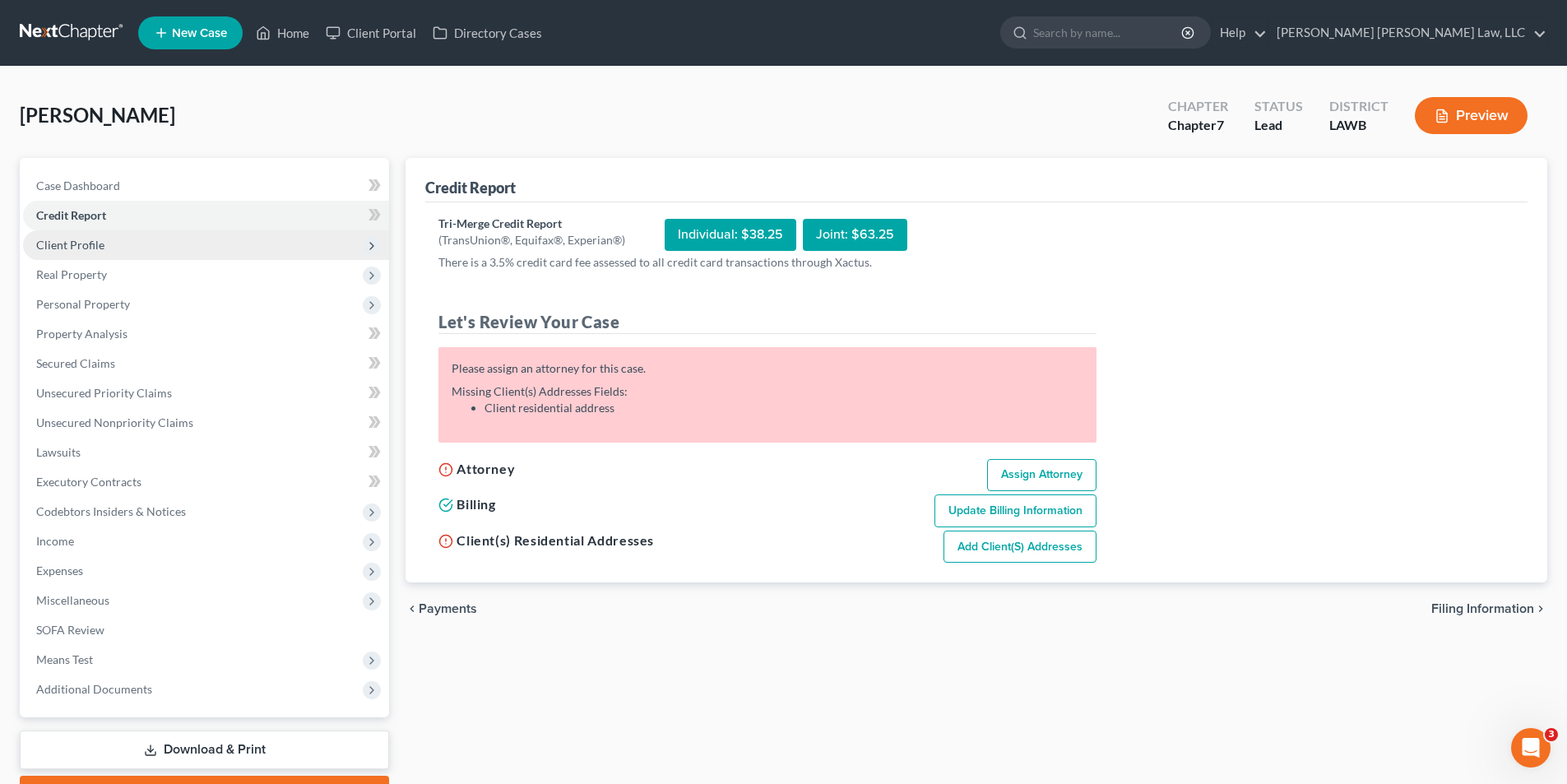
click at [84, 247] on span "Client Profile" at bounding box center [70, 244] width 68 height 14
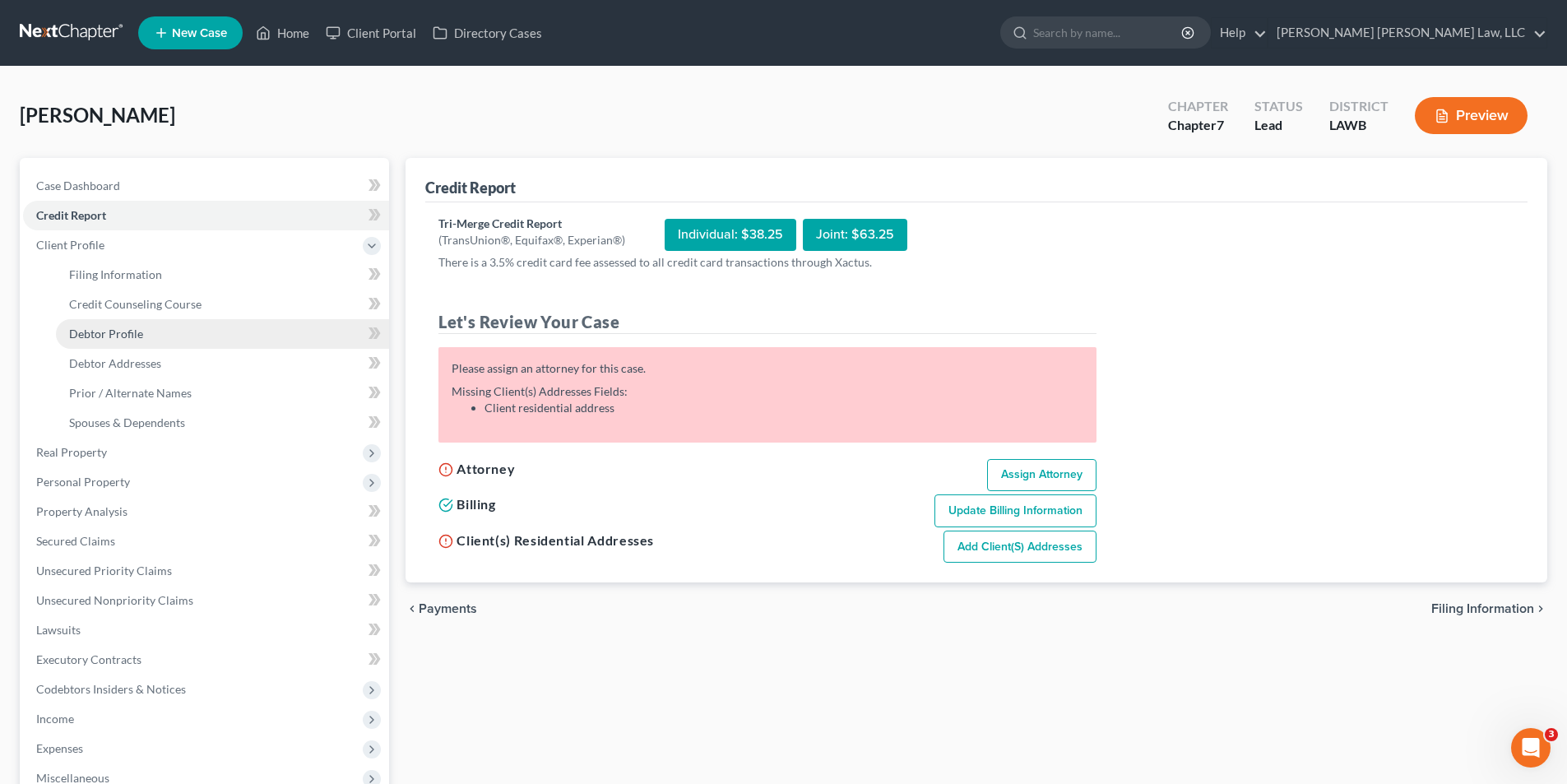
click at [126, 336] on span "Debtor Profile" at bounding box center [106, 333] width 74 height 14
select select "0"
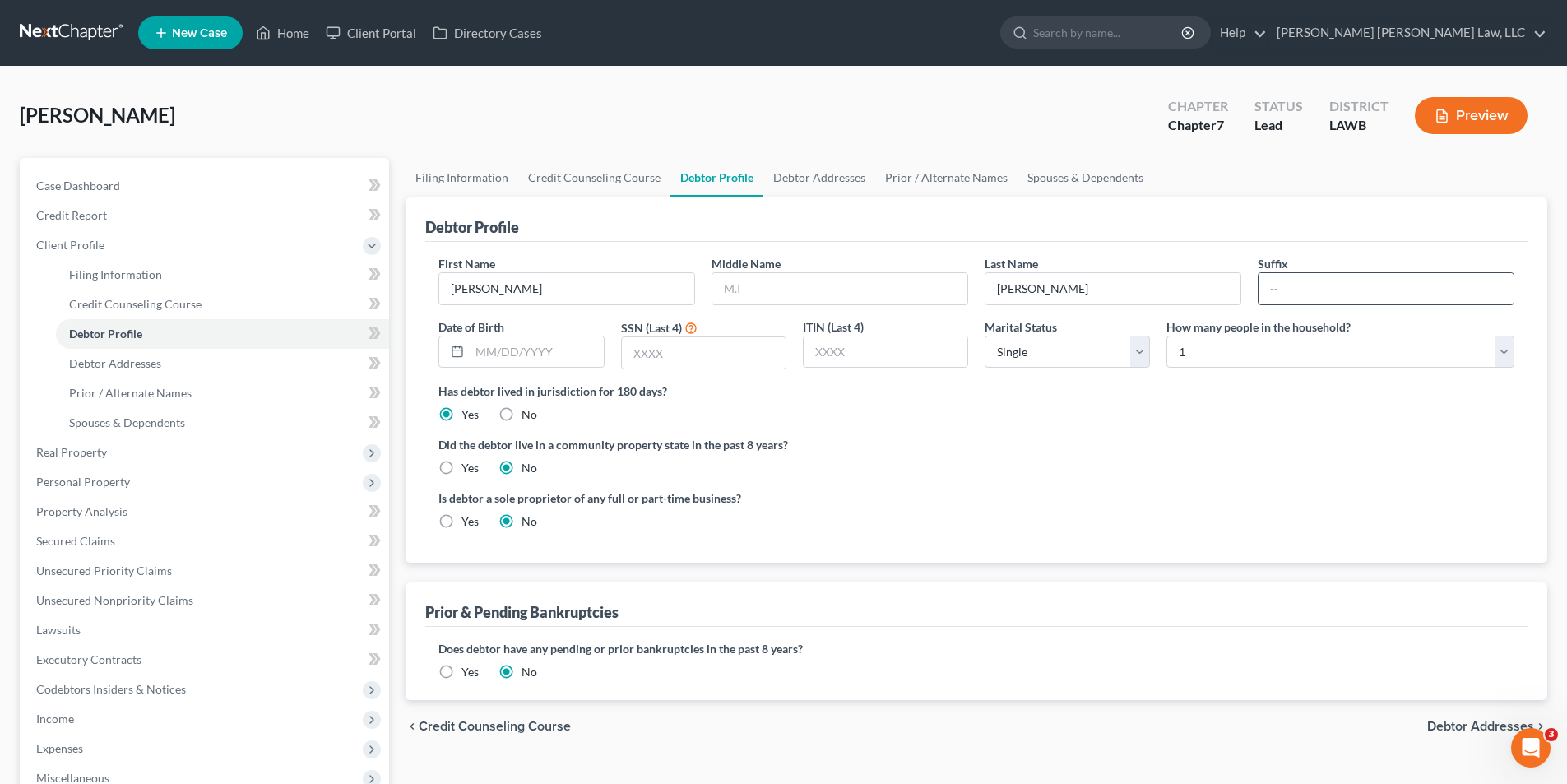
click at [1298, 286] on input "text" at bounding box center [1385, 289] width 255 height 31
type input "Jr."
click at [1063, 350] on select "Select Single Married Separated Divorced Widowed" at bounding box center [1068, 352] width 165 height 33
select select "1"
click at [985, 336] on select "Select Single Married Separated Divorced Widowed" at bounding box center [1068, 352] width 165 height 33
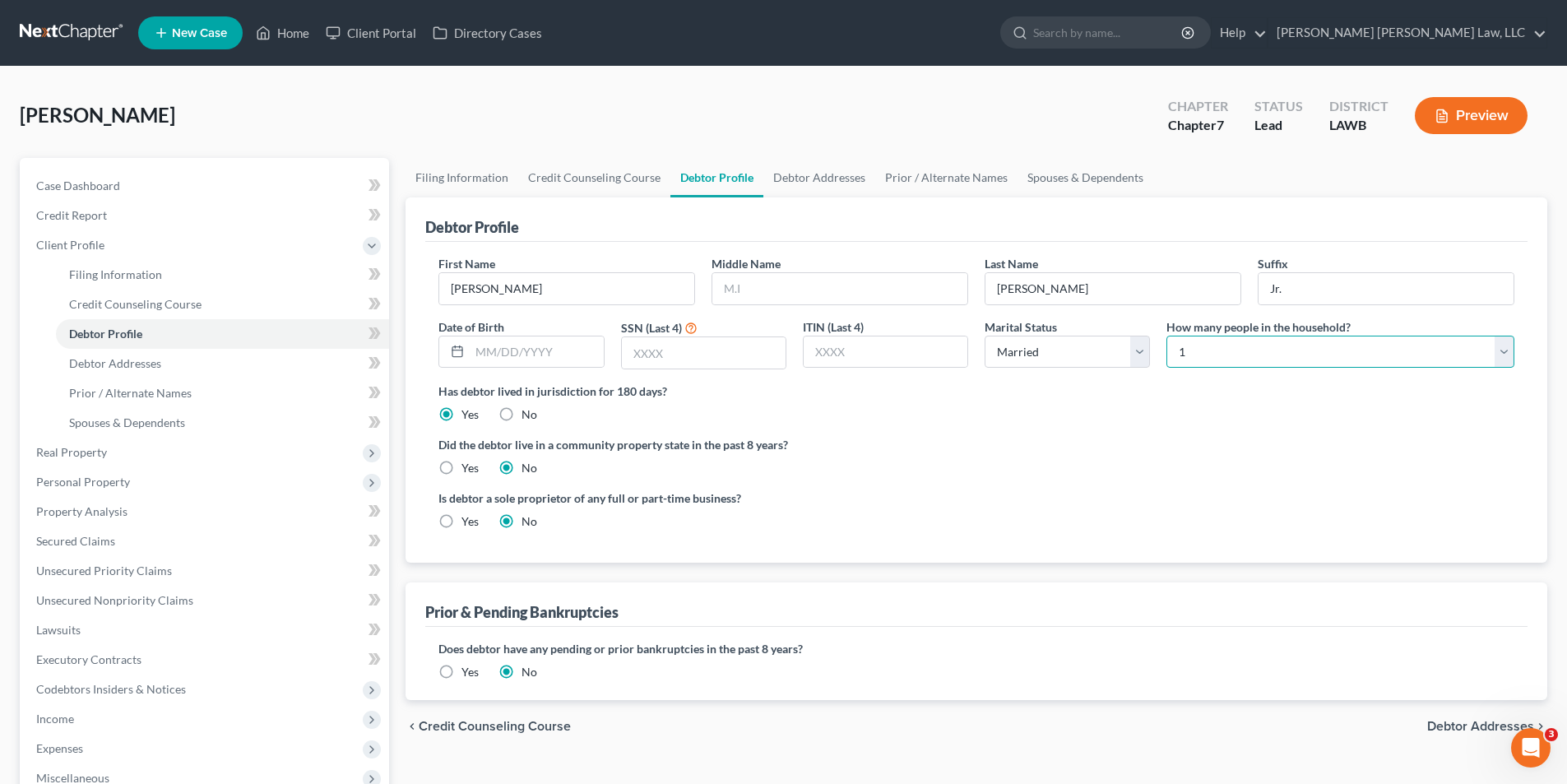
click at [1222, 348] on select "Select 1 2 3 4 5 6 7 8 9 10 11 12 13 14 15 16 17 18 19 20" at bounding box center [1340, 352] width 348 height 33
select select "2"
click at [1167, 336] on select "Select 1 2 3 4 5 6 7 8 9 10 11 12 13 14 15 16 17 18 19 20" at bounding box center [1340, 352] width 348 height 33
click at [461, 467] on label "Yes" at bounding box center [469, 468] width 17 height 16
click at [468, 467] on input "Yes" at bounding box center [474, 466] width 11 height 11
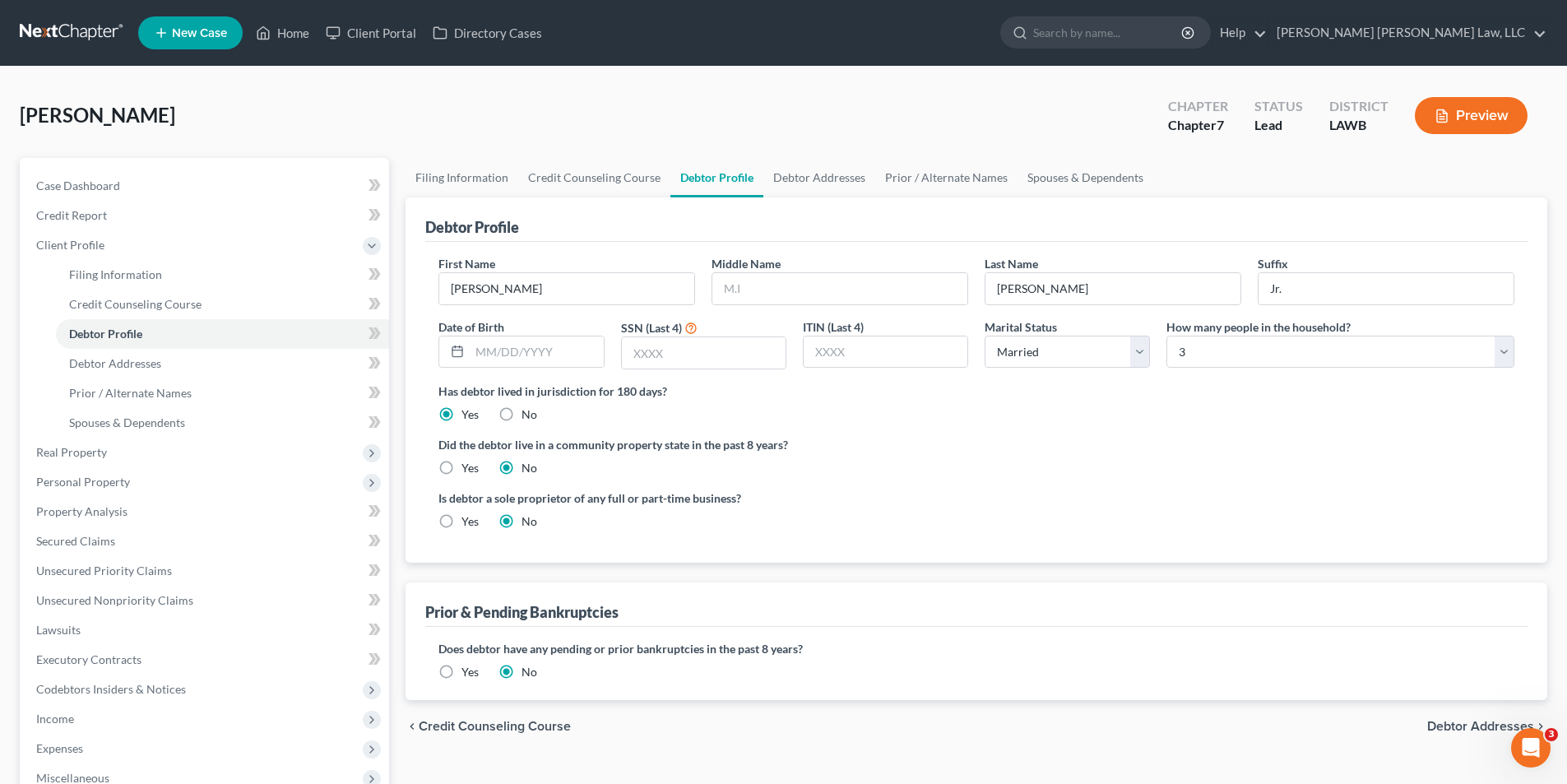
radio input "true"
radio input "false"
